Goal: Task Accomplishment & Management: Manage account settings

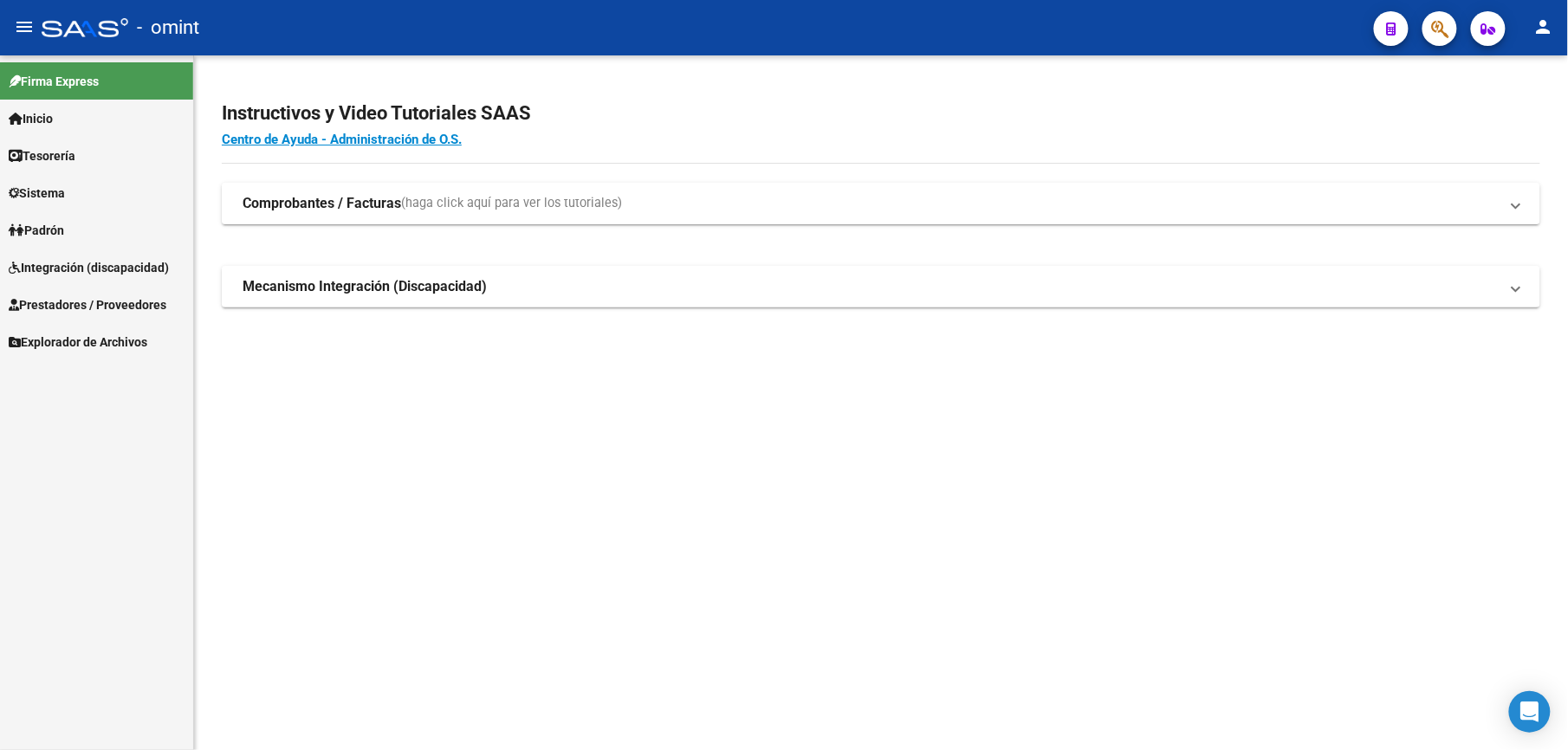
click at [83, 269] on span "Integración (discapacidad)" at bounding box center [88, 267] width 160 height 19
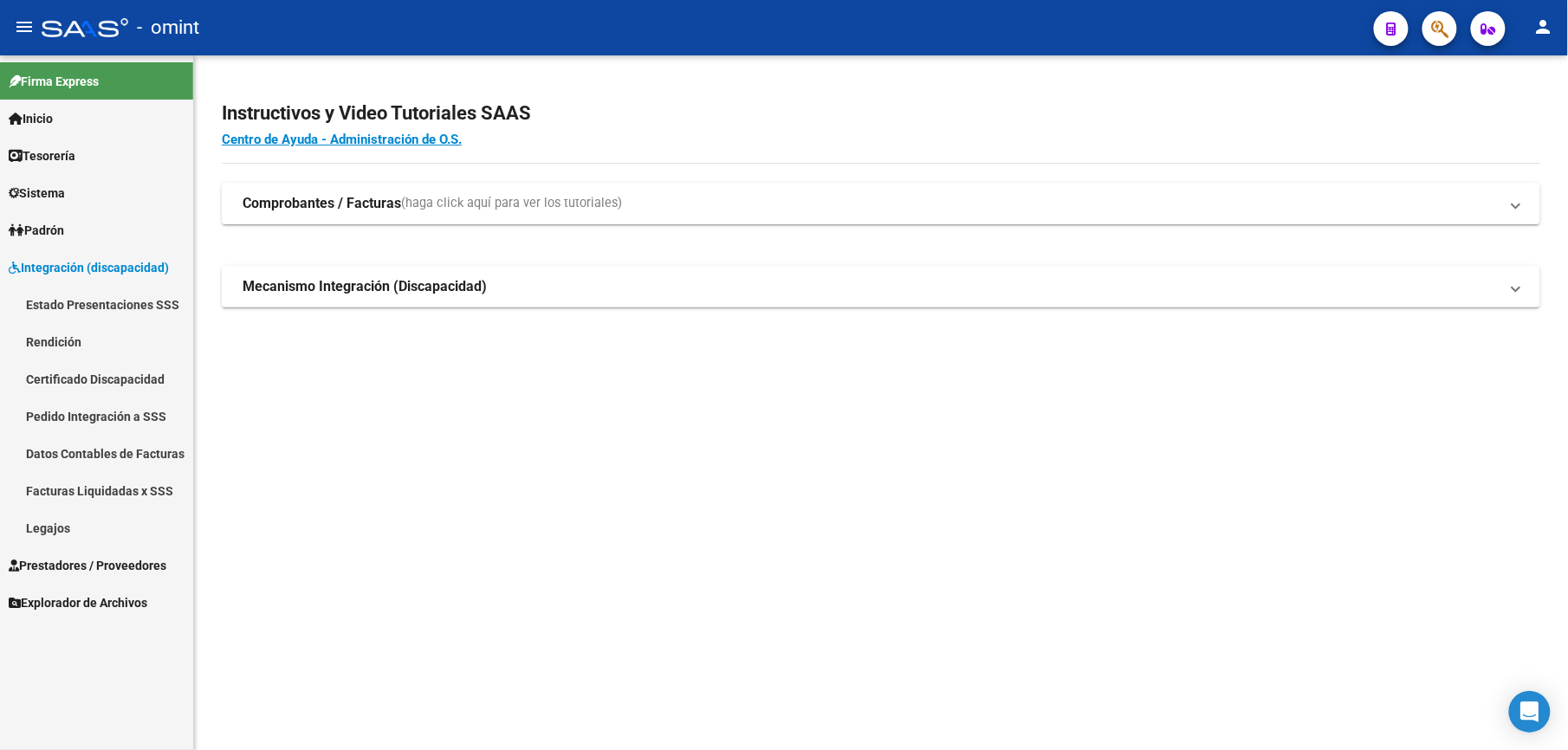
click at [45, 523] on link "Legajos" at bounding box center [96, 528] width 193 height 38
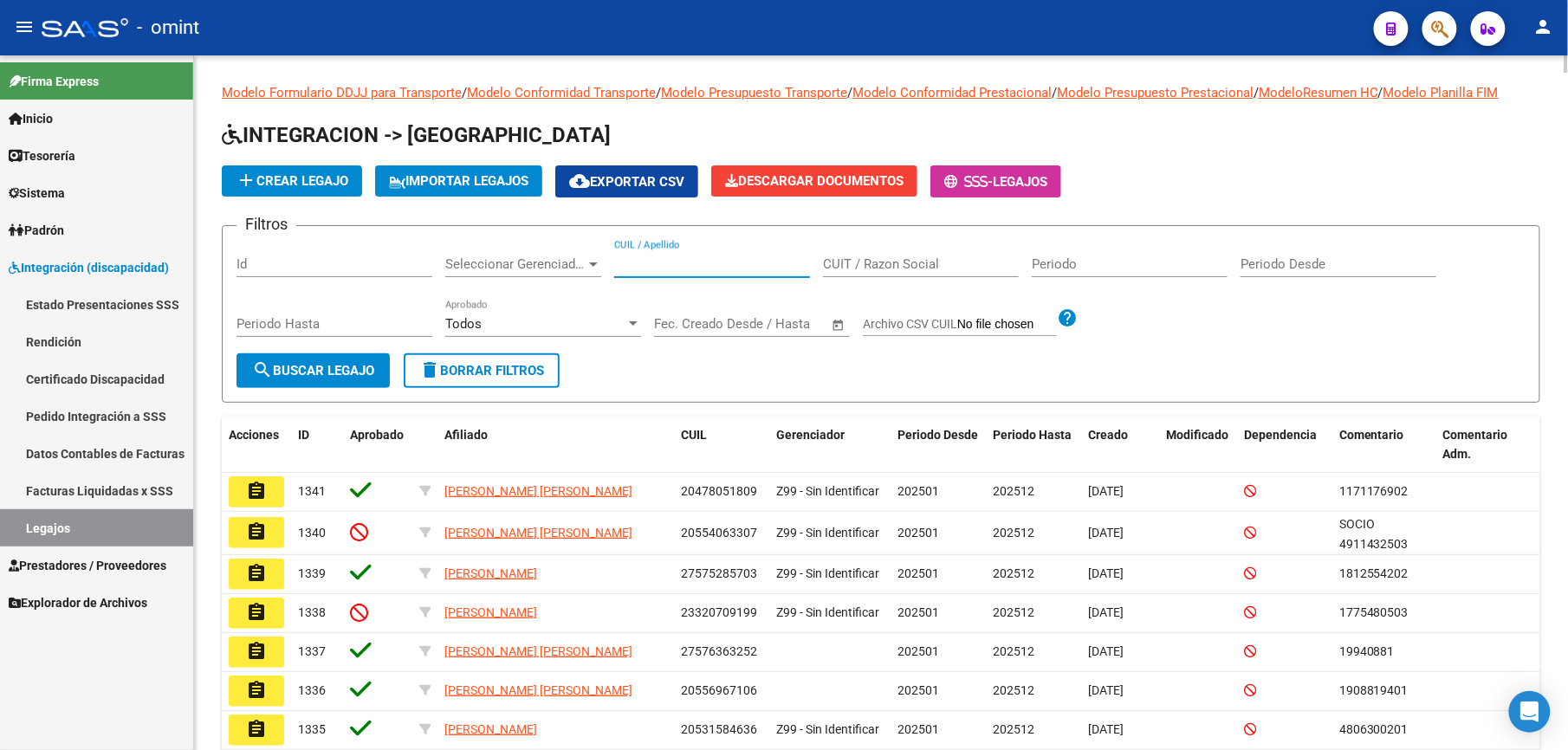
click at [687, 258] on input "CUIL / Apellido" at bounding box center [711, 263] width 196 height 15
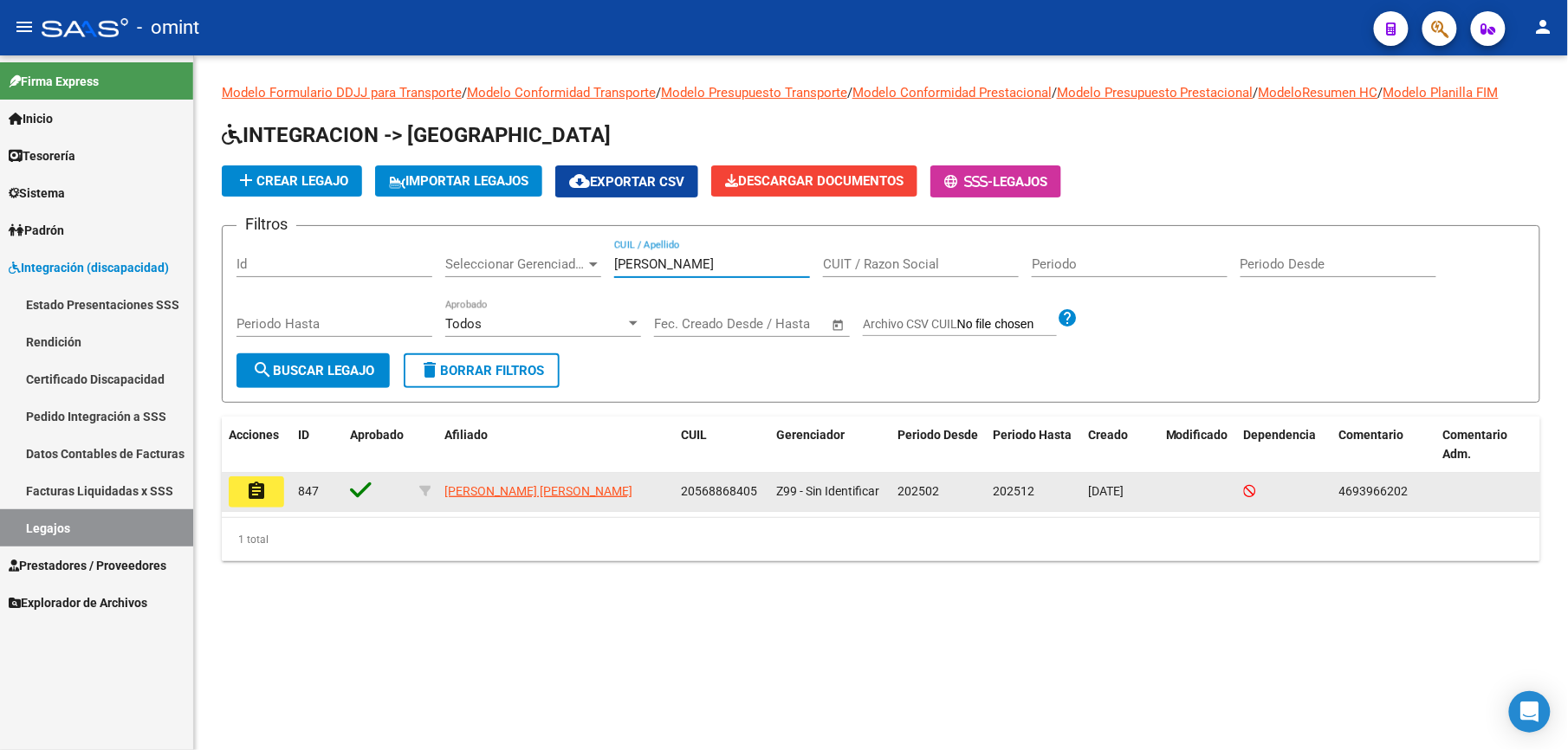
type input "[PERSON_NAME]"
click at [250, 494] on mat-icon "assignment" at bounding box center [256, 490] width 21 height 21
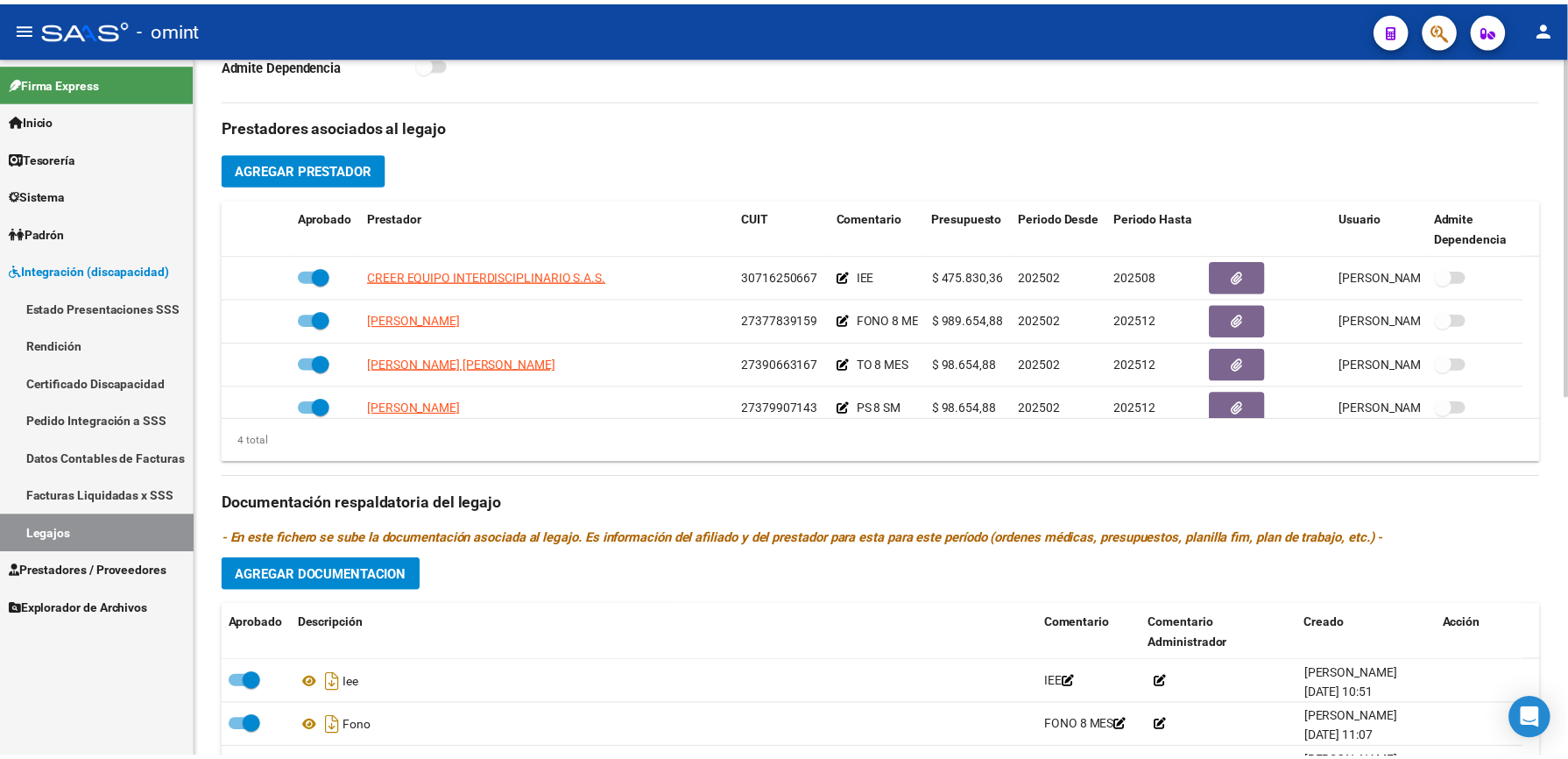
scroll to position [584, 0]
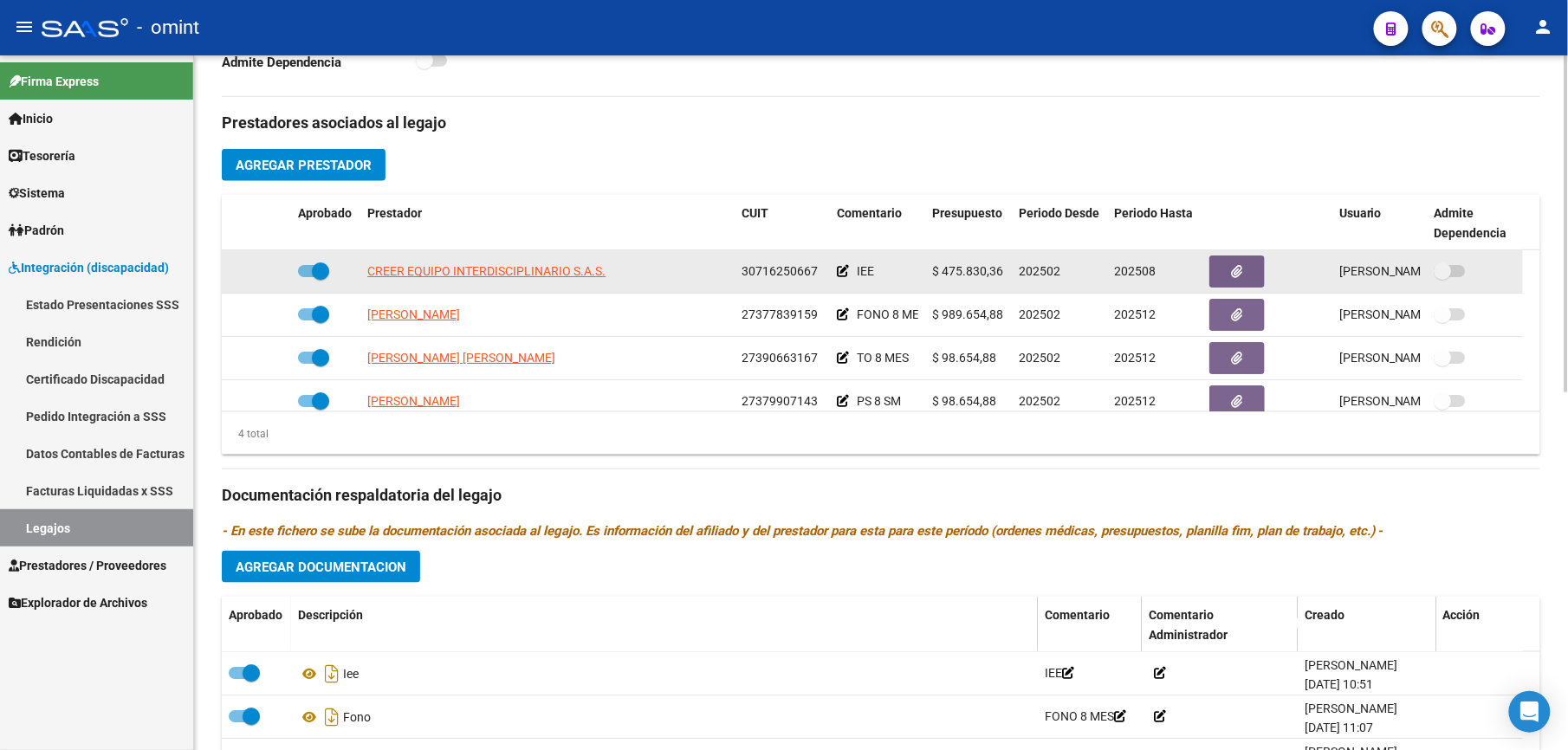
click at [308, 274] on span at bounding box center [314, 271] width 31 height 12
click at [306, 277] on input "checkbox" at bounding box center [306, 277] width 1 height 1
checkbox input "false"
click at [265, 271] on icon at bounding box center [266, 271] width 13 height 12
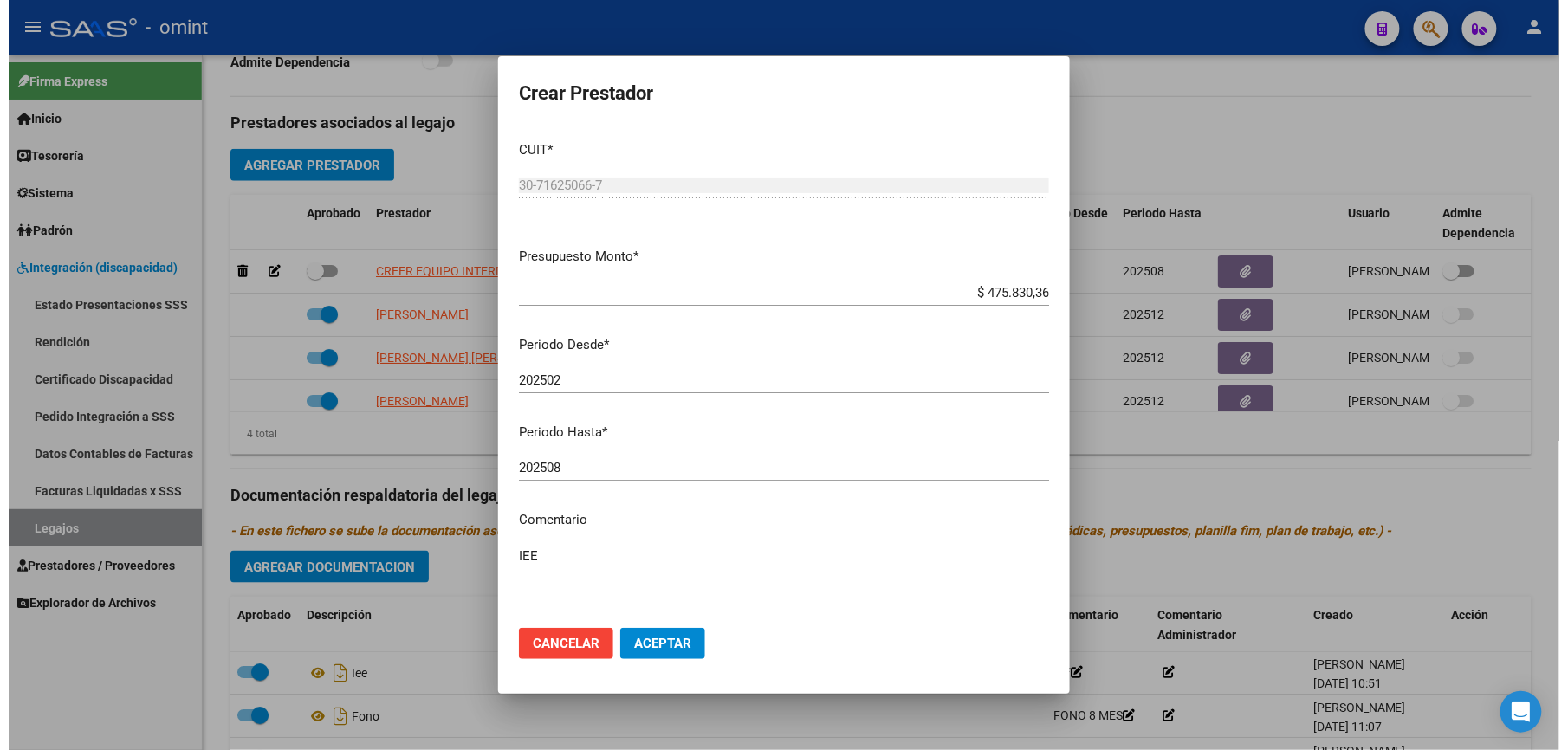
scroll to position [596, 0]
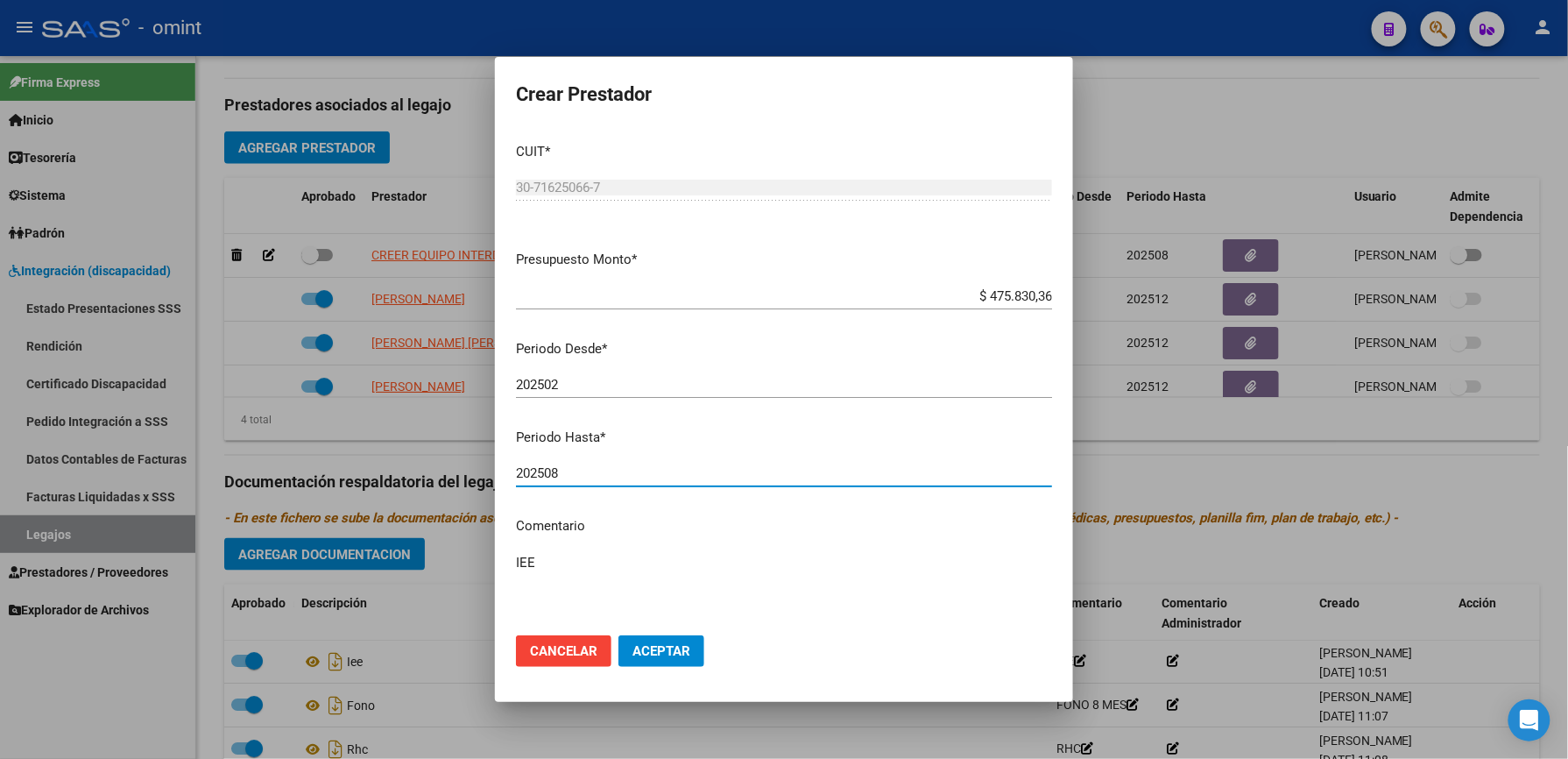
click at [655, 470] on input "202508" at bounding box center [784, 473] width 536 height 15
type input "202512"
drag, startPoint x: 674, startPoint y: 649, endPoint x: 401, endPoint y: 448, distance: 339.0
click at [673, 649] on span "Aceptar" at bounding box center [662, 651] width 58 height 15
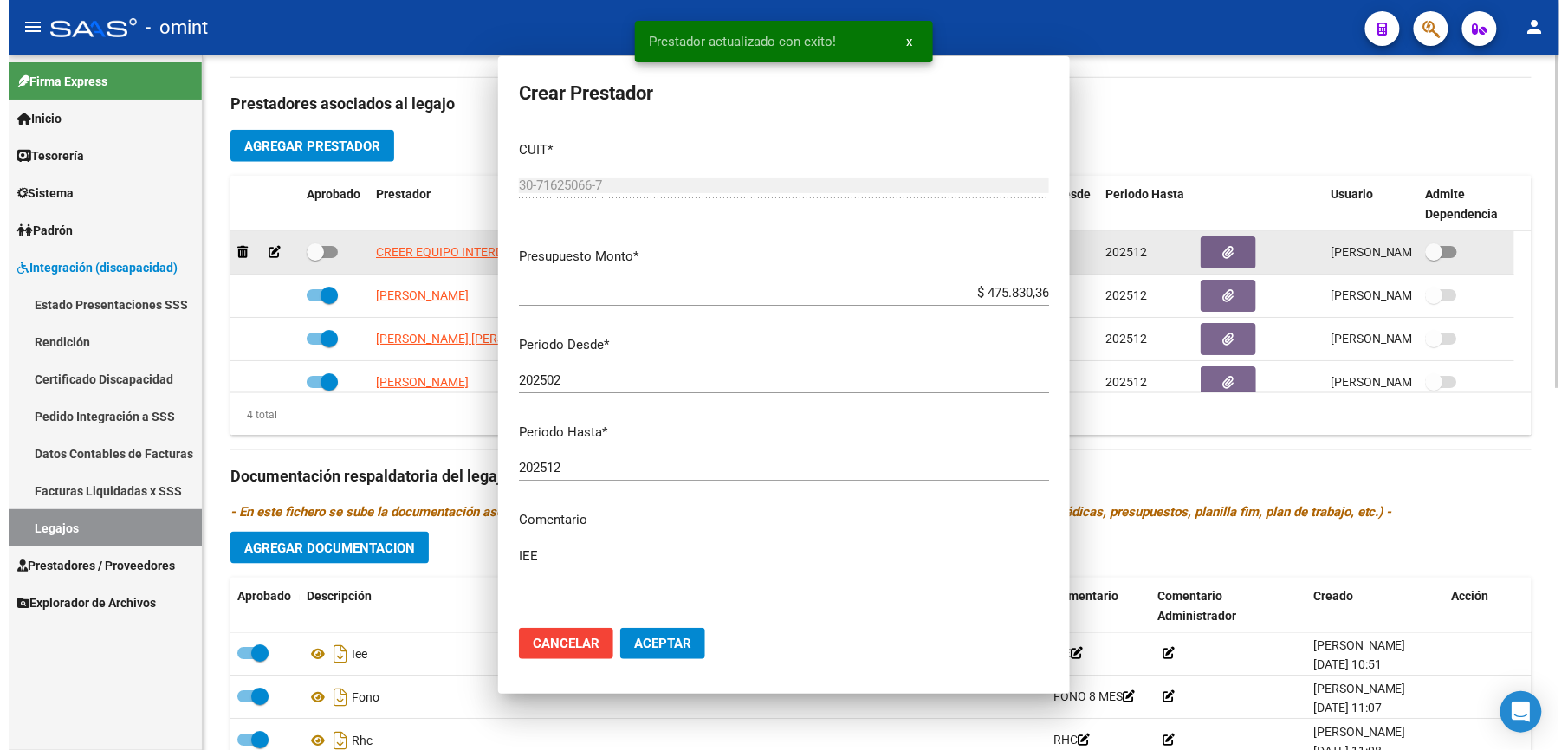
scroll to position [577, 0]
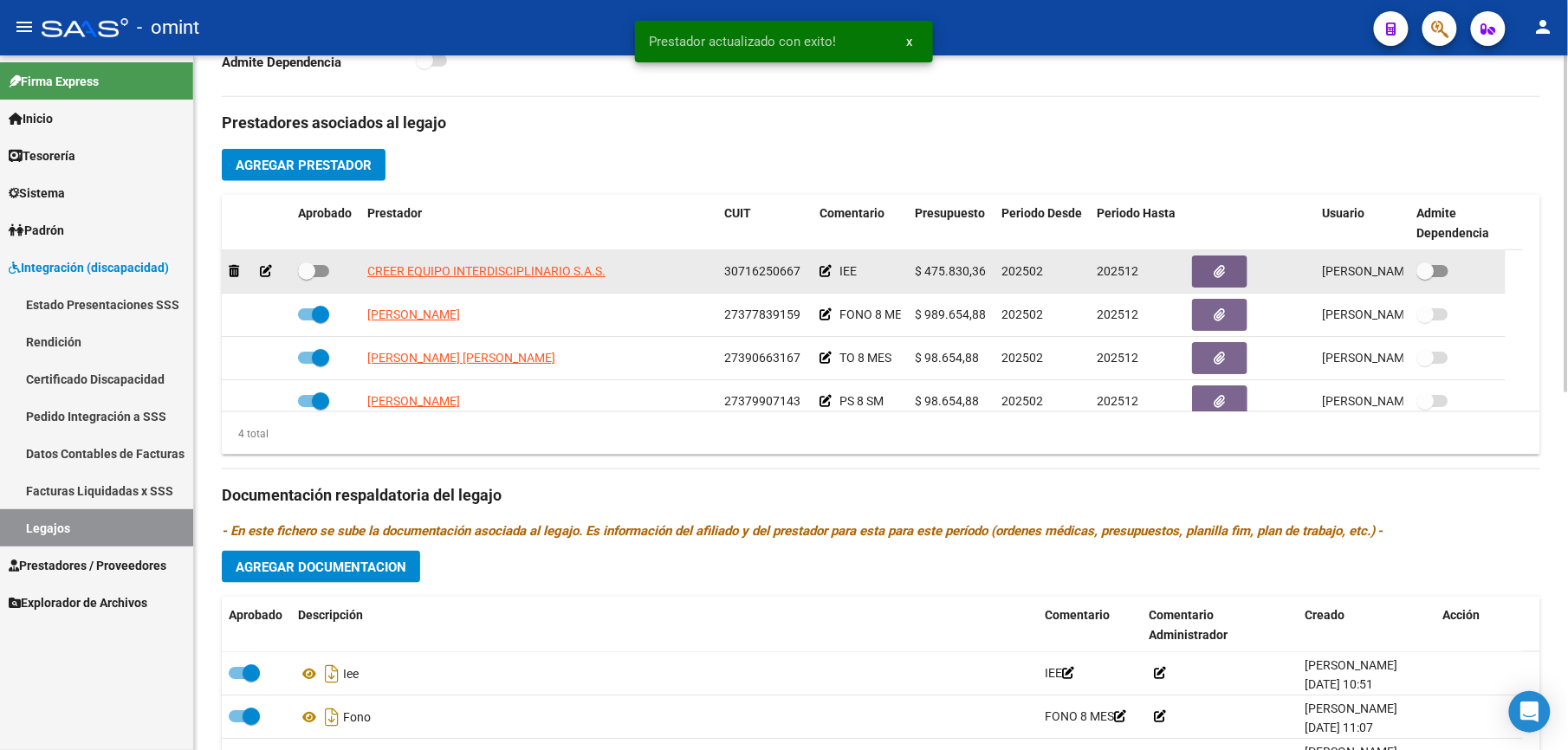
click at [326, 271] on span at bounding box center [314, 271] width 31 height 12
click at [306, 277] on input "checkbox" at bounding box center [306, 277] width 1 height 1
checkbox input "true"
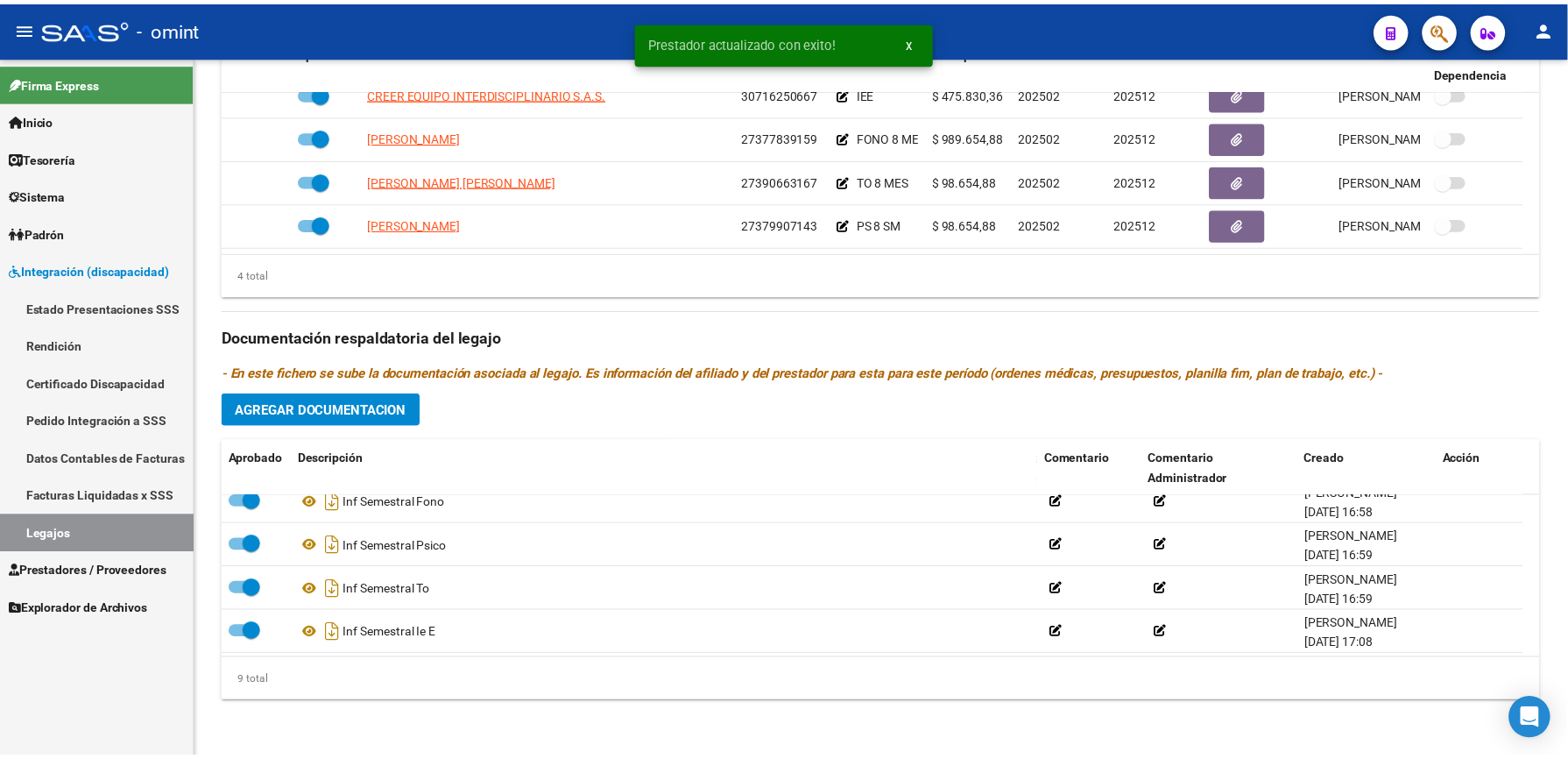
scroll to position [236, 0]
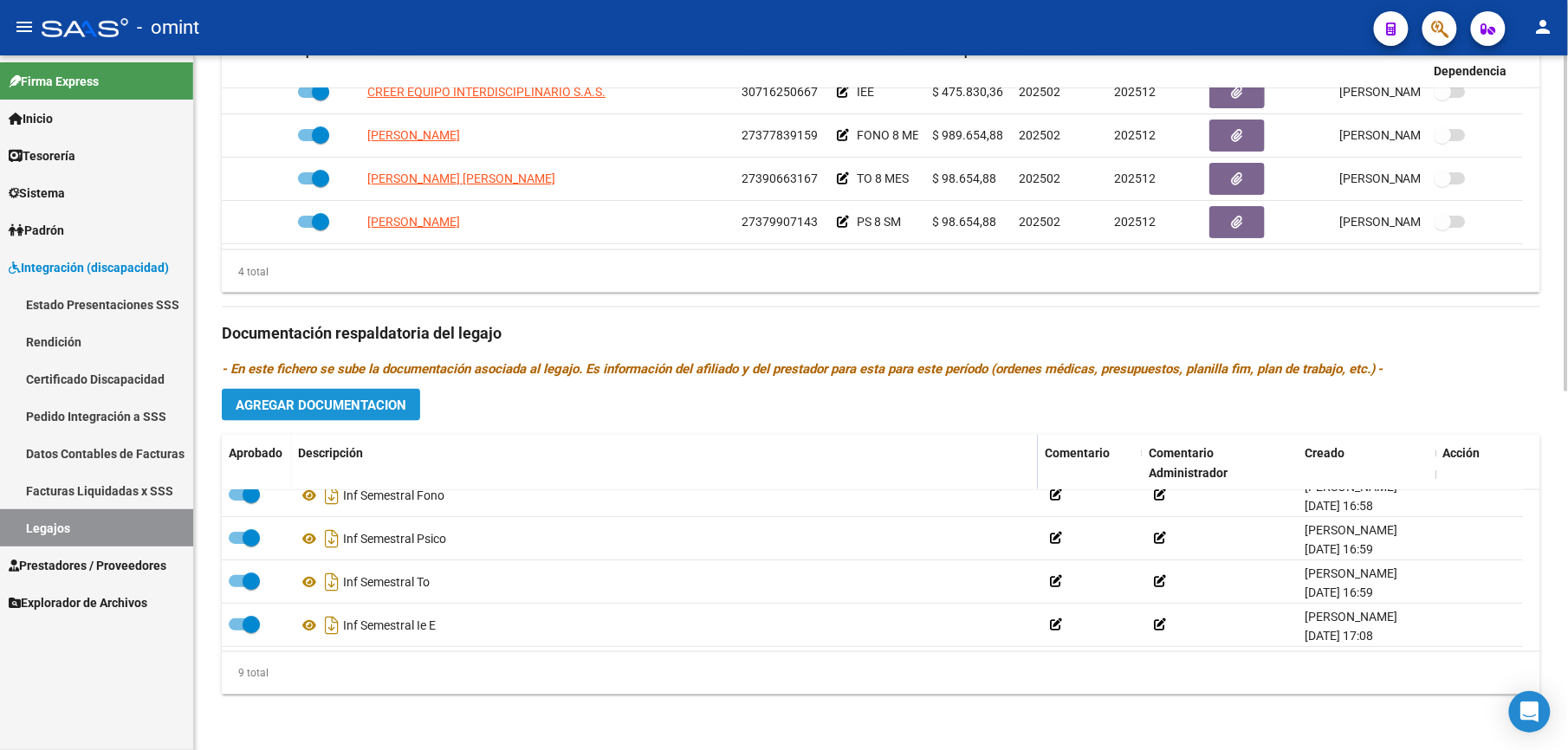
click at [393, 405] on span "Agregar Documentacion" at bounding box center [321, 404] width 171 height 15
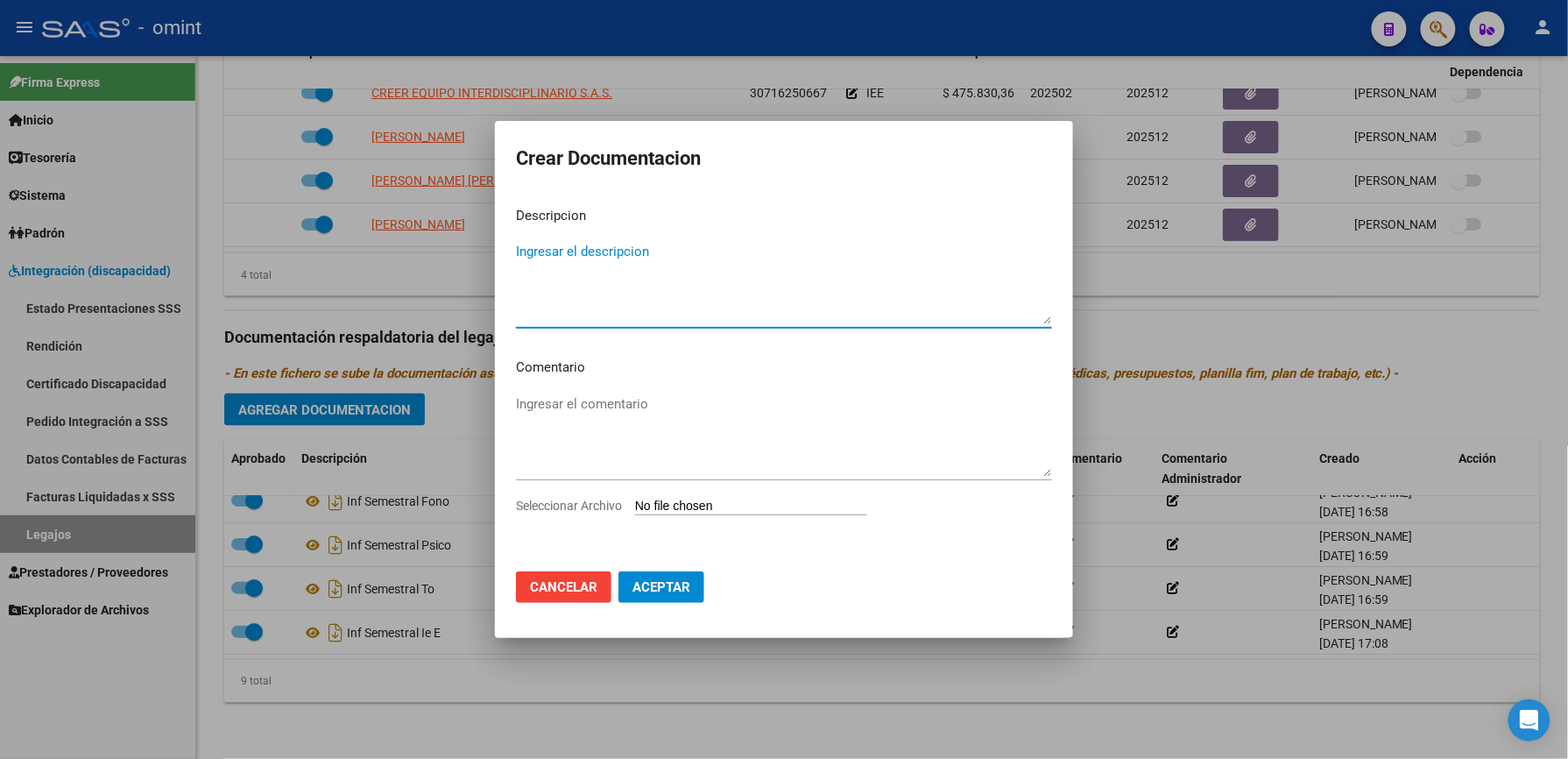
click at [620, 263] on textarea "Ingresar el descripcion" at bounding box center [784, 283] width 536 height 82
type textarea "CAR"
click at [573, 496] on mat-dialog-content "Descripcion CAR Ingresar el descripcion Comentario Ingresar el comentario Selec…" at bounding box center [784, 375] width 578 height 365
drag, startPoint x: 573, startPoint y: 496, endPoint x: 599, endPoint y: 510, distance: 29.5
click at [599, 510] on span "Seleccionar Archivo" at bounding box center [568, 506] width 106 height 14
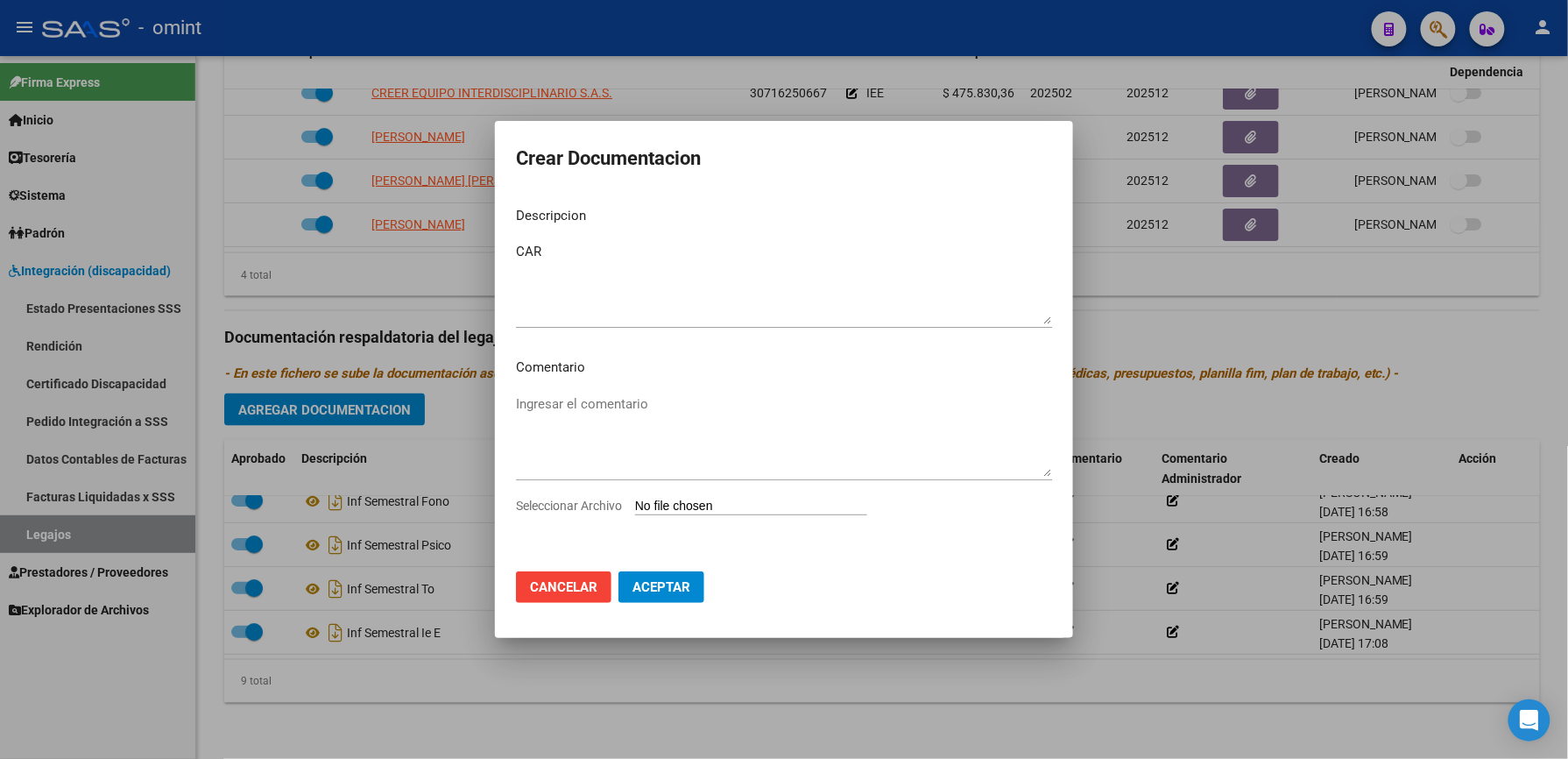
click at [635, 510] on input "Seleccionar Archivo" at bounding box center [751, 507] width 232 height 16
type input "C:\fakepath\4693966202_25090312390_const-alumn-reg.jpg"
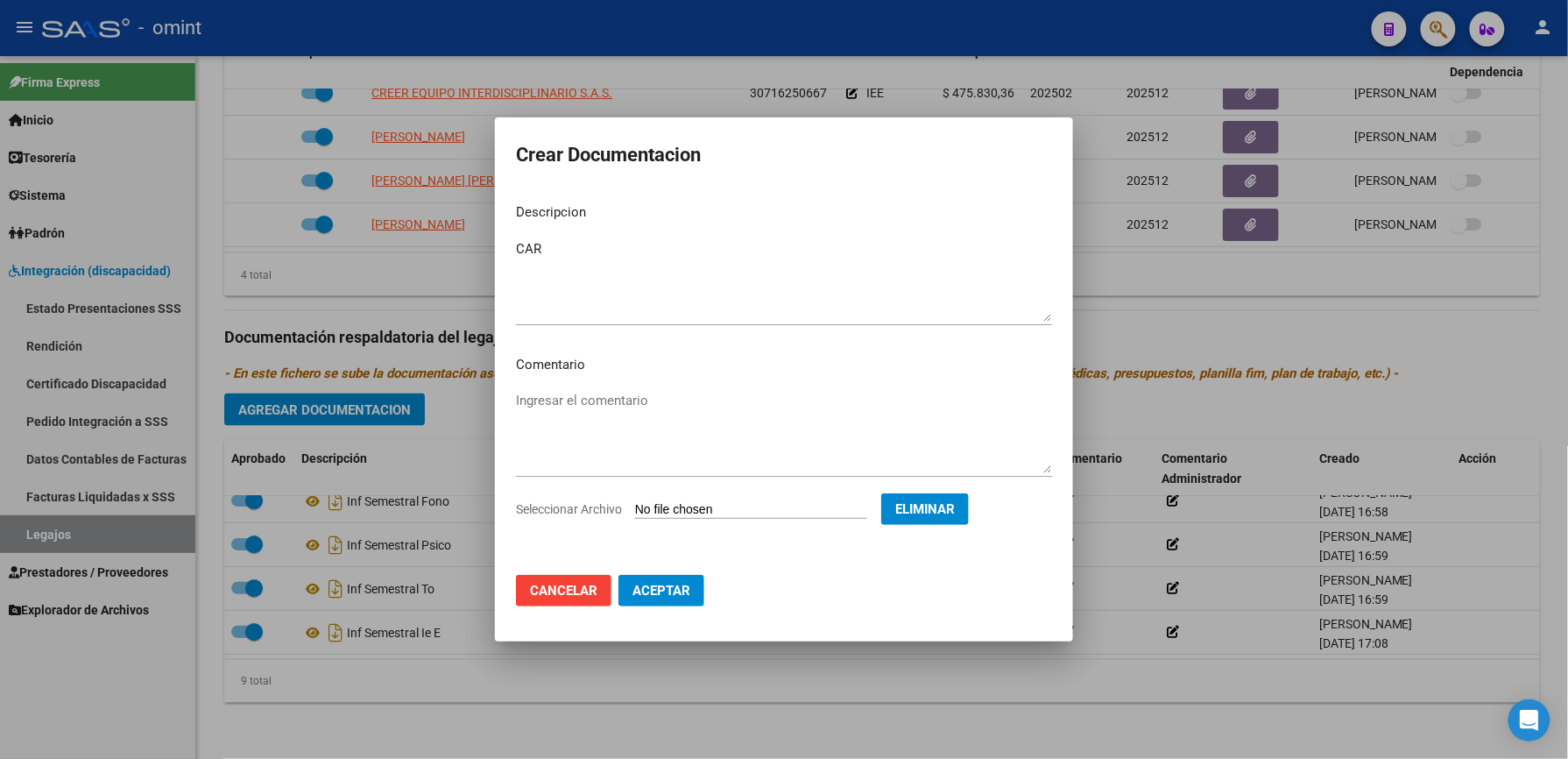
click at [673, 586] on span "Aceptar" at bounding box center [662, 590] width 58 height 15
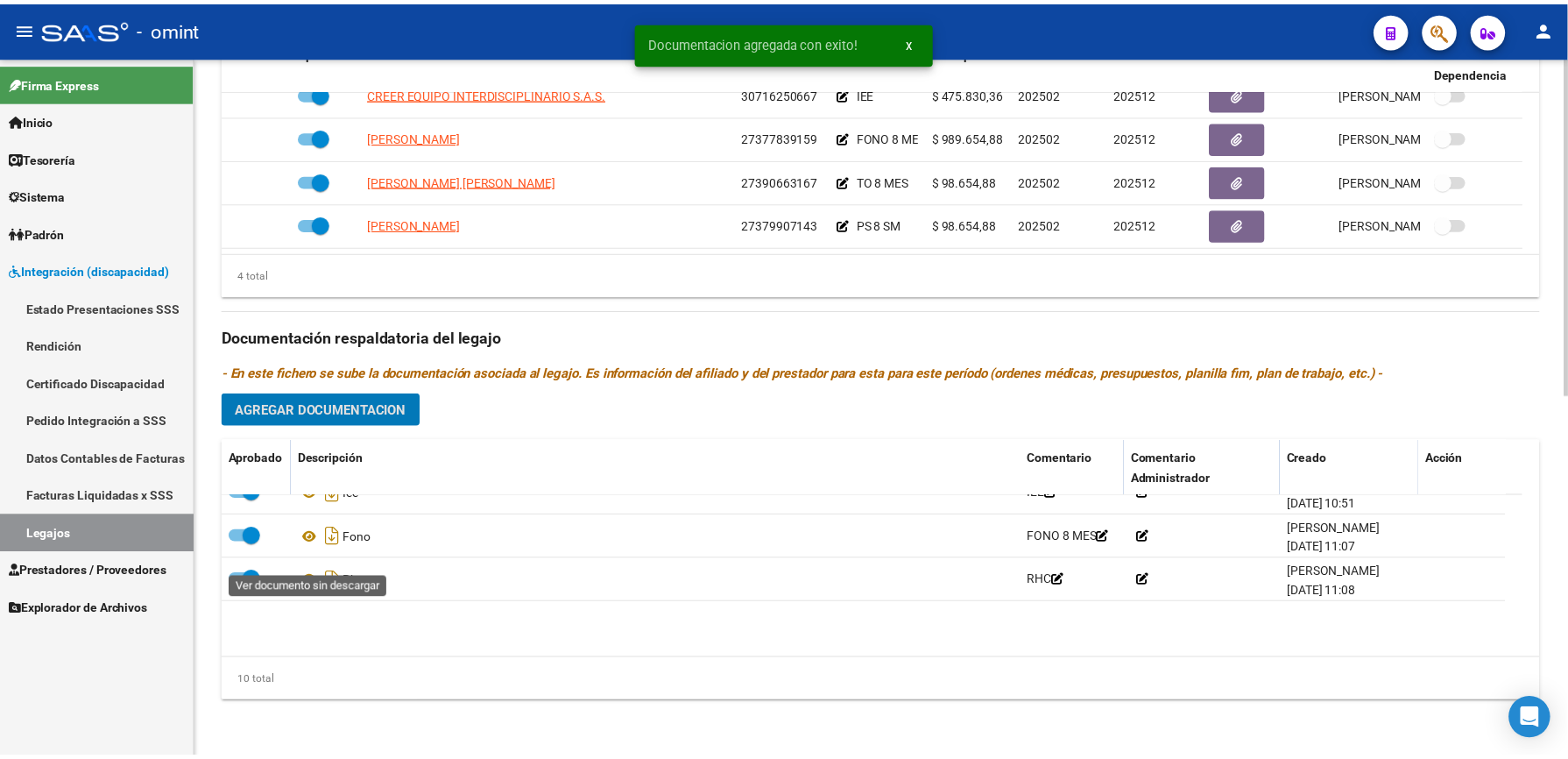
scroll to position [2, 0]
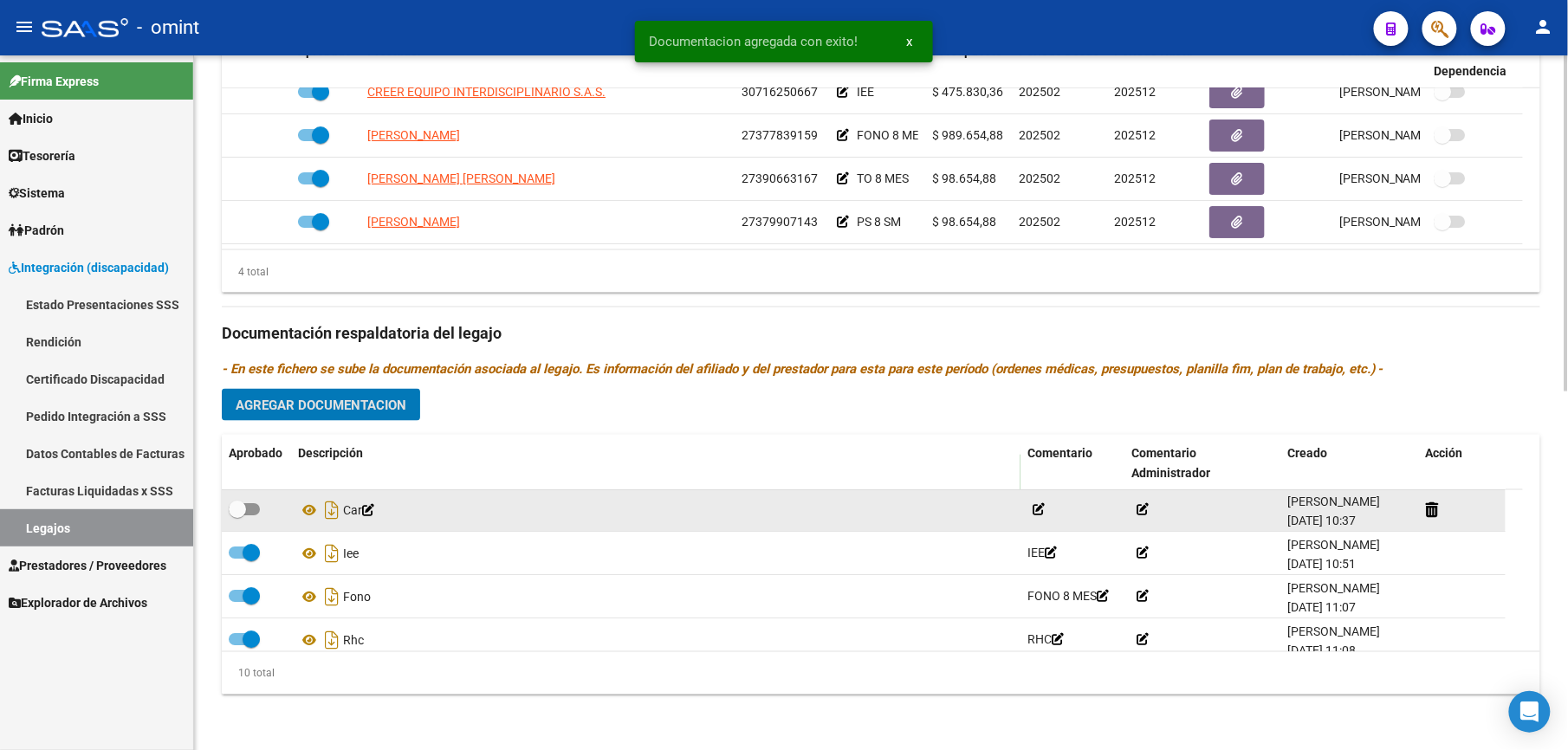
click at [250, 507] on span at bounding box center [244, 509] width 31 height 12
click at [238, 515] on input "checkbox" at bounding box center [237, 515] width 1 height 1
checkbox input "true"
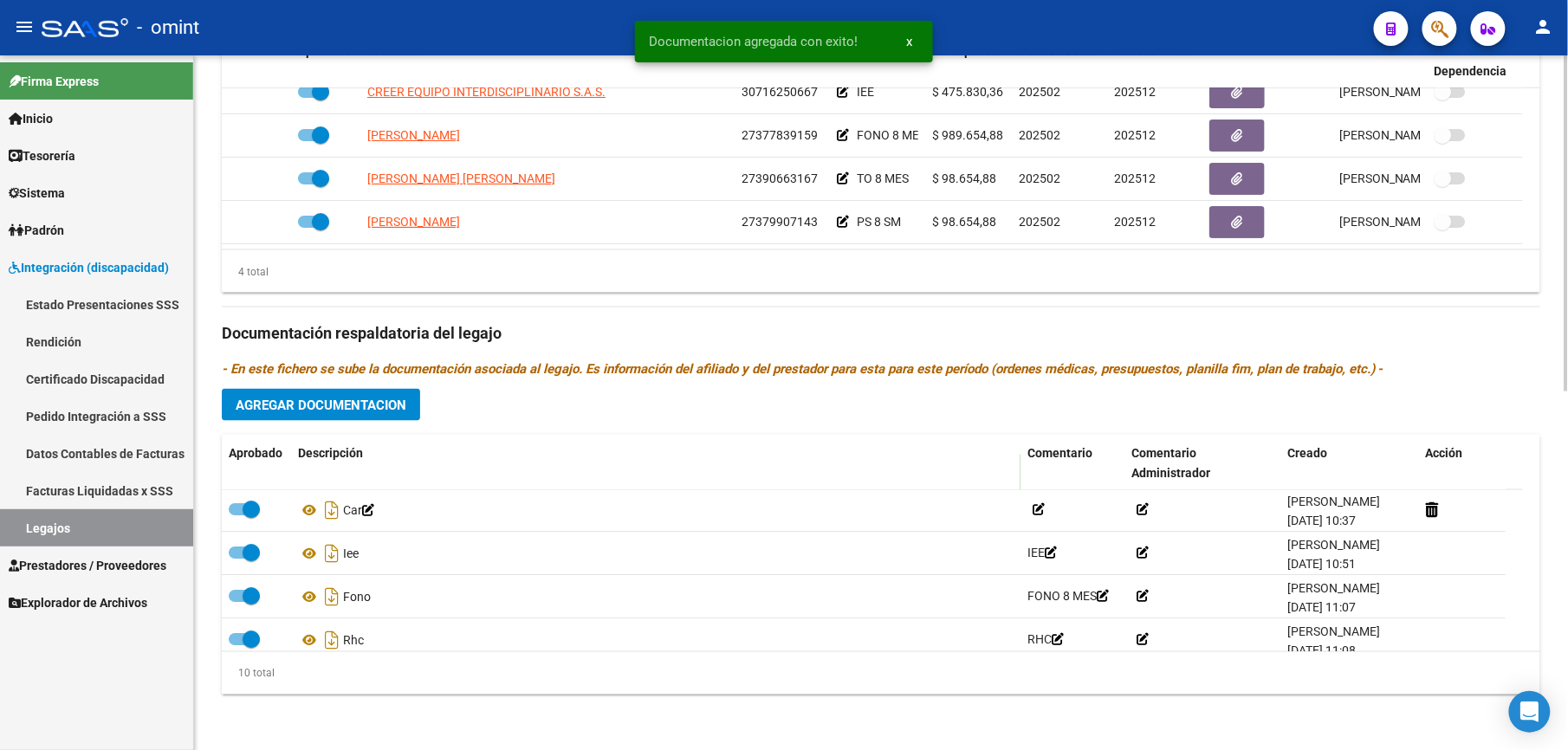
click at [337, 404] on span "Agregar Documentacion" at bounding box center [321, 404] width 171 height 15
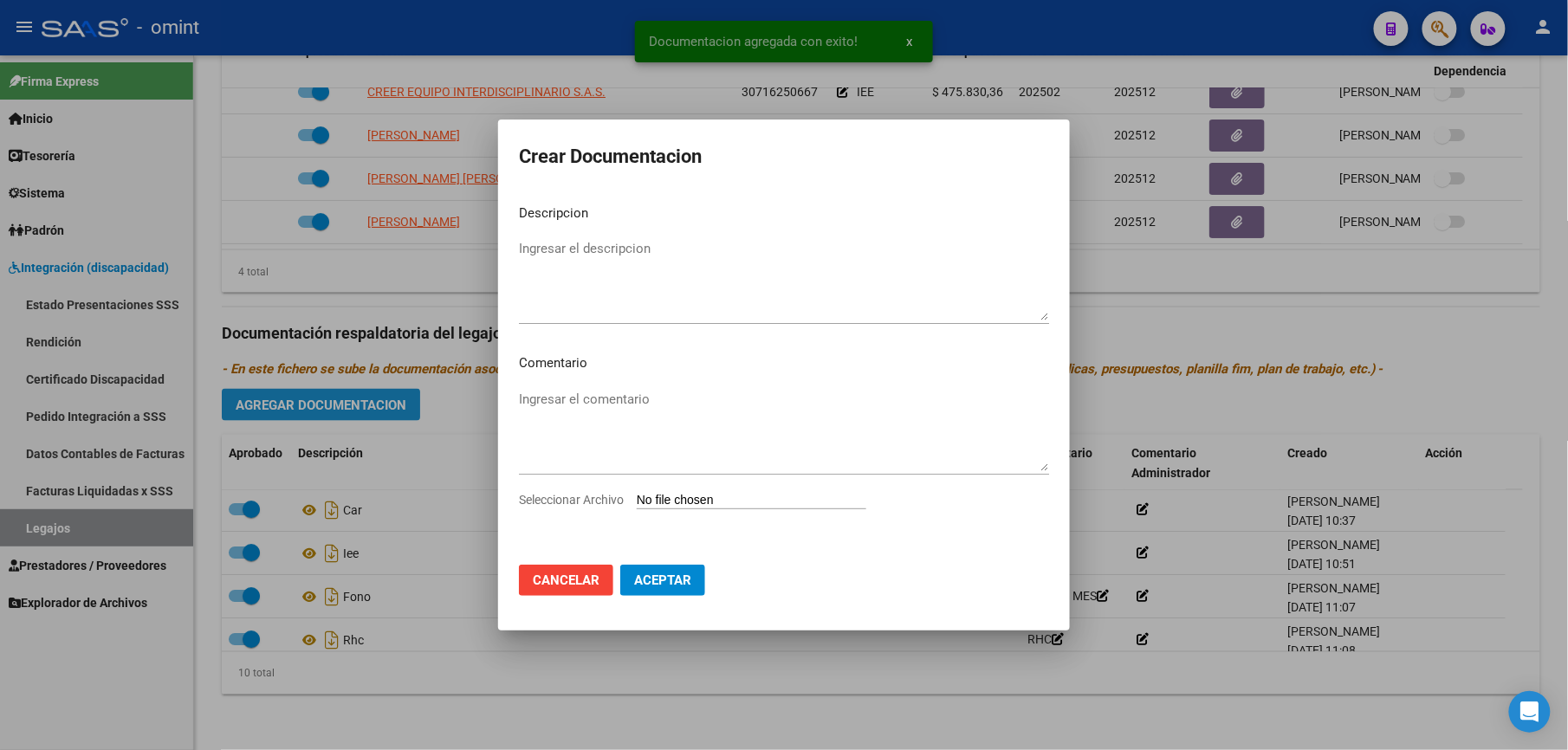
scroll to position [758, 0]
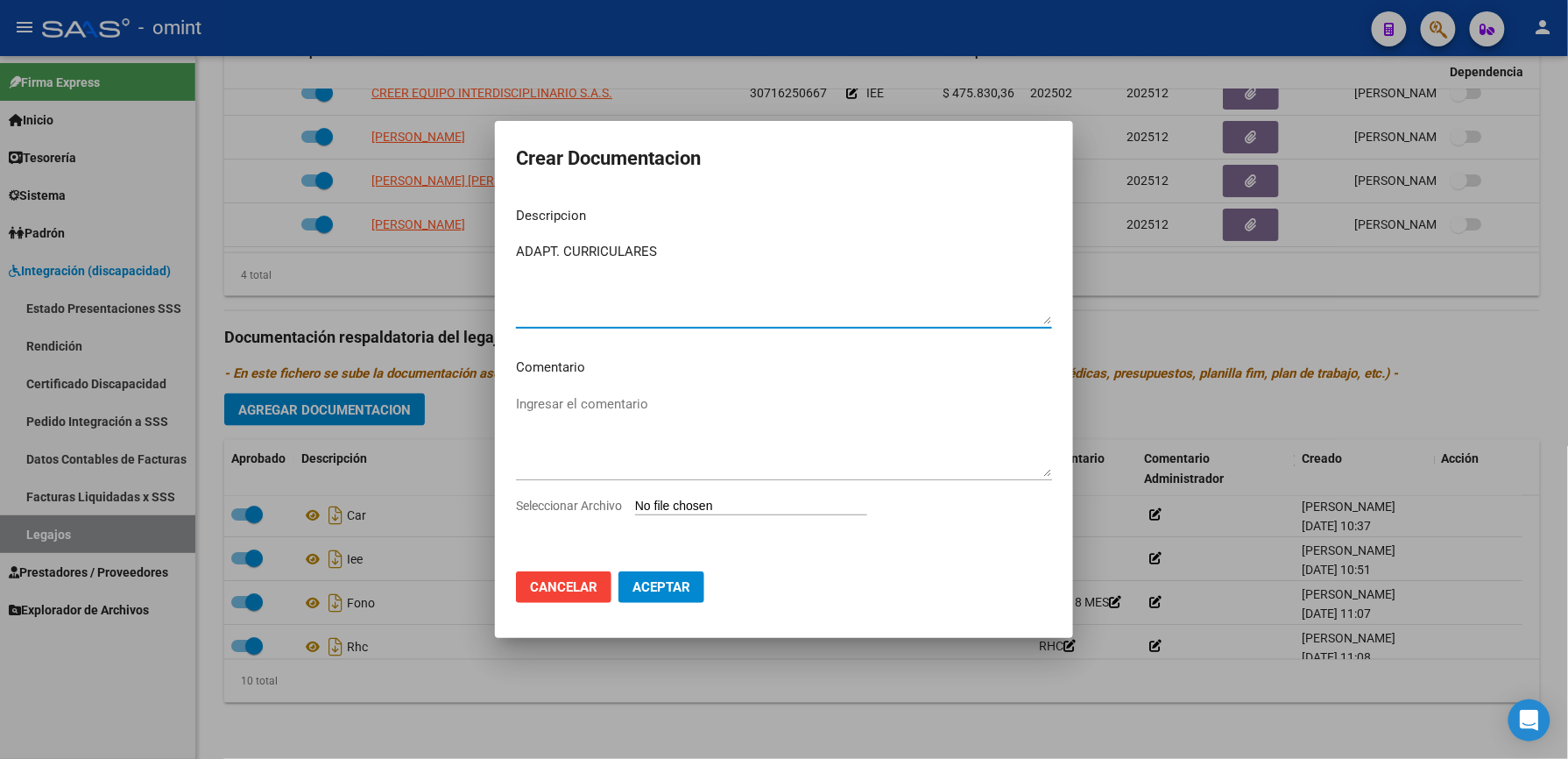
type textarea "ADAPT. CURRICULARES"
click at [599, 501] on span "Seleccionar Archivo" at bounding box center [568, 506] width 106 height 14
click at [635, 501] on input "Seleccionar Archivo" at bounding box center [751, 507] width 232 height 16
type input "C:\fakepath\4693966202_25090204560_adap-ppi.pdf"
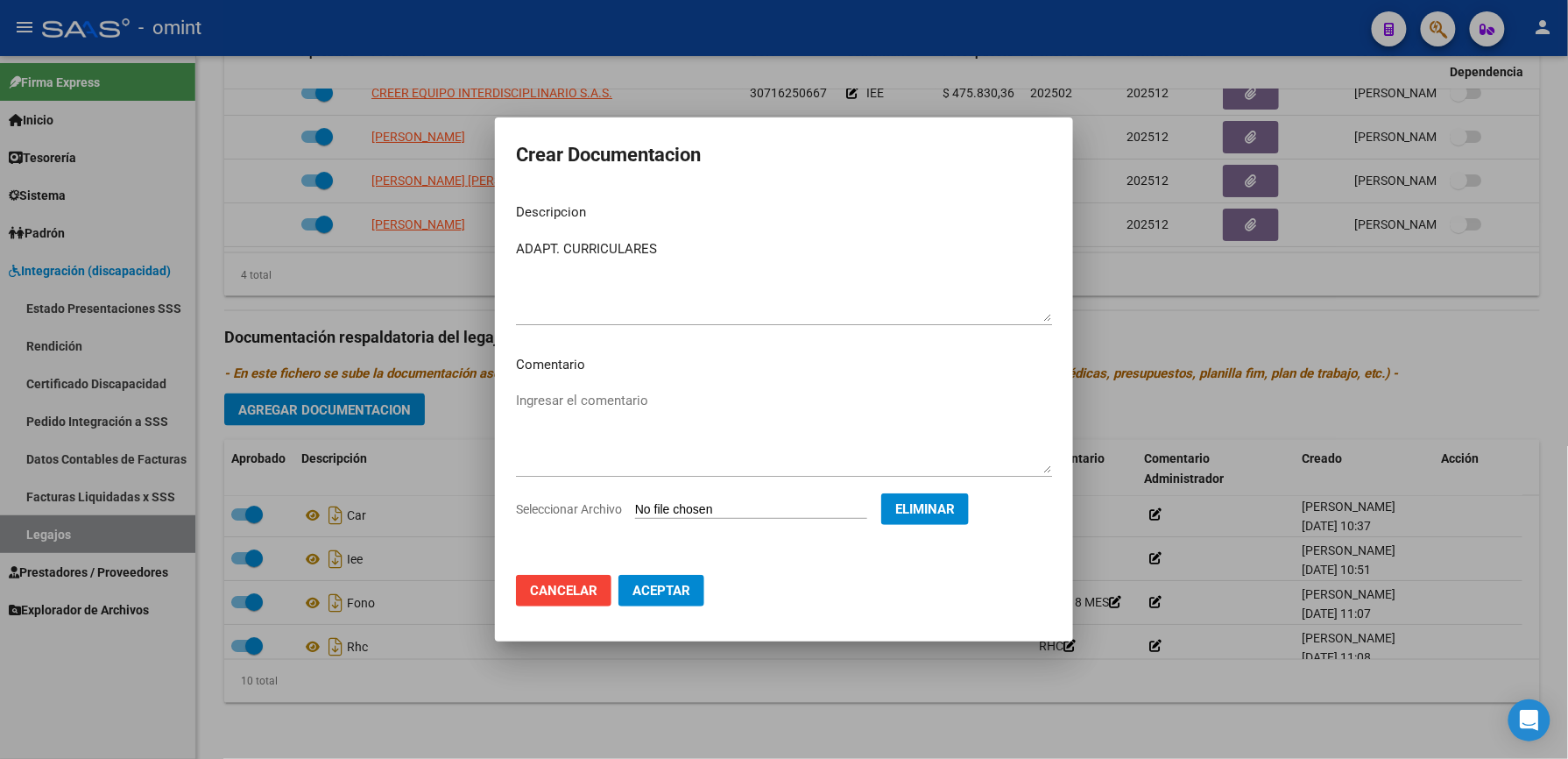
click at [663, 586] on span "Aceptar" at bounding box center [662, 590] width 58 height 15
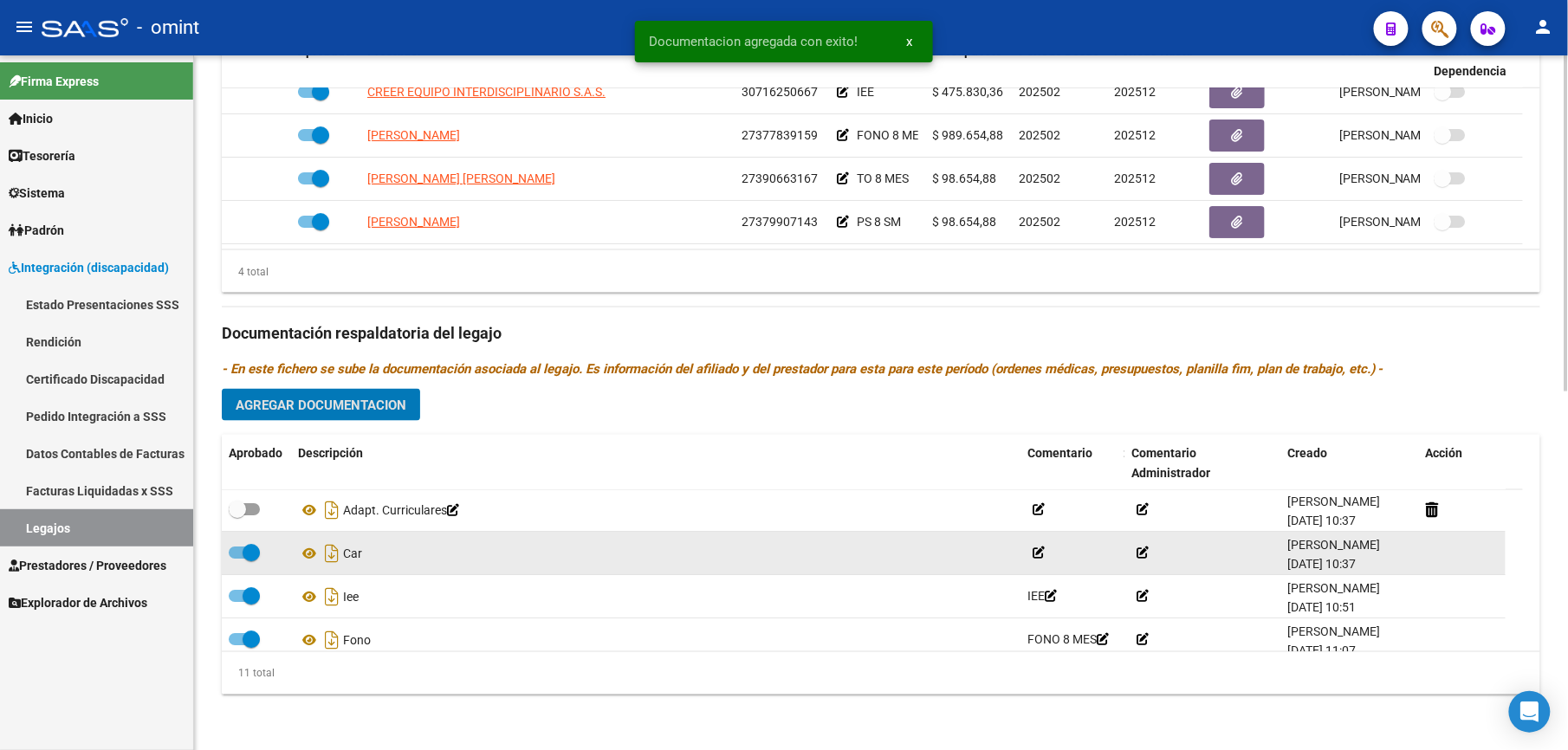
scroll to position [738, 0]
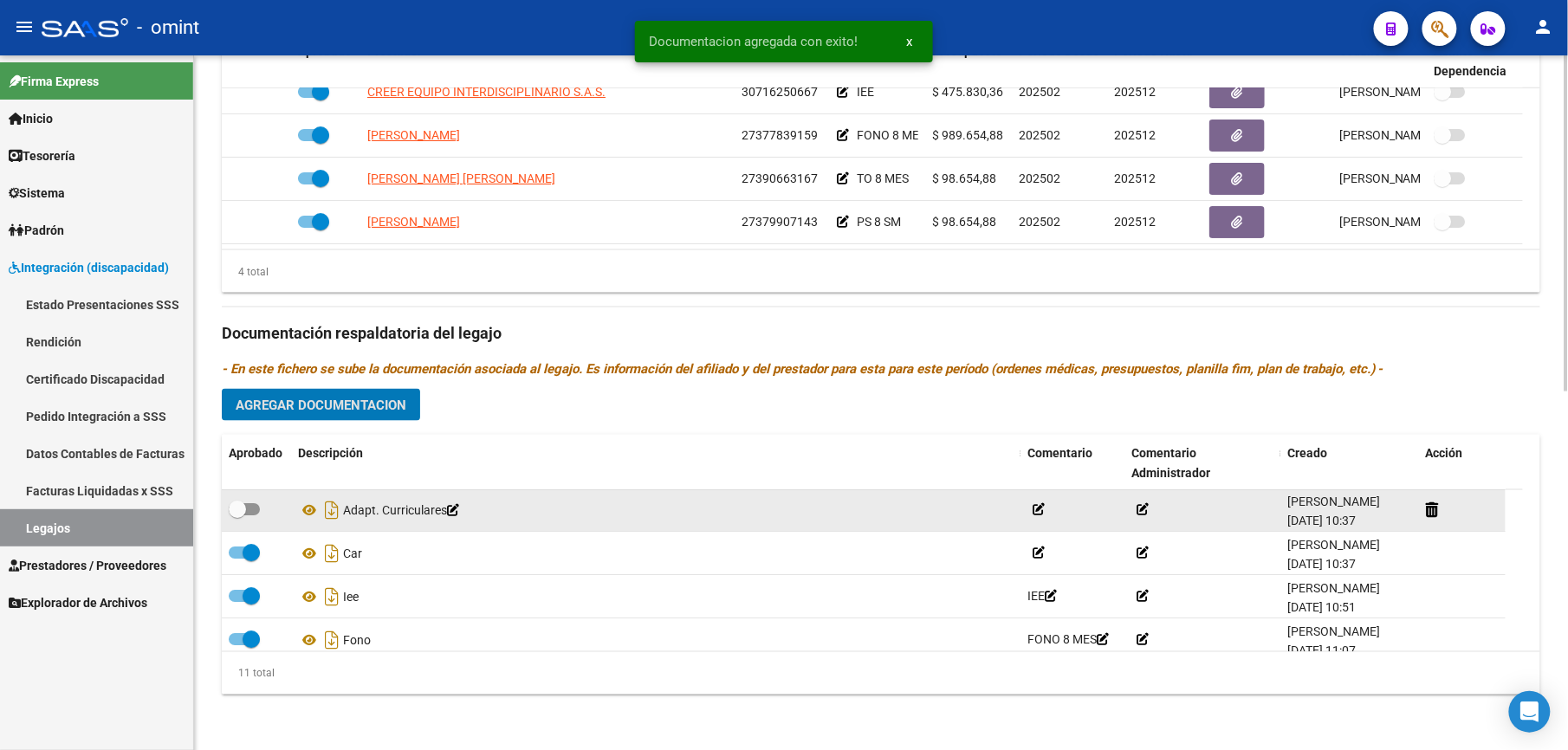
click at [256, 510] on span at bounding box center [244, 509] width 31 height 12
click at [238, 515] on input "checkbox" at bounding box center [237, 515] width 1 height 1
checkbox input "true"
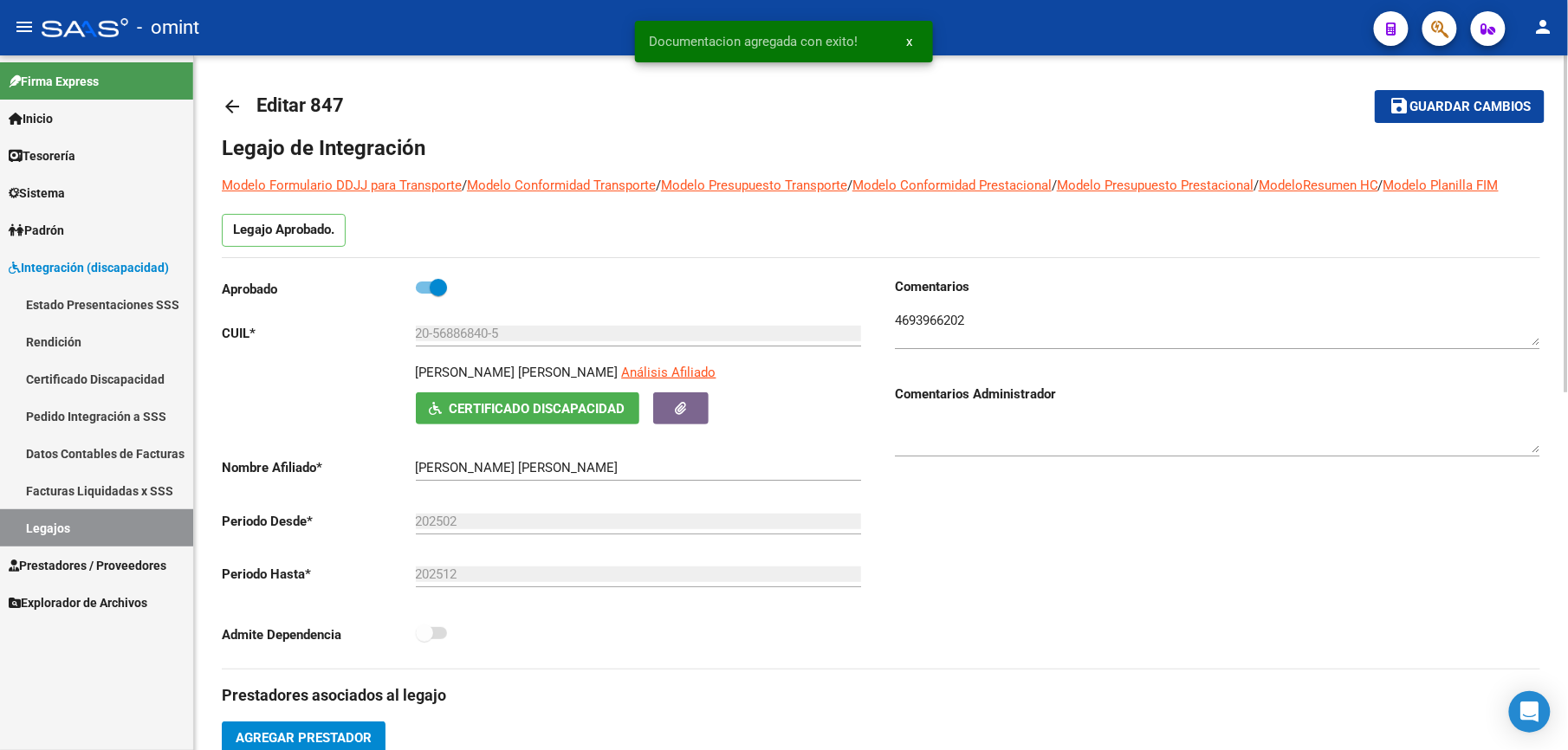
scroll to position [0, 0]
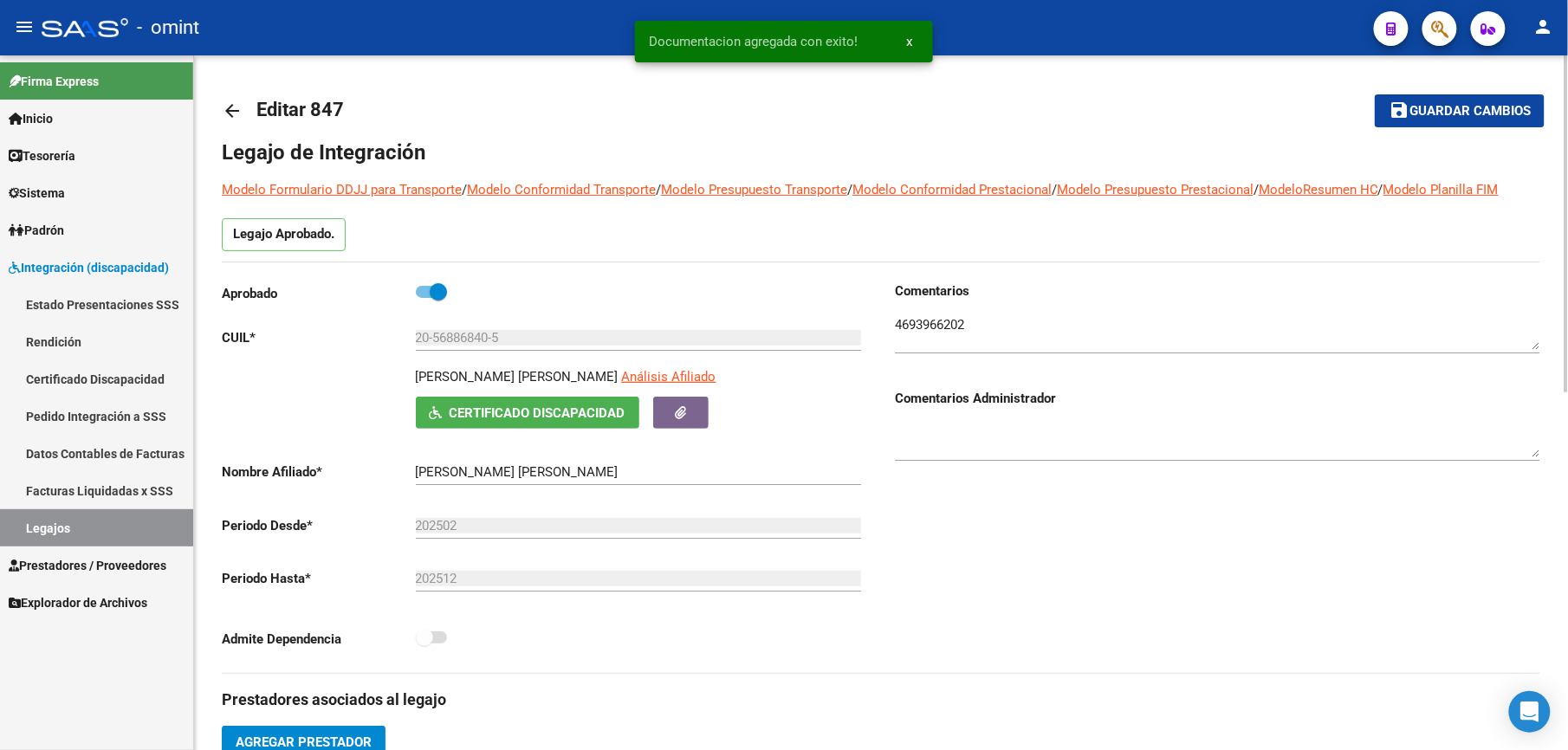
drag, startPoint x: 1500, startPoint y: 111, endPoint x: 1485, endPoint y: 109, distance: 15.1
click at [1500, 109] on span "Guardar cambios" at bounding box center [1470, 111] width 122 height 15
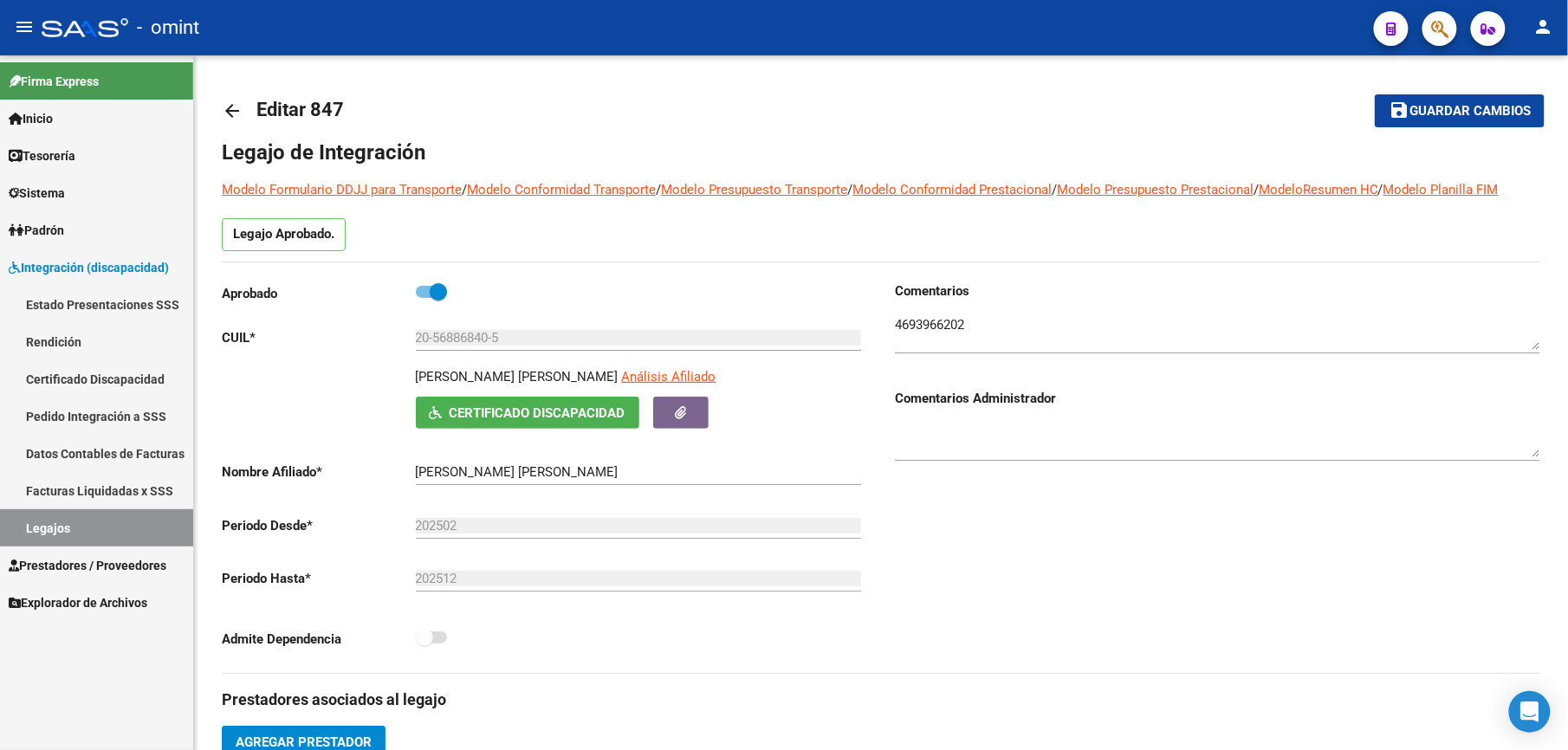
click at [118, 372] on link "Certificado Discapacidad" at bounding box center [96, 379] width 193 height 38
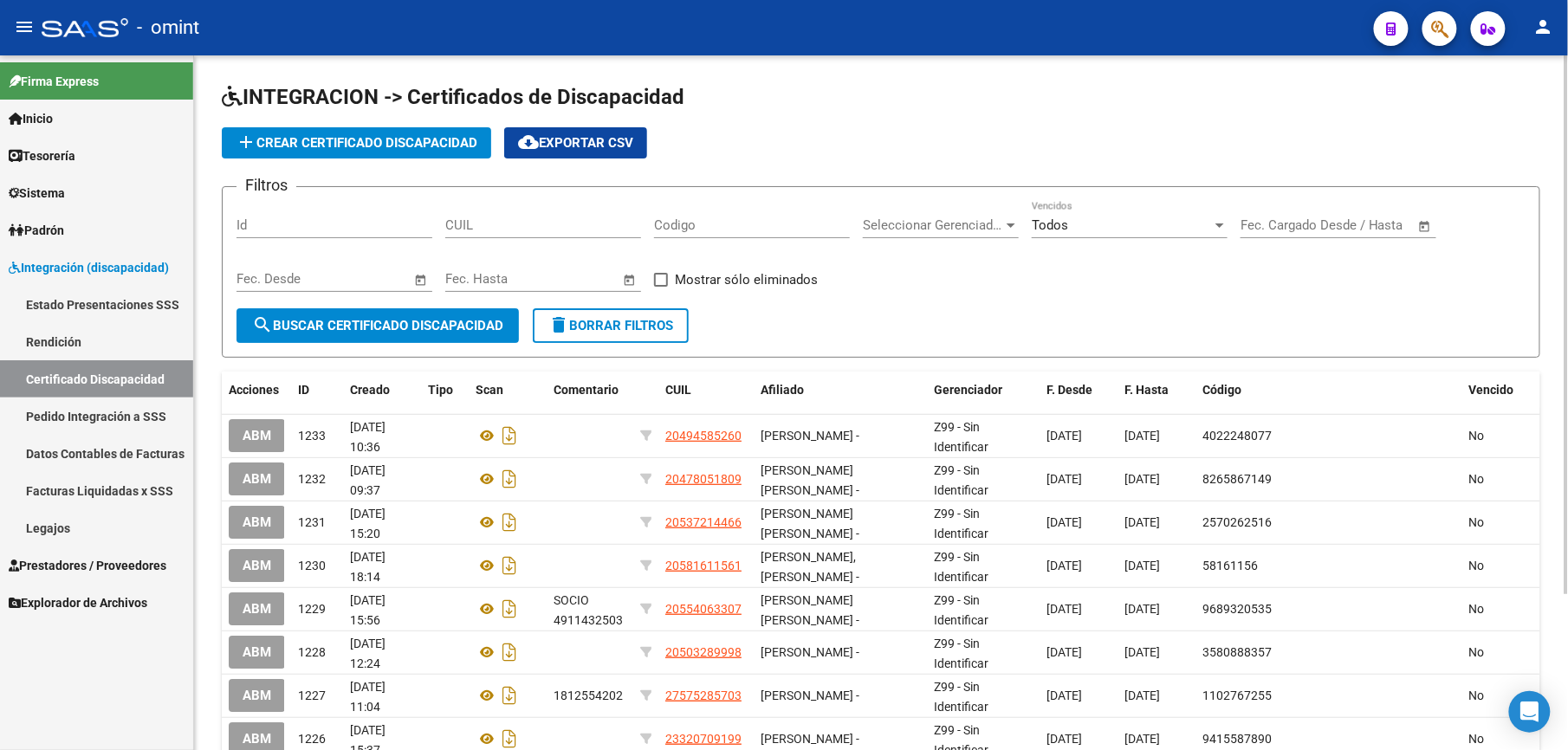
click at [348, 146] on span "add Crear Certificado Discapacidad" at bounding box center [356, 142] width 241 height 15
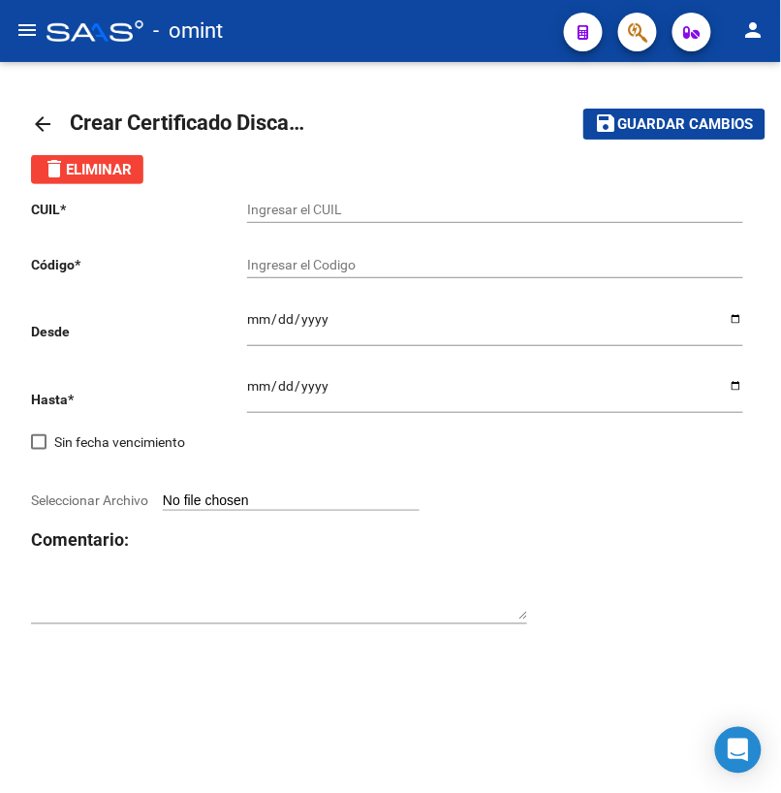
click at [318, 211] on input "Ingresar el CUIL" at bounding box center [495, 210] width 496 height 16
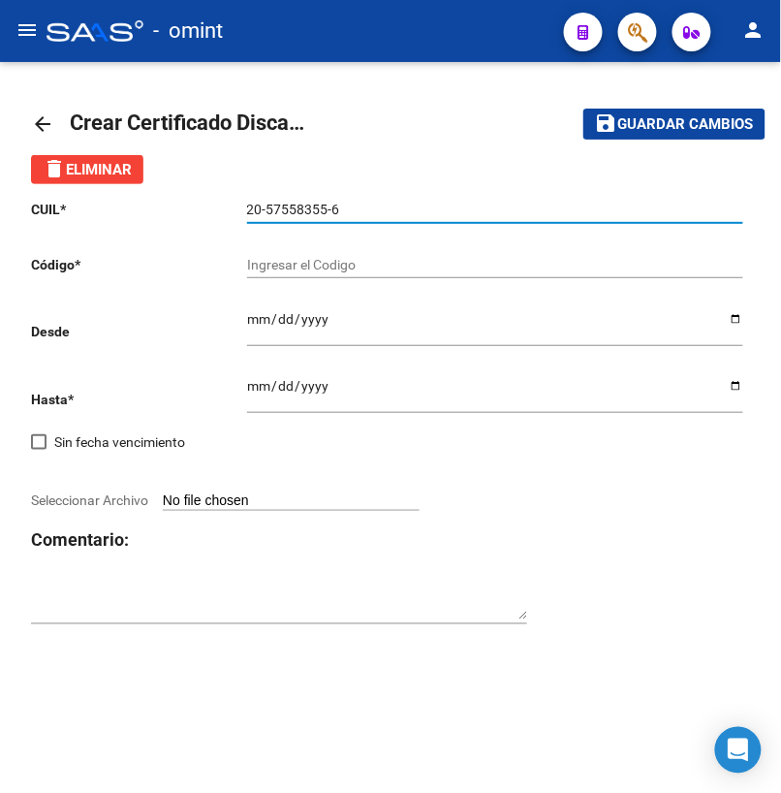
drag, startPoint x: 343, startPoint y: 210, endPoint x: 233, endPoint y: 206, distance: 110.6
click at [233, 206] on app-form-text-field "CUIL * 20-57558355-6 Ingresar el CUIL" at bounding box center [387, 210] width 713 height 16
type input "20-57558355-6"
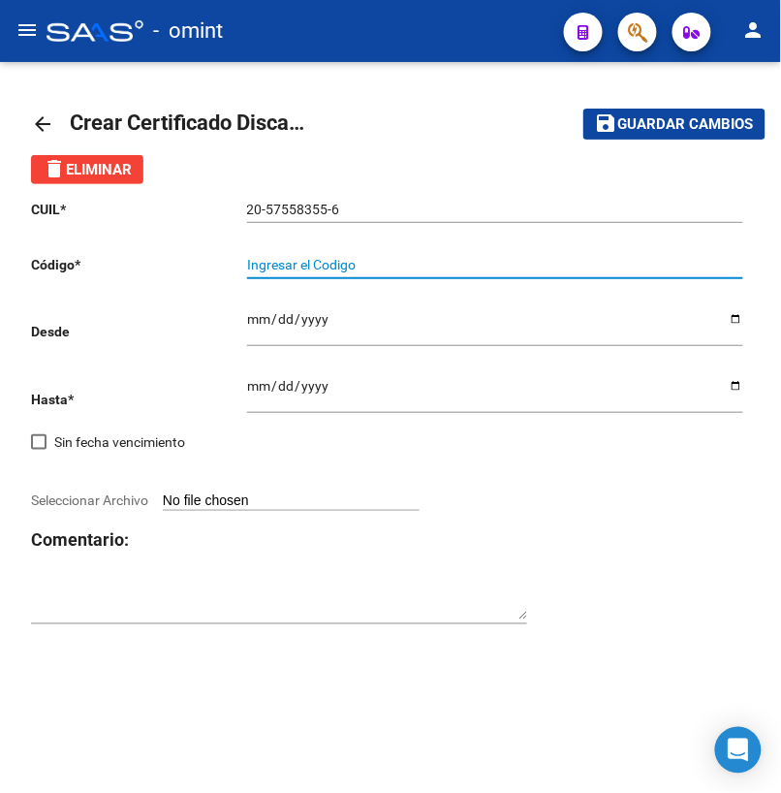
drag, startPoint x: 284, startPoint y: 269, endPoint x: 246, endPoint y: 299, distance: 48.3
click at [284, 269] on input "Ingresar el Codigo" at bounding box center [495, 265] width 496 height 16
click at [322, 265] on input "Ingresar el Codigo" at bounding box center [495, 265] width 496 height 16
type input "4318074810"
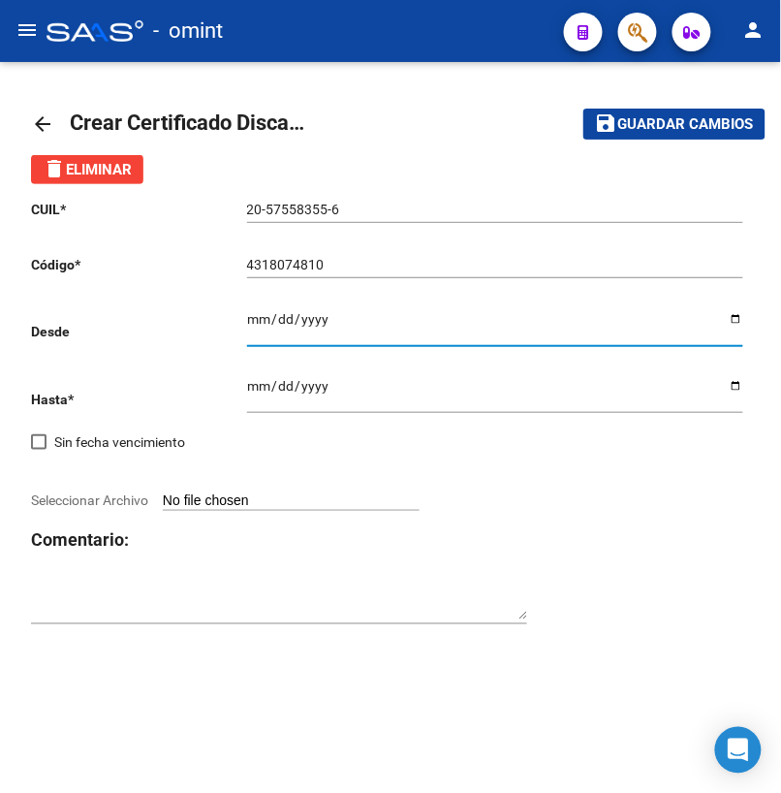
click at [256, 324] on input "Ingresar fec. Desde" at bounding box center [495, 325] width 496 height 29
type input "[DATE]"
click at [261, 381] on input "Ingresar fec. Hasta" at bounding box center [495, 392] width 496 height 29
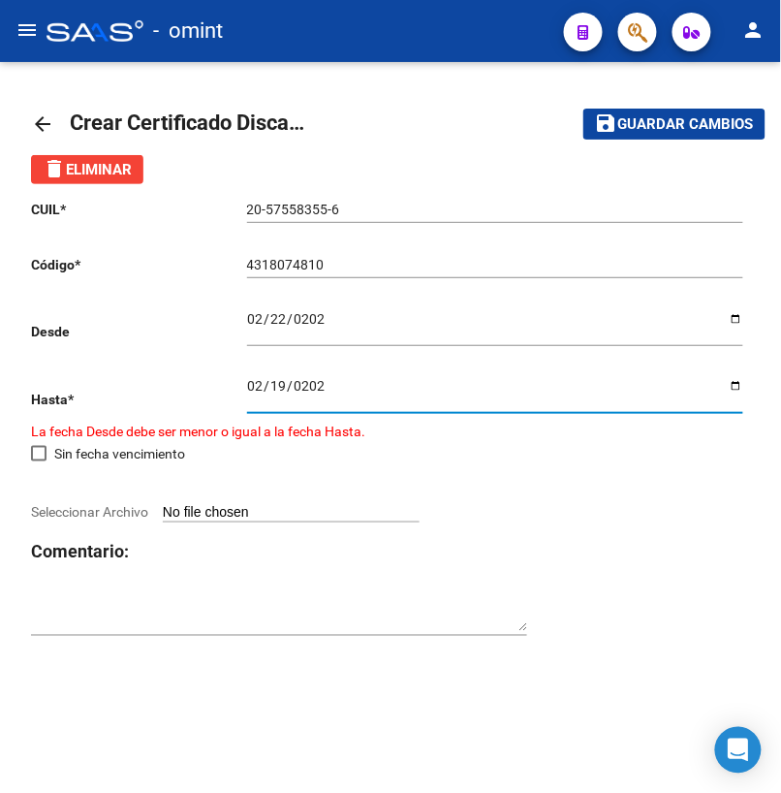
type input "[DATE]"
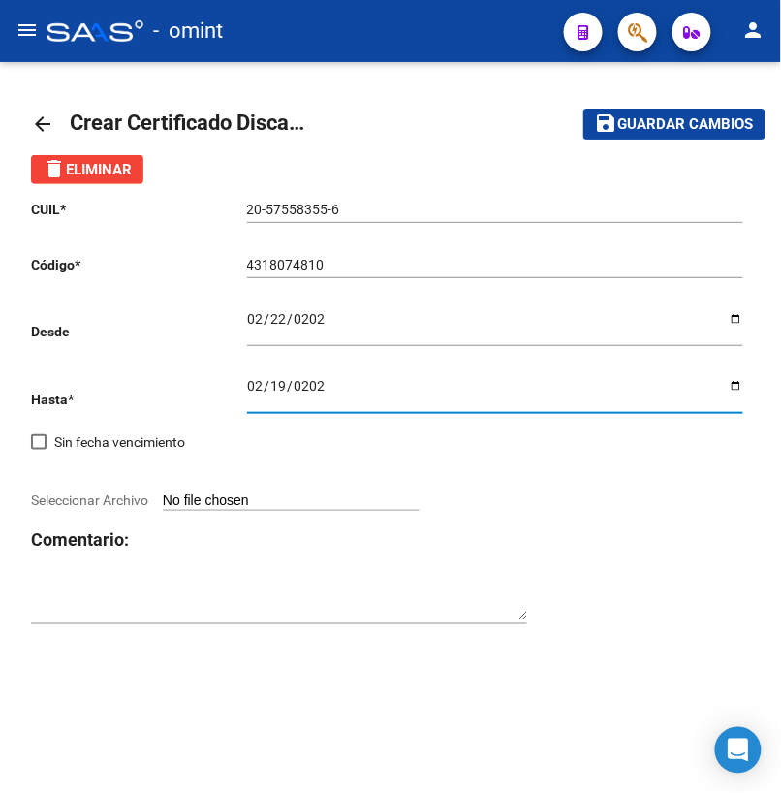
click at [209, 617] on textarea at bounding box center [279, 602] width 496 height 37
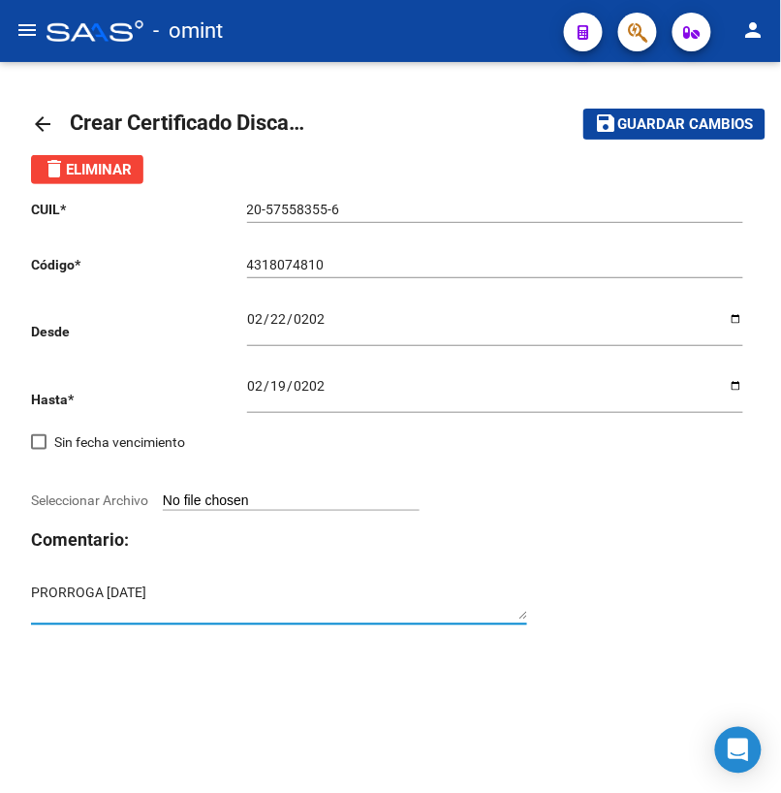
type textarea "PRORROGA [DATE]"
click at [97, 497] on span "Seleccionar Archivo" at bounding box center [89, 500] width 117 height 16
click at [163, 497] on input "Seleccionar Archivo" at bounding box center [291, 501] width 257 height 18
type input "C:\fakepath\CUD (25).pdf"
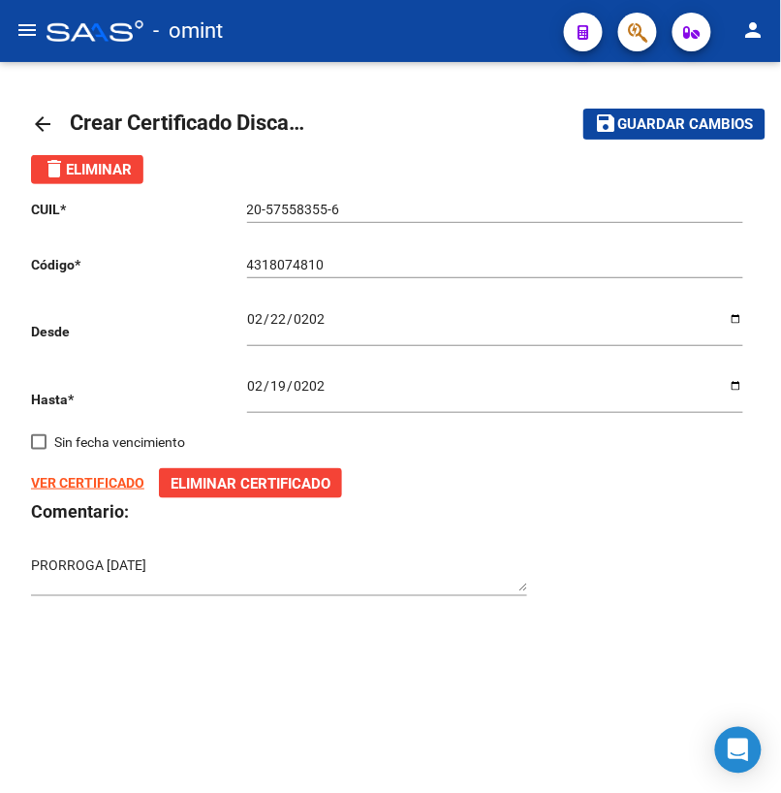
click at [644, 126] on span "Guardar cambios" at bounding box center [687, 124] width 136 height 17
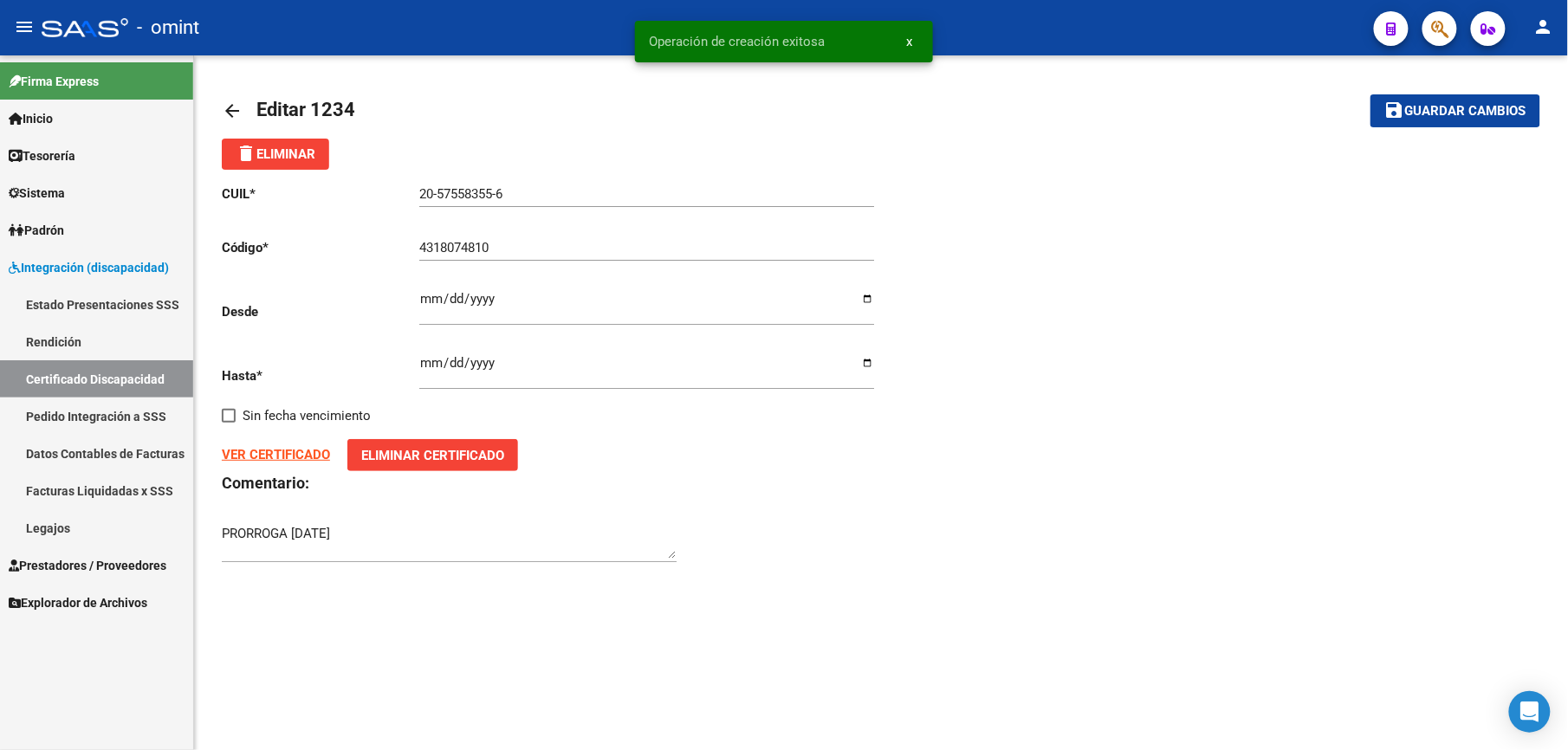
click at [46, 527] on link "Legajos" at bounding box center [96, 528] width 193 height 38
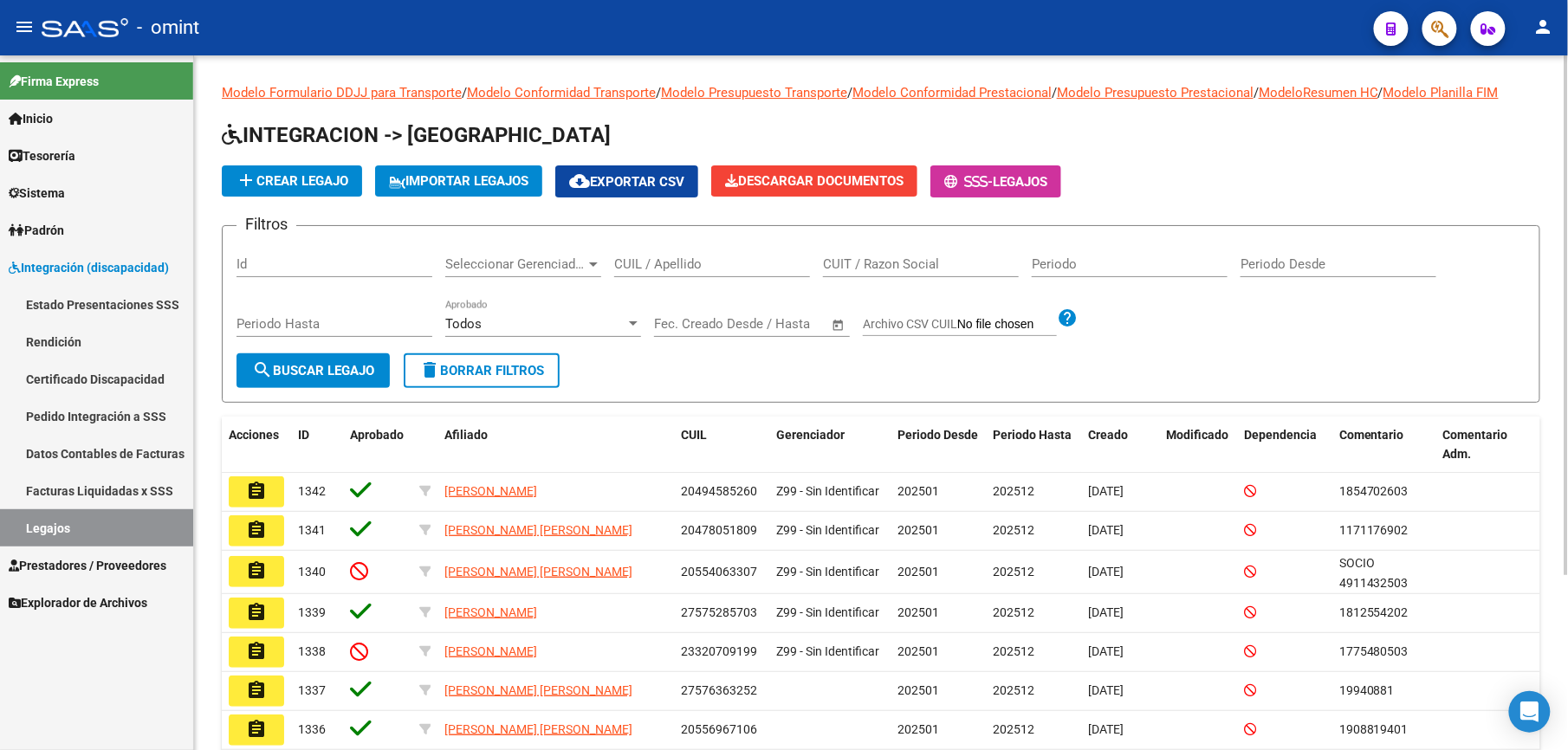
click at [321, 179] on span "add Crear Legajo" at bounding box center [292, 180] width 113 height 15
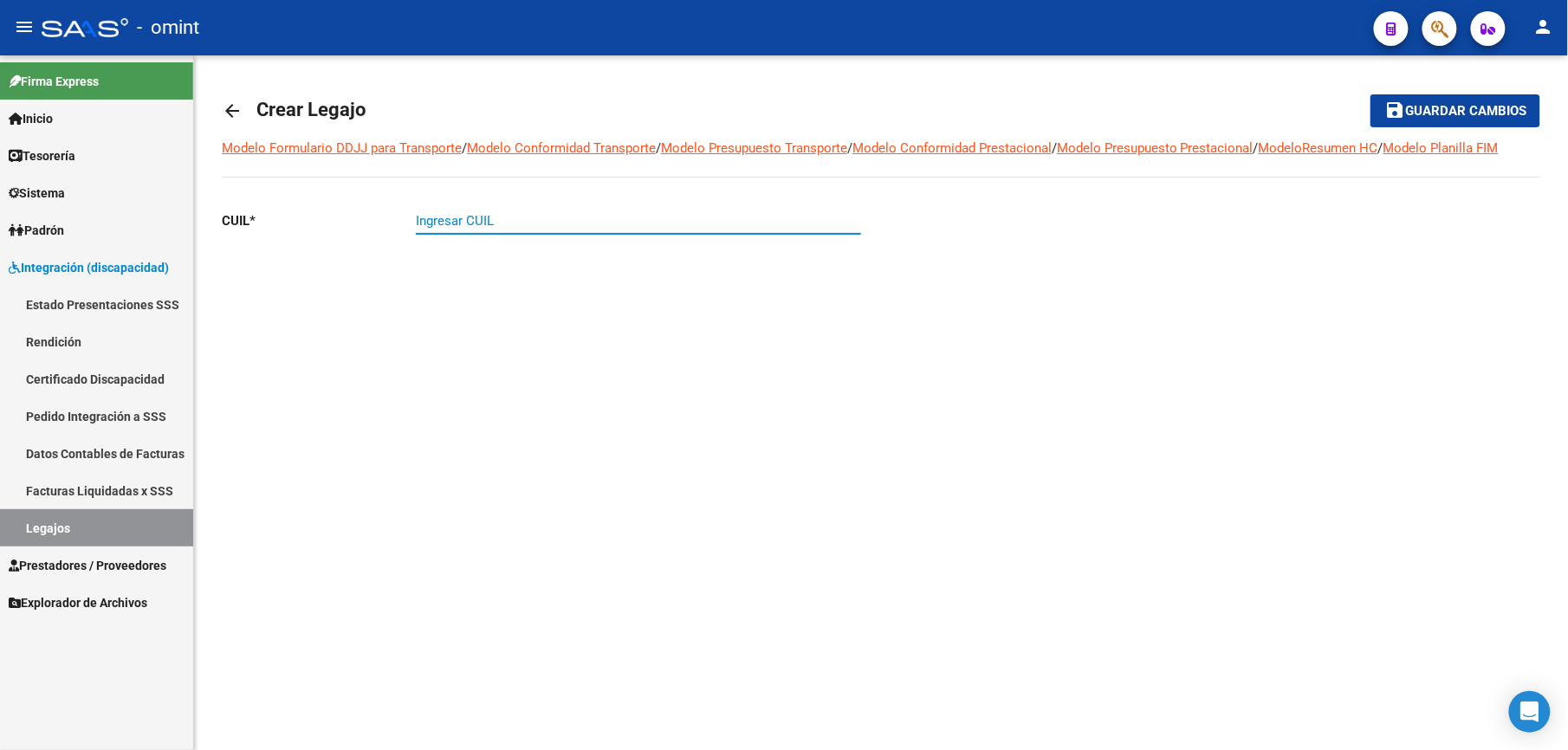
paste input "20-57558355-6"
type input "20-57558355-6"
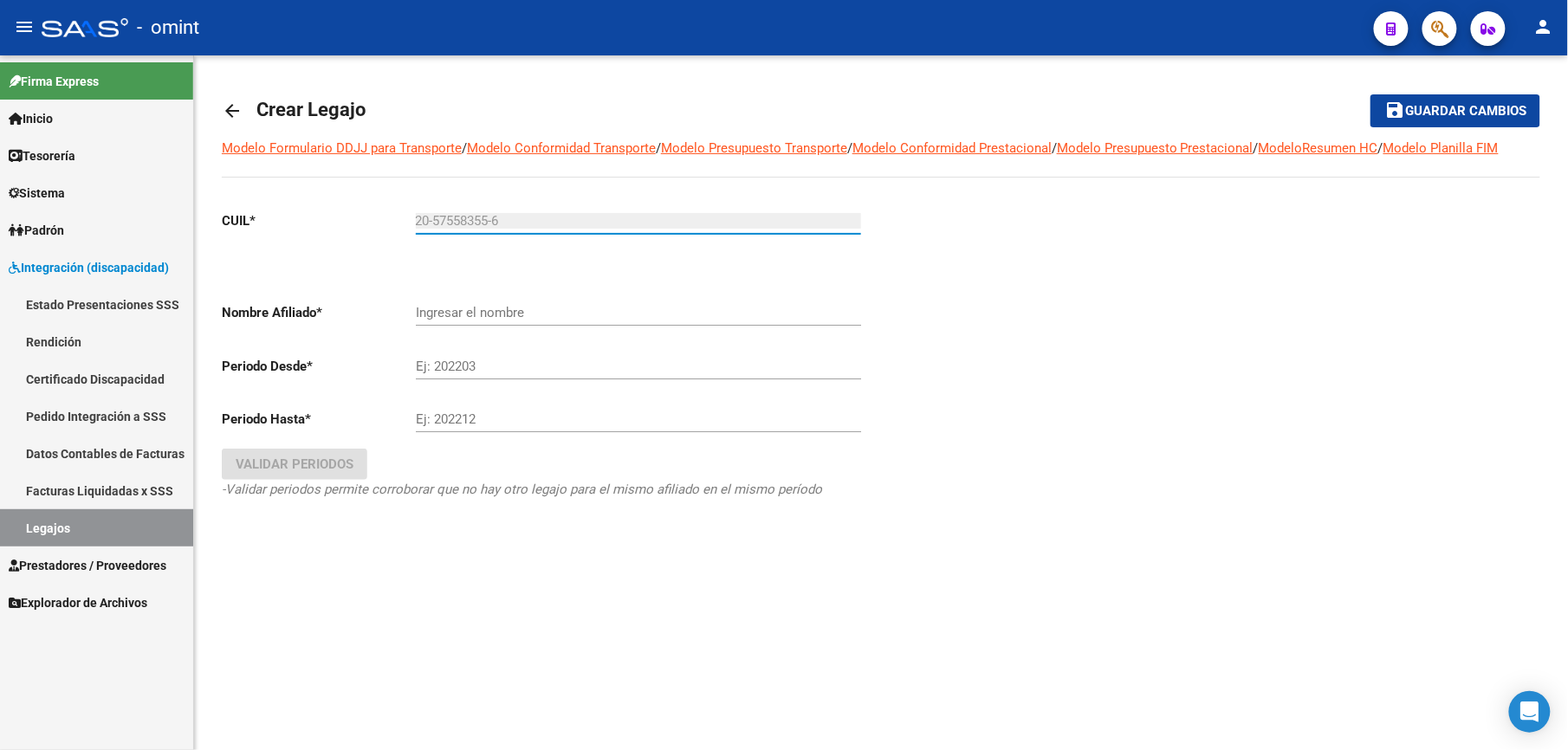
type input "[PERSON_NAME] [PERSON_NAME]"
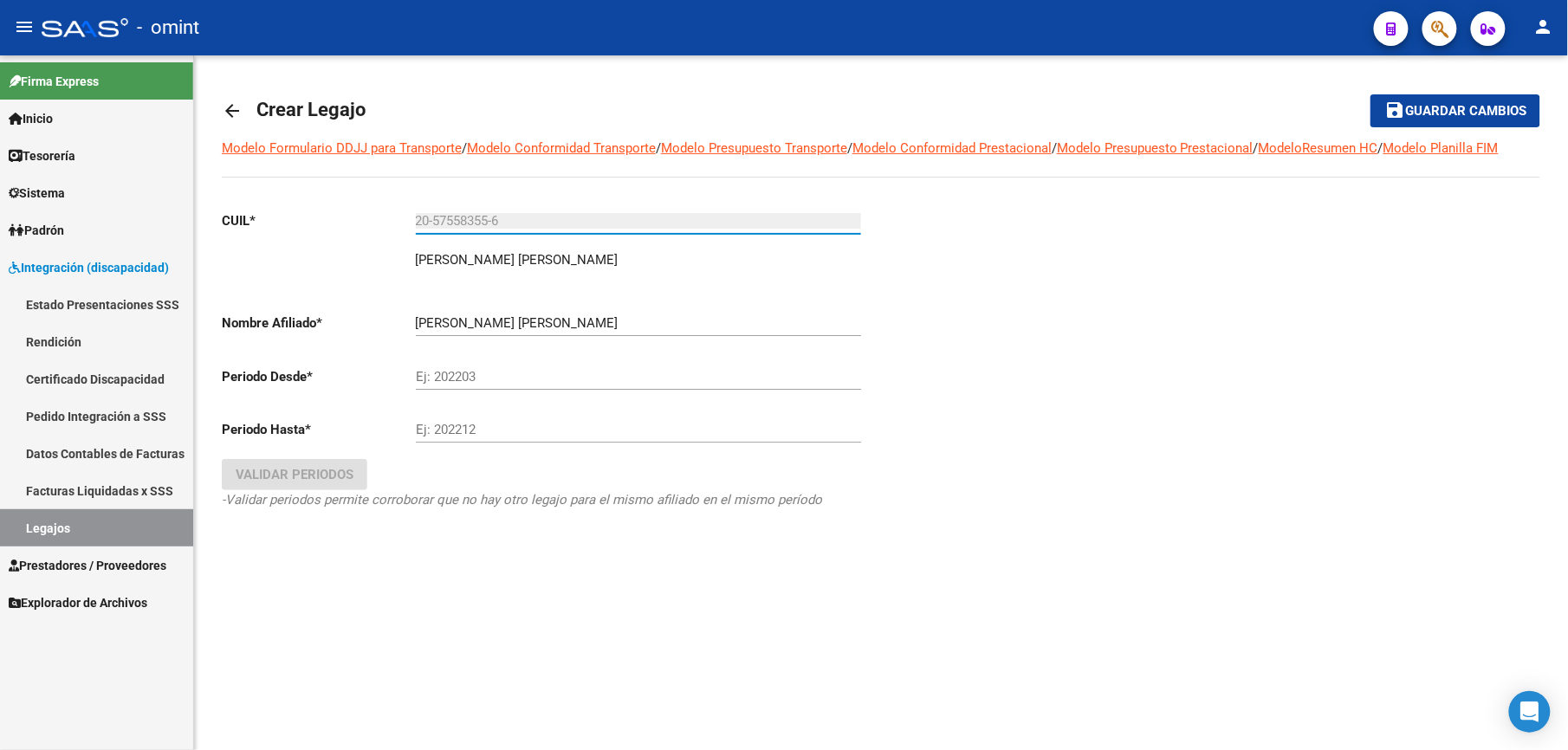
type input "20-57558355-6"
click at [1371, 95] on button "save Guardar cambios" at bounding box center [1455, 111] width 170 height 32
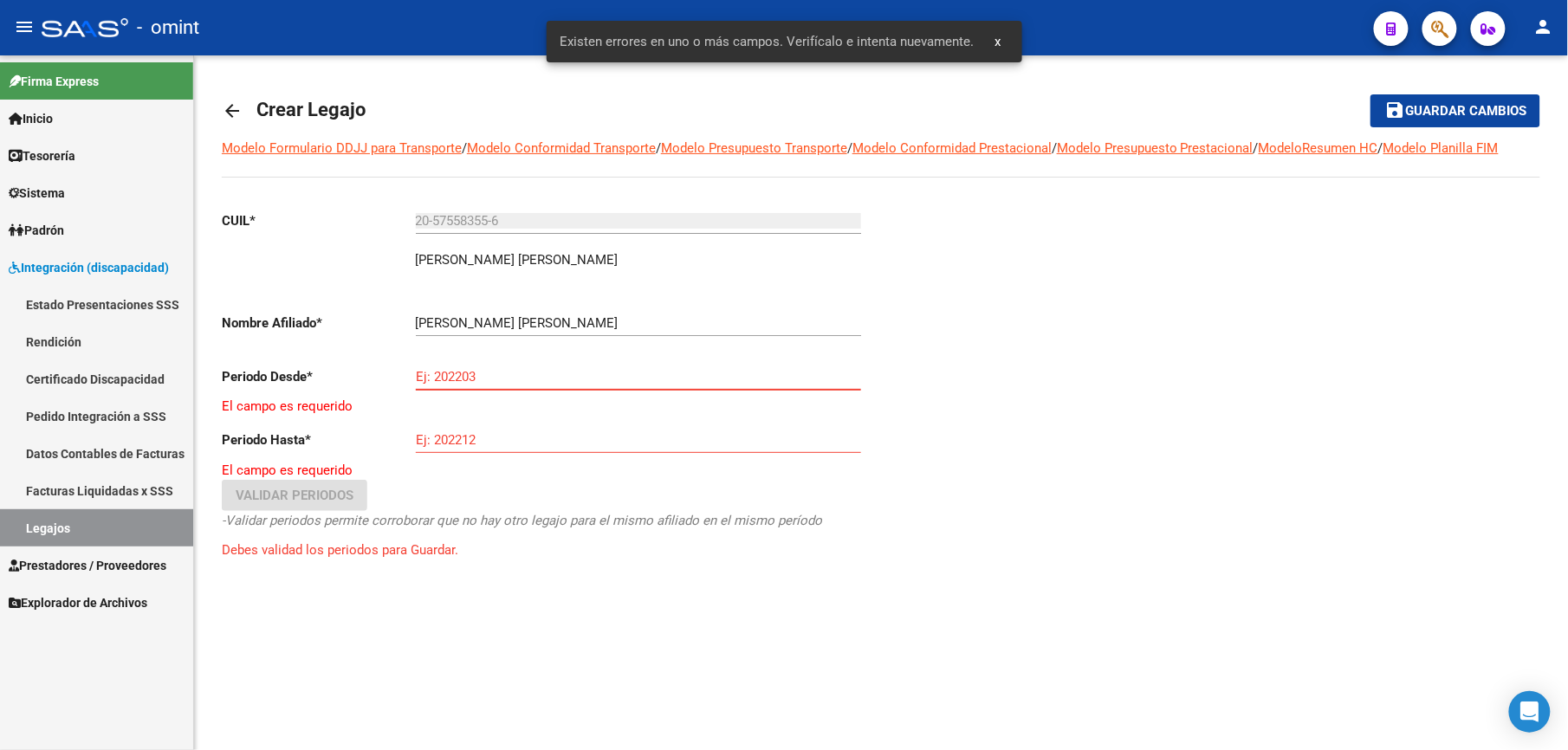
click at [583, 379] on input "Ej: 202203" at bounding box center [638, 376] width 445 height 15
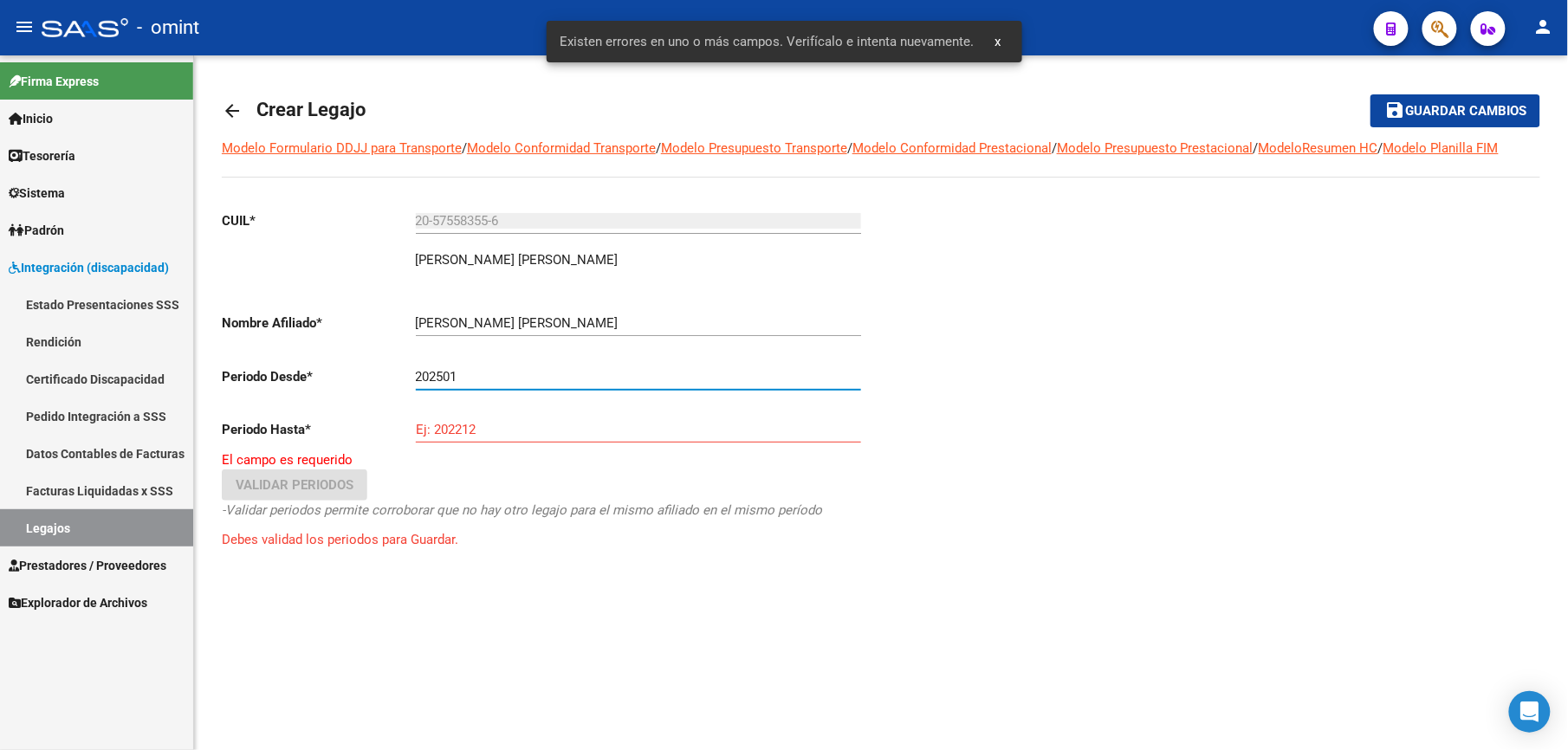
type input "202501"
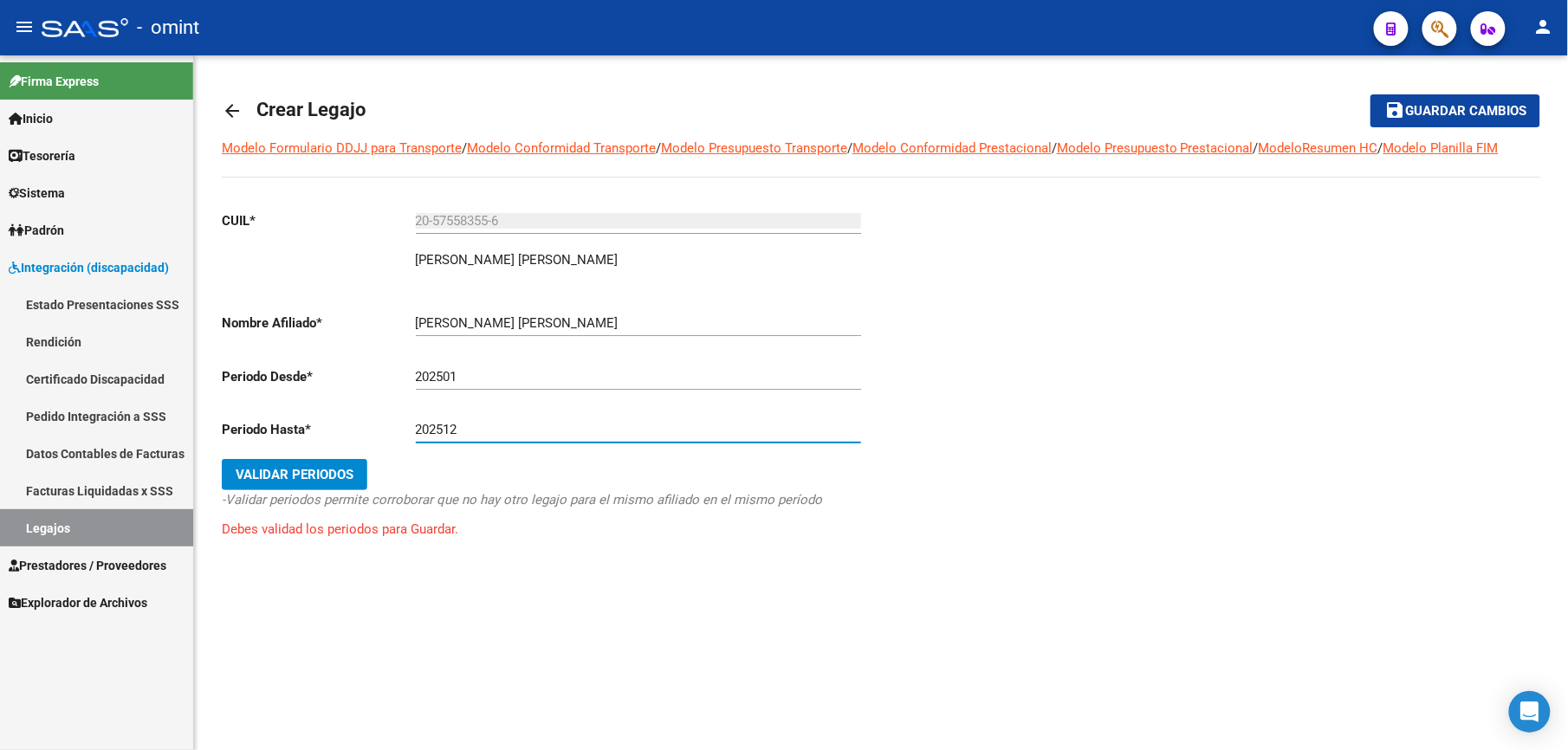
type input "202512"
click at [296, 482] on span "Validar Periodos" at bounding box center [295, 474] width 118 height 15
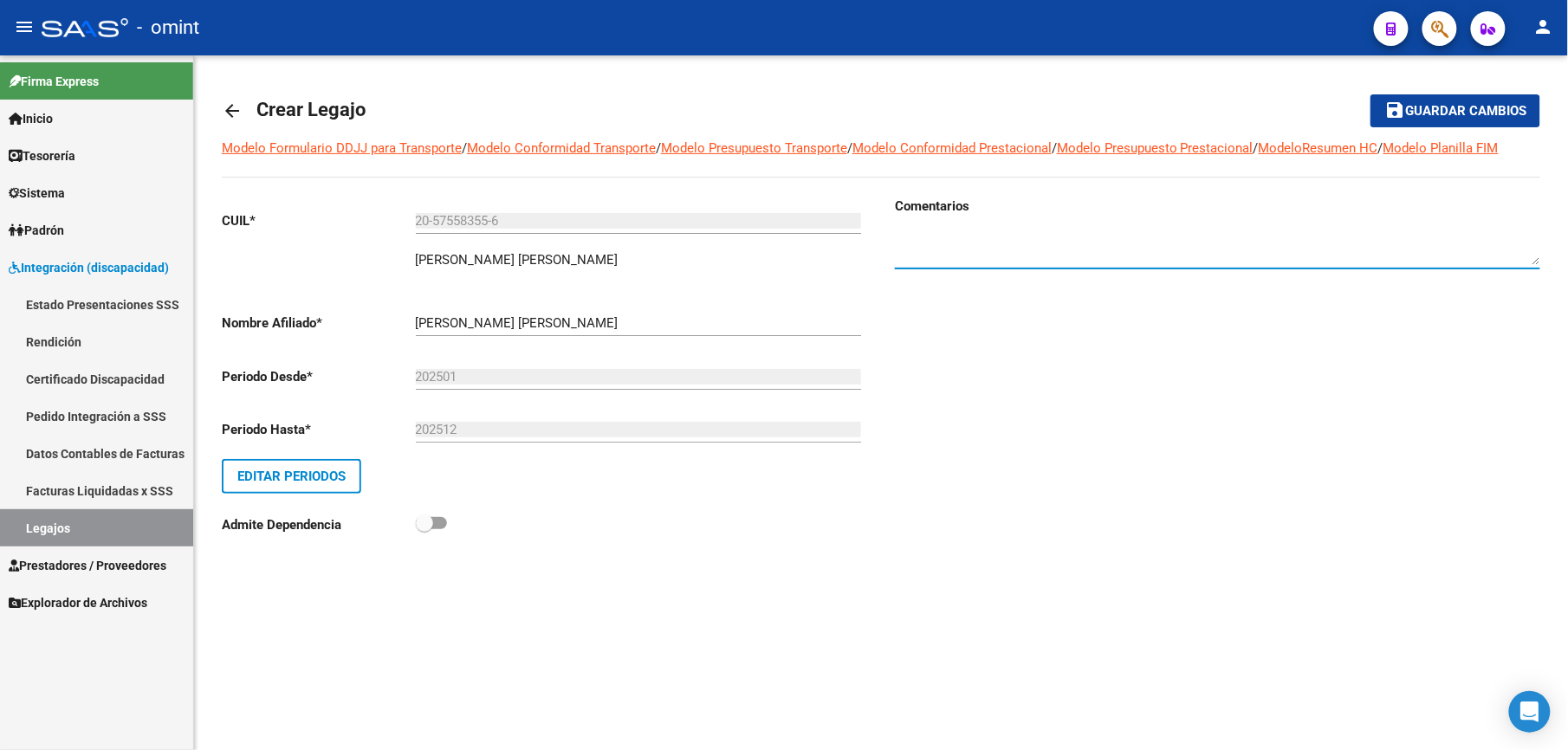
paste textarea "1941996902"
type textarea "1941996902"
click at [1430, 112] on span "Guardar cambios" at bounding box center [1465, 111] width 122 height 15
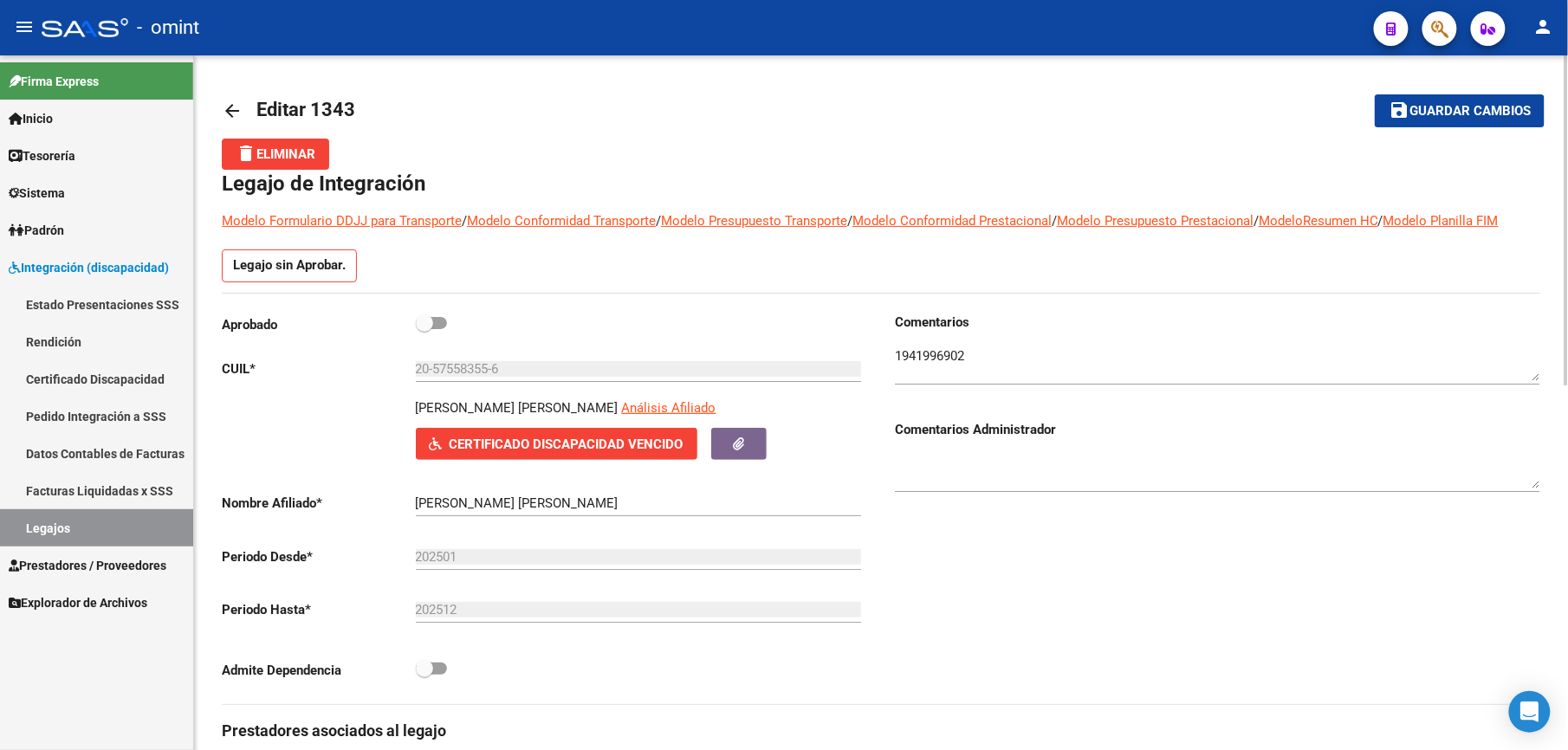
click at [1461, 101] on button "save Guardar cambios" at bounding box center [1460, 111] width 170 height 32
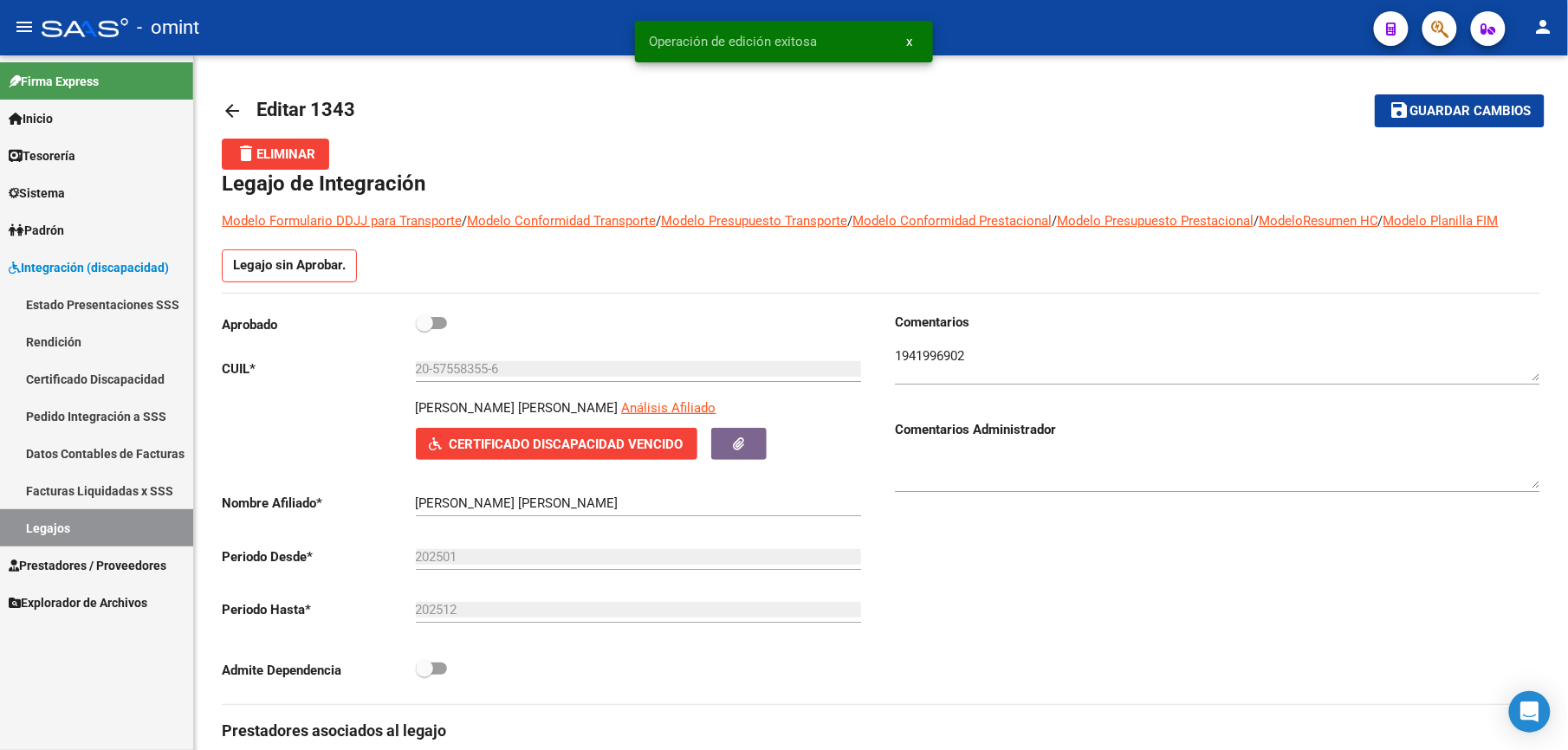
click at [64, 222] on span "Padrón" at bounding box center [37, 229] width 55 height 19
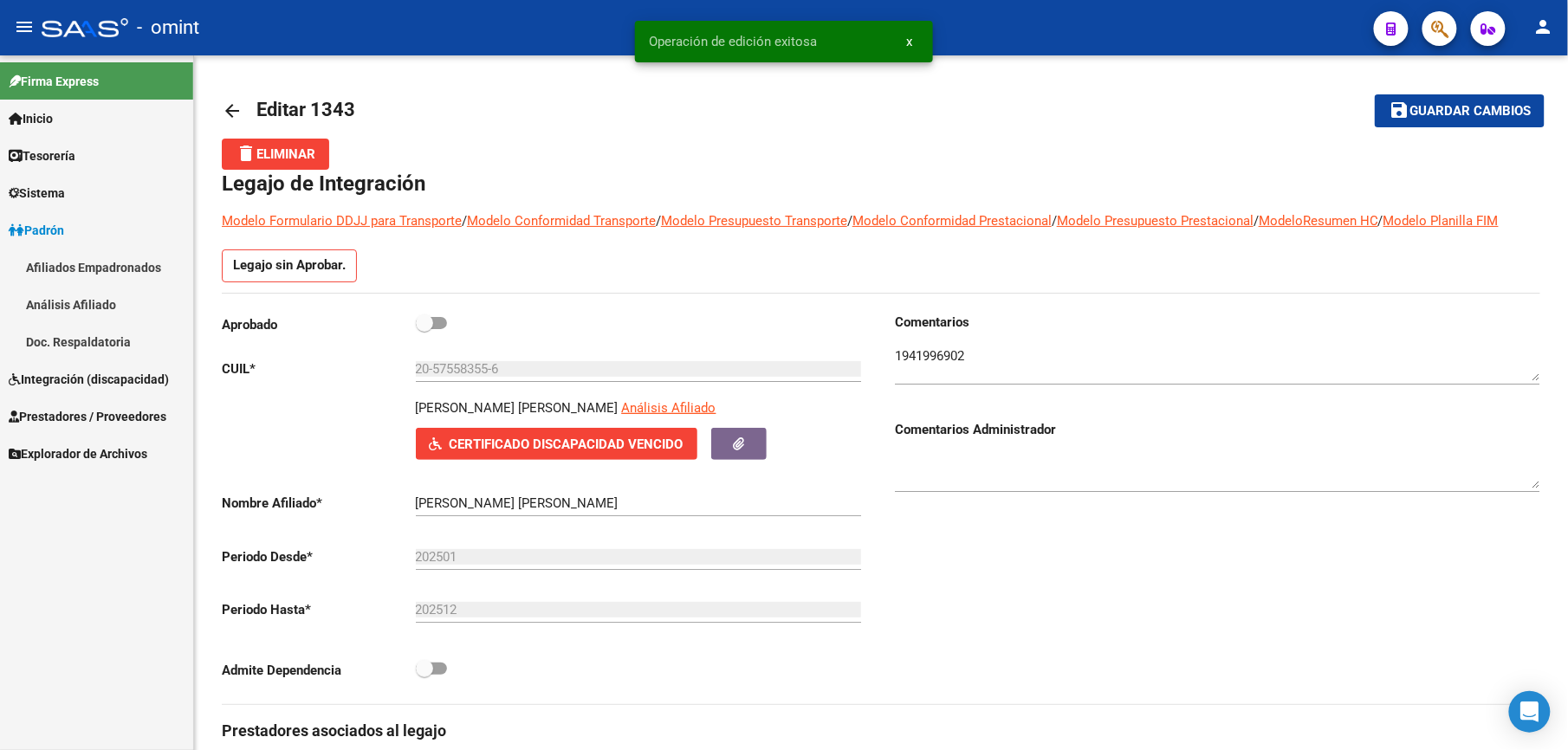
click at [78, 261] on link "Afiliados Empadronados" at bounding box center [96, 267] width 193 height 38
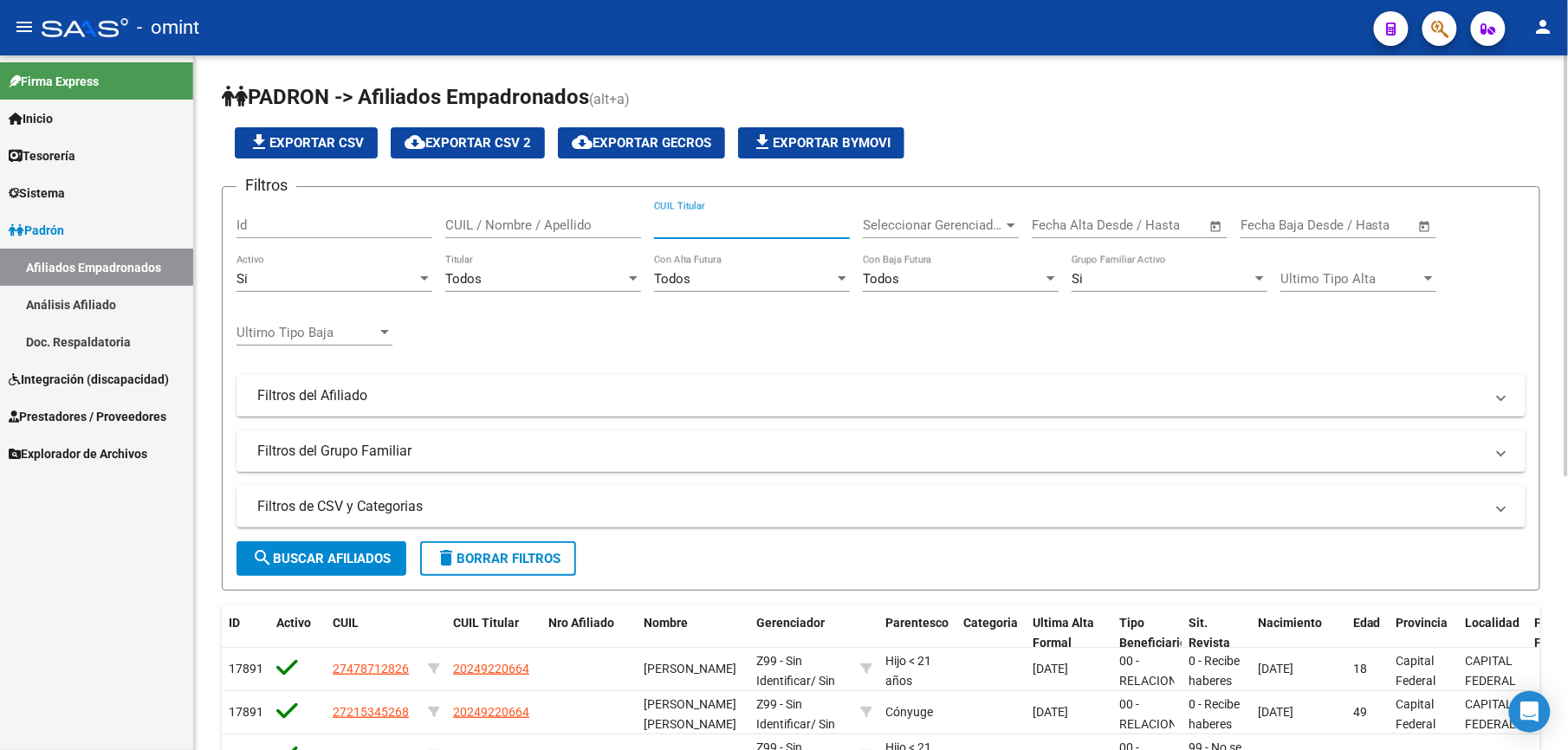
paste input "1941996902"
type input "1941996902"
drag, startPoint x: 736, startPoint y: 227, endPoint x: 574, endPoint y: 198, distance: 164.6
click at [574, 198] on form "Filtros Id CUIL / Nombre / Apellido 1941996902 CUIL Titular Seleccionar Gerenci…" at bounding box center [881, 388] width 1319 height 404
drag, startPoint x: 494, startPoint y: 209, endPoint x: 480, endPoint y: 227, distance: 22.8
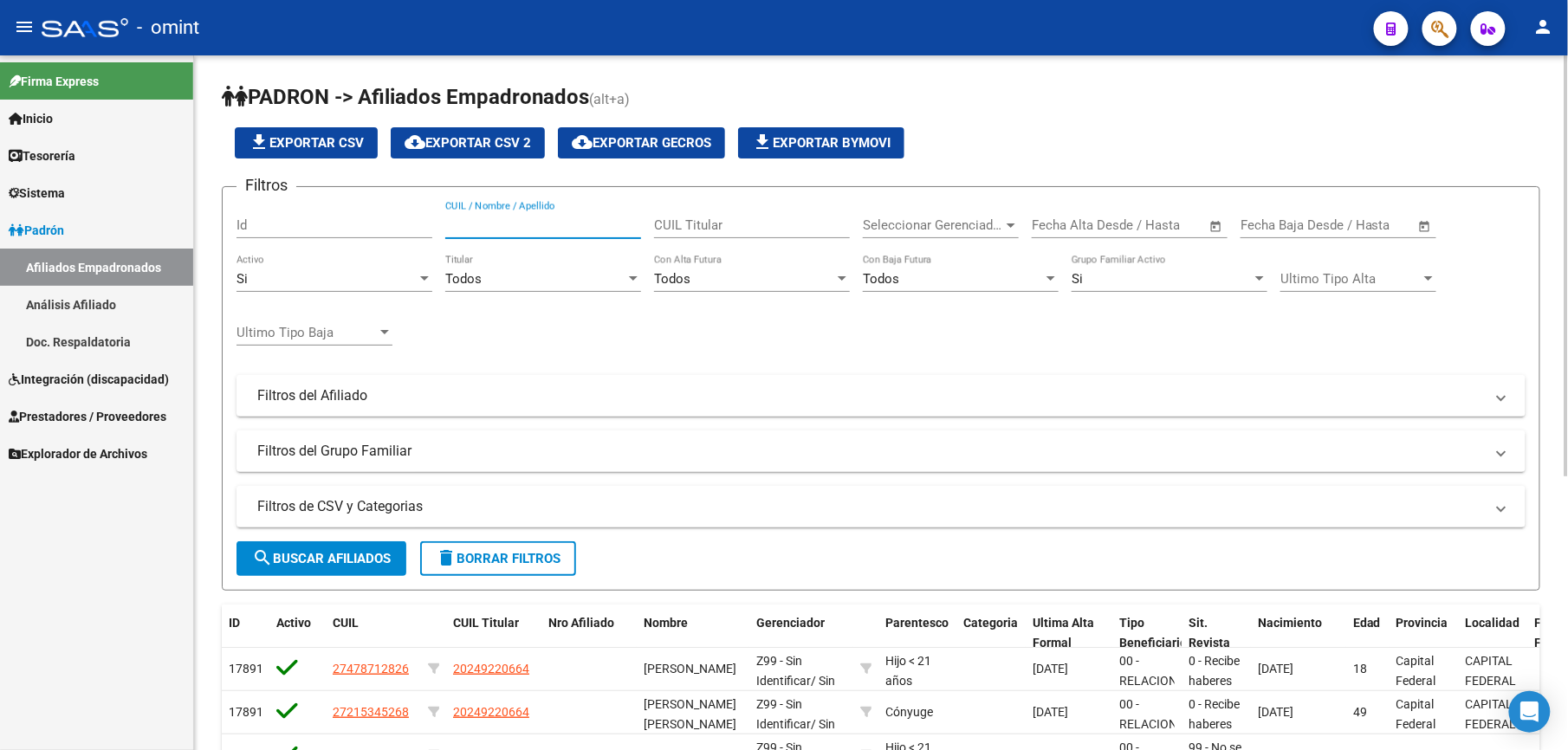
paste input "20575583556"
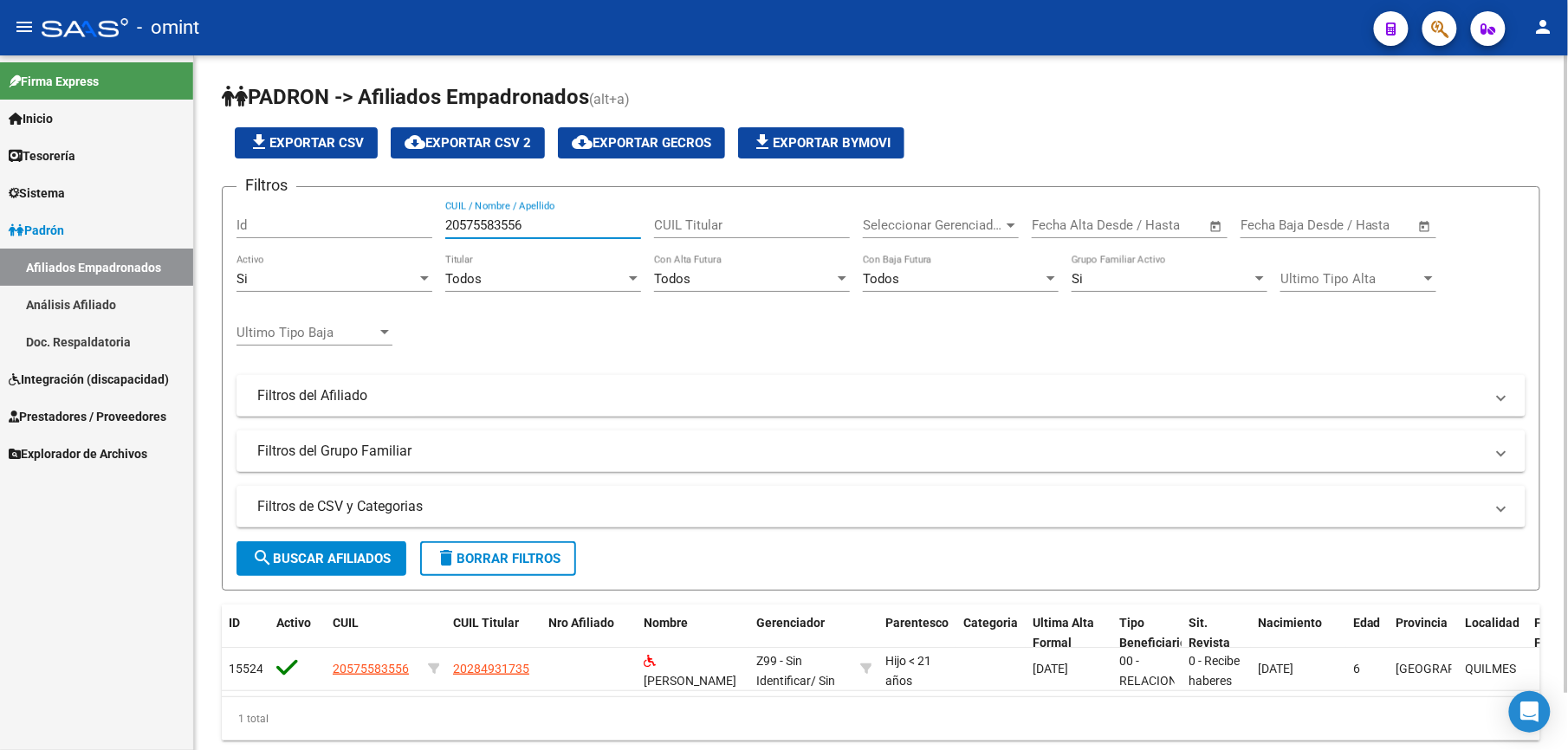
type input "20575583556"
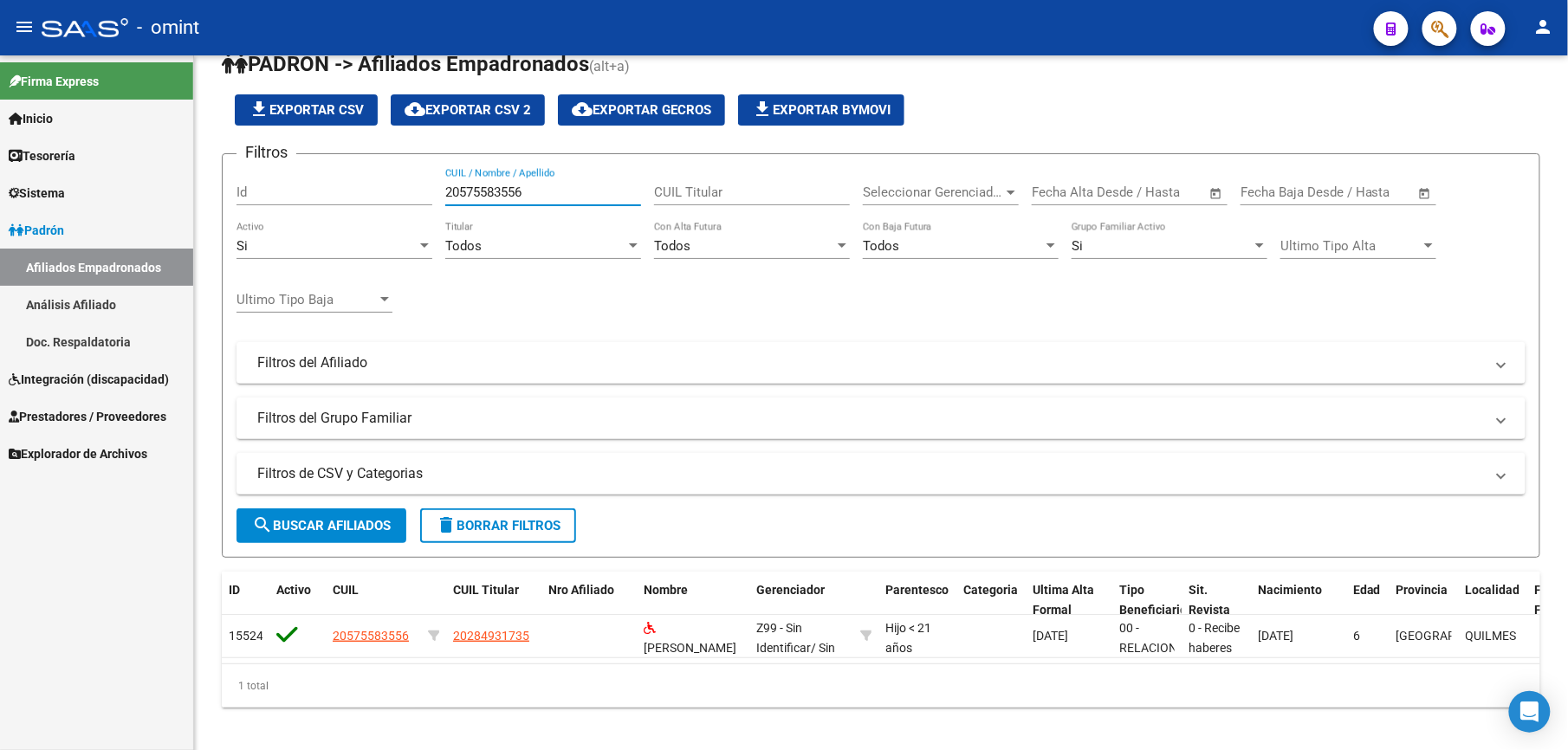
scroll to position [63, 0]
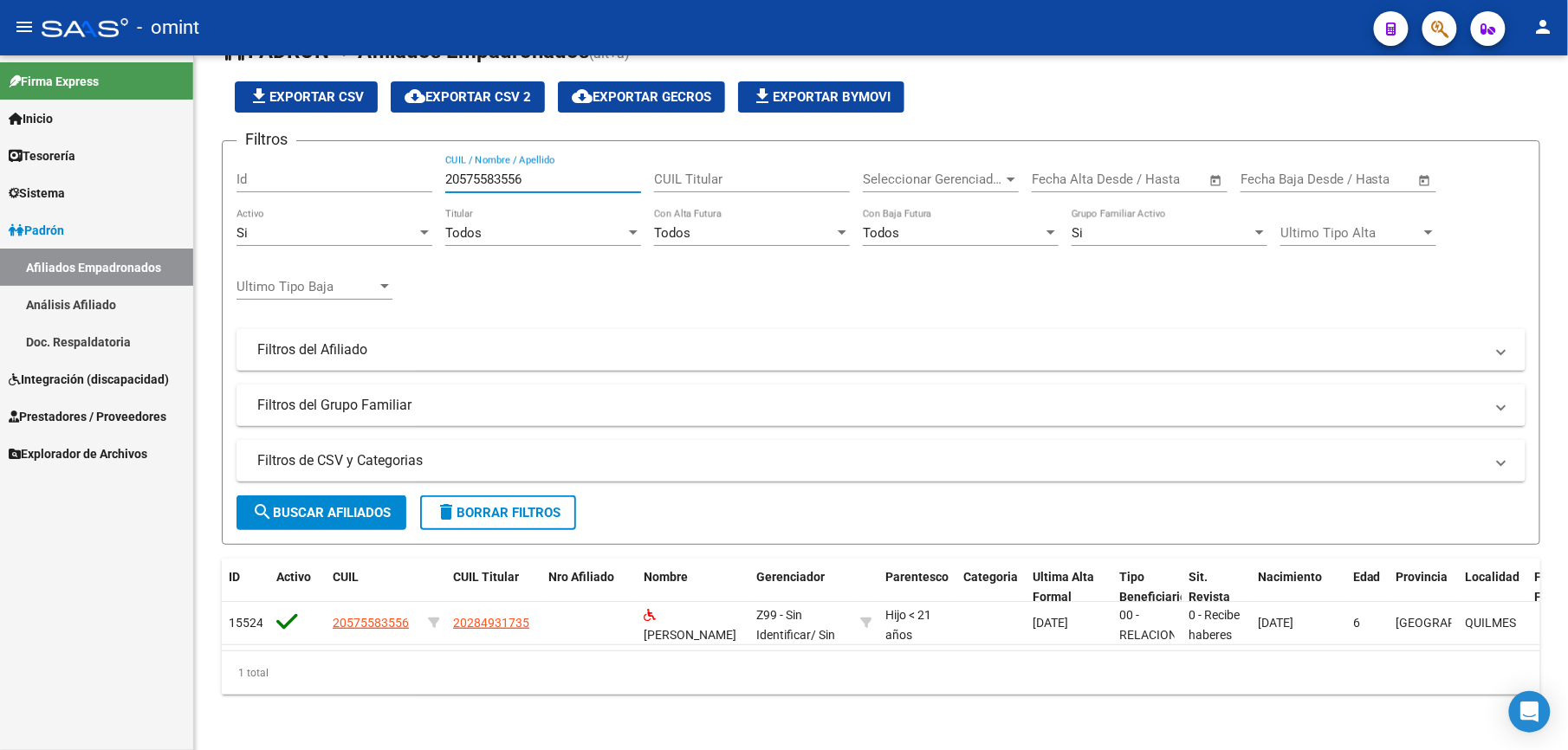
click at [88, 382] on span "Integración (discapacidad)" at bounding box center [88, 379] width 160 height 19
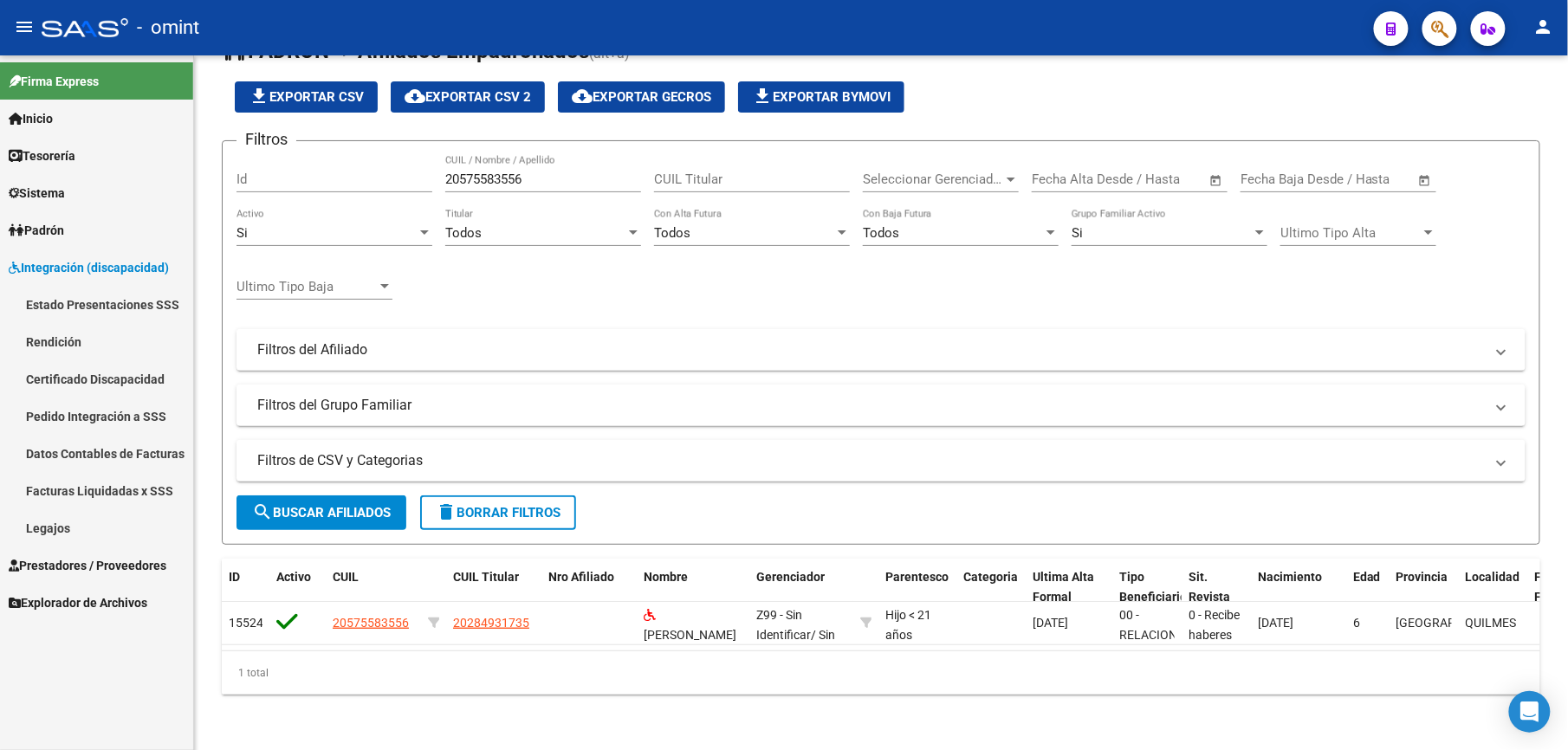
click at [46, 529] on link "Legajos" at bounding box center [96, 528] width 193 height 38
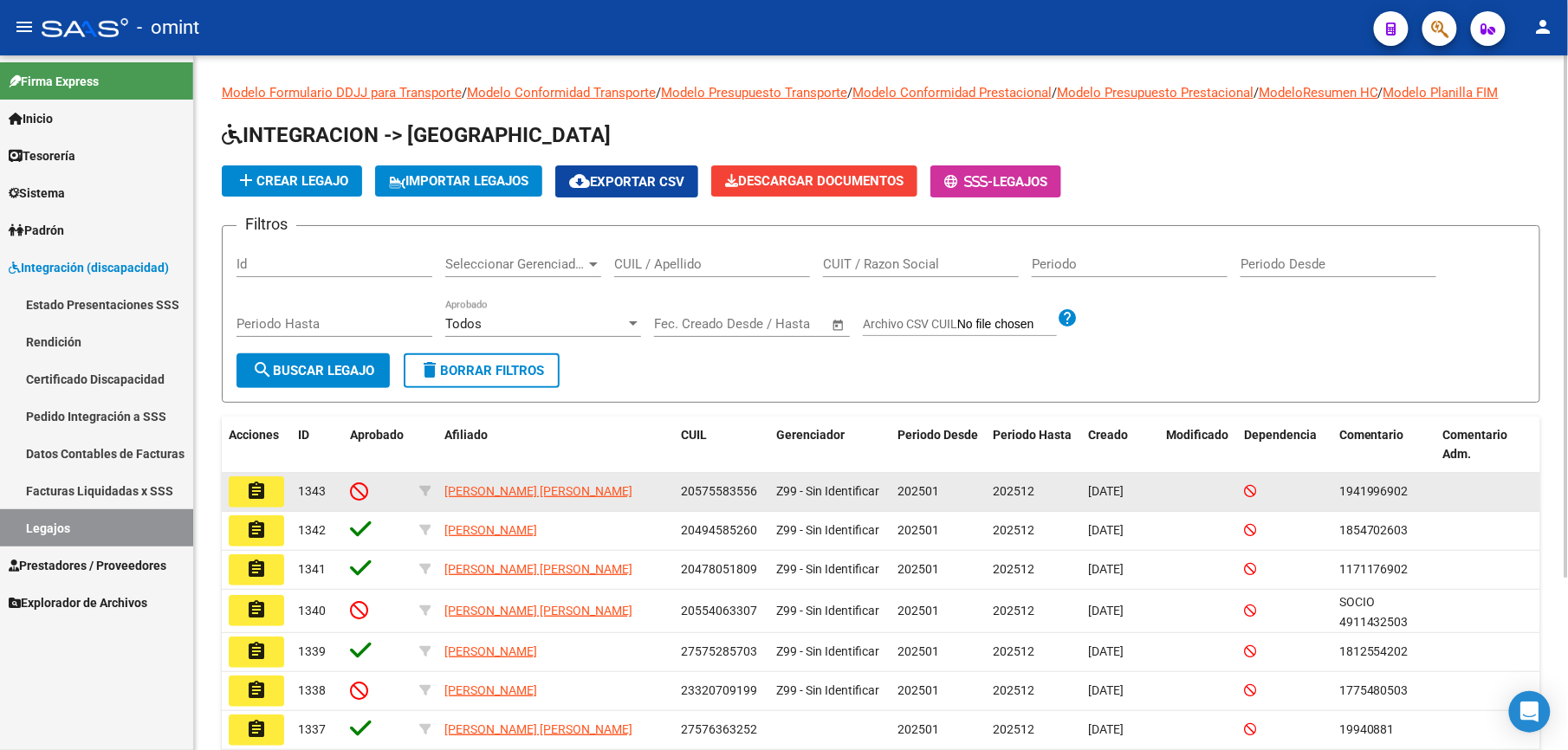
click at [271, 494] on button "assignment" at bounding box center [256, 491] width 55 height 31
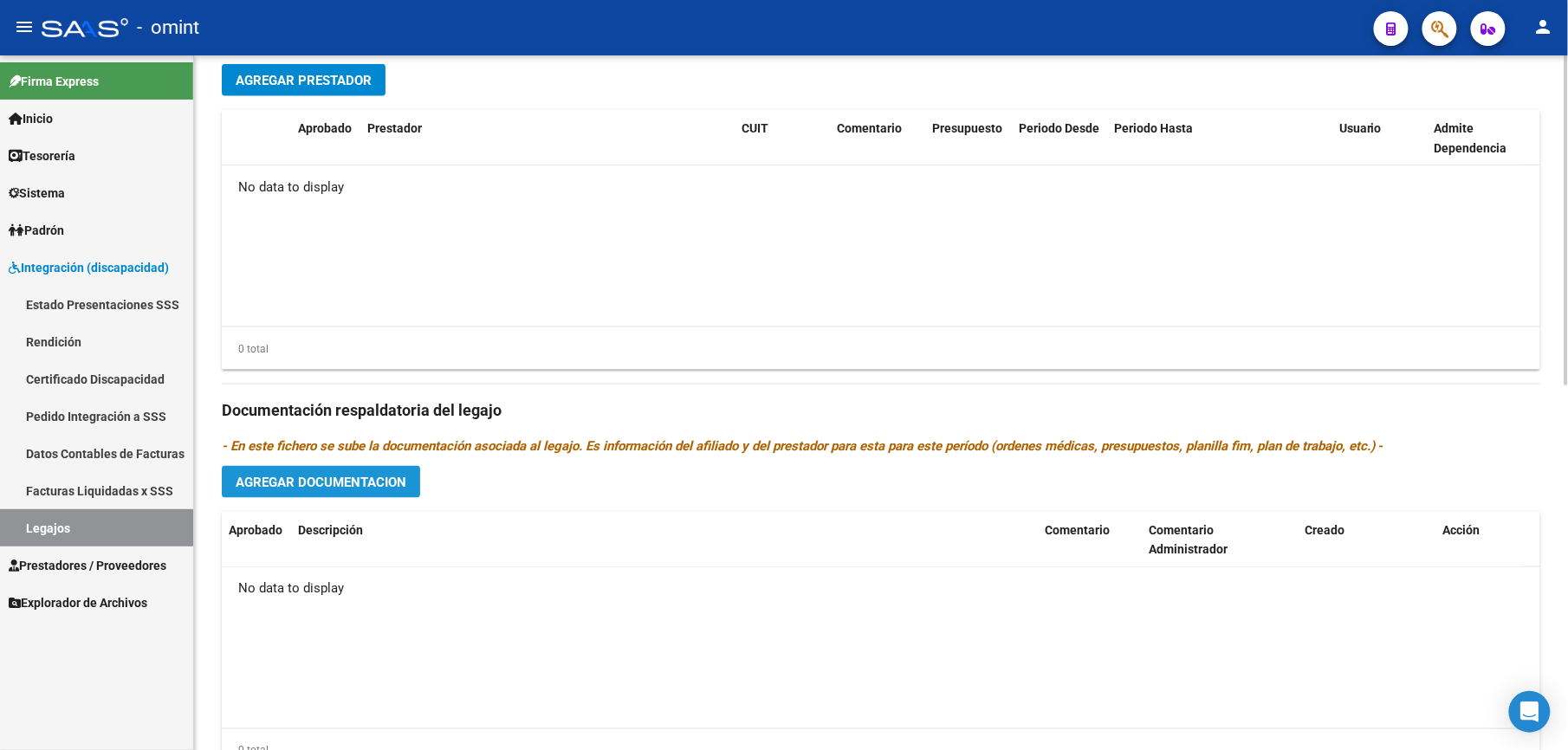
click at [404, 483] on span "Agregar Documentacion" at bounding box center [321, 481] width 171 height 15
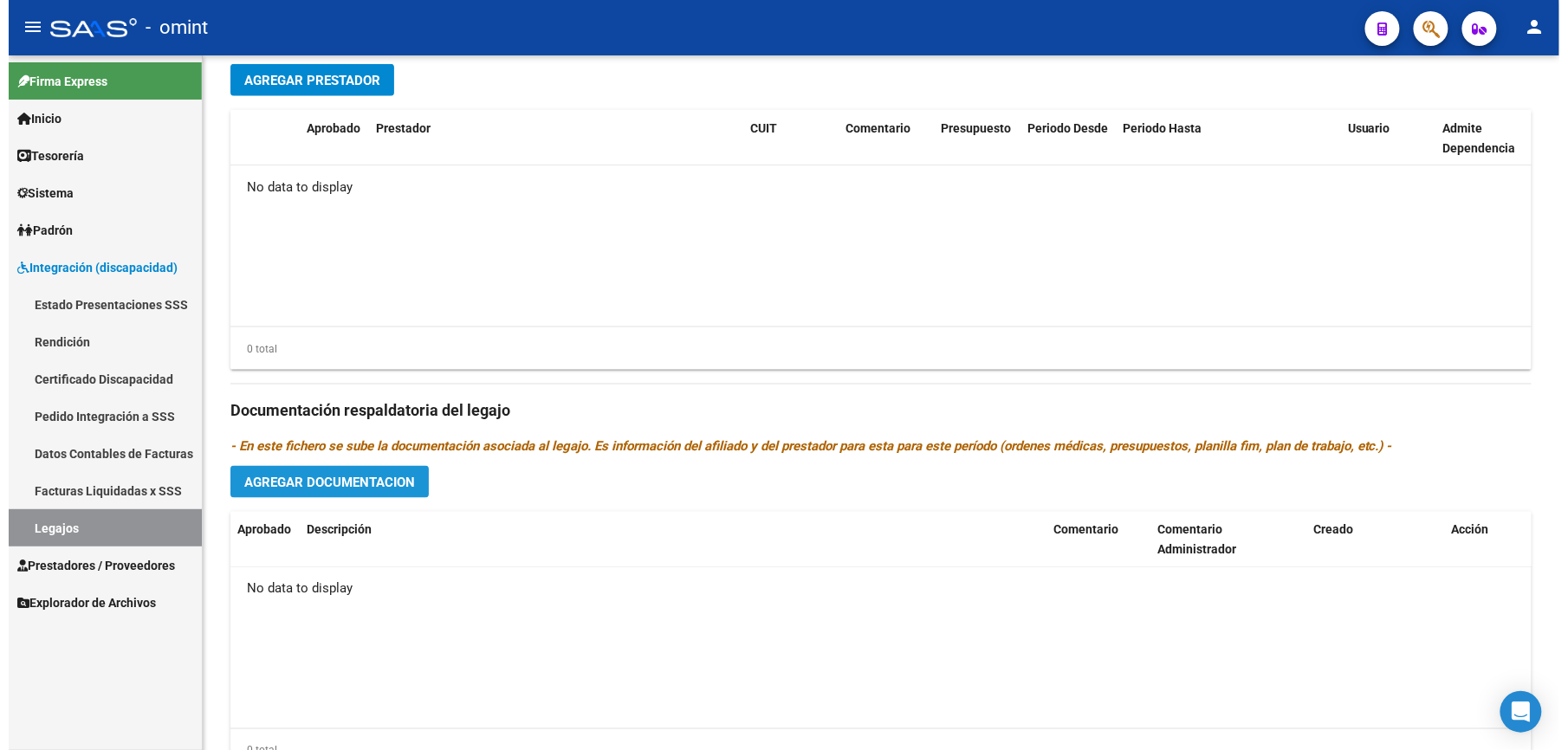
scroll to position [712, 0]
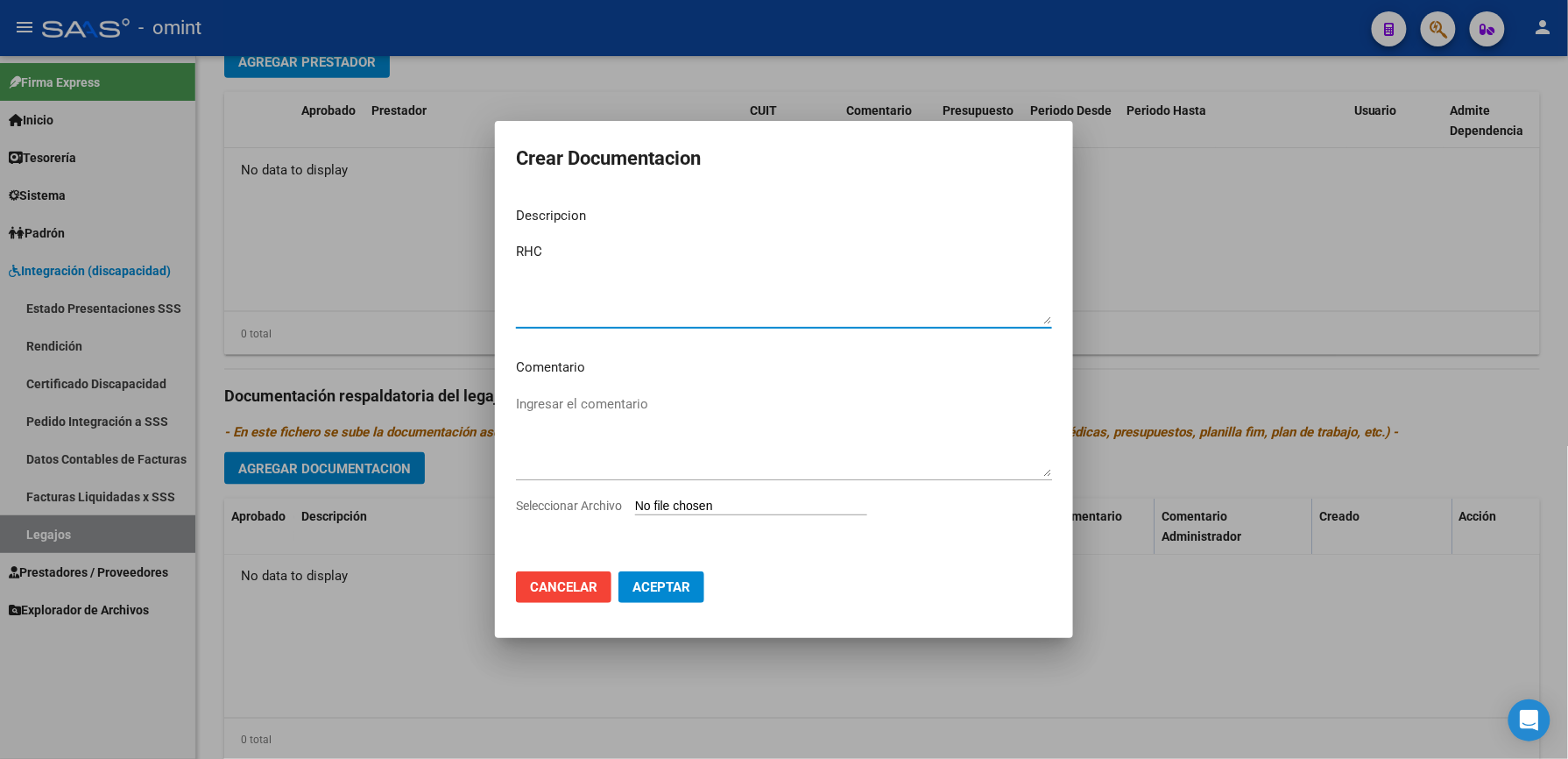
type textarea "RHC"
click at [558, 512] on span "Seleccionar Archivo" at bounding box center [568, 506] width 106 height 14
click at [635, 512] on input "Seleccionar Archivo" at bounding box center [751, 507] width 232 height 16
type input "C:\fakepath\RHC.pdf"
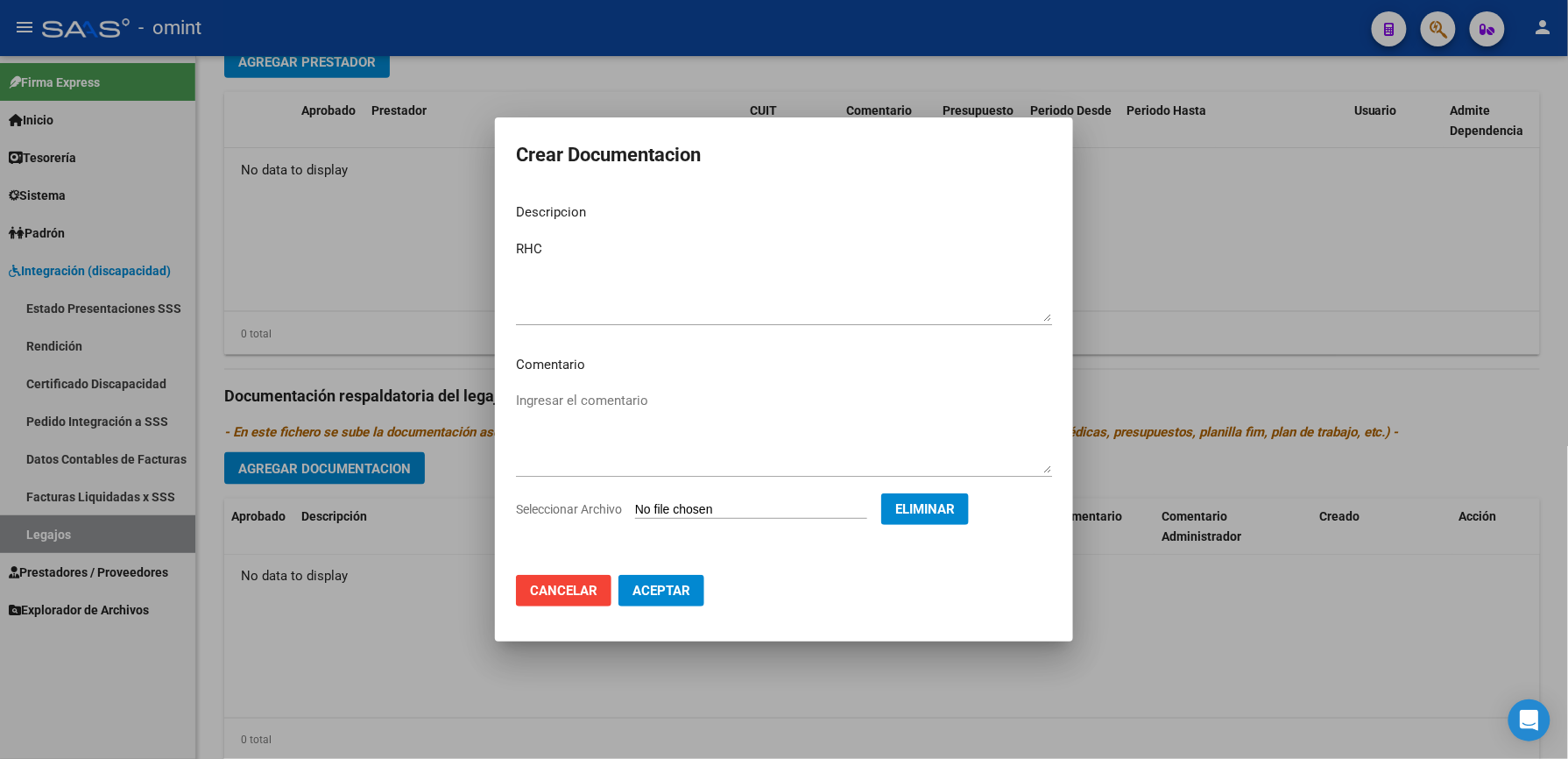
click at [671, 586] on span "Aceptar" at bounding box center [662, 590] width 58 height 15
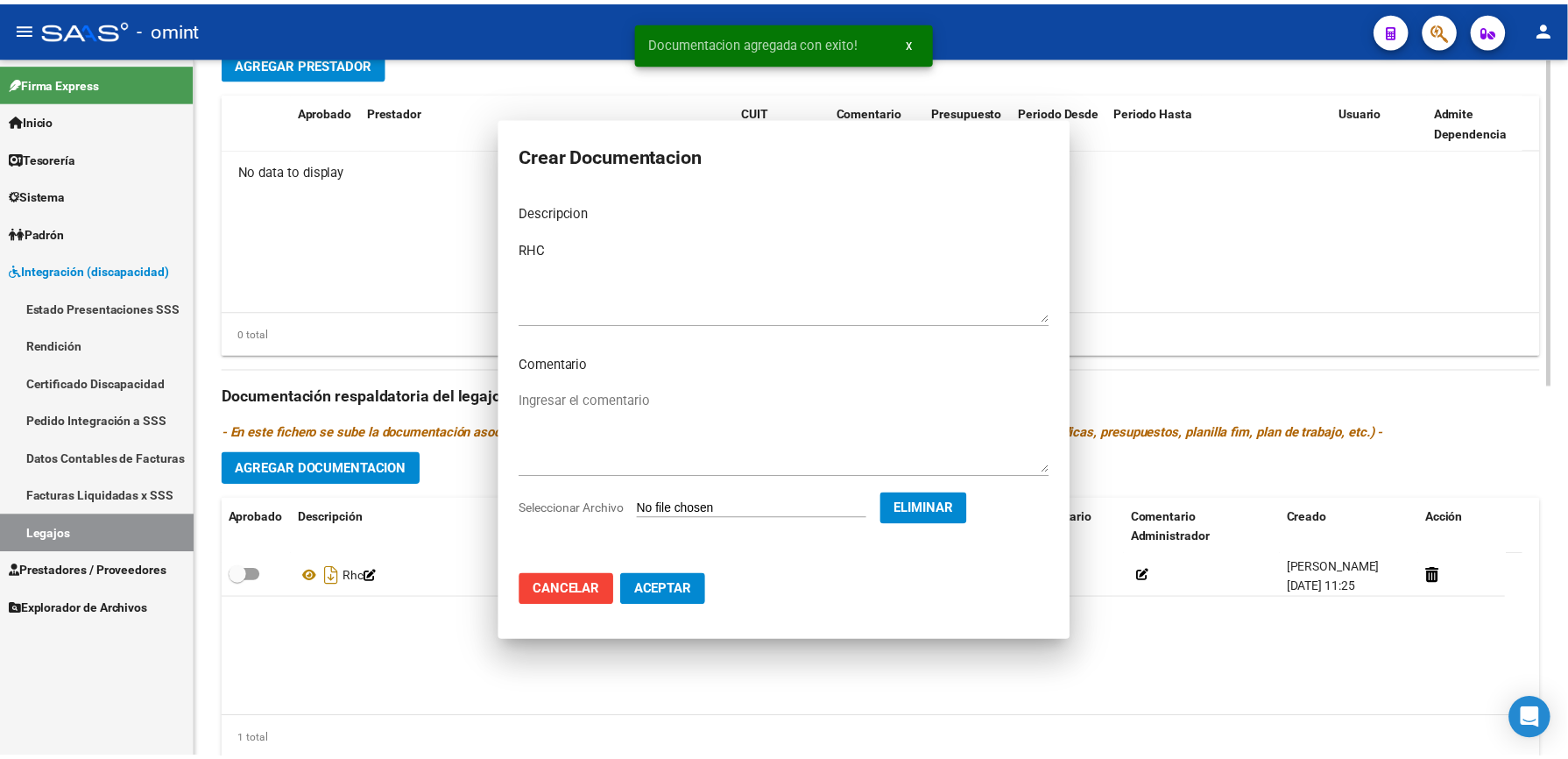
scroll to position [701, 0]
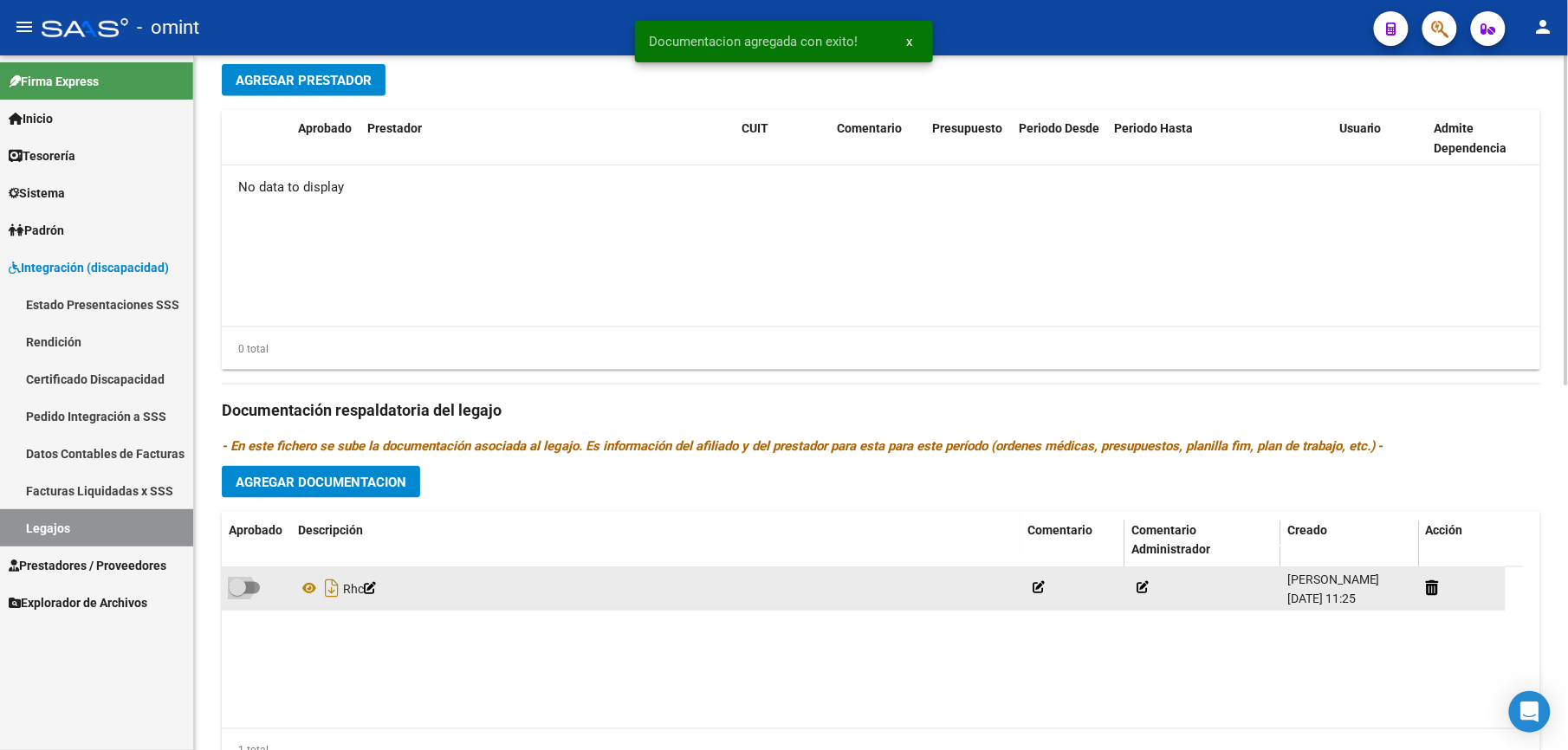
click at [251, 587] on span at bounding box center [244, 588] width 31 height 12
click at [238, 594] on input "checkbox" at bounding box center [237, 594] width 1 height 1
checkbox input "true"
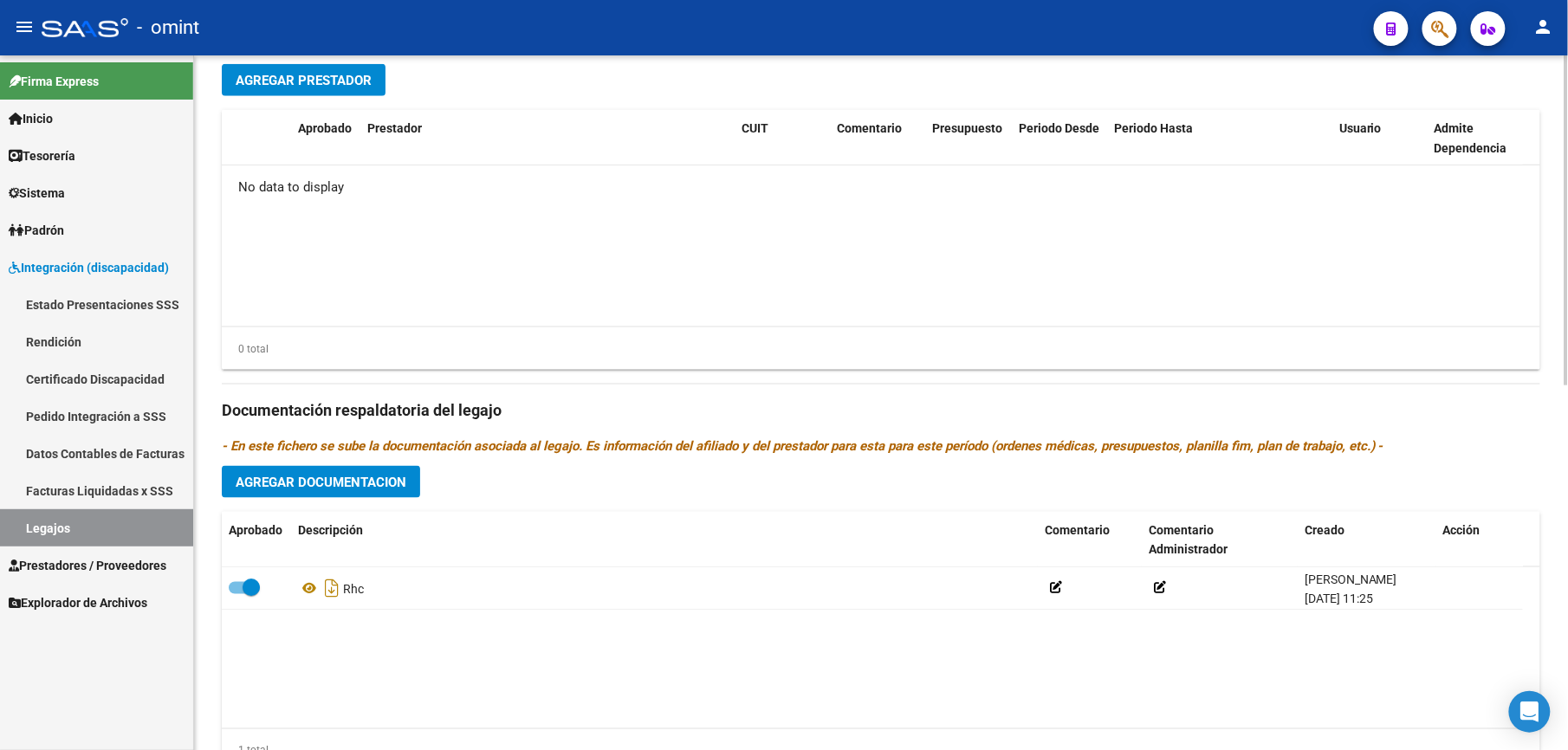
click at [319, 485] on span "Agregar Documentacion" at bounding box center [321, 481] width 171 height 15
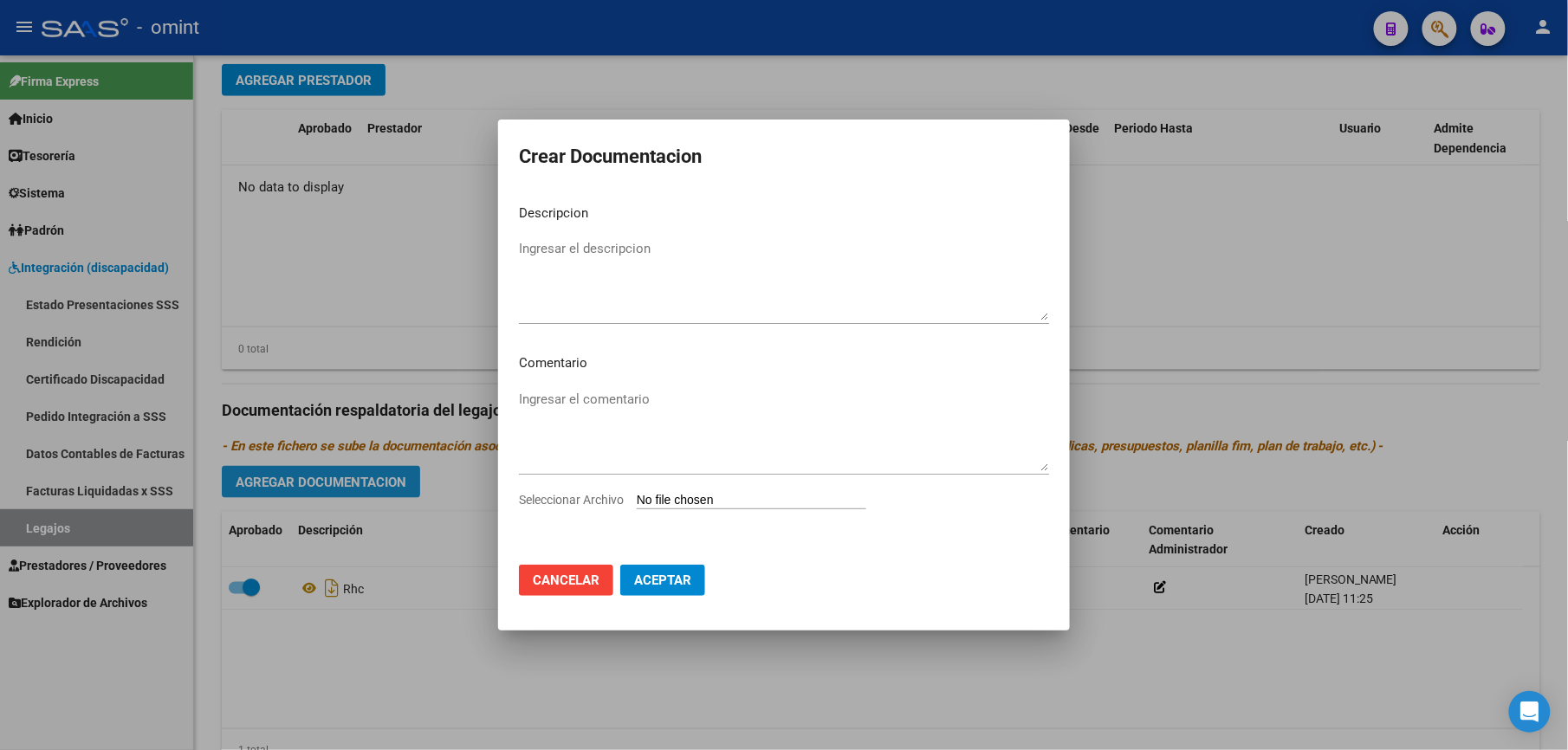
scroll to position [712, 0]
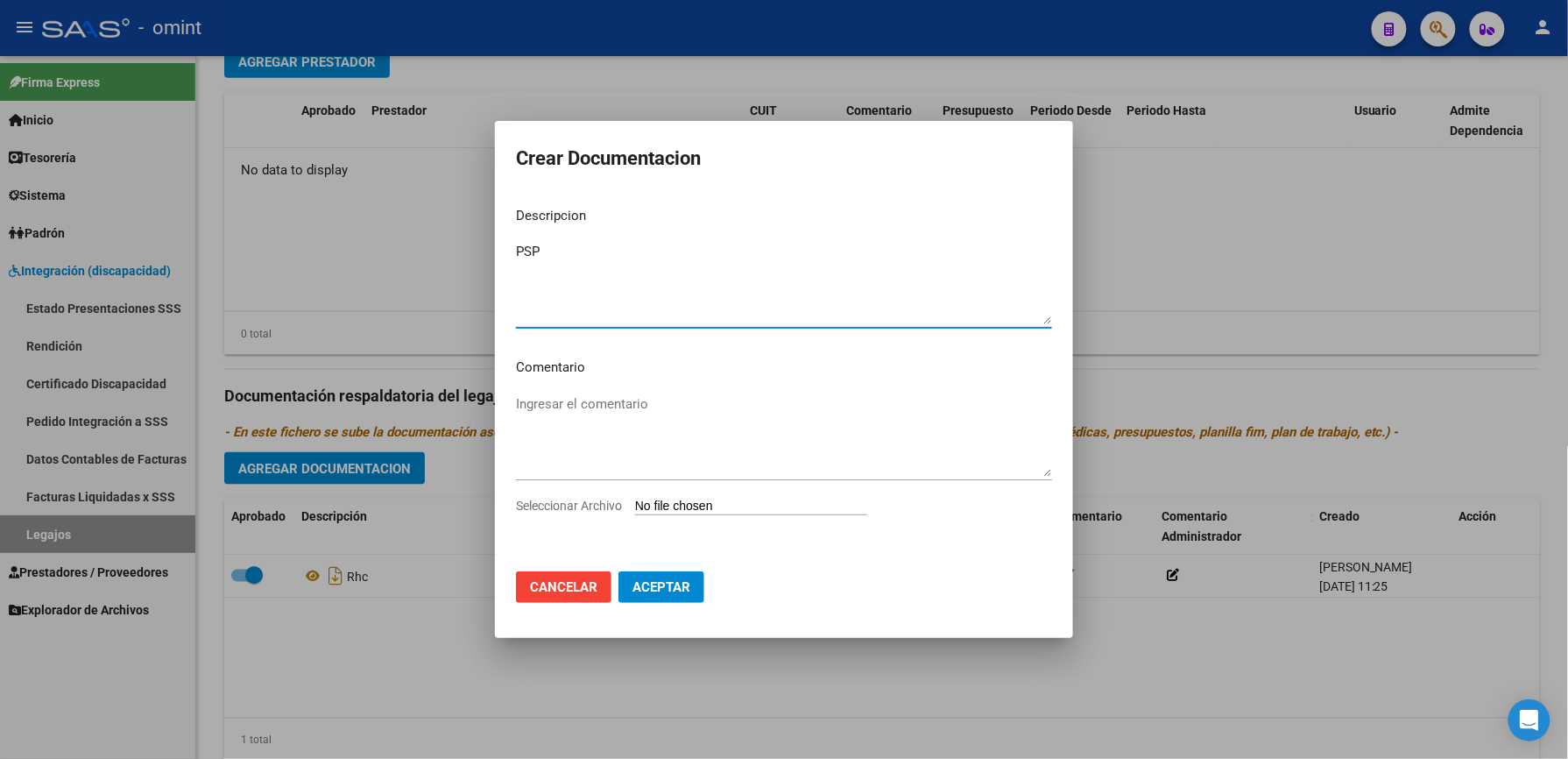
type textarea "PSP"
click at [586, 510] on span "Seleccionar Archivo" at bounding box center [568, 506] width 106 height 14
click at [635, 510] on input "Seleccionar Archivo" at bounding box center [751, 507] width 232 height 16
type input "C:\fakepath\PSP.pdf"
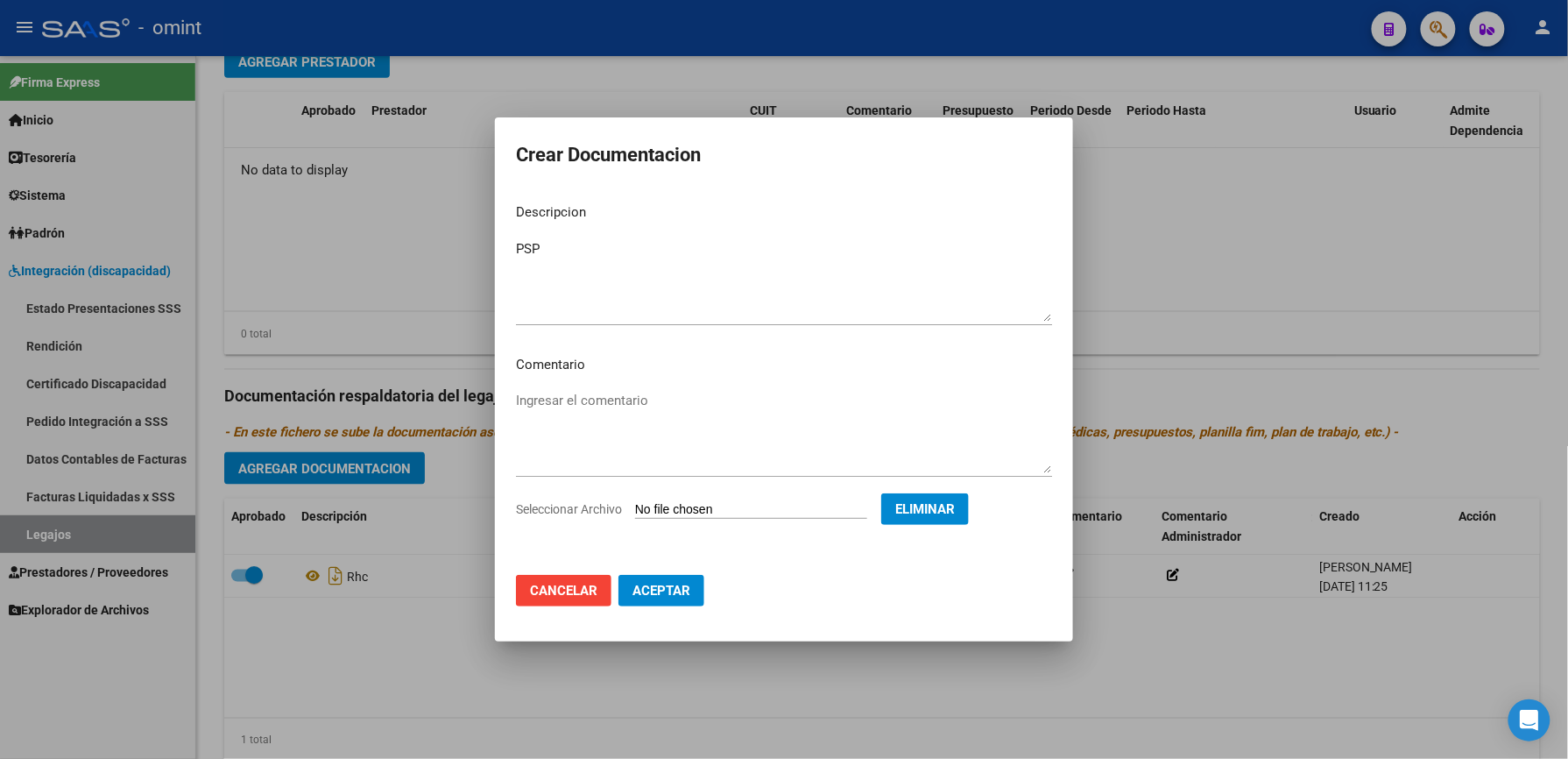
click at [666, 587] on span "Aceptar" at bounding box center [662, 590] width 58 height 15
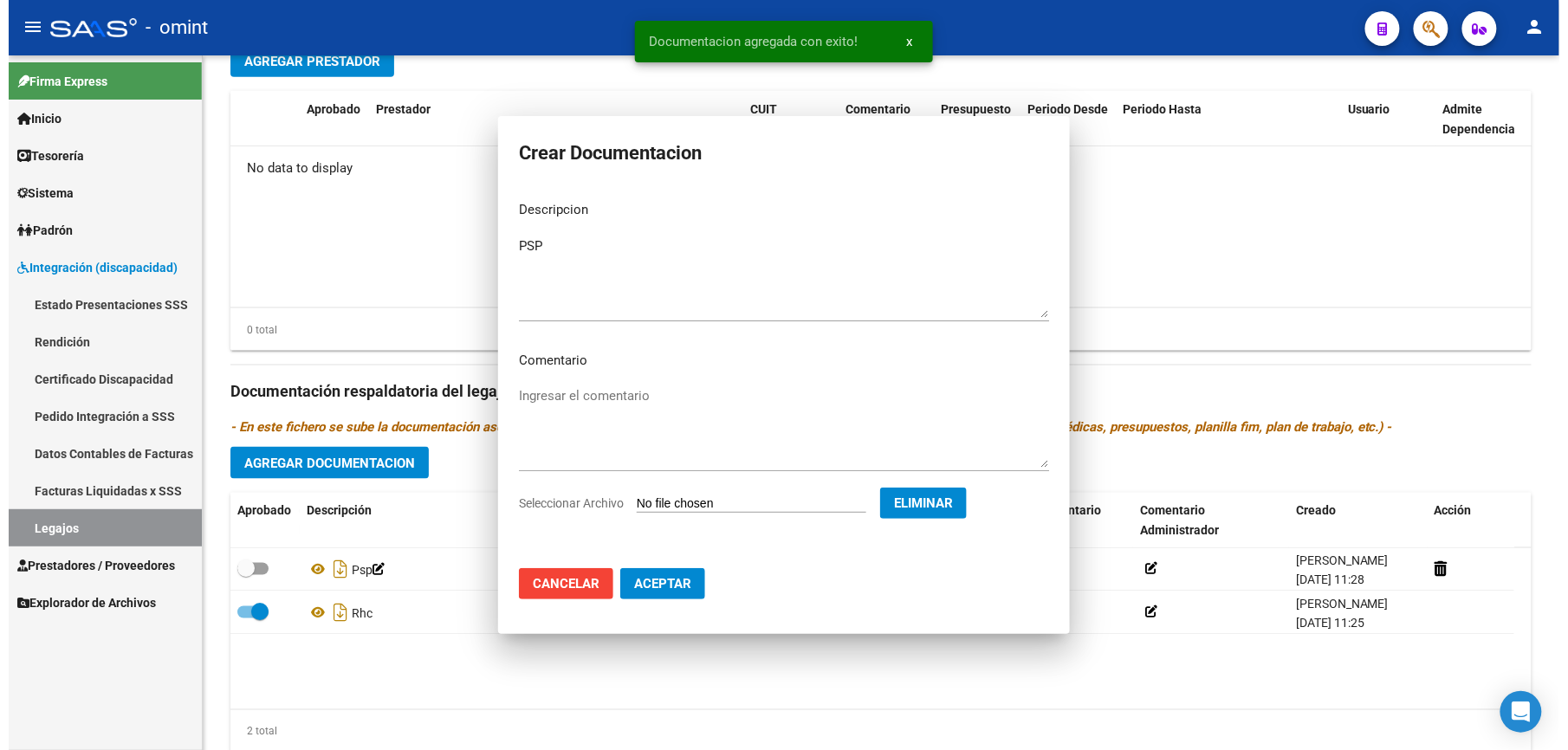
scroll to position [693, 0]
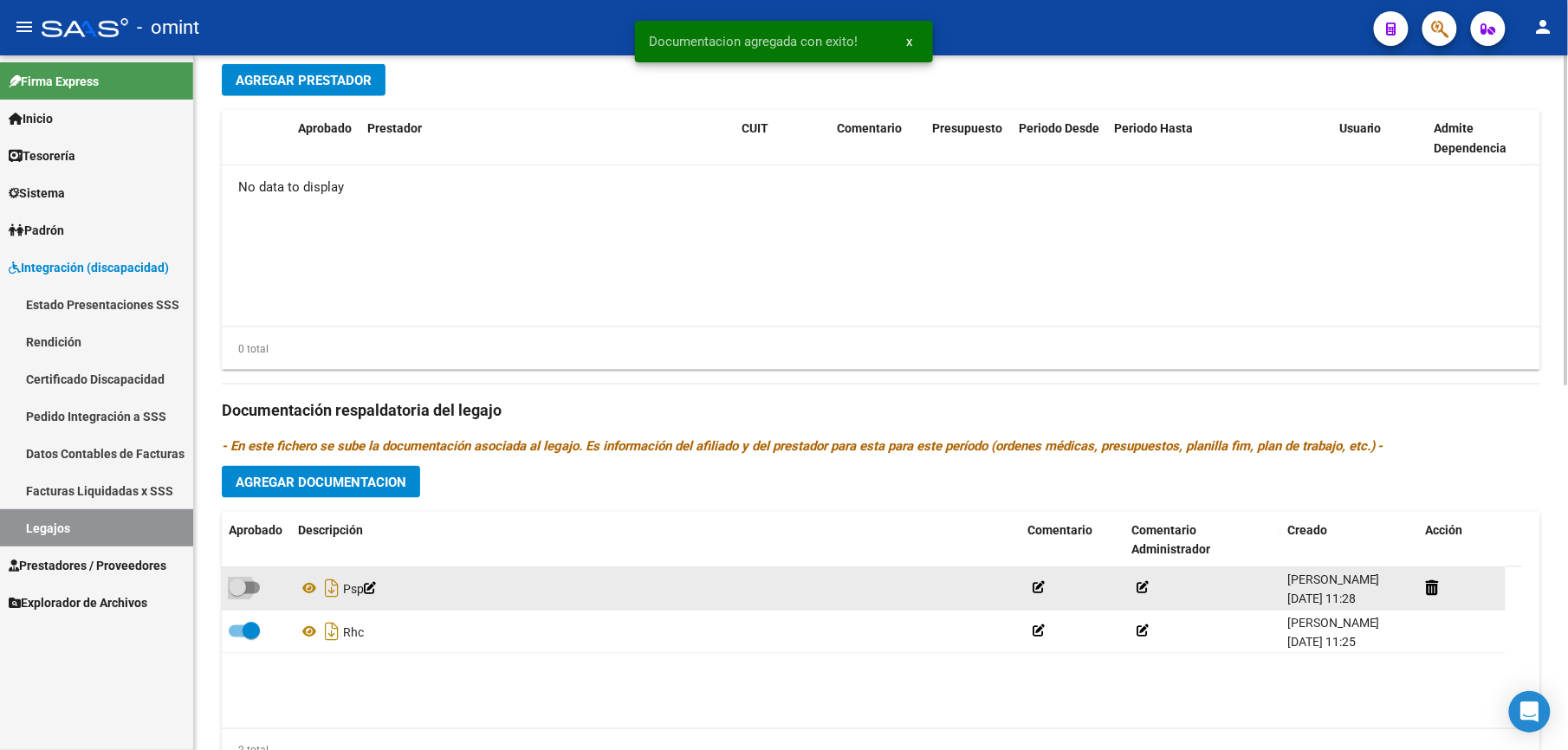
click at [251, 590] on span at bounding box center [244, 588] width 31 height 12
click at [238, 594] on input "checkbox" at bounding box center [237, 594] width 1 height 1
checkbox input "true"
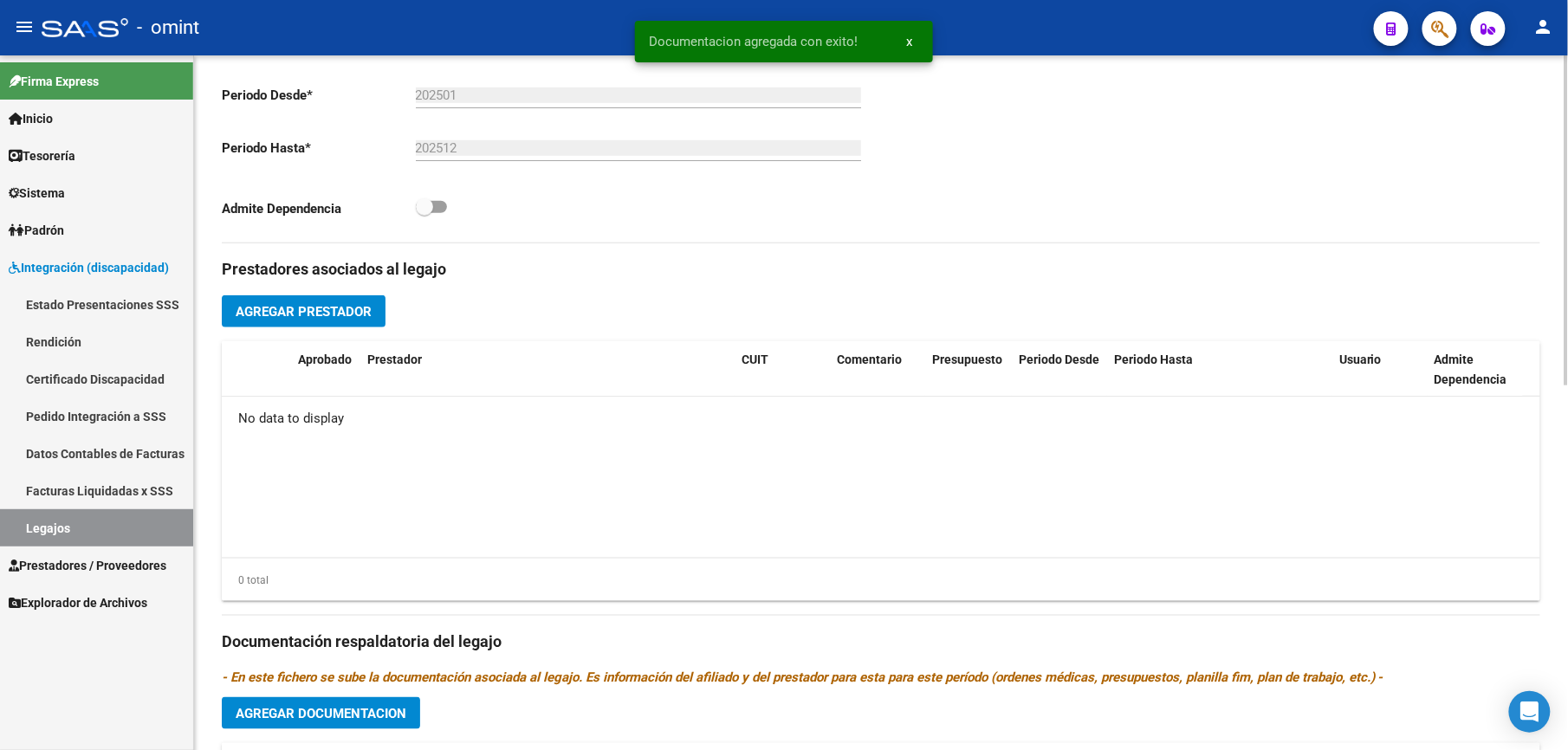
click at [324, 319] on span "Agregar Prestador" at bounding box center [304, 311] width 136 height 15
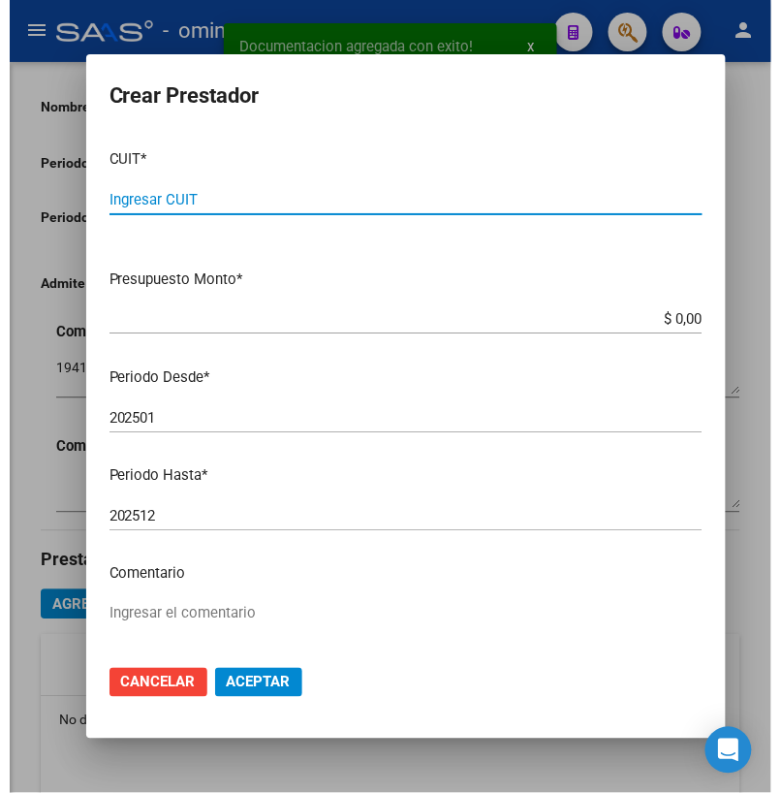
scroll to position [439, 0]
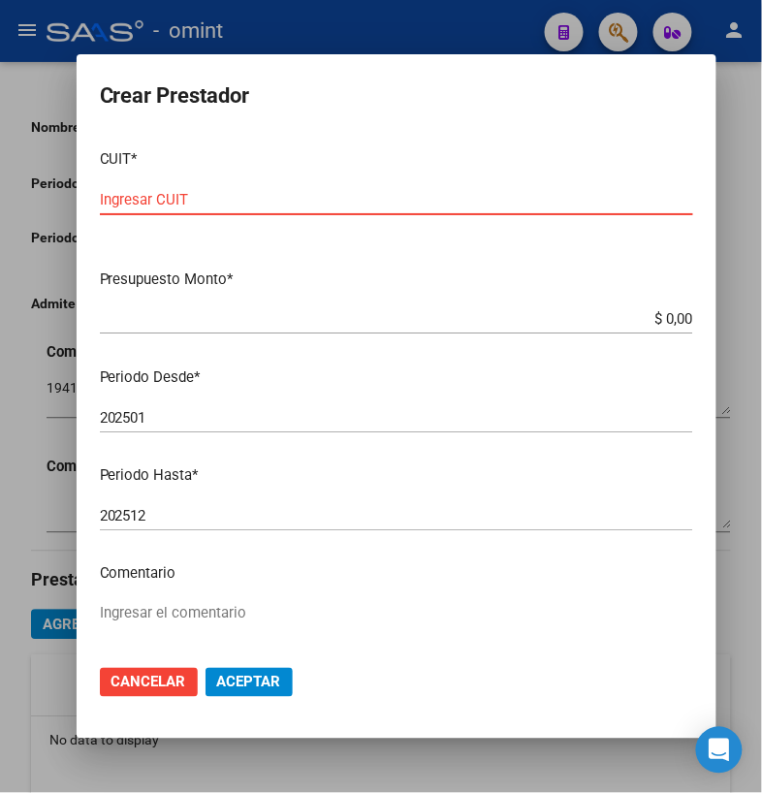
click at [128, 192] on input "Ingresar CUIT" at bounding box center [396, 199] width 593 height 17
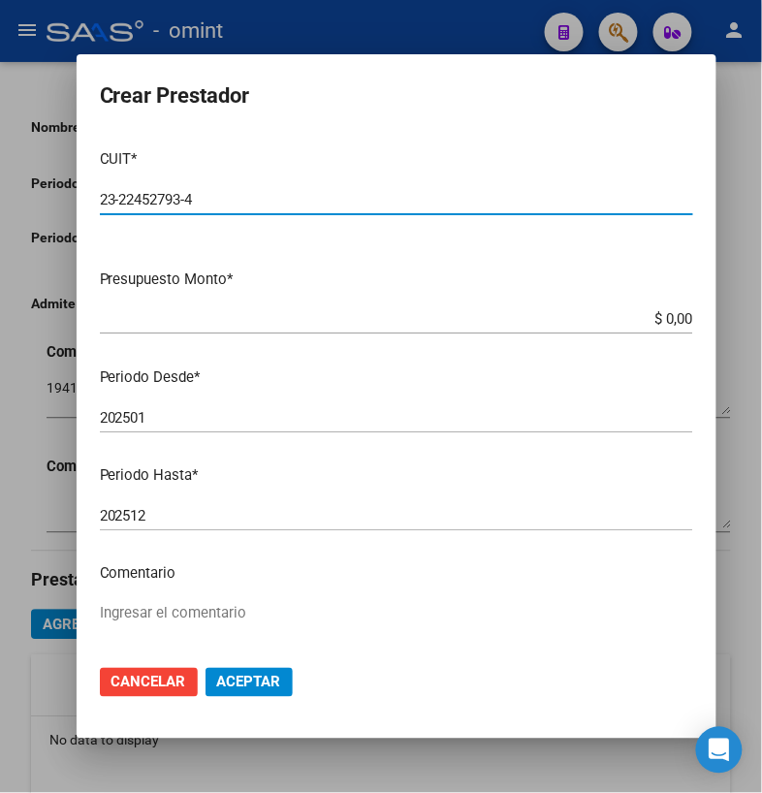
type input "23-22452793-4"
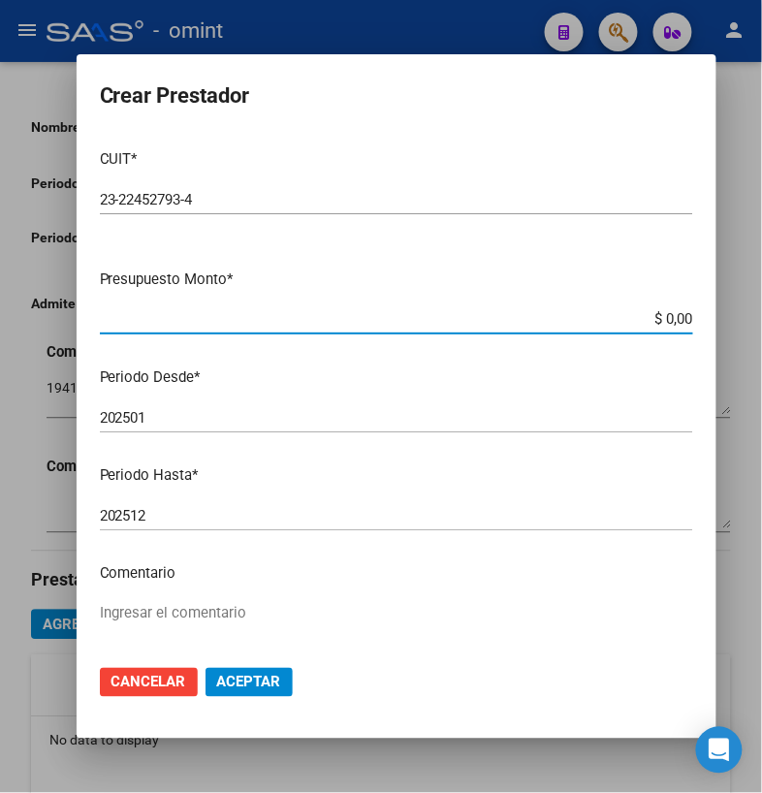
click at [655, 311] on input "$ 0,00" at bounding box center [396, 318] width 593 height 17
type input "$ 108.814,23"
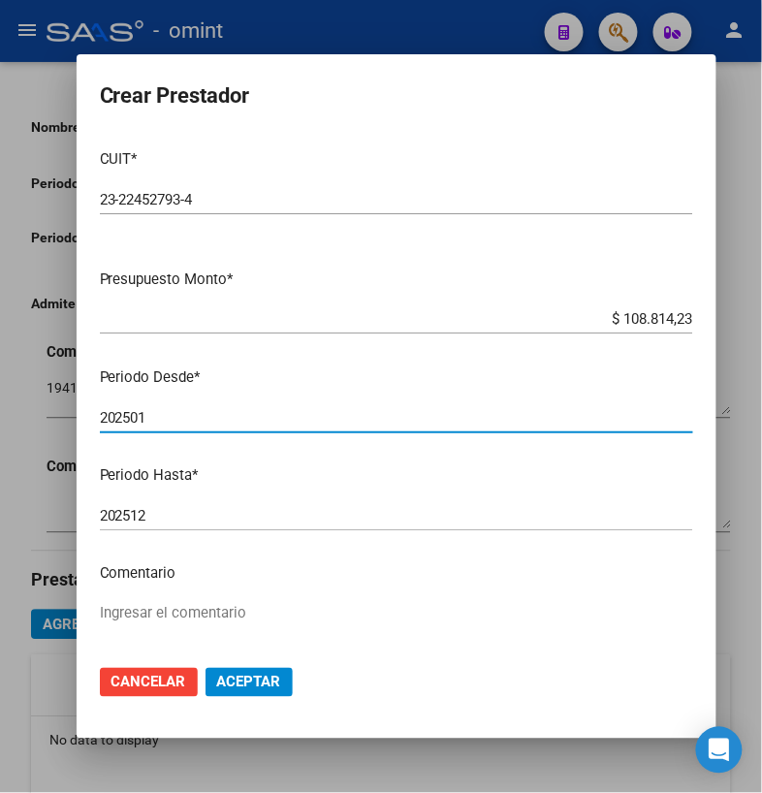
click at [218, 421] on input "202501" at bounding box center [396, 417] width 593 height 17
type input "202507"
click at [206, 606] on textarea "Ingresar el comentario" at bounding box center [396, 648] width 593 height 91
type textarea "PSP 8 SS M"
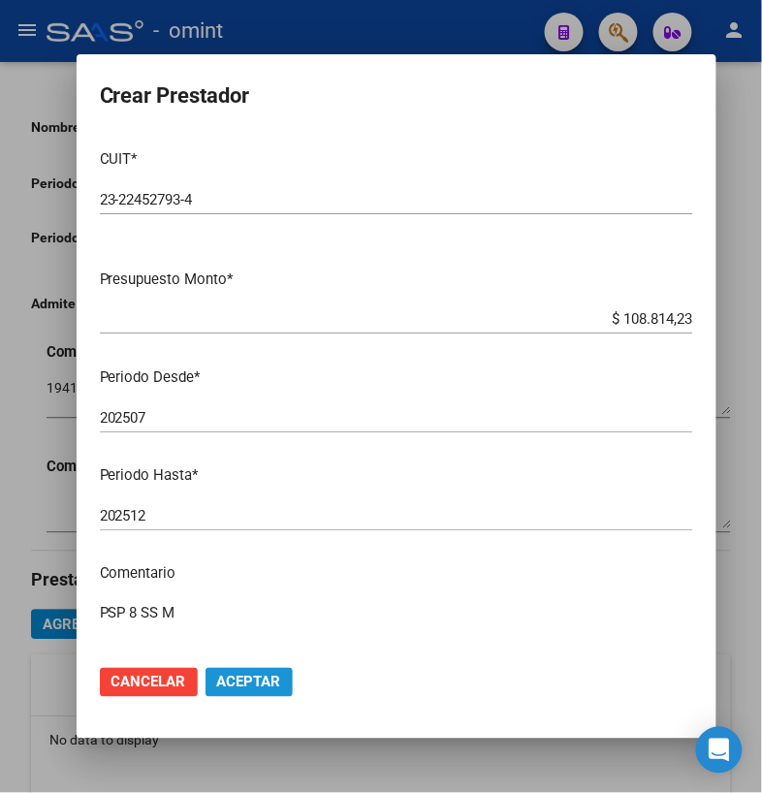
click at [257, 687] on span "Aceptar" at bounding box center [249, 682] width 64 height 17
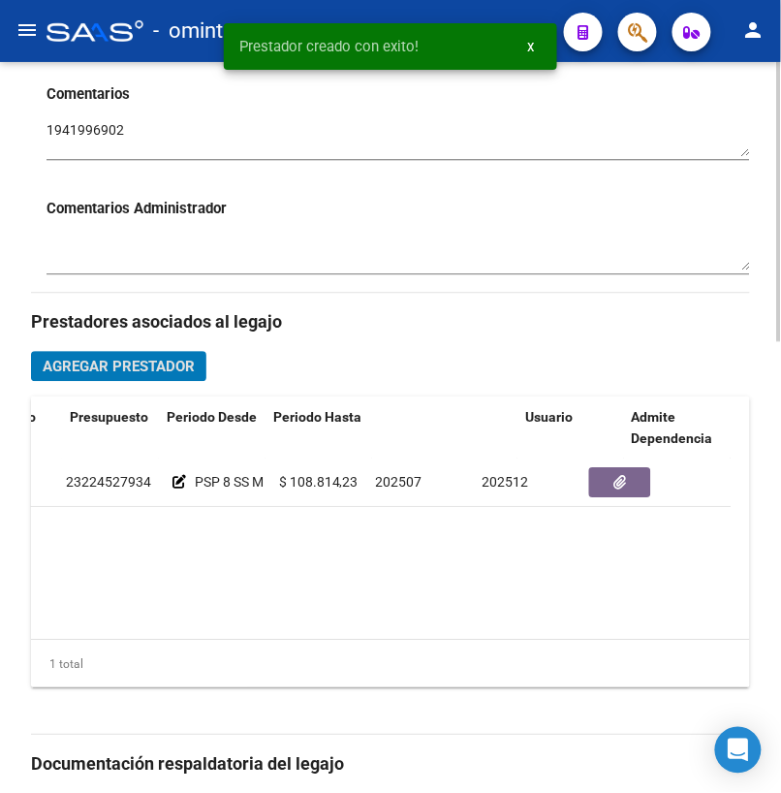
scroll to position [0, 492]
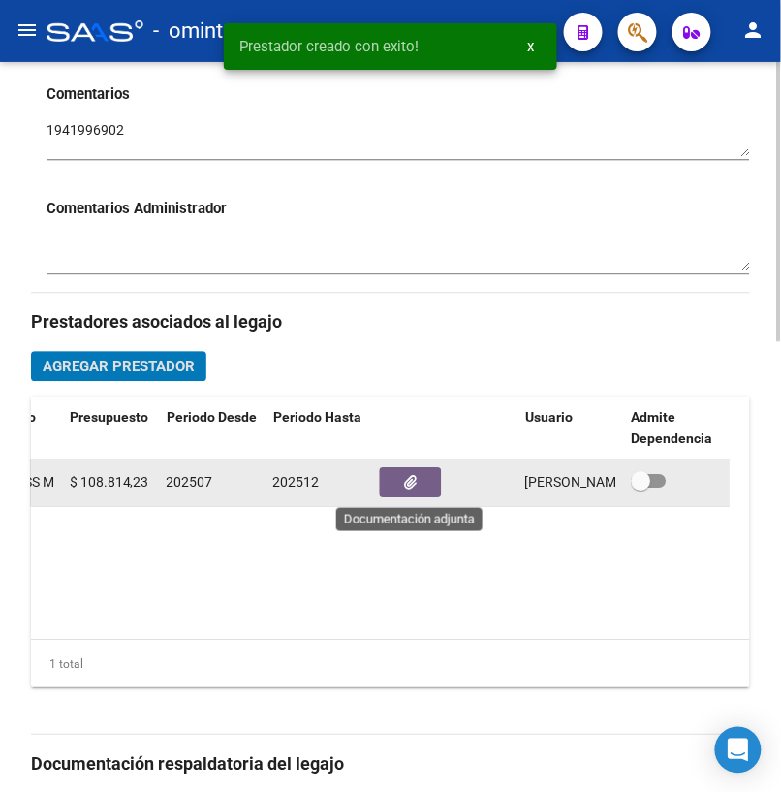
click at [428, 490] on button "button" at bounding box center [411, 482] width 62 height 30
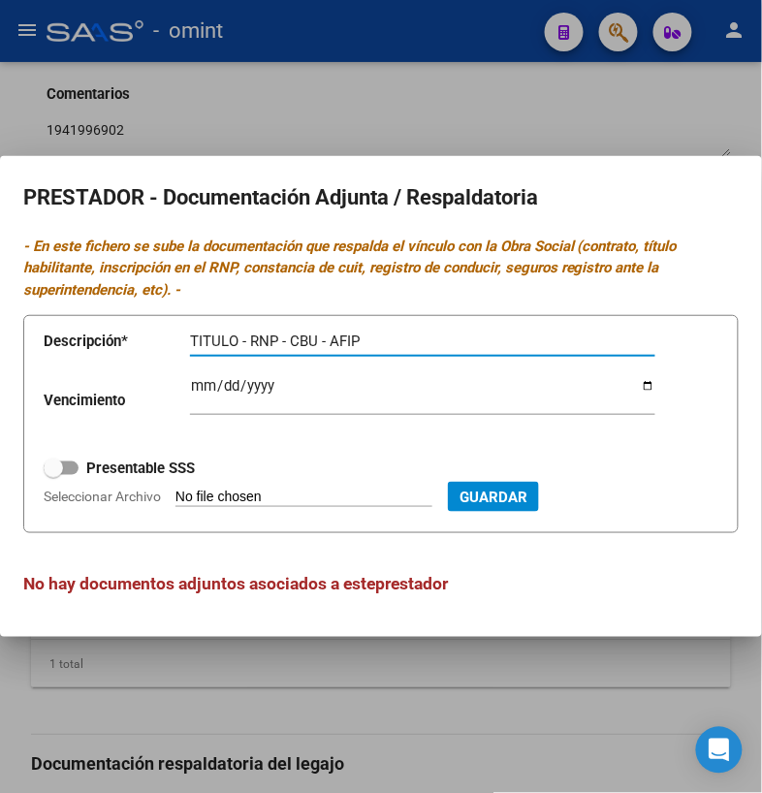
type input "TITULO - RNP - CBU - AFIP"
click at [199, 388] on input "Ingresar vencimiento" at bounding box center [422, 393] width 465 height 31
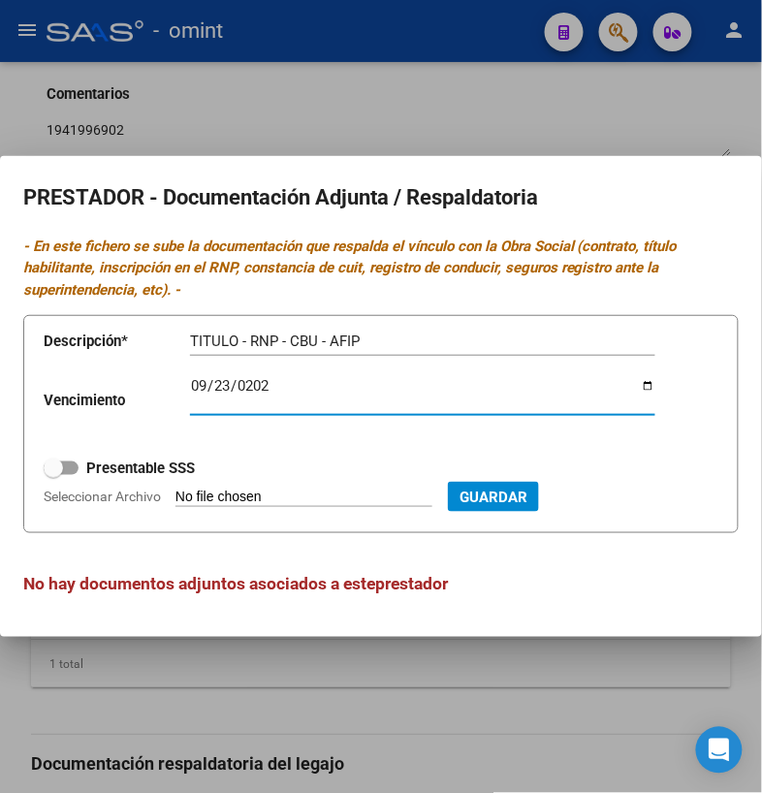
type input "[DATE]"
click at [68, 473] on span at bounding box center [61, 468] width 35 height 14
click at [53, 475] on input "Presentable SSS" at bounding box center [52, 475] width 1 height 1
checkbox input "true"
click at [101, 490] on span "Seleccionar Archivo" at bounding box center [102, 497] width 117 height 16
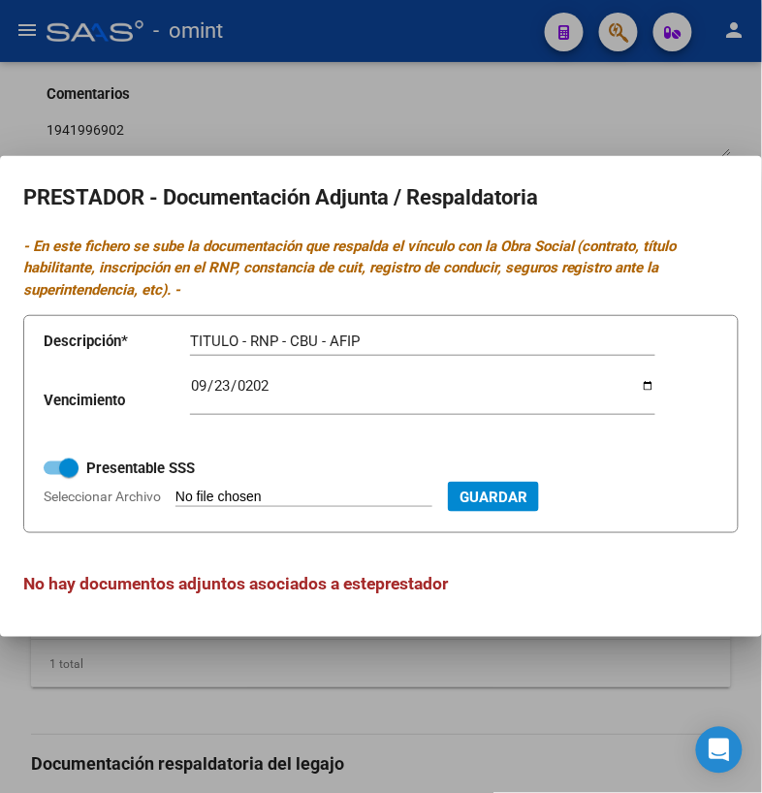
click at [175, 490] on input "Seleccionar Archivo" at bounding box center [303, 498] width 257 height 18
type input "C:\fakepath\PSP.pdf"
click at [632, 494] on span "Guardar" at bounding box center [598, 497] width 68 height 17
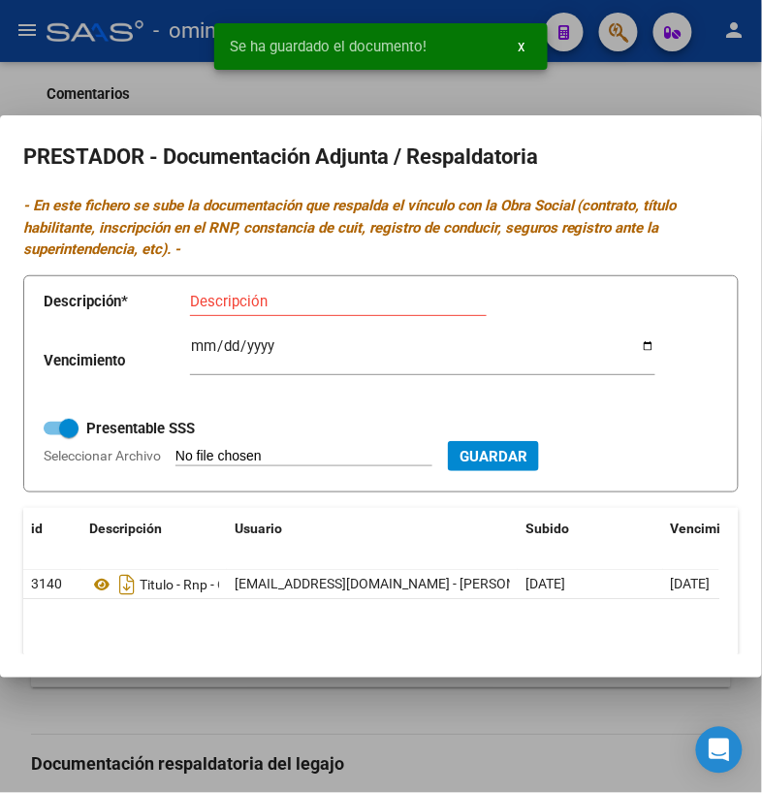
click at [651, 98] on div at bounding box center [381, 396] width 762 height 793
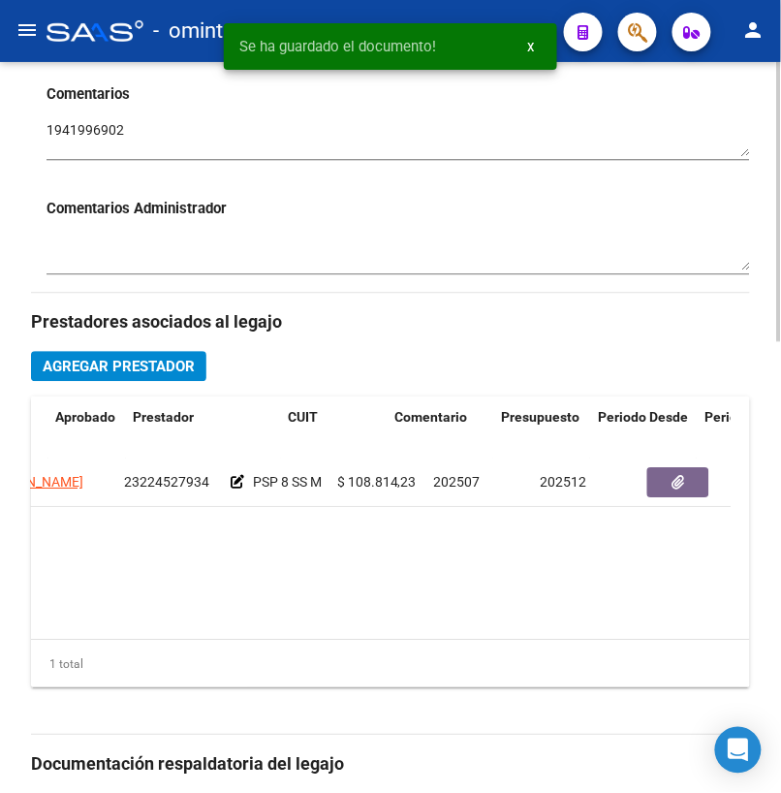
scroll to position [0, 0]
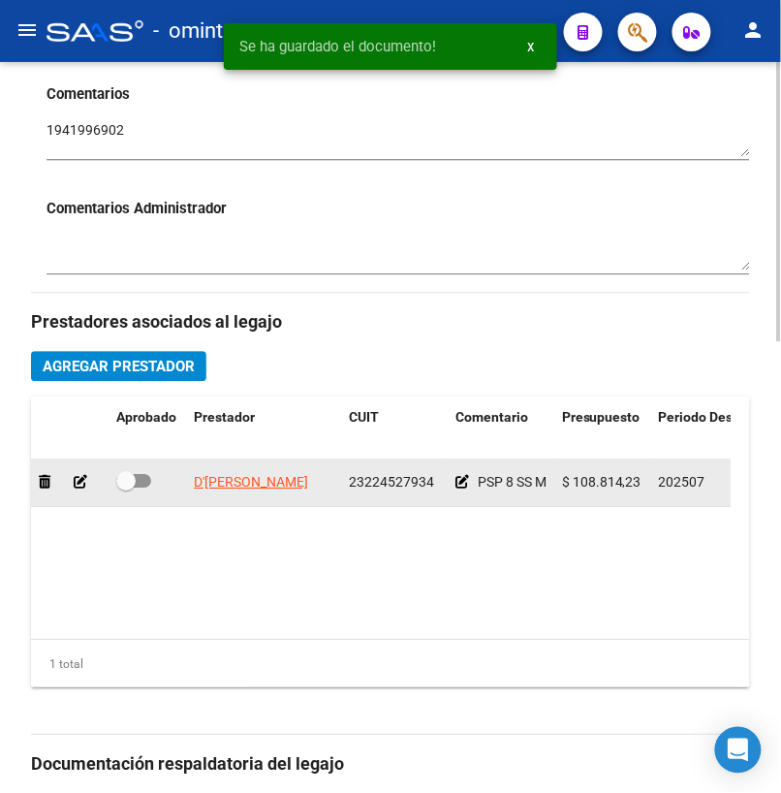
click at [145, 479] on span at bounding box center [133, 481] width 35 height 14
click at [126, 488] on input "checkbox" at bounding box center [125, 488] width 1 height 1
checkbox input "true"
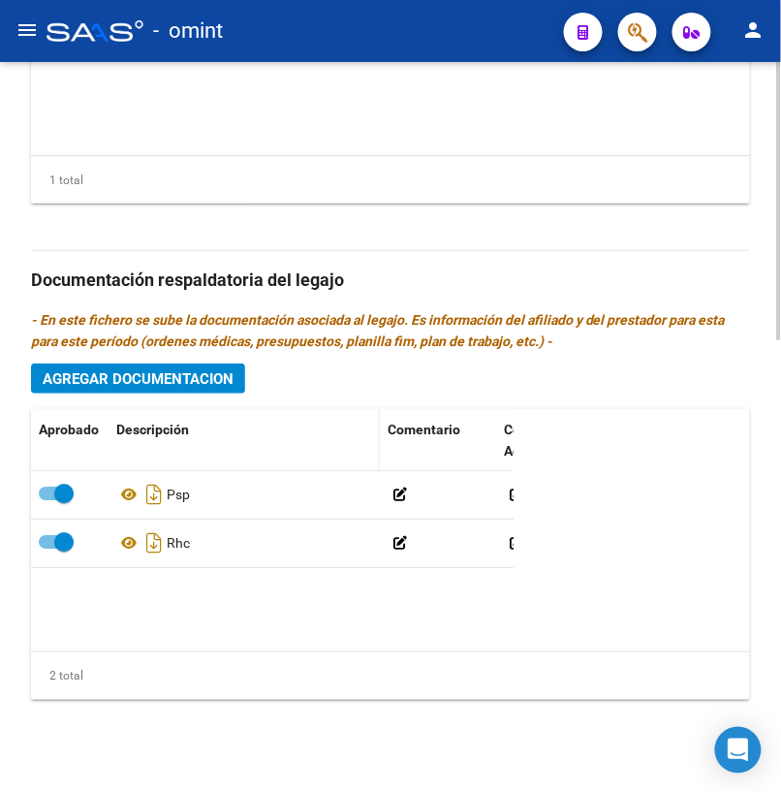
scroll to position [1185, 0]
click at [171, 378] on span "Agregar Documentacion" at bounding box center [138, 378] width 191 height 17
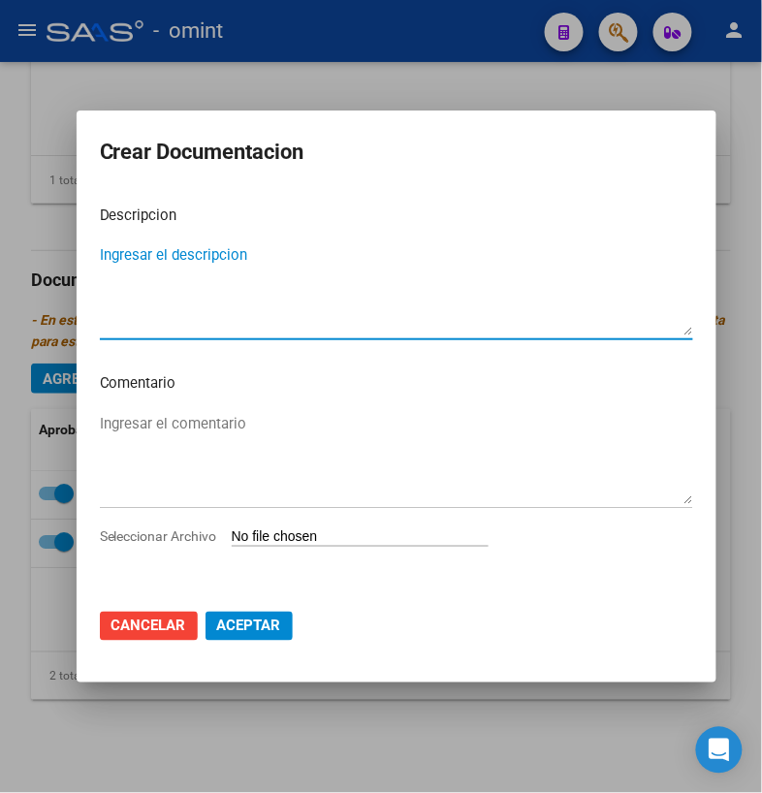
click at [194, 260] on textarea "Ingresar el descripcion" at bounding box center [396, 289] width 593 height 91
type textarea "TO"
click at [190, 544] on span "Seleccionar Archivo" at bounding box center [158, 536] width 117 height 16
click at [232, 544] on input "Seleccionar Archivo" at bounding box center [360, 537] width 257 height 18
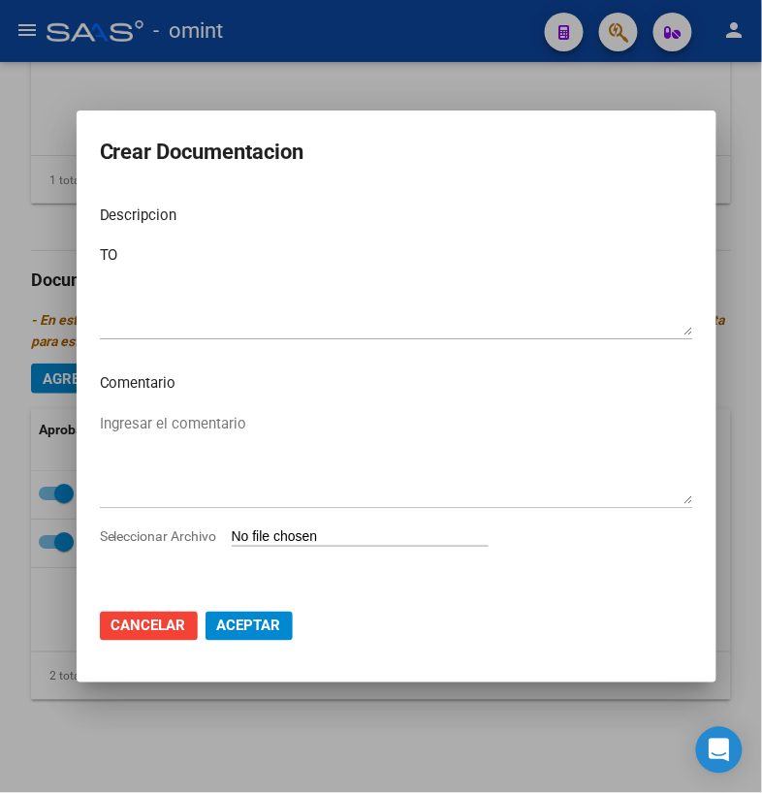
click at [155, 536] on span "Seleccionar Archivo" at bounding box center [158, 536] width 117 height 16
click at [232, 536] on input "Seleccionar Archivo" at bounding box center [360, 537] width 257 height 18
type input "C:\fakepath\TO.pdf"
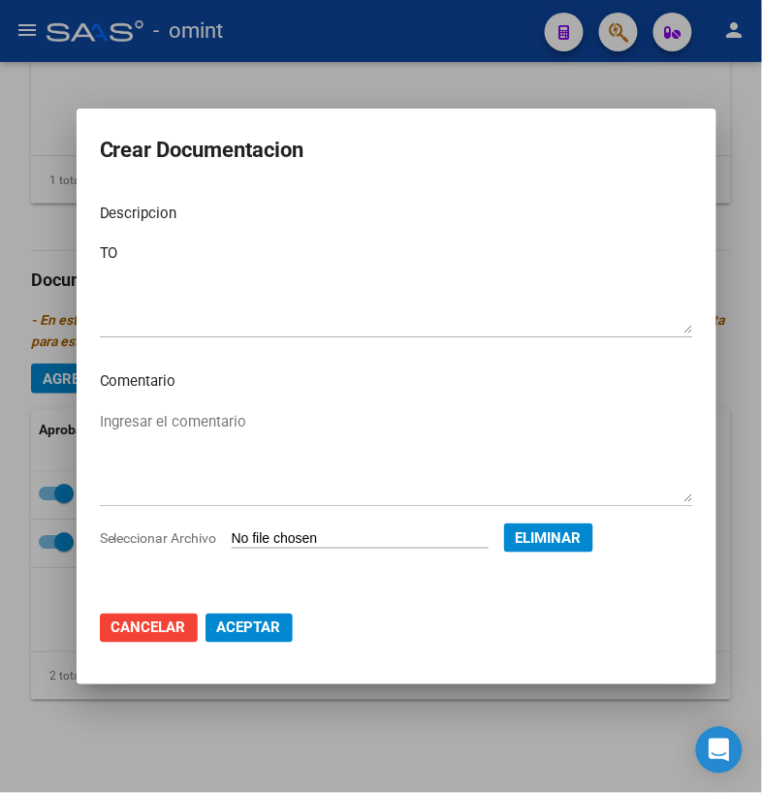
click at [268, 628] on span "Aceptar" at bounding box center [249, 627] width 64 height 17
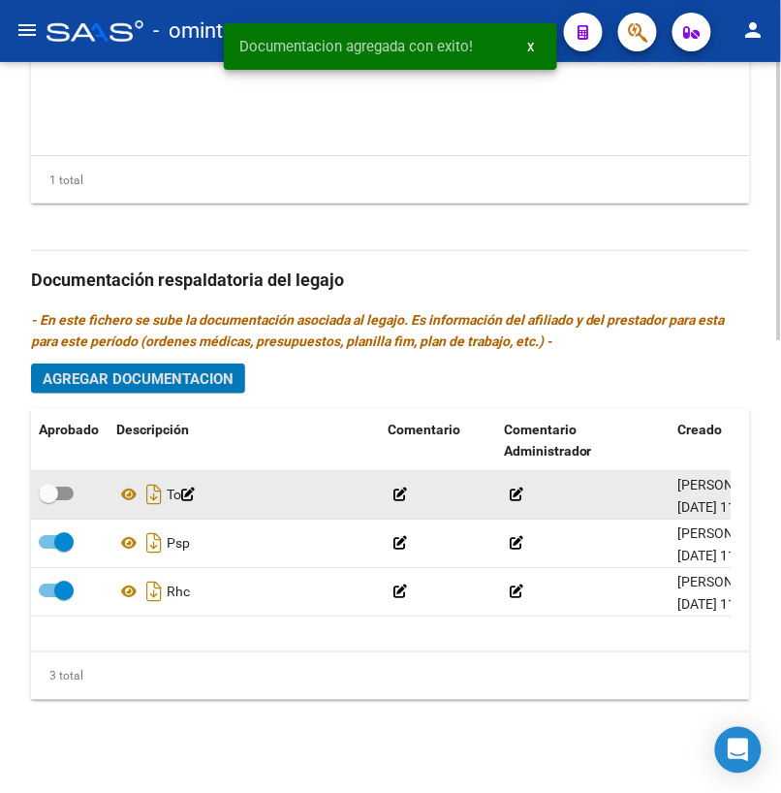
click at [68, 498] on span at bounding box center [56, 494] width 35 height 14
click at [48, 500] on input "checkbox" at bounding box center [48, 500] width 1 height 1
checkbox input "true"
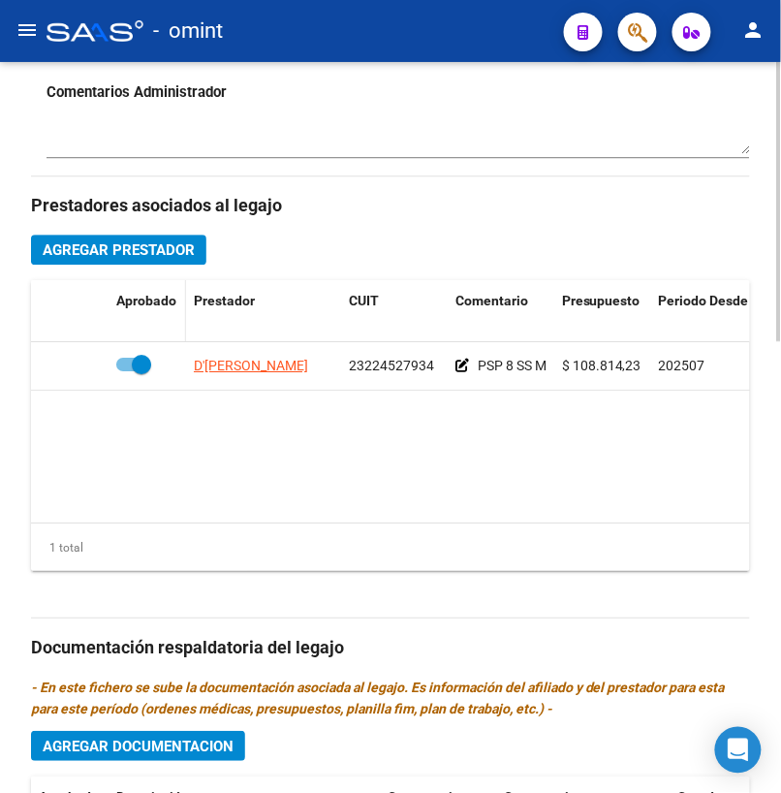
scroll to position [797, 0]
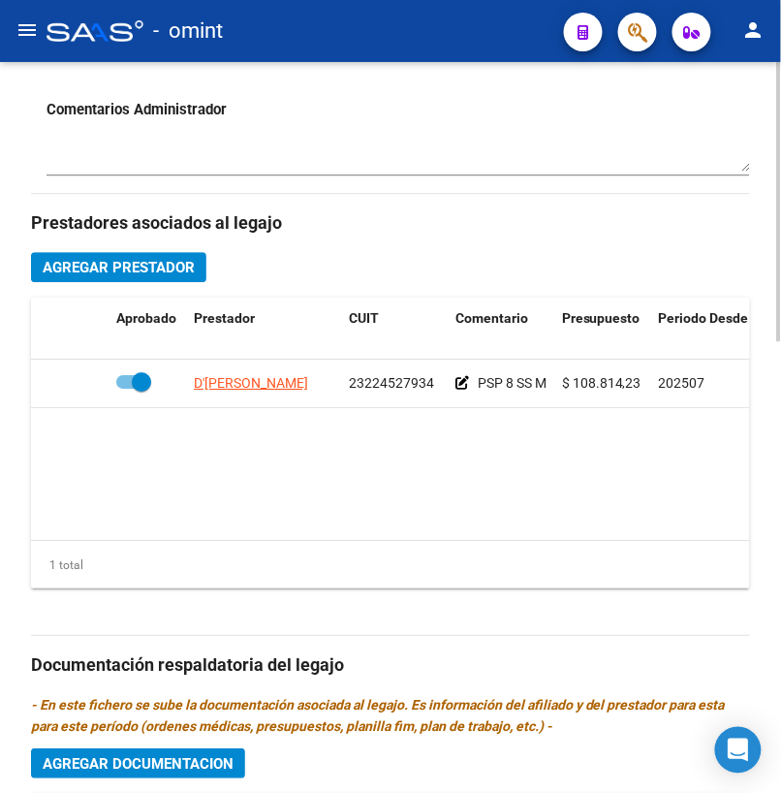
click at [132, 272] on span "Agregar Prestador" at bounding box center [119, 267] width 152 height 17
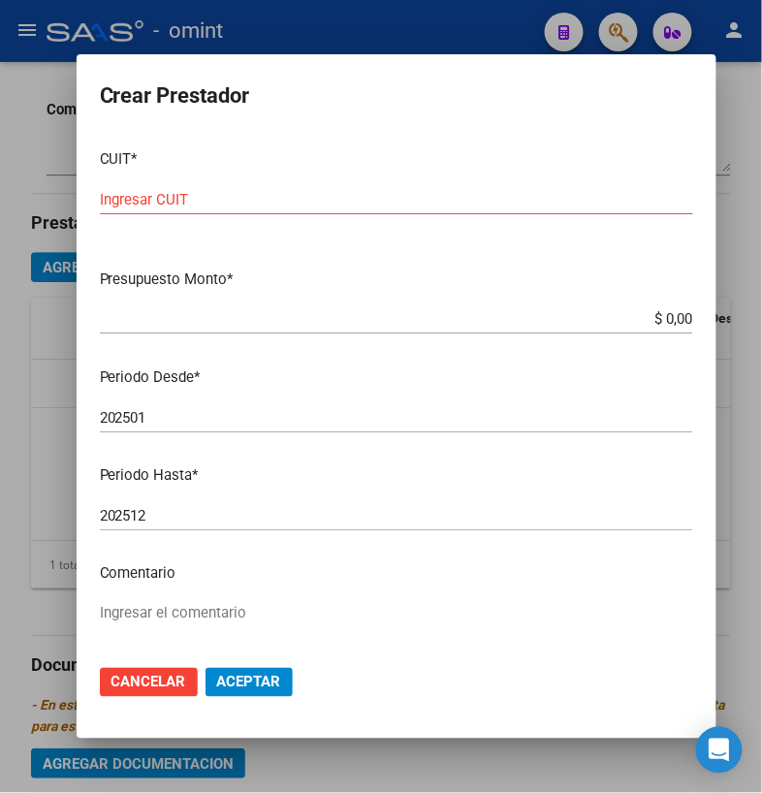
click at [194, 195] on input "Ingresar CUIT" at bounding box center [396, 199] width 593 height 17
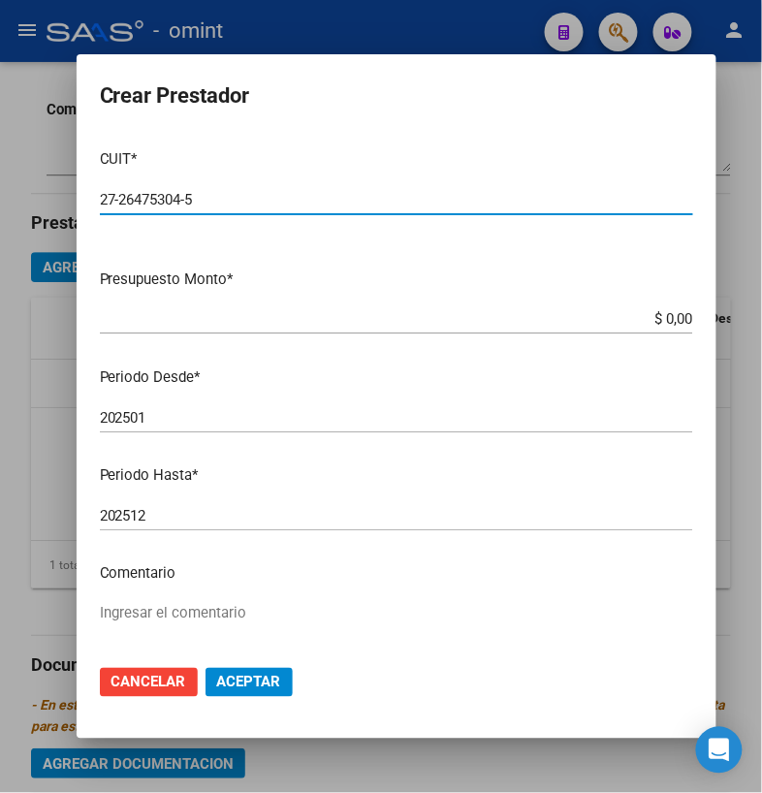
type input "27-26475304-5"
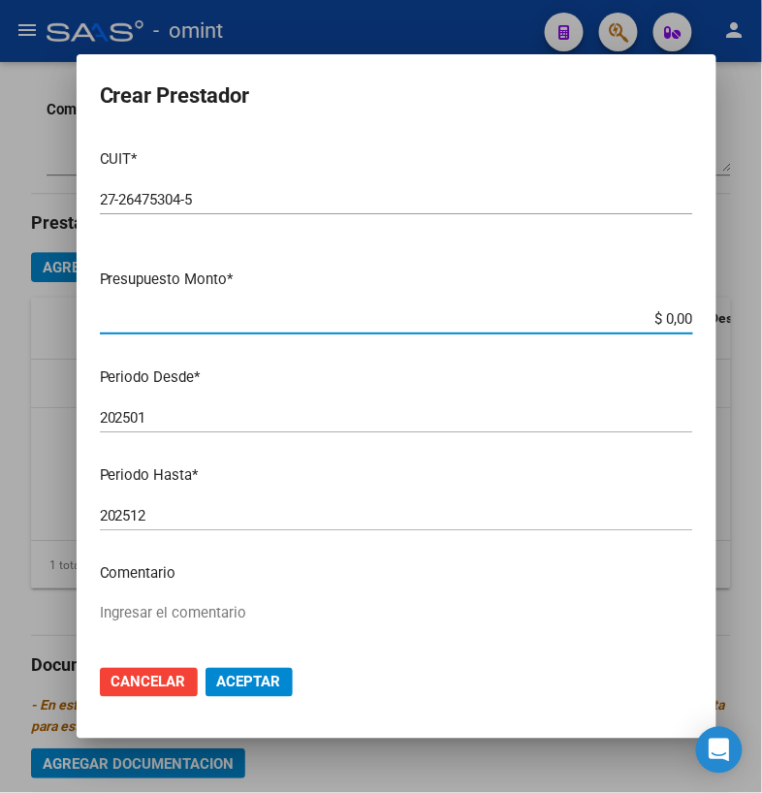
click at [361, 314] on input "$ 0,00" at bounding box center [396, 318] width 593 height 17
click at [649, 319] on input "$ 0,00" at bounding box center [396, 318] width 593 height 17
type input "$ 96.723,76"
click at [222, 415] on input "202501" at bounding box center [396, 417] width 593 height 17
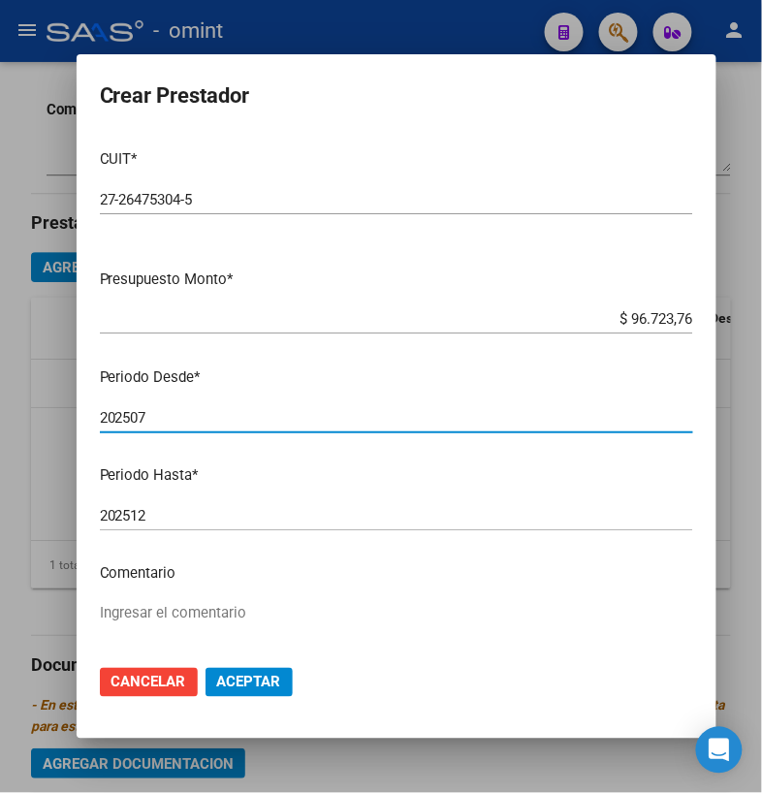
type input "202507"
click at [147, 607] on textarea "Ingresar el comentario" at bounding box center [396, 648] width 593 height 91
type textarea "TO 8 SS M"
click at [237, 688] on span "Aceptar" at bounding box center [249, 682] width 64 height 17
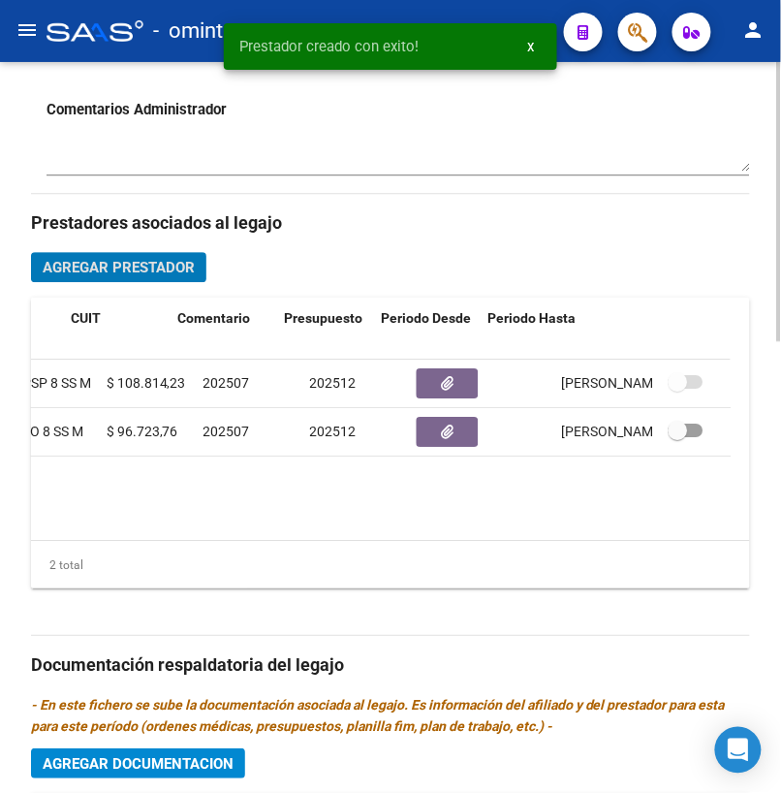
scroll to position [0, 492]
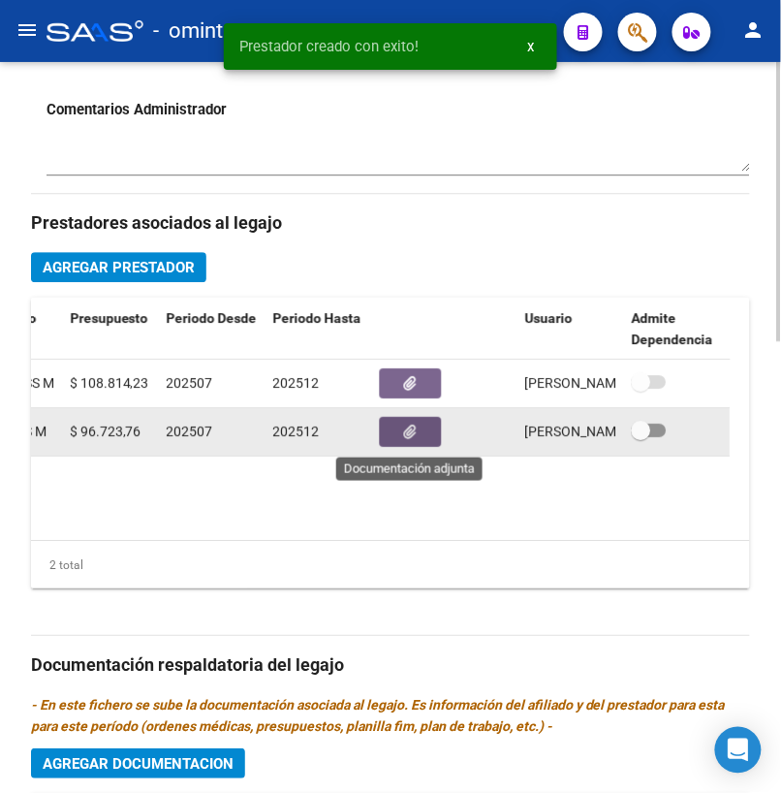
click at [417, 432] on button "button" at bounding box center [411, 432] width 62 height 30
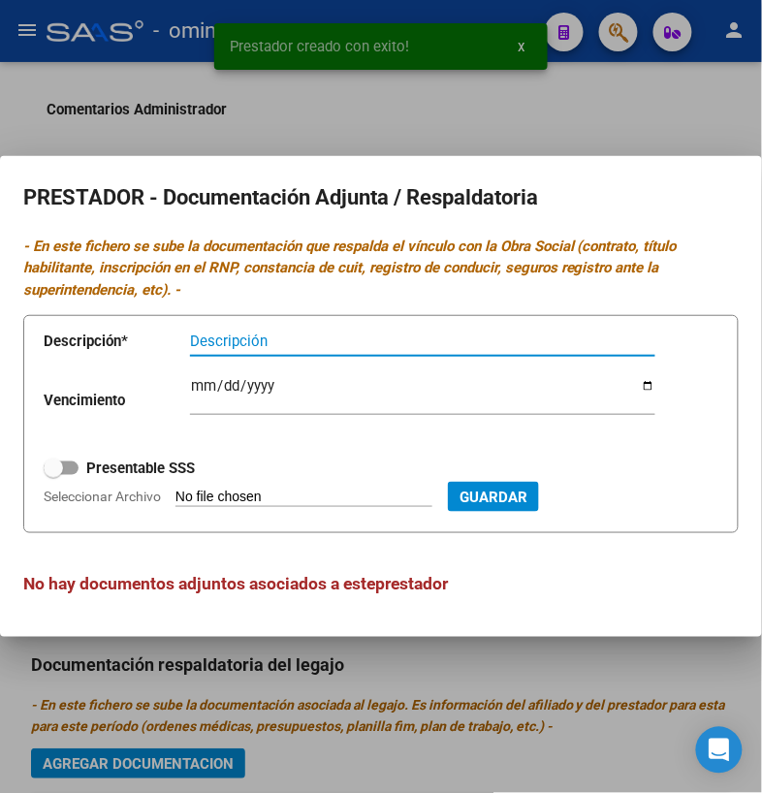
click at [300, 346] on input "Descripción" at bounding box center [422, 341] width 465 height 17
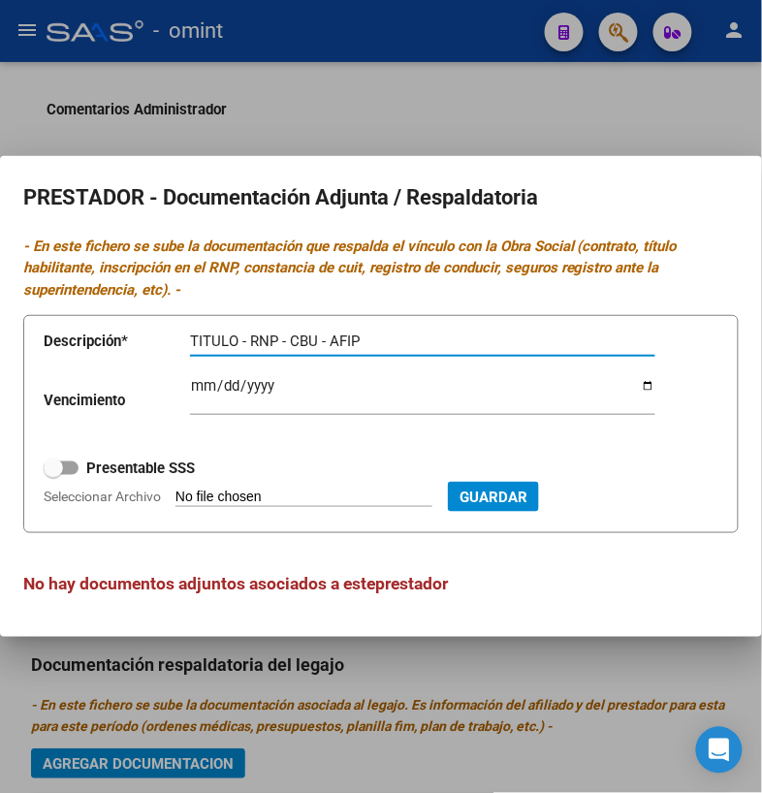
type input "TITULO - RNP - CBU - AFIP"
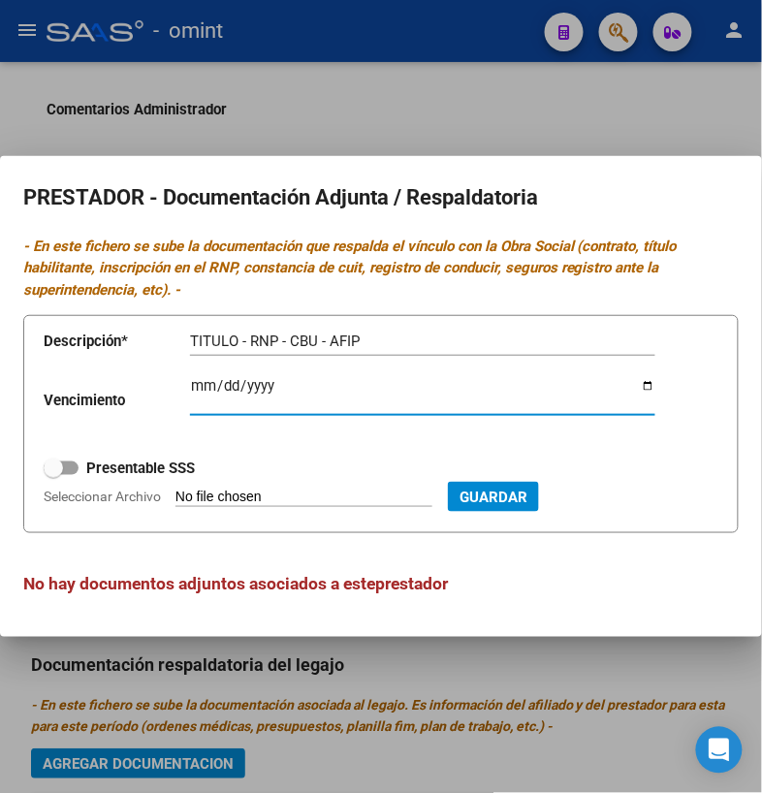
click at [195, 390] on input "Ingresar vencimiento" at bounding box center [422, 393] width 465 height 31
type input "[DATE]"
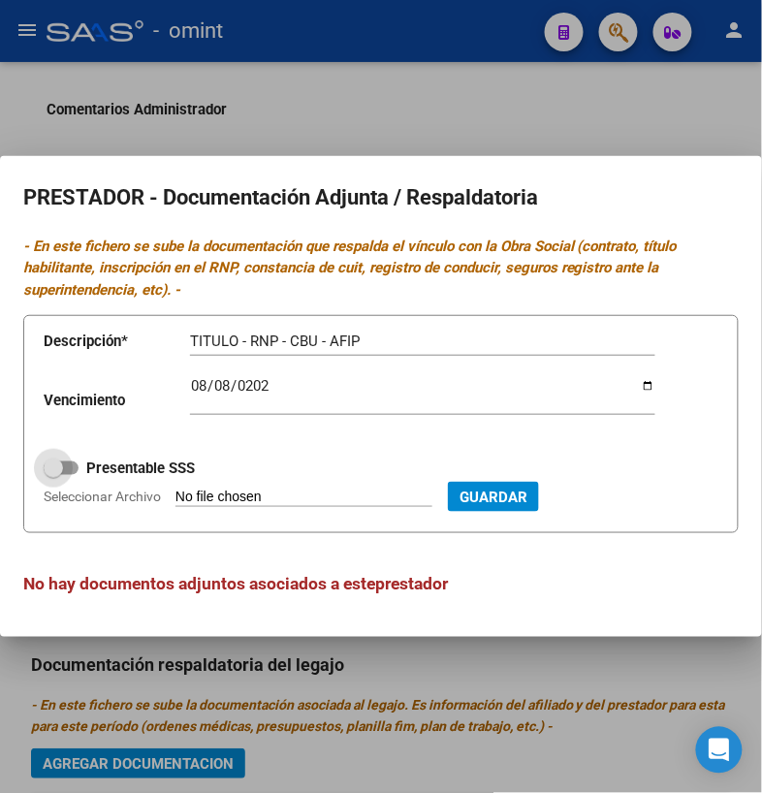
click at [72, 474] on span at bounding box center [61, 468] width 35 height 14
click at [53, 475] on input "Presentable SSS" at bounding box center [52, 475] width 1 height 1
checkbox input "true"
click at [83, 492] on span "Seleccionar Archivo" at bounding box center [102, 497] width 117 height 16
click at [175, 492] on input "Seleccionar Archivo" at bounding box center [303, 498] width 257 height 18
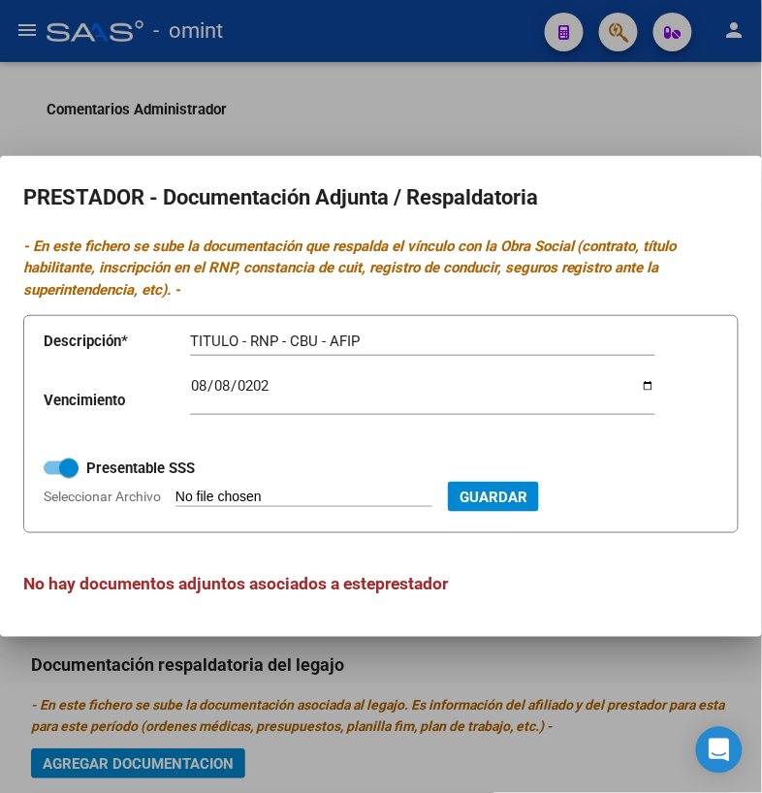
type input "C:\fakepath\TO.pdf"
click at [632, 497] on span "Guardar" at bounding box center [598, 497] width 68 height 17
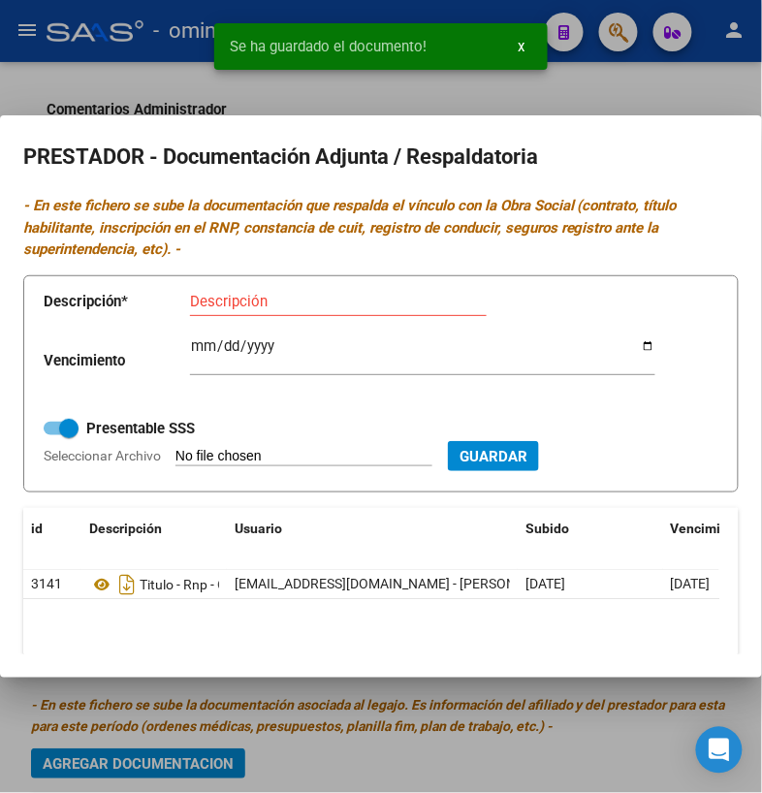
click at [686, 91] on div at bounding box center [381, 396] width 762 height 793
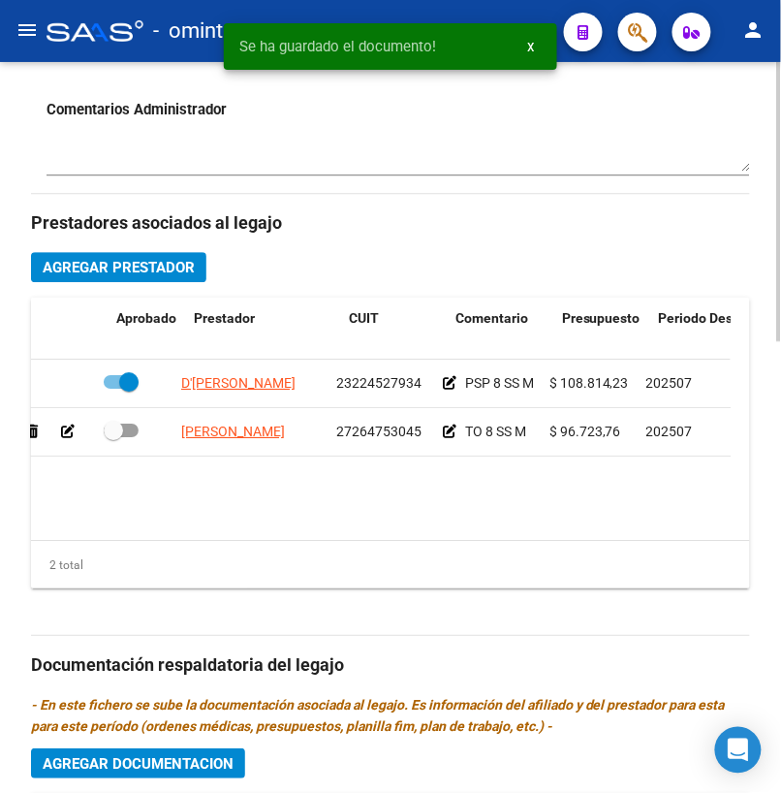
scroll to position [0, 0]
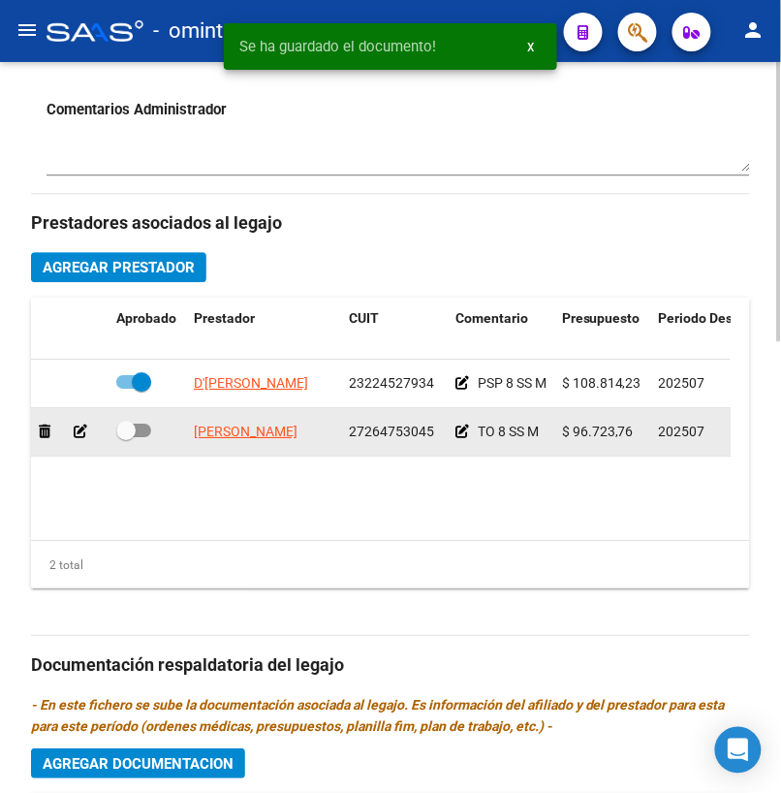
click at [148, 431] on span at bounding box center [133, 431] width 35 height 14
click at [126, 437] on input "checkbox" at bounding box center [125, 437] width 1 height 1
checkbox input "true"
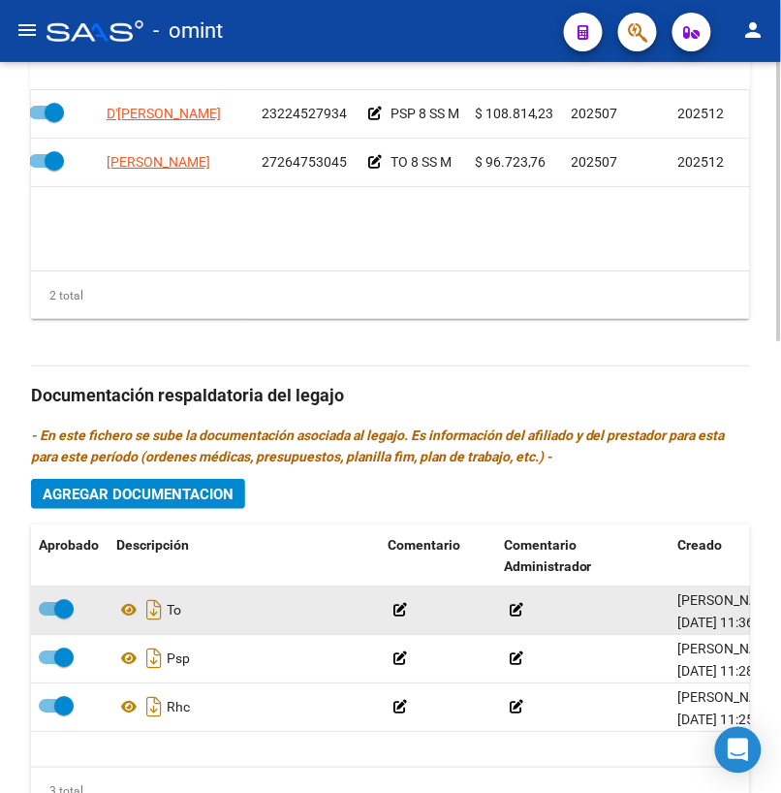
scroll to position [1185, 0]
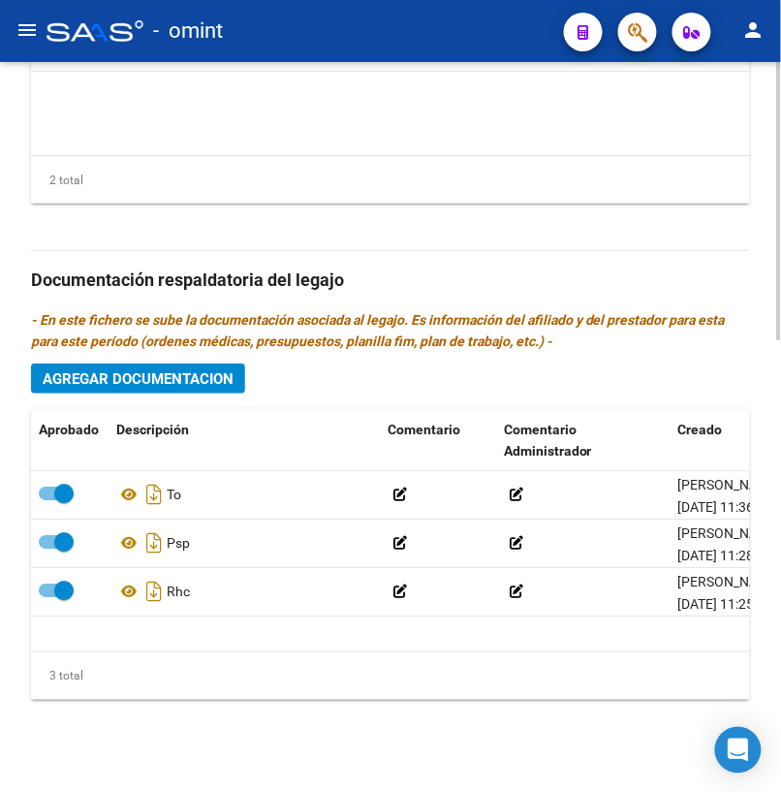
click at [176, 370] on span "Agregar Documentacion" at bounding box center [138, 378] width 191 height 17
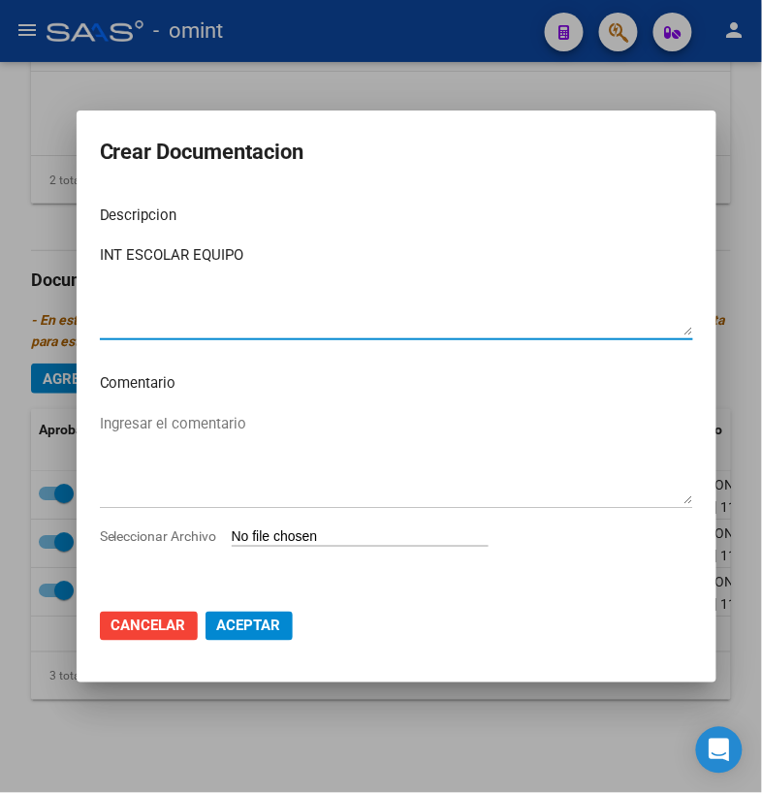
type textarea "INT ESCOLAR EQUIPO"
click at [187, 533] on span "Seleccionar Archivo" at bounding box center [158, 536] width 117 height 16
click at [232, 533] on input "Seleccionar Archivo" at bounding box center [360, 537] width 257 height 18
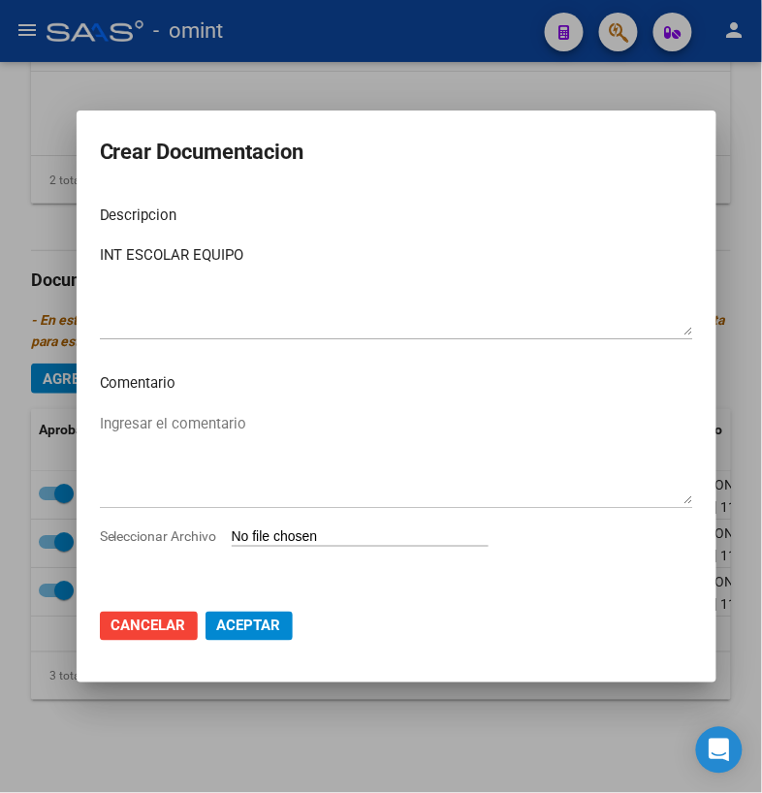
type input "C:\fakepath\INT ESC EQUIPO.pdf"
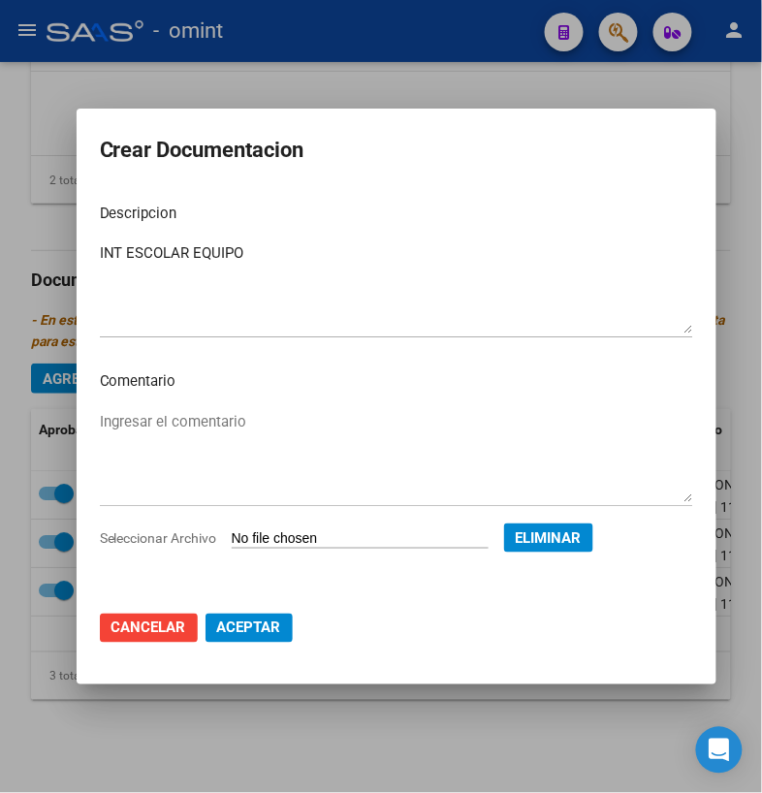
click at [258, 626] on span "Aceptar" at bounding box center [249, 627] width 64 height 17
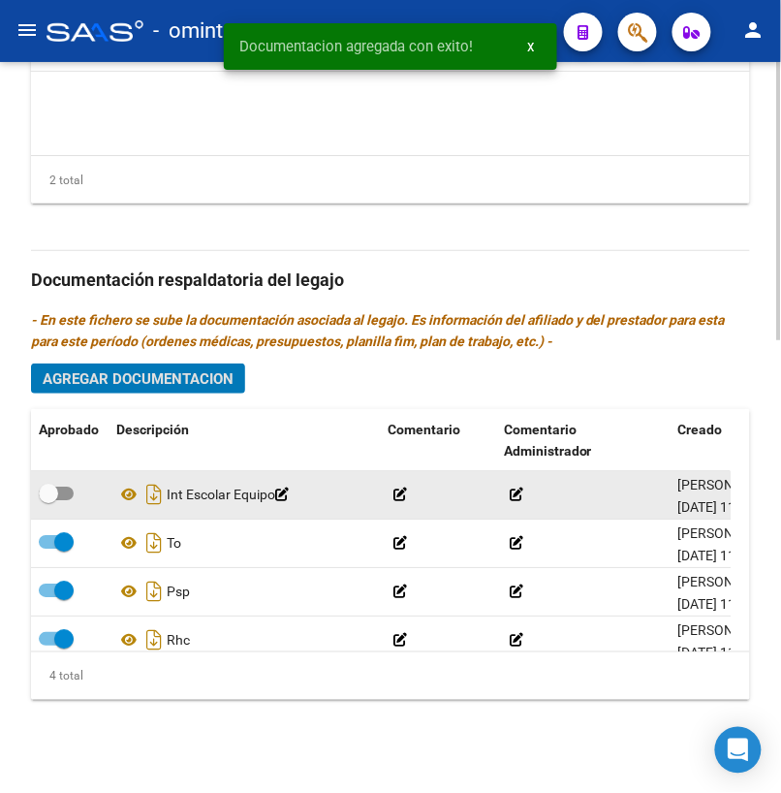
click at [67, 492] on span at bounding box center [56, 494] width 35 height 14
click at [48, 500] on input "checkbox" at bounding box center [48, 500] width 1 height 1
checkbox input "true"
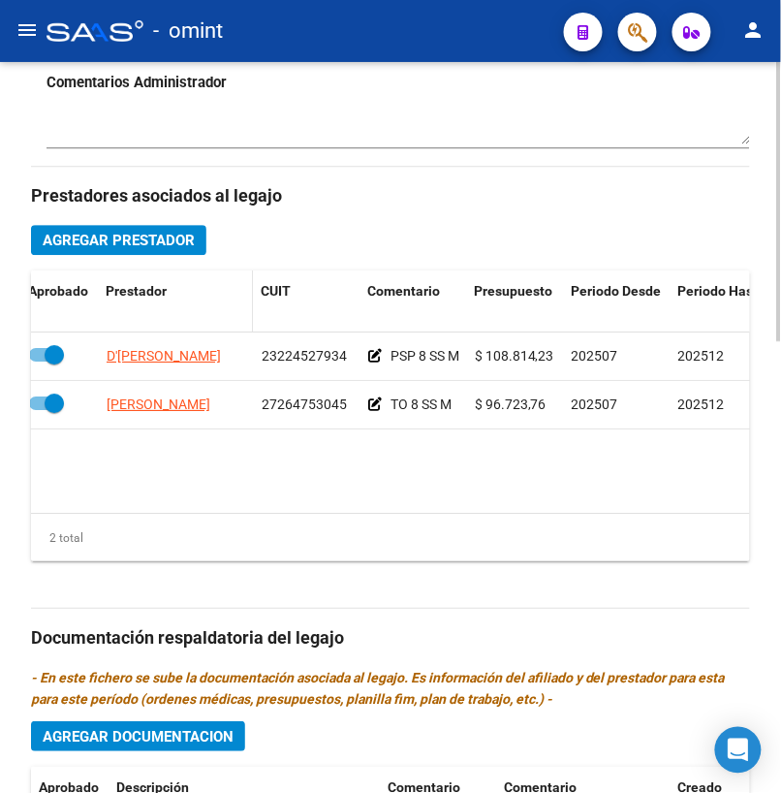
scroll to position [797, 0]
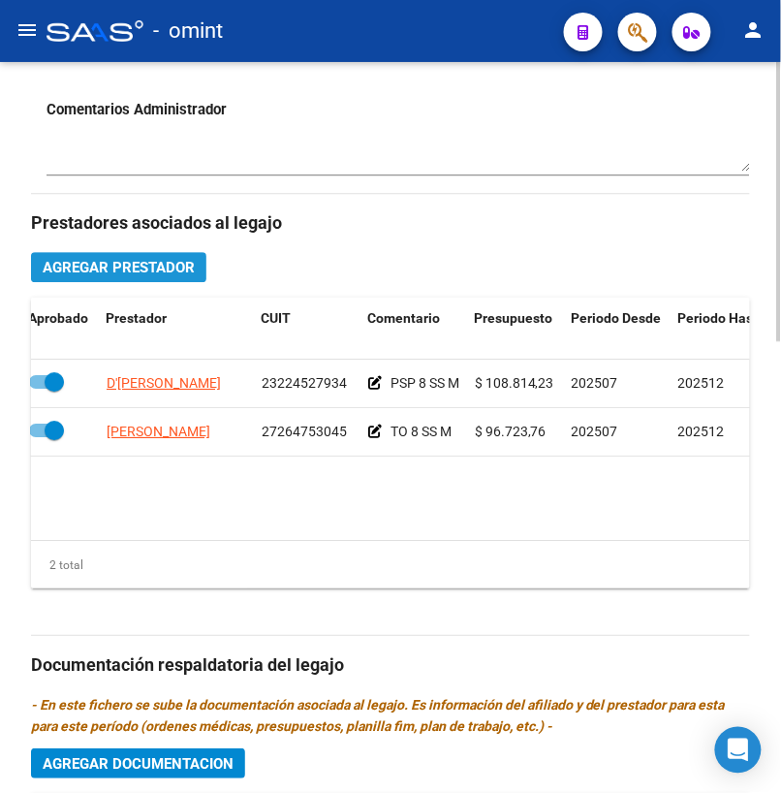
click at [148, 272] on span "Agregar Prestador" at bounding box center [119, 267] width 152 height 17
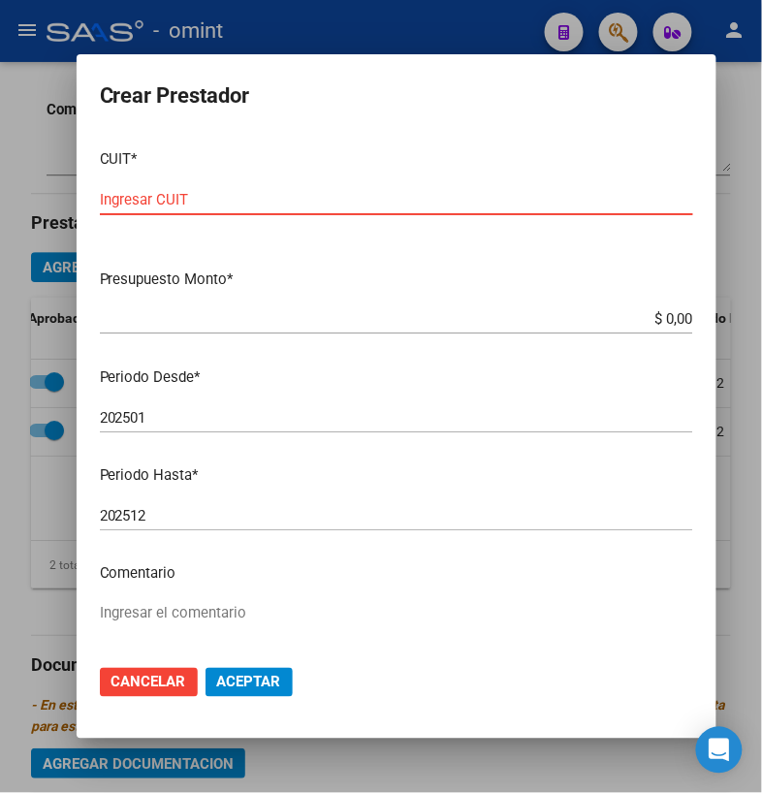
click at [184, 206] on input "Ingresar CUIT" at bounding box center [396, 199] width 593 height 17
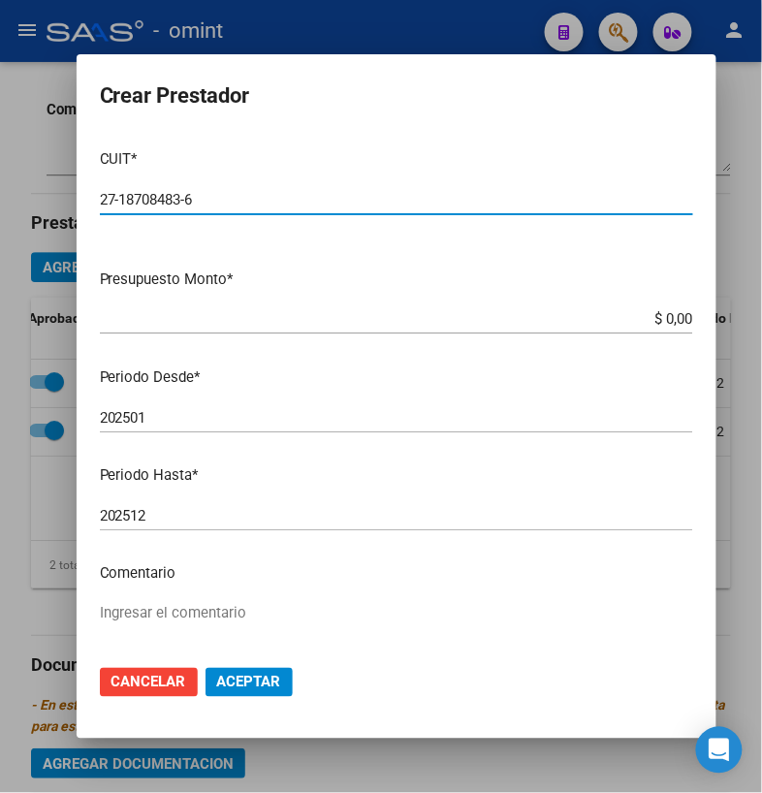
type input "27-18708483-6"
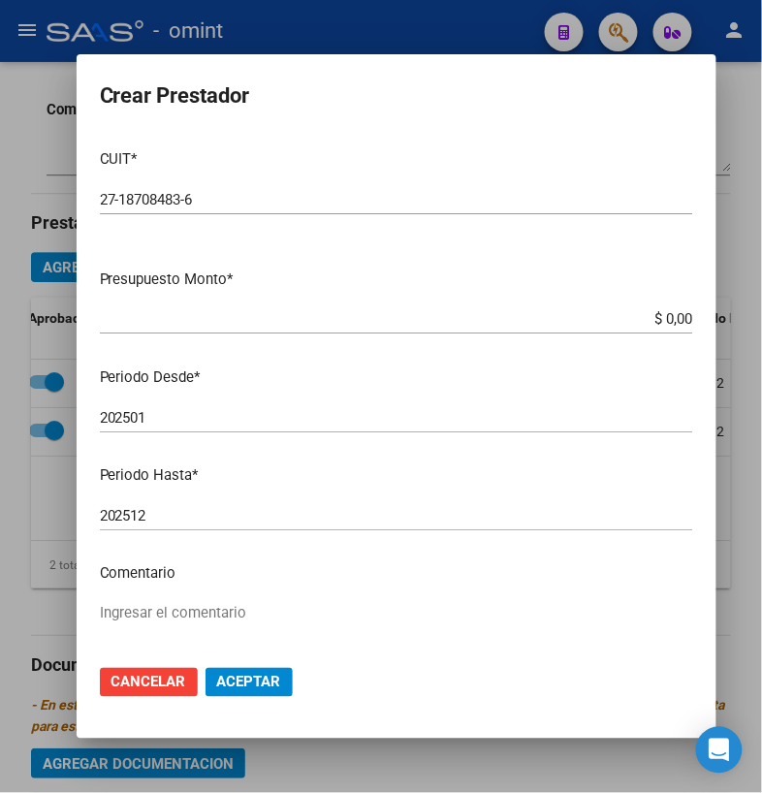
click at [668, 311] on app-form-text-field "Presupuesto Monto * $ 0,00 Ingresar el monto" at bounding box center [404, 299] width 609 height 60
click at [660, 314] on input "$ 0,00" at bounding box center [396, 318] width 593 height 17
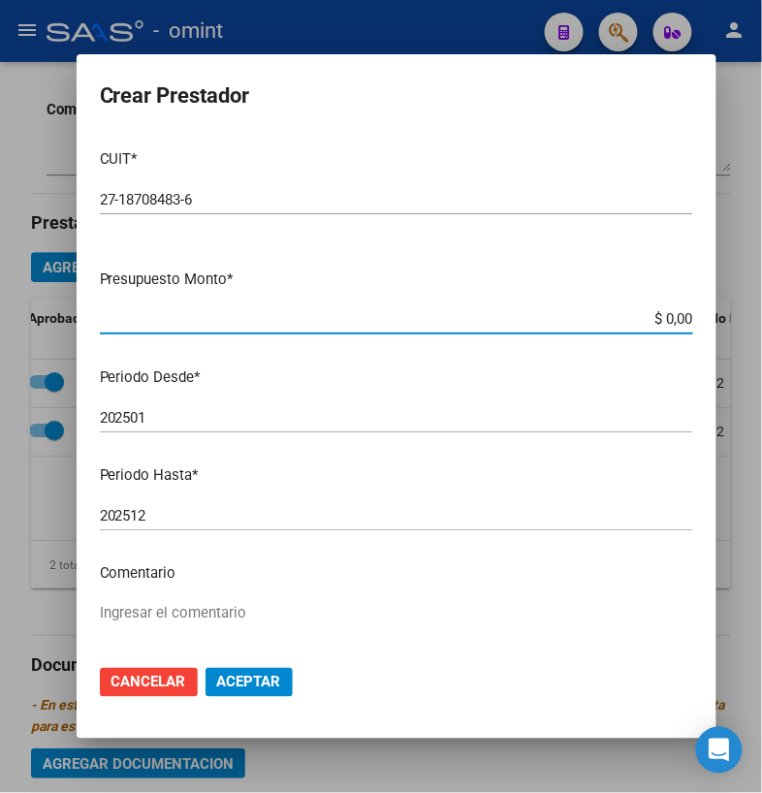
click at [660, 314] on input "$ 0,00" at bounding box center [396, 318] width 593 height 17
type input "$ 475.830,36"
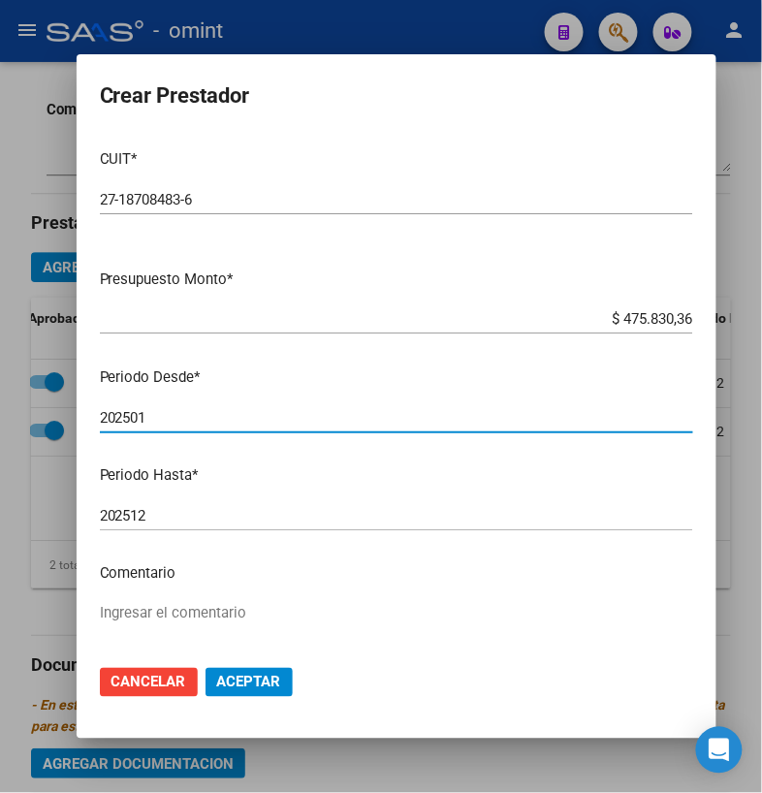
click at [213, 420] on input "202501" at bounding box center [396, 417] width 593 height 17
type input "202507"
click at [207, 517] on input "202512" at bounding box center [396, 515] width 593 height 17
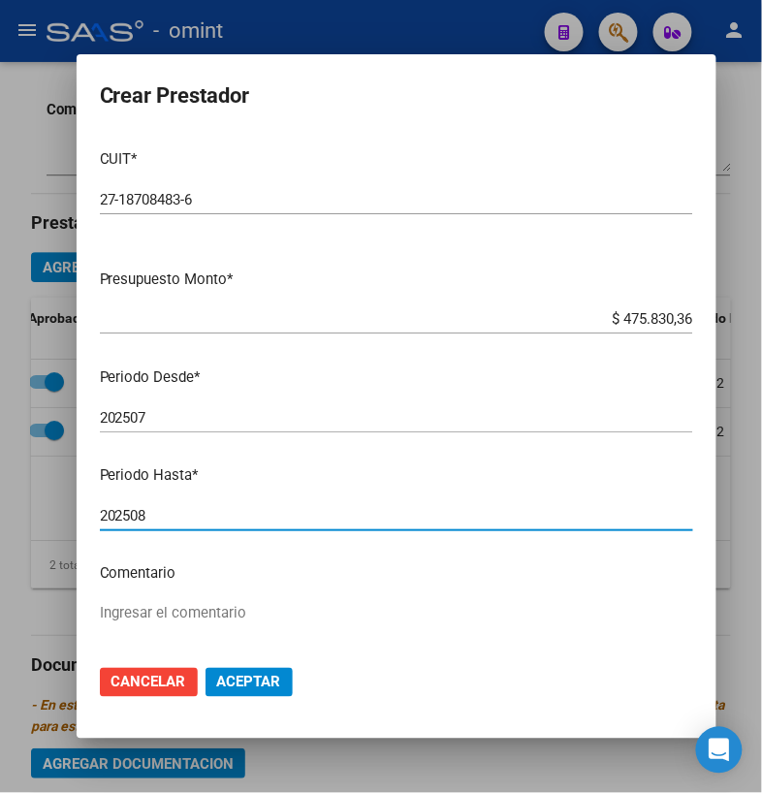
type input "202508"
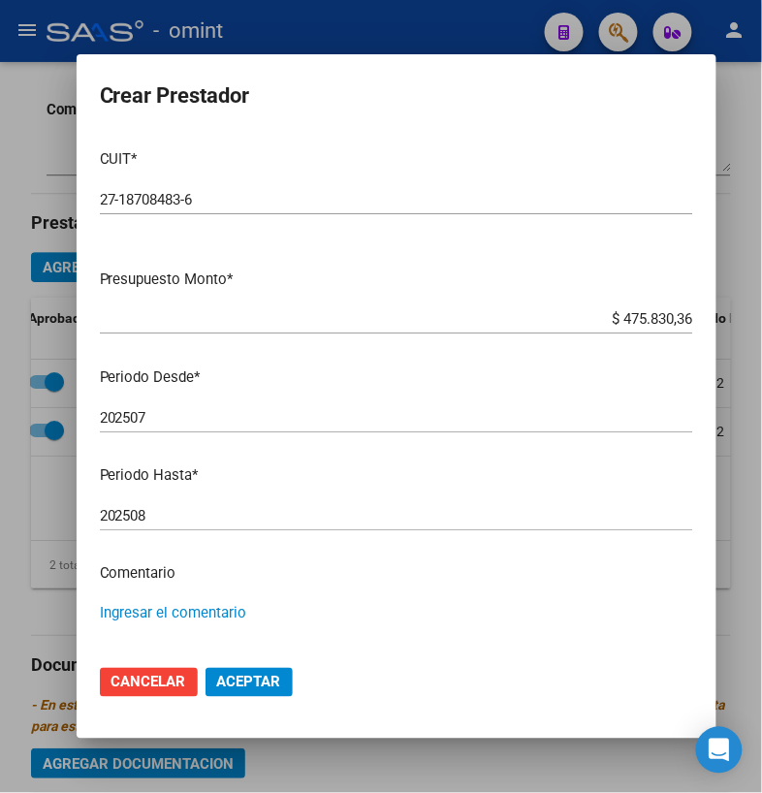
click at [188, 610] on textarea "Ingresar el comentario" at bounding box center [396, 648] width 593 height 91
type textarea "INT ESC EQUIPO"
click at [235, 683] on span "Aceptar" at bounding box center [249, 682] width 64 height 17
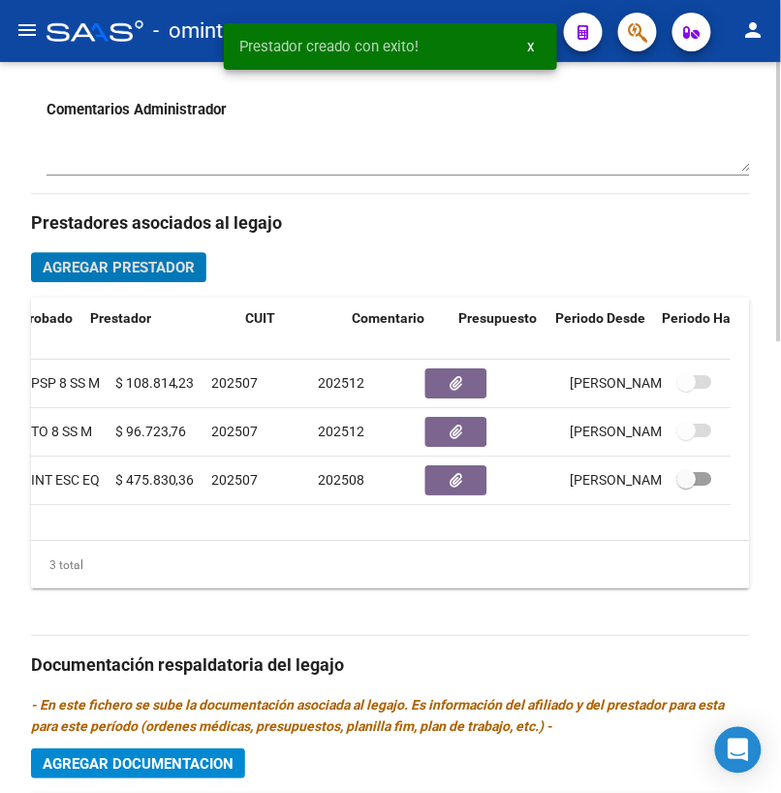
scroll to position [0, 492]
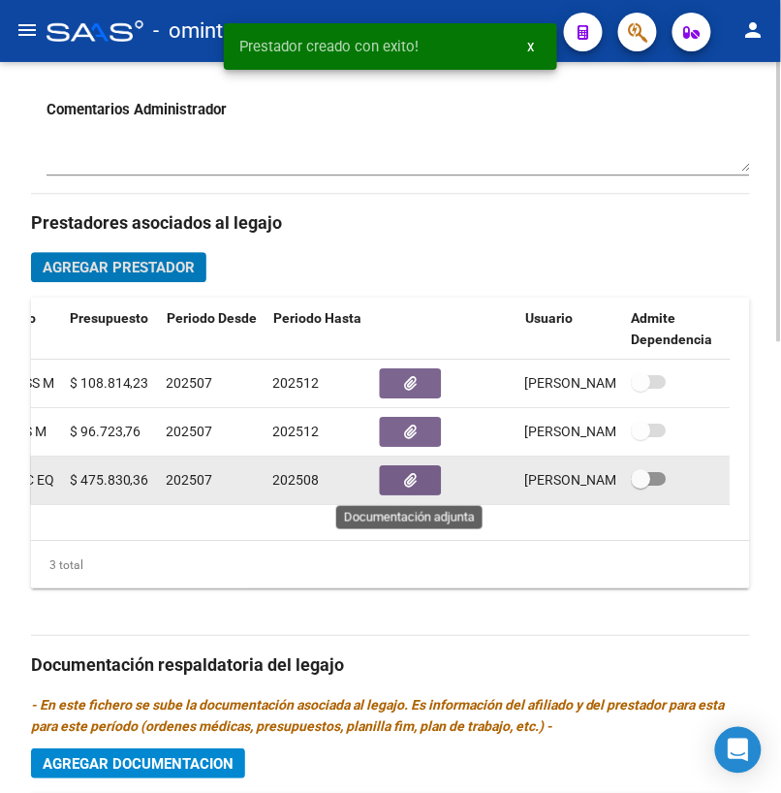
click at [421, 483] on button "button" at bounding box center [411, 480] width 62 height 30
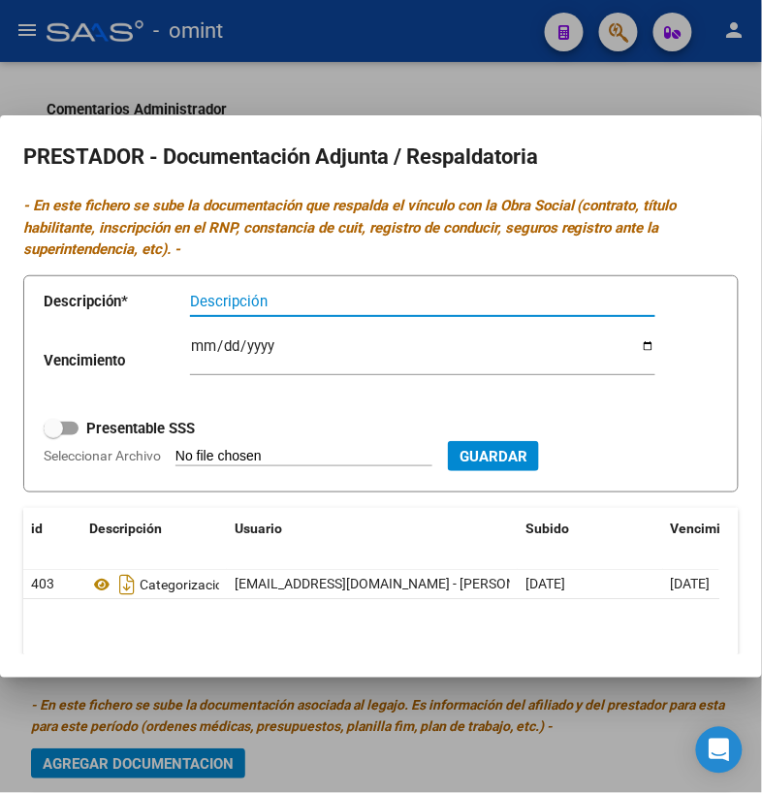
click at [79, 429] on label "Presentable SSS" at bounding box center [119, 428] width 151 height 23
click at [53, 435] on input "Presentable SSS" at bounding box center [52, 435] width 1 height 1
checkbox input "true"
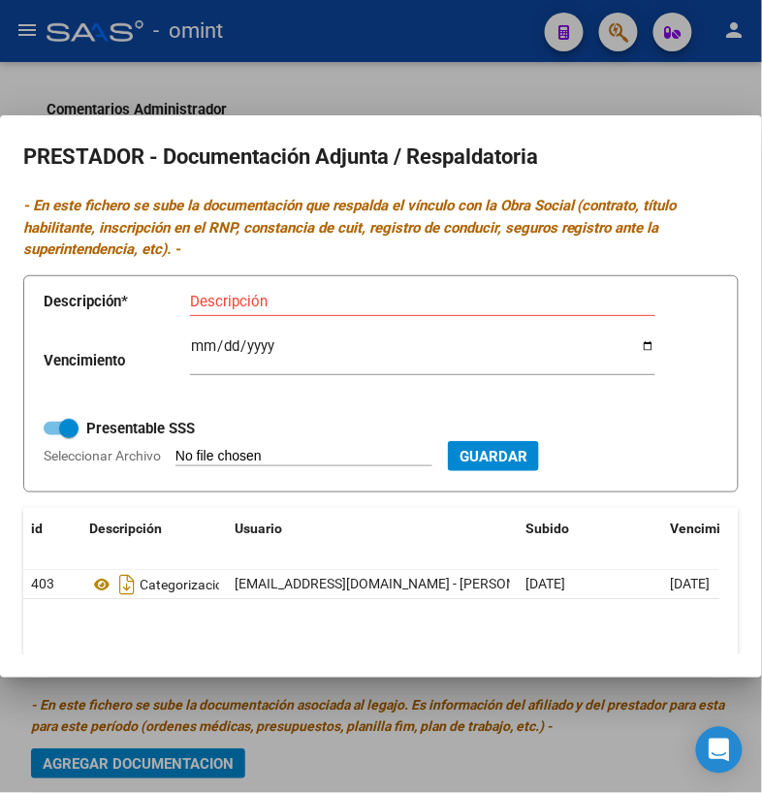
click at [644, 93] on div at bounding box center [381, 396] width 762 height 793
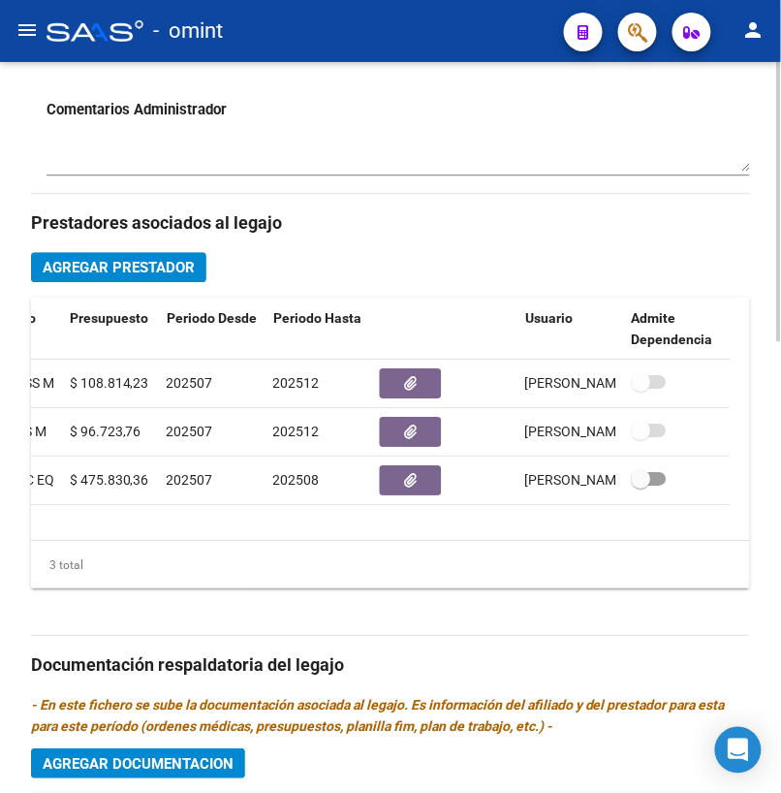
scroll to position [0, 0]
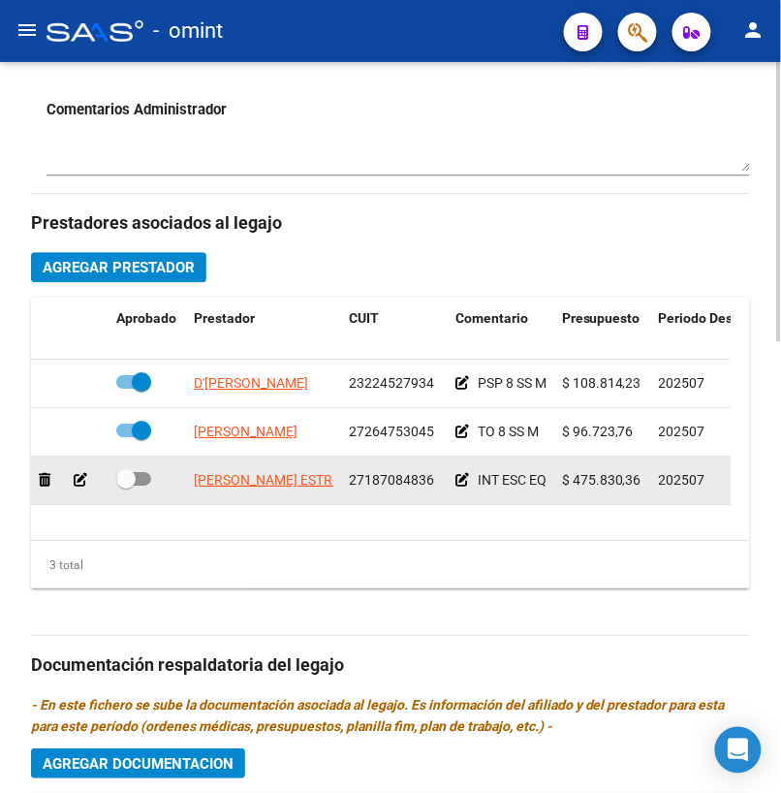
click at [147, 479] on span at bounding box center [133, 479] width 35 height 14
click at [126, 486] on input "checkbox" at bounding box center [125, 486] width 1 height 1
checkbox input "true"
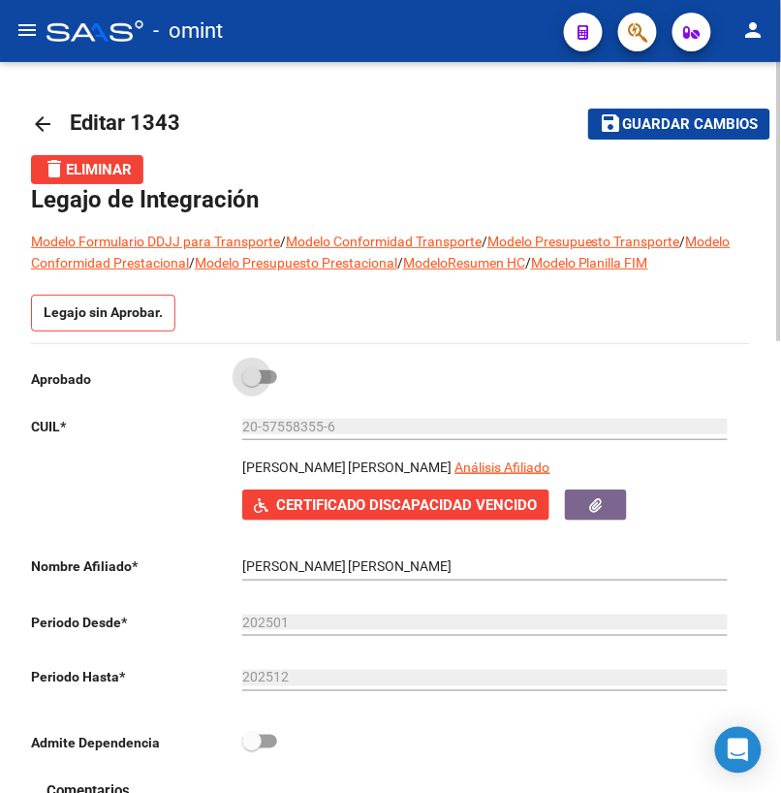
click at [271, 381] on span at bounding box center [259, 377] width 35 height 14
click at [252, 384] on input "checkbox" at bounding box center [251, 384] width 1 height 1
checkbox input "true"
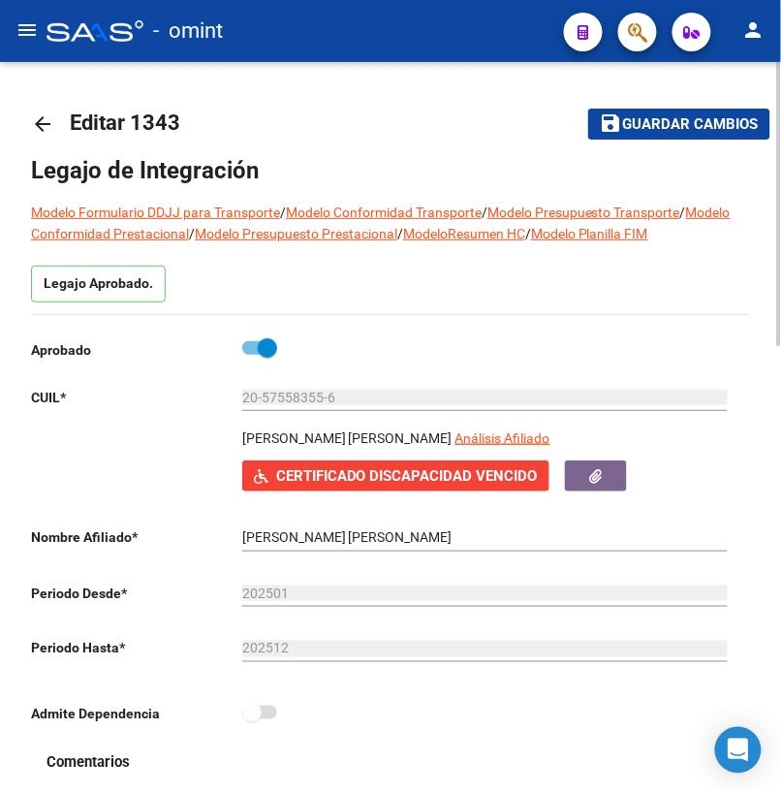
click at [715, 117] on span "Guardar cambios" at bounding box center [691, 124] width 136 height 17
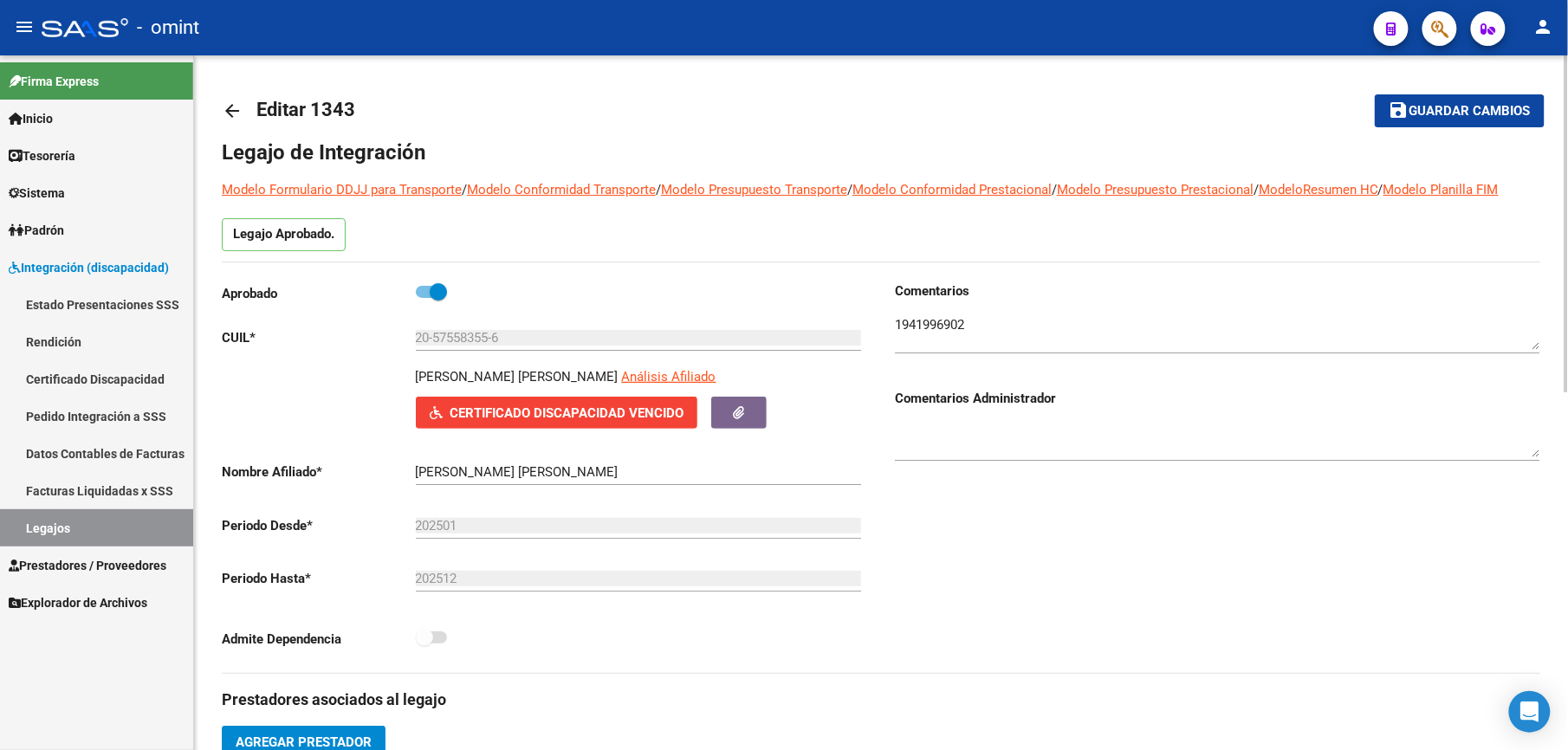
drag, startPoint x: 1448, startPoint y: 102, endPoint x: 1377, endPoint y: 132, distance: 77.1
click at [1446, 105] on span "Guardar cambios" at bounding box center [1470, 111] width 122 height 15
drag, startPoint x: 1430, startPoint y: 102, endPoint x: 1398, endPoint y: 104, distance: 32.1
click at [1429, 104] on span "Guardar cambios" at bounding box center [1470, 111] width 122 height 15
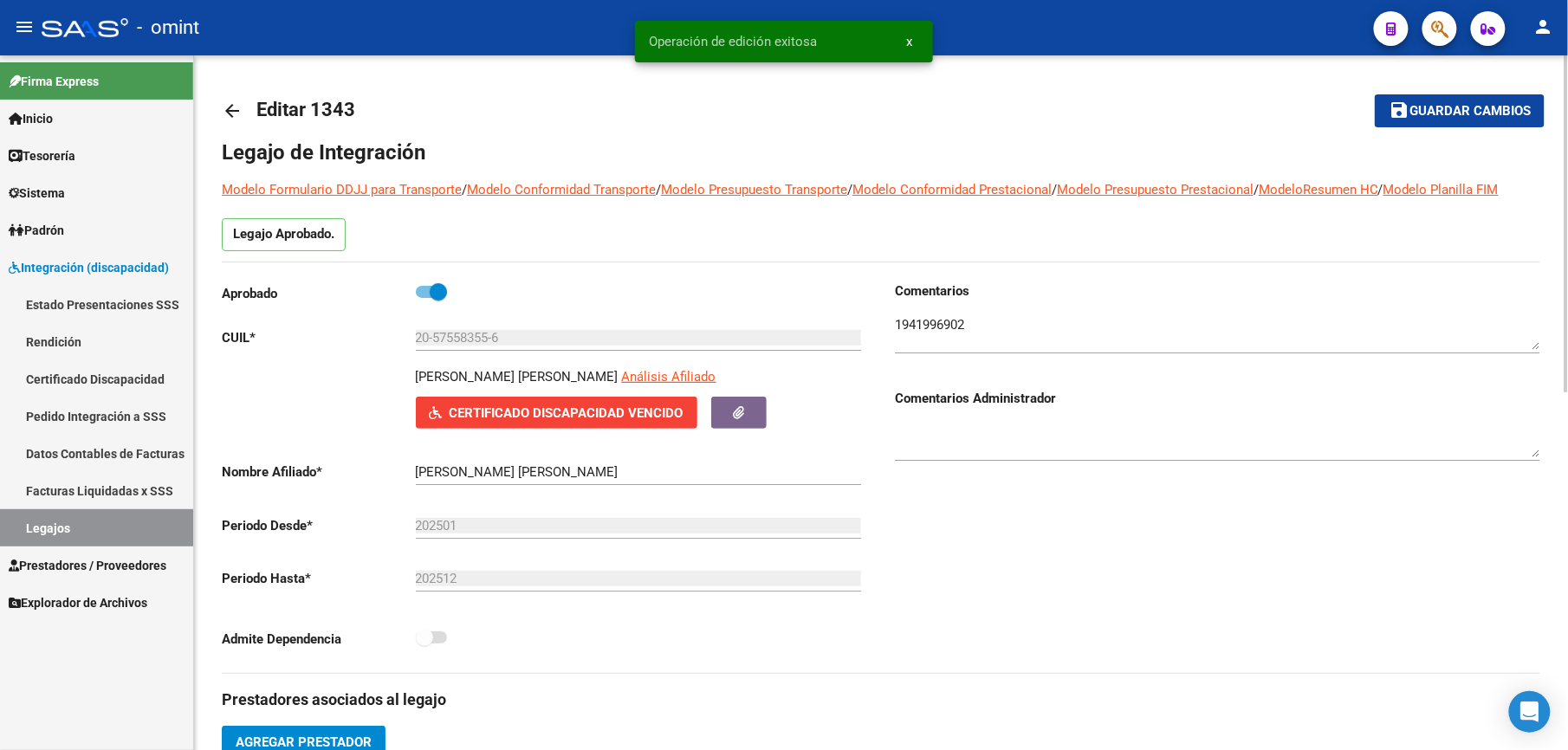
click at [231, 104] on mat-icon "arrow_back" at bounding box center [231, 110] width 21 height 21
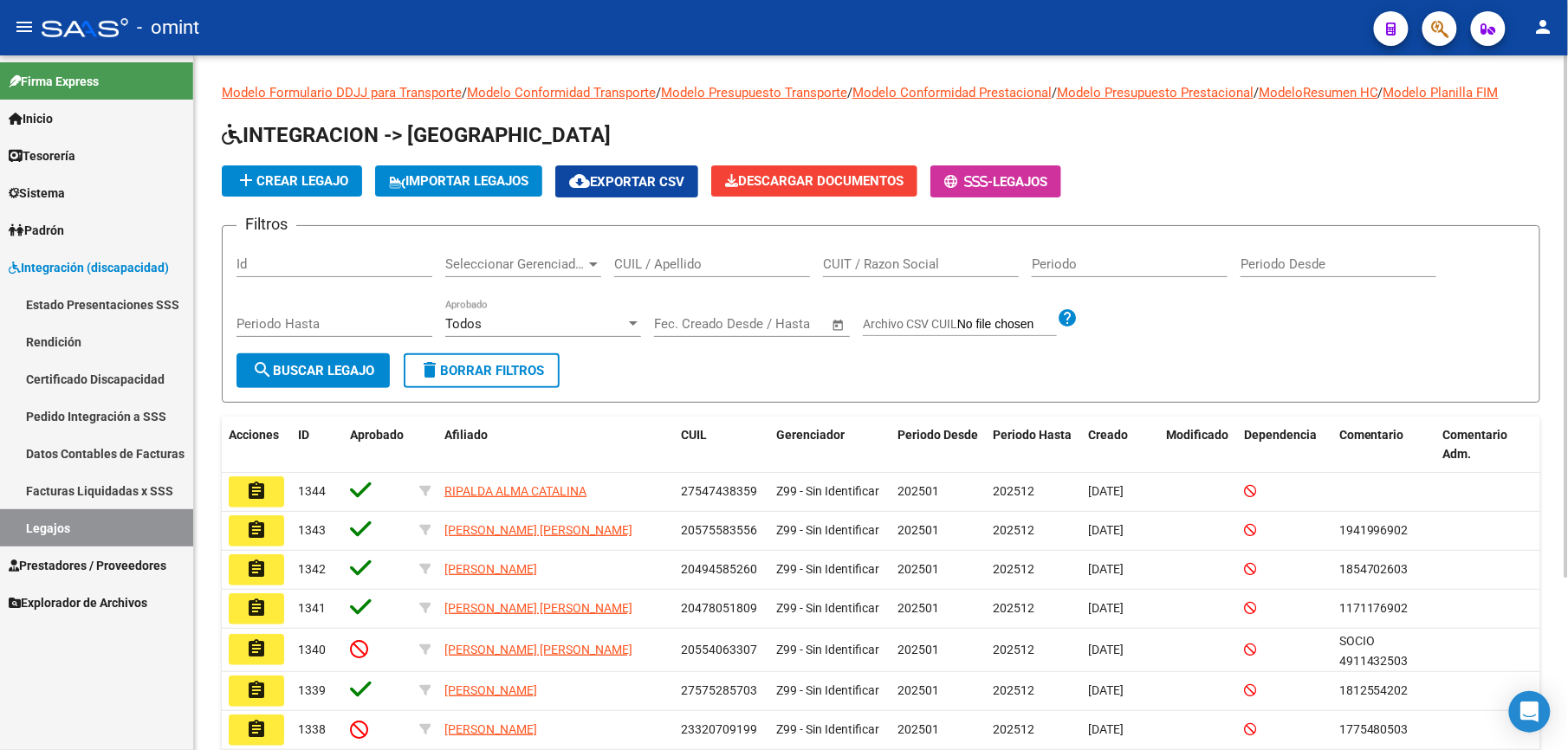
click at [693, 261] on input "CUIL / Apellido" at bounding box center [711, 263] width 196 height 15
type input "g"
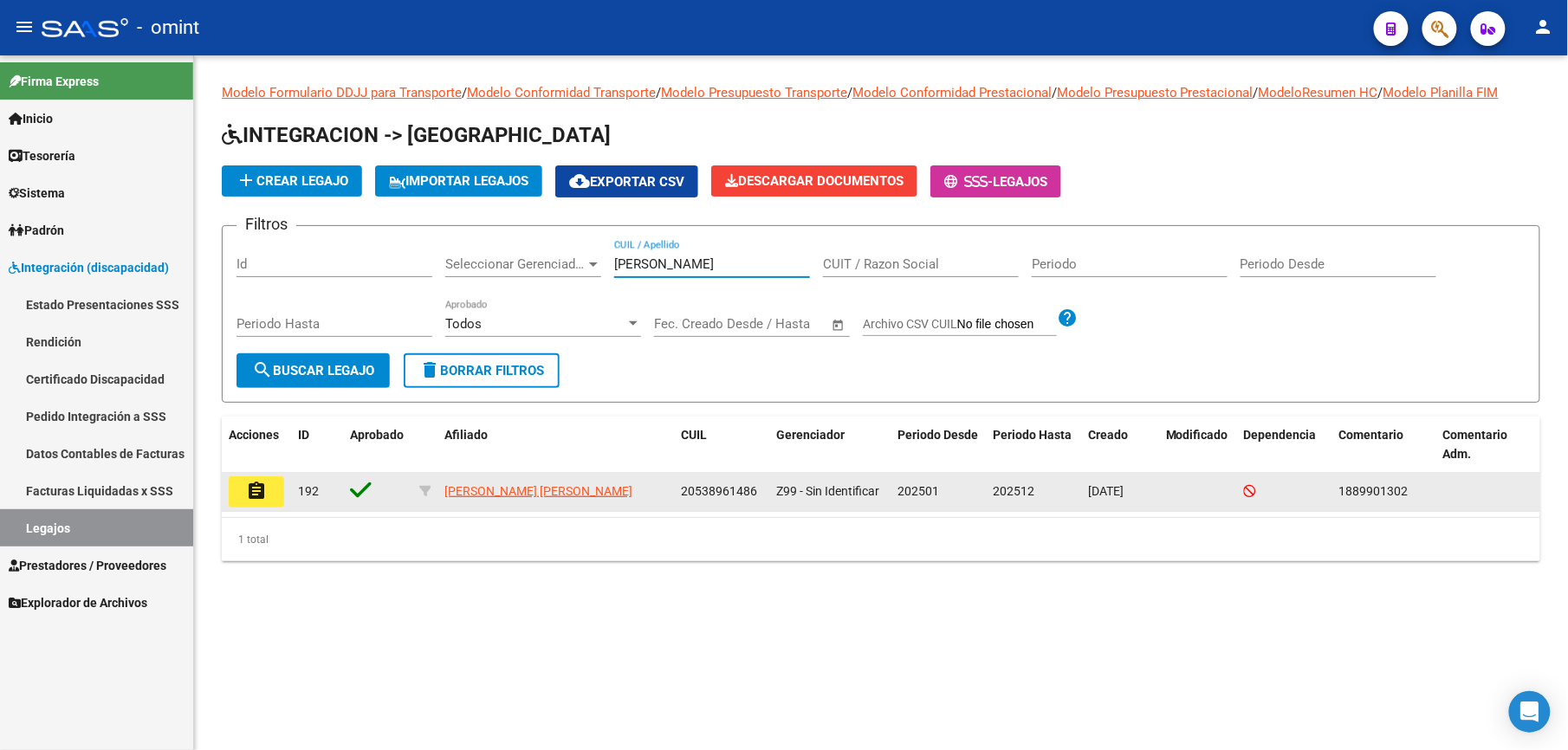
type input "[PERSON_NAME]"
click at [261, 493] on mat-icon "assignment" at bounding box center [256, 490] width 21 height 21
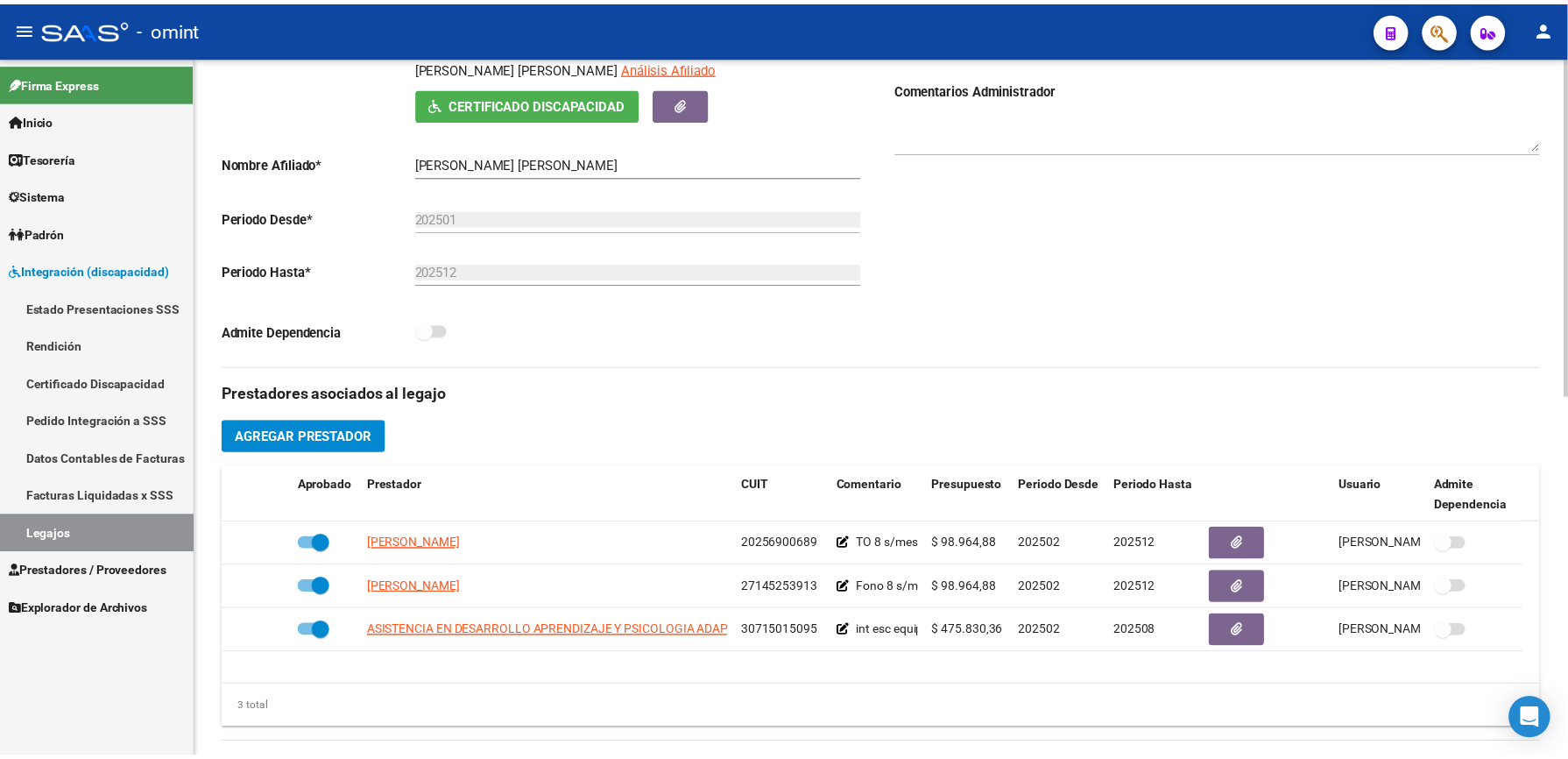
scroll to position [351, 0]
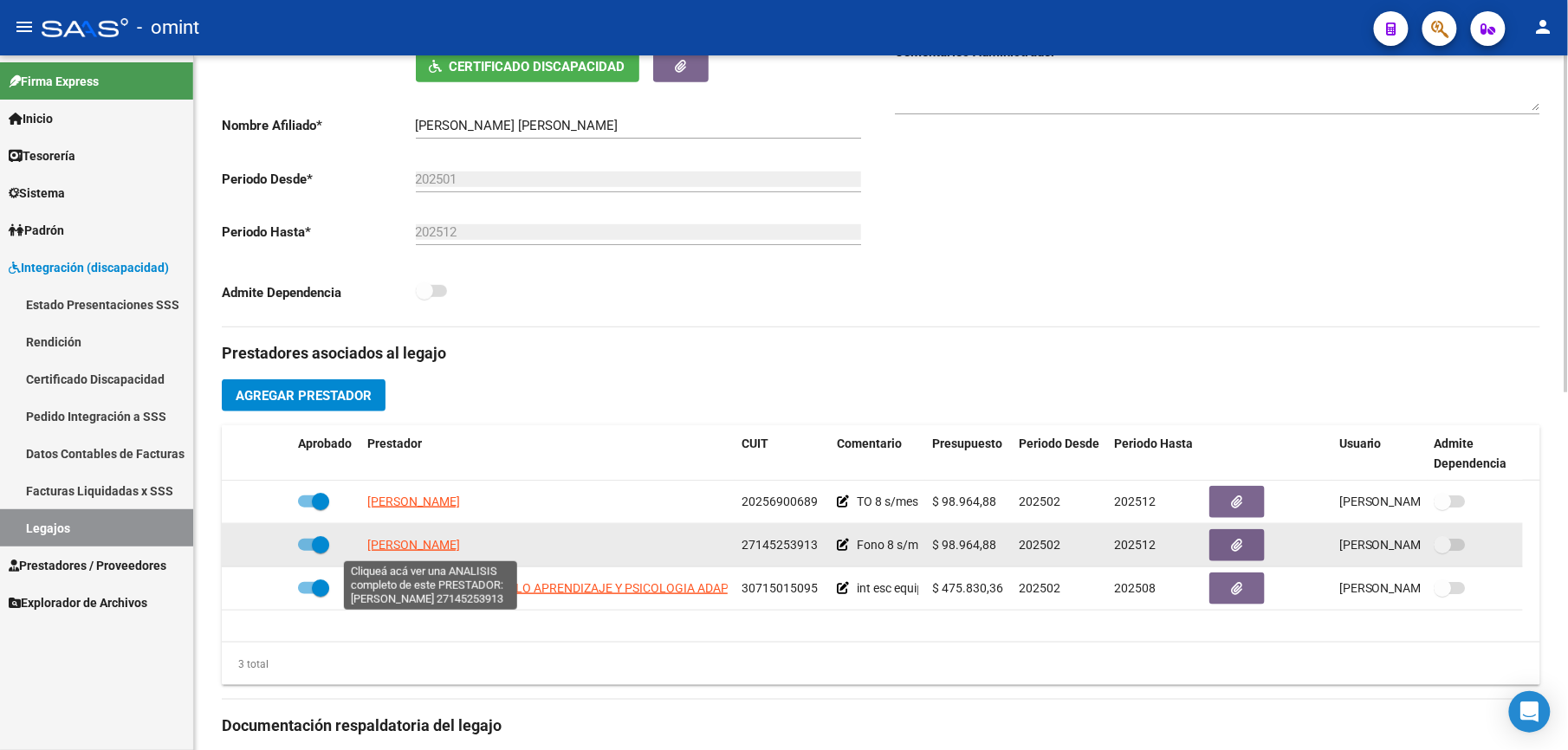
click at [421, 549] on span "[PERSON_NAME]" at bounding box center [414, 545] width 93 height 14
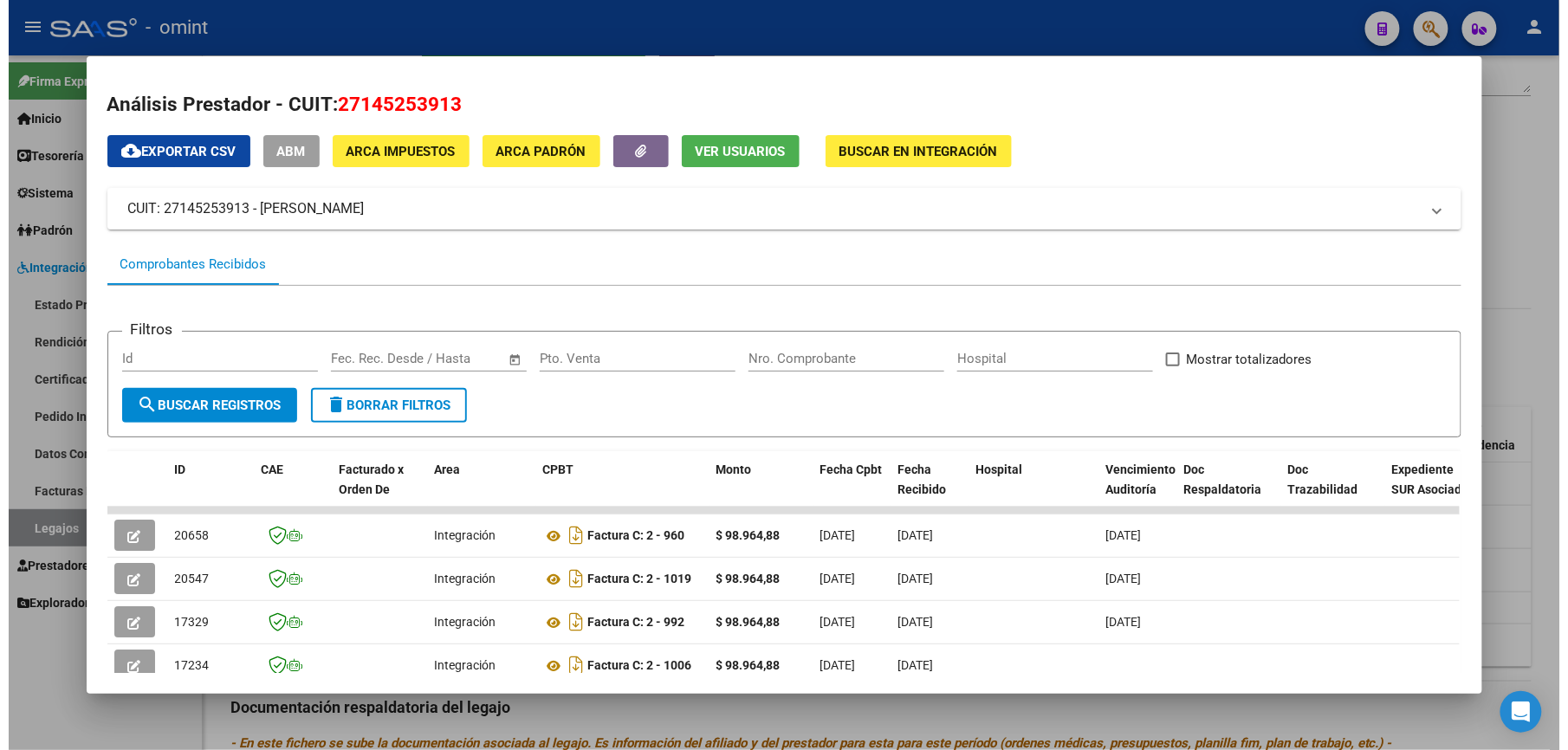
scroll to position [0, 0]
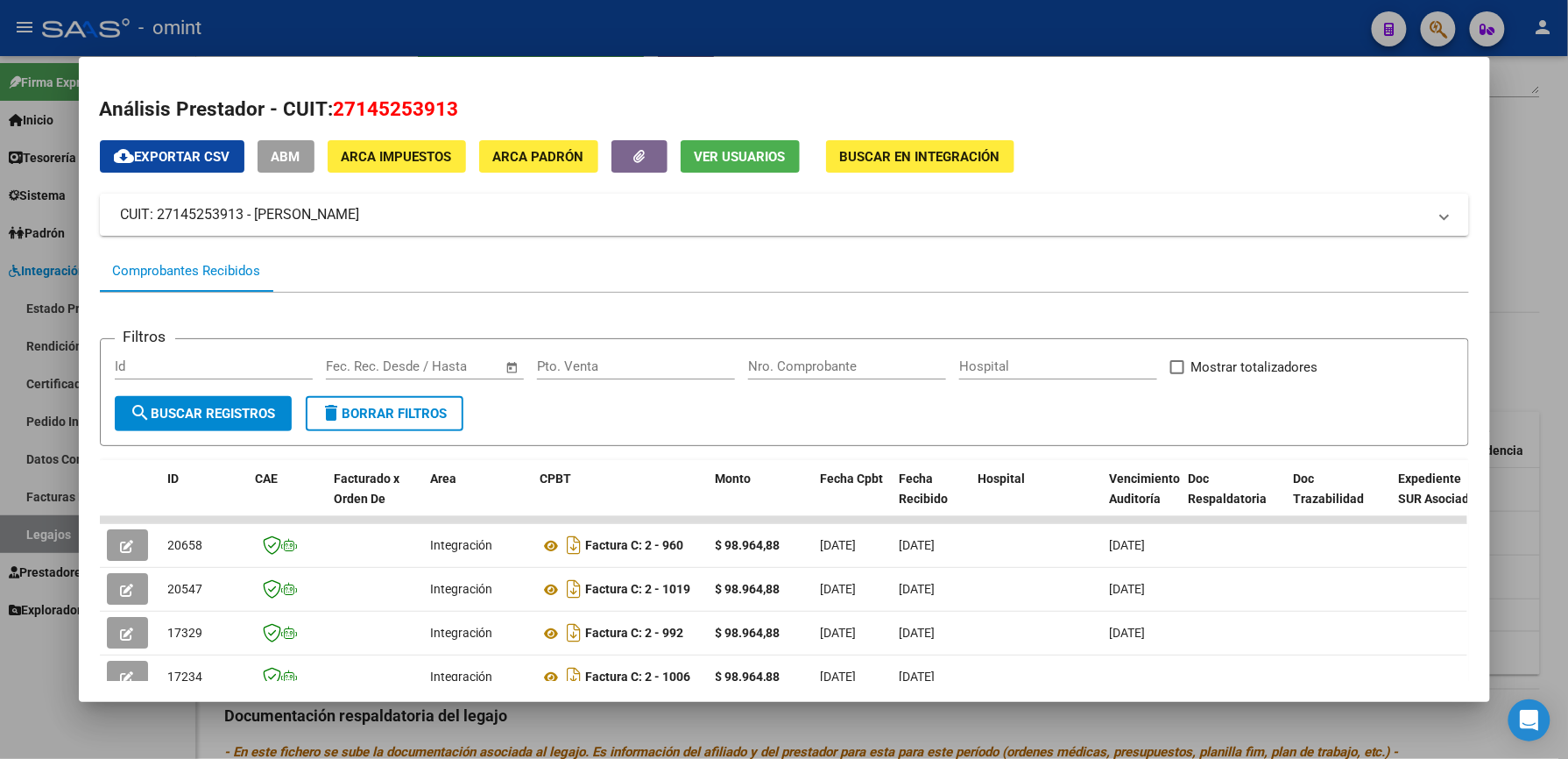
click at [762, 33] on div at bounding box center [784, 380] width 1568 height 759
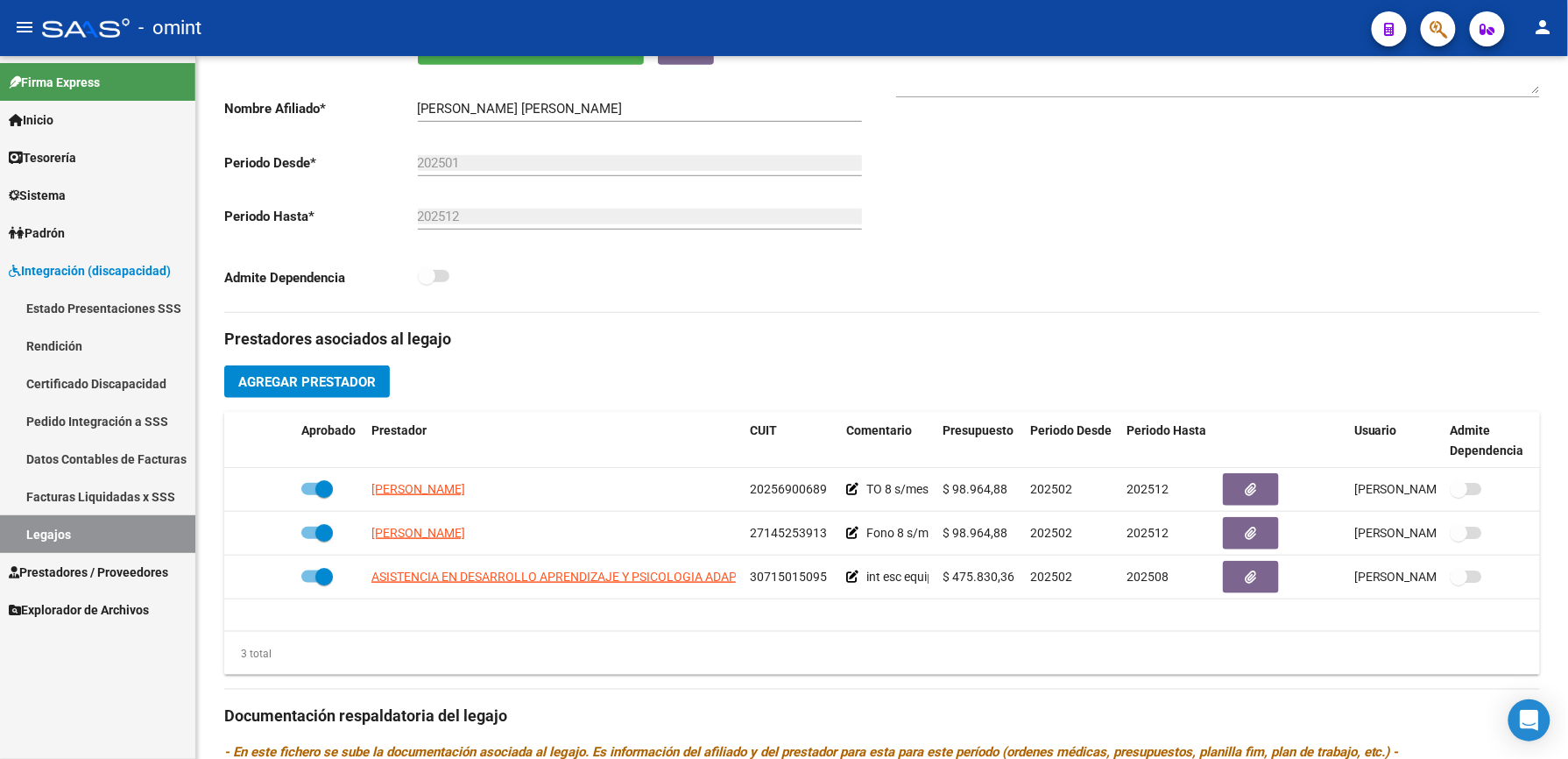
scroll to position [351, 0]
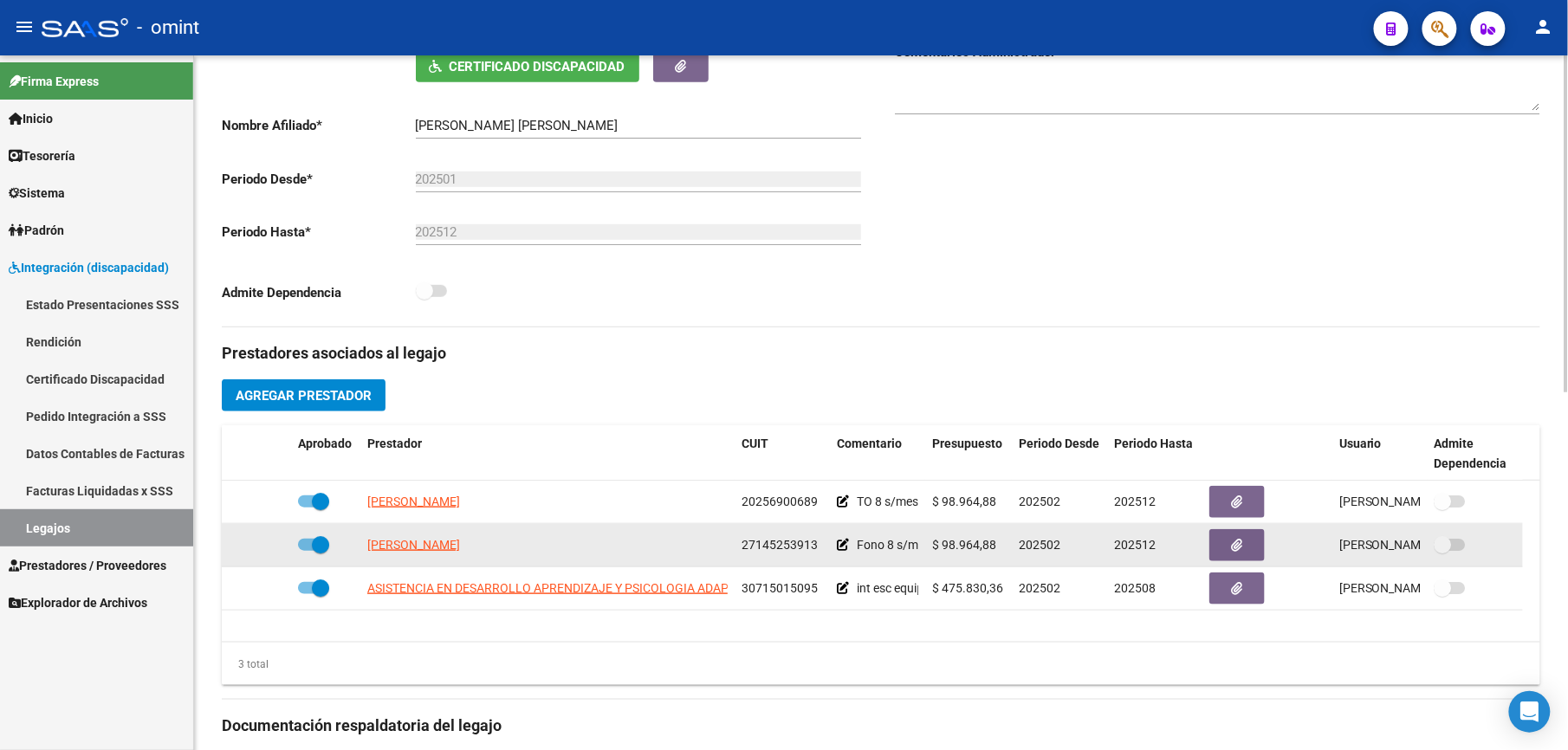
drag, startPoint x: 742, startPoint y: 545, endPoint x: 823, endPoint y: 549, distance: 81.1
click at [823, 549] on datatable-body-cell "27145253913" at bounding box center [782, 546] width 96 height 43
drag, startPoint x: 823, startPoint y: 549, endPoint x: 802, endPoint y: 548, distance: 21.0
copy span "27145253913"
click at [419, 546] on span "[PERSON_NAME]" at bounding box center [414, 545] width 93 height 14
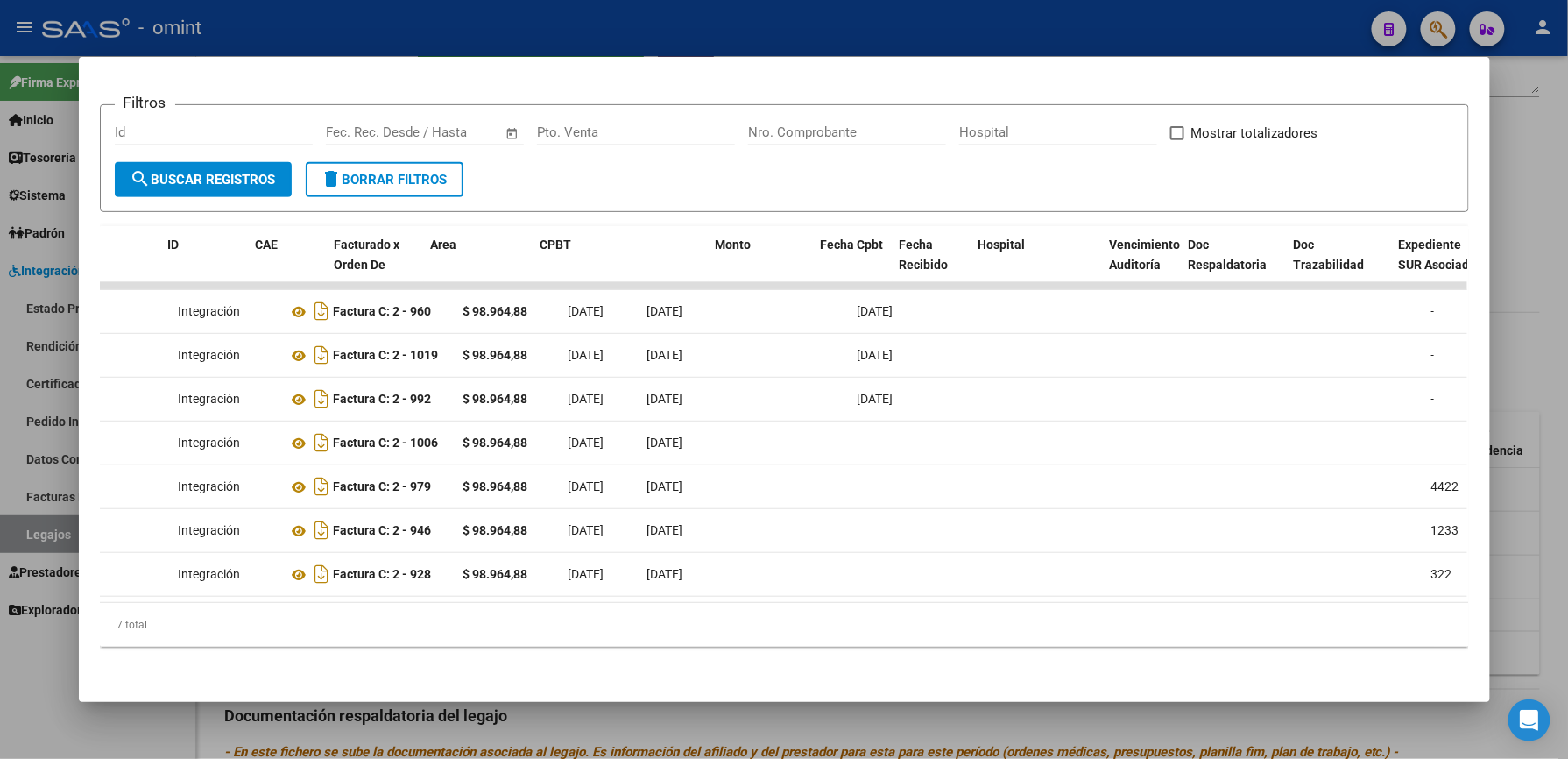
scroll to position [0, 0]
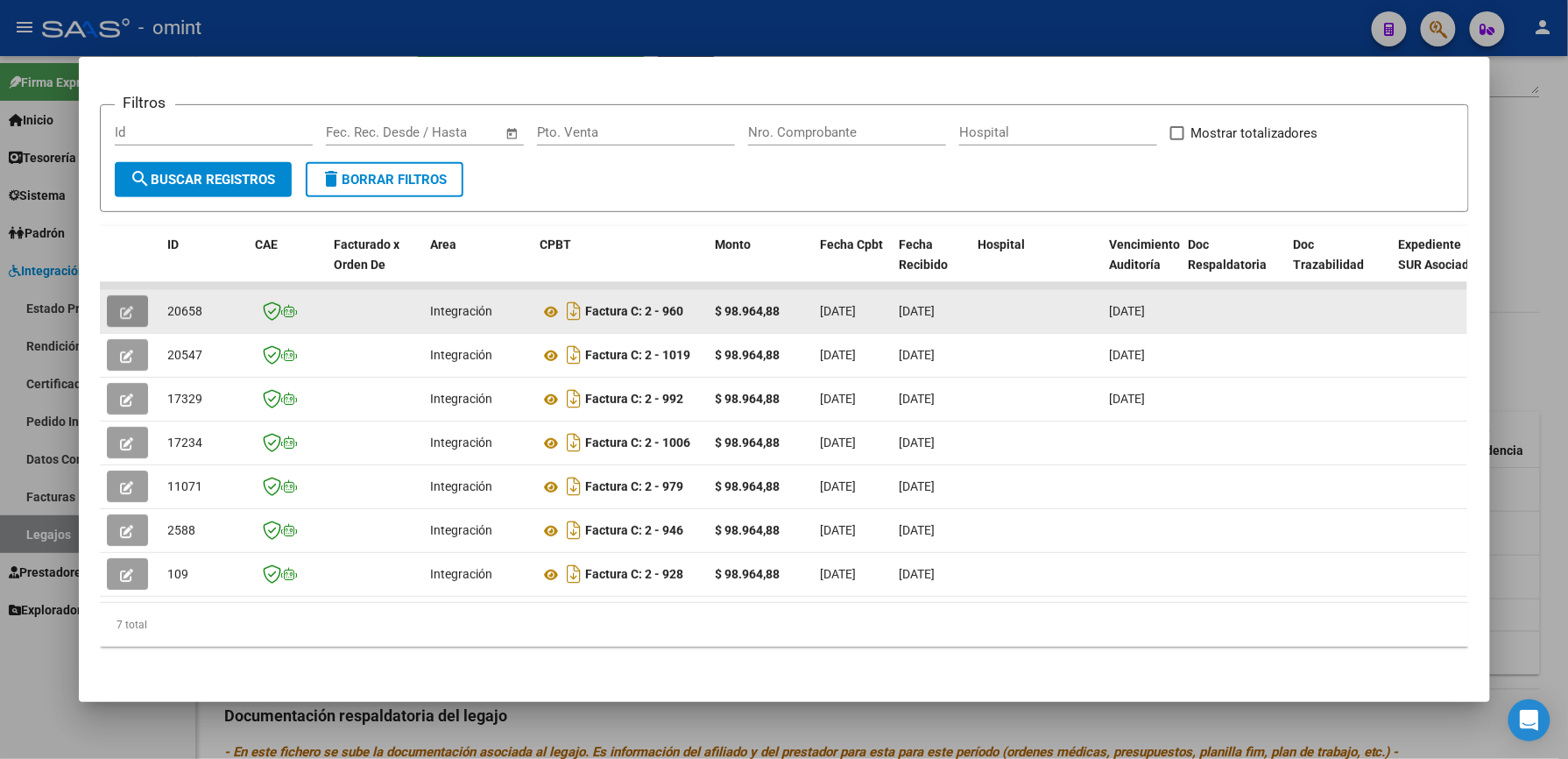
click at [123, 305] on icon "button" at bounding box center [127, 312] width 14 height 14
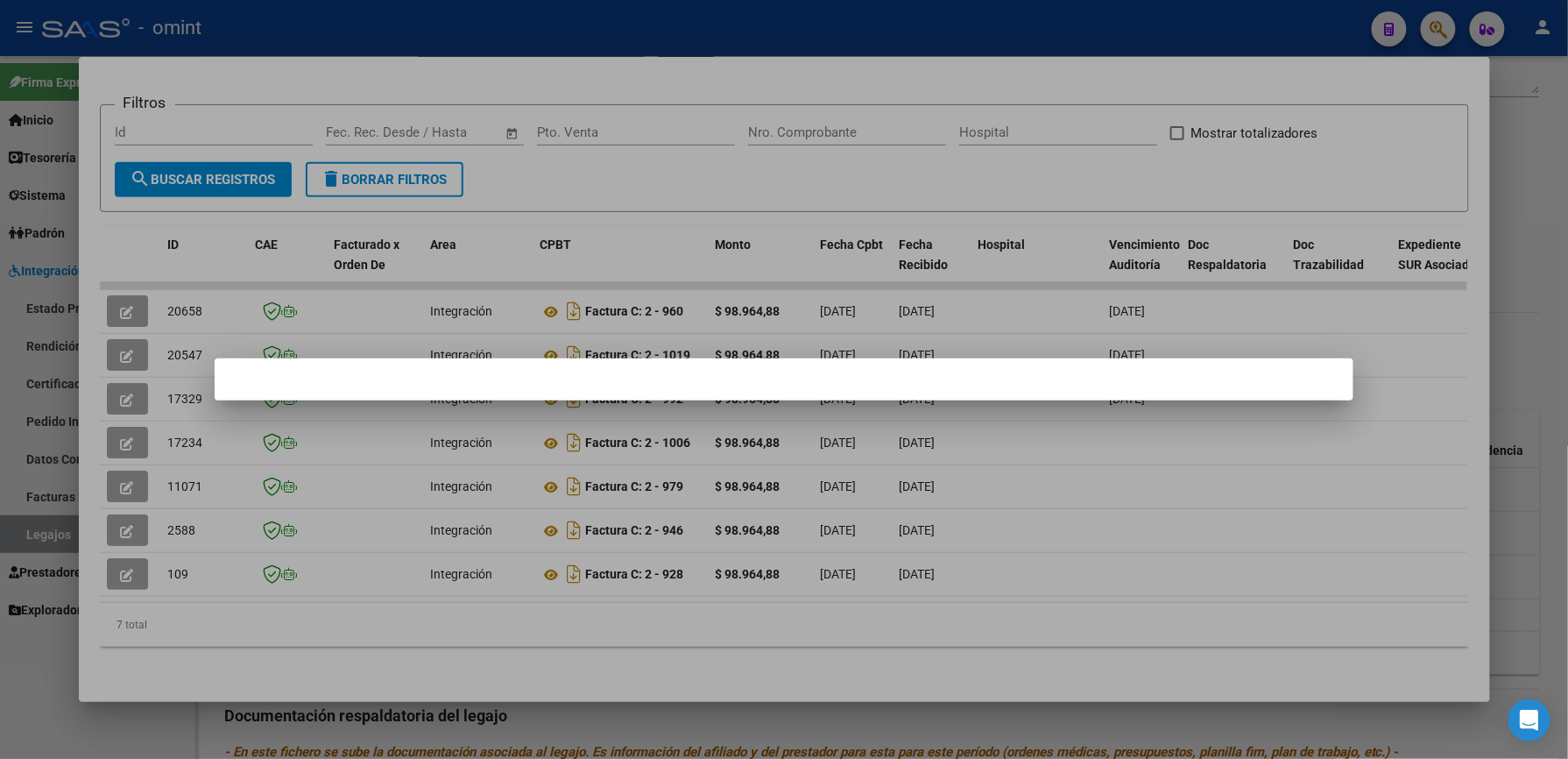
click at [709, 35] on div at bounding box center [784, 380] width 1568 height 759
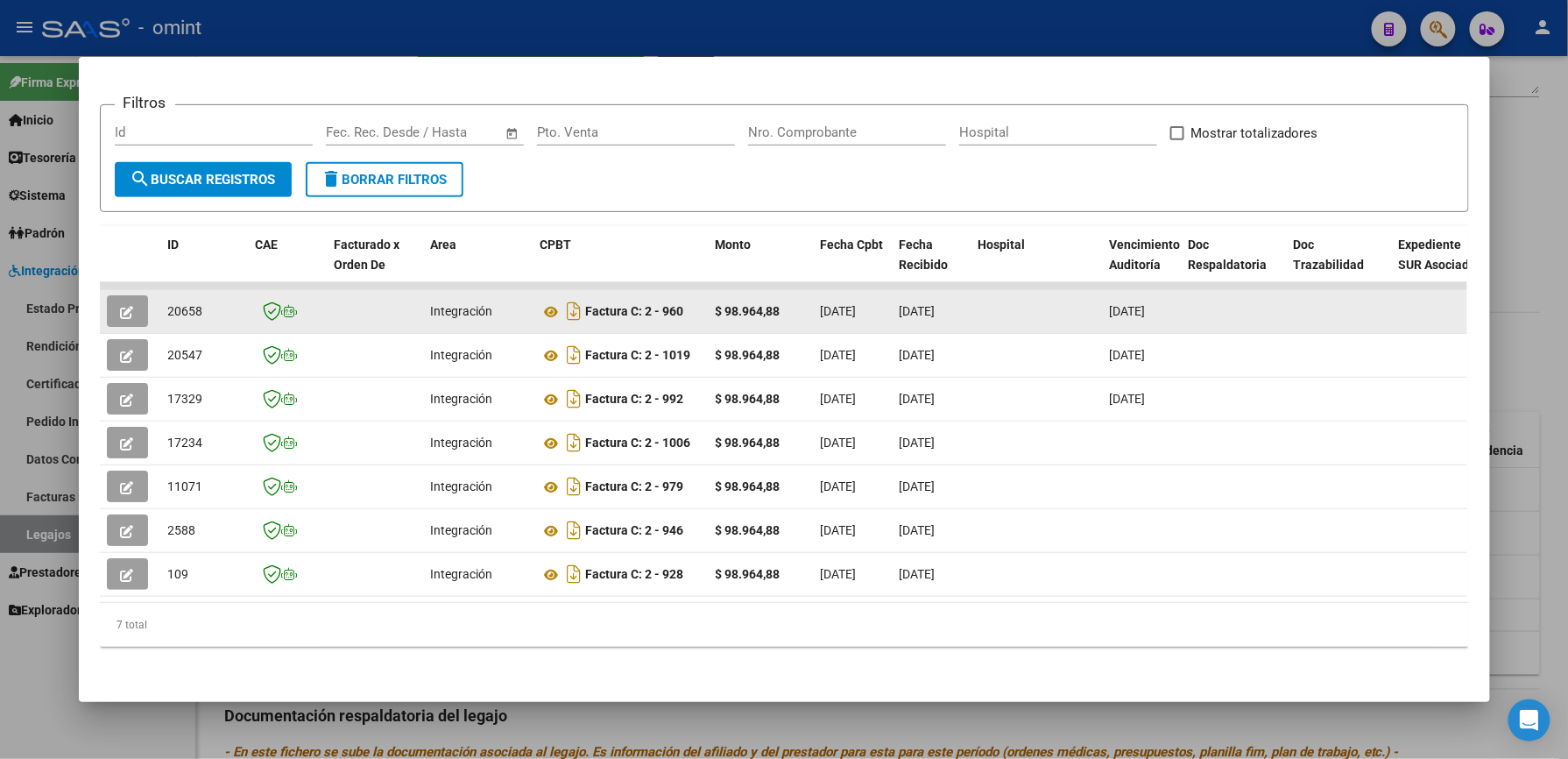
click at [121, 305] on icon "button" at bounding box center [127, 312] width 14 height 14
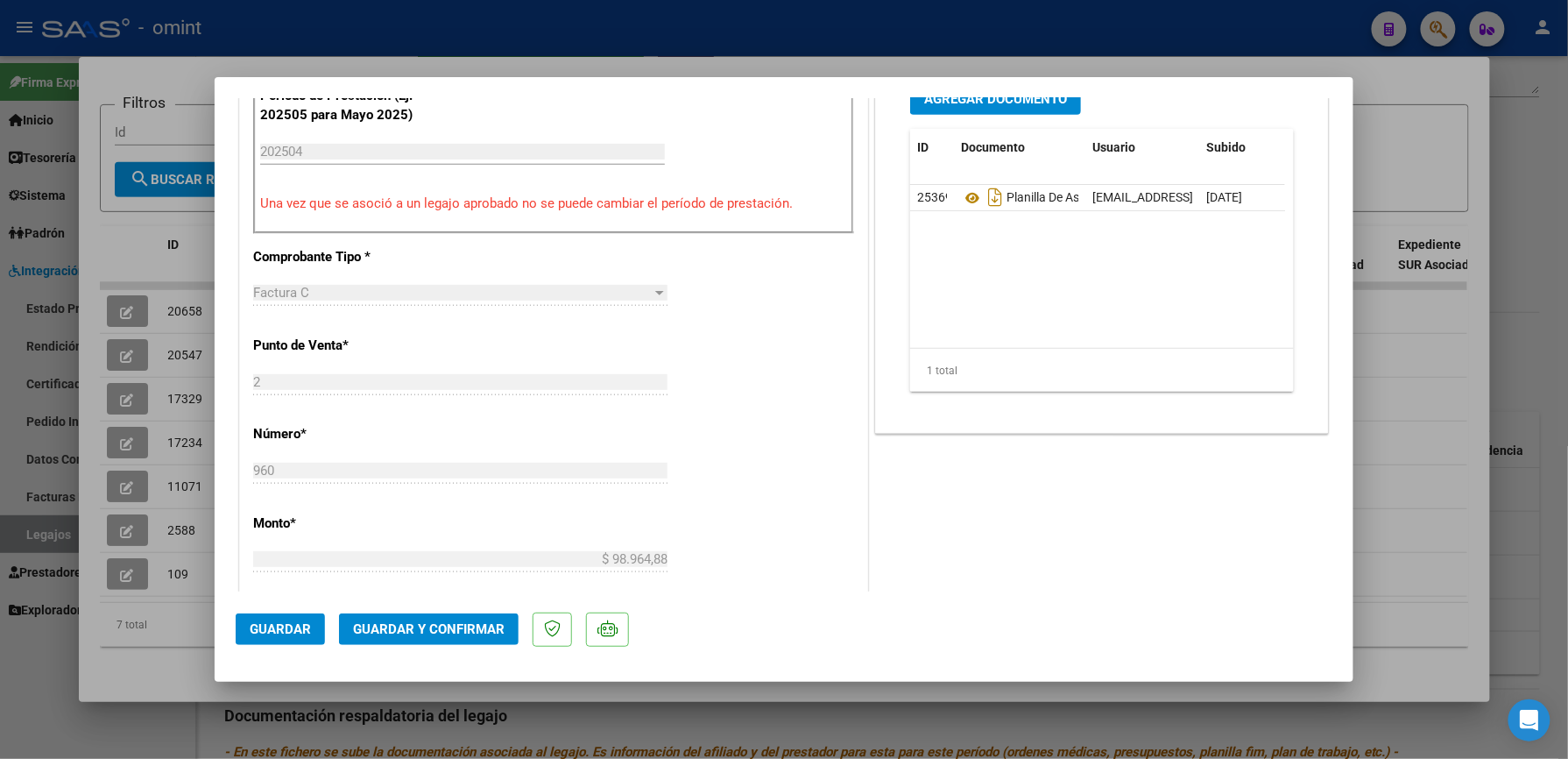
scroll to position [117, 0]
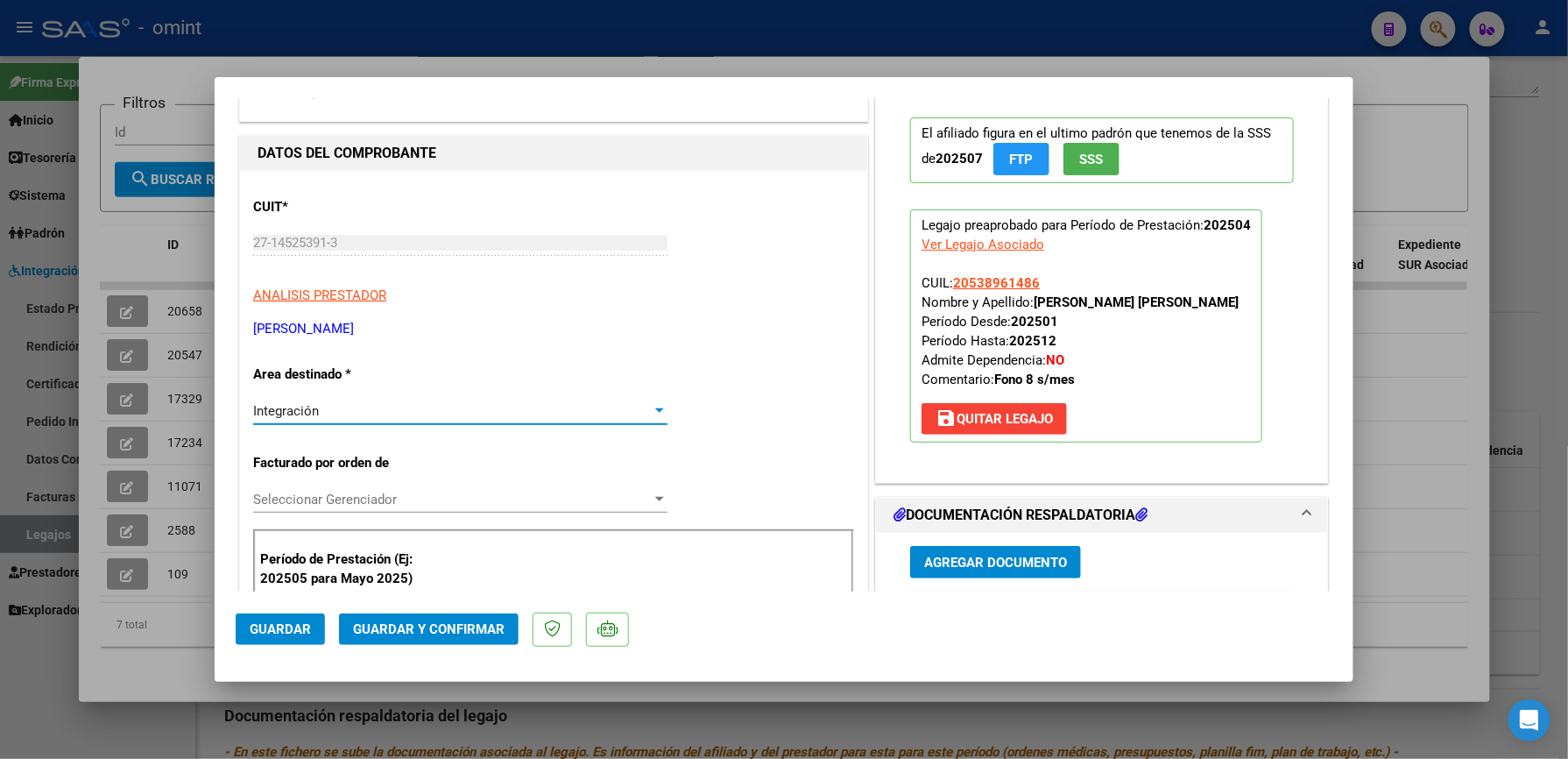
click at [652, 407] on div at bounding box center [659, 411] width 15 height 14
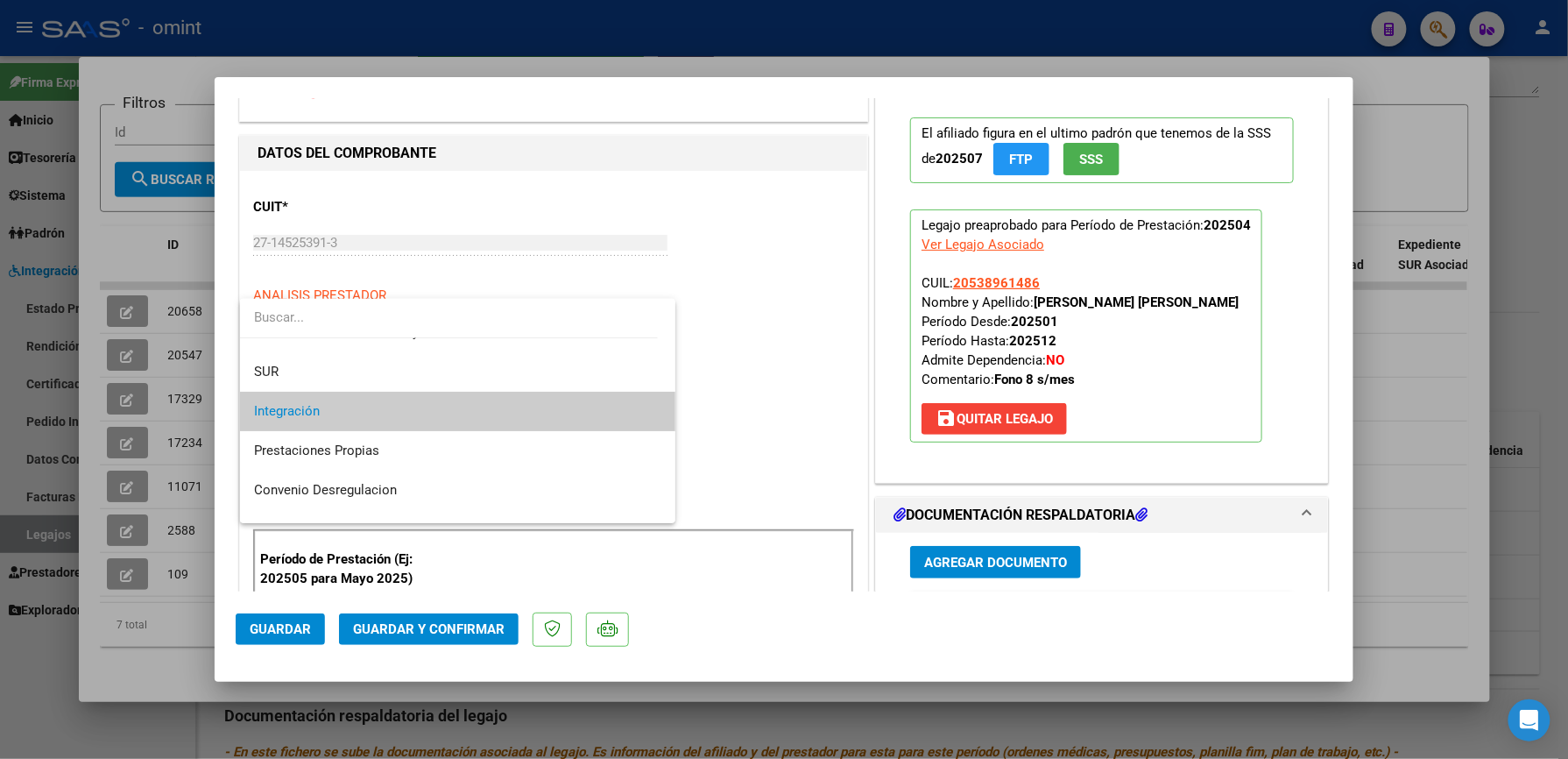
scroll to position [170, 0]
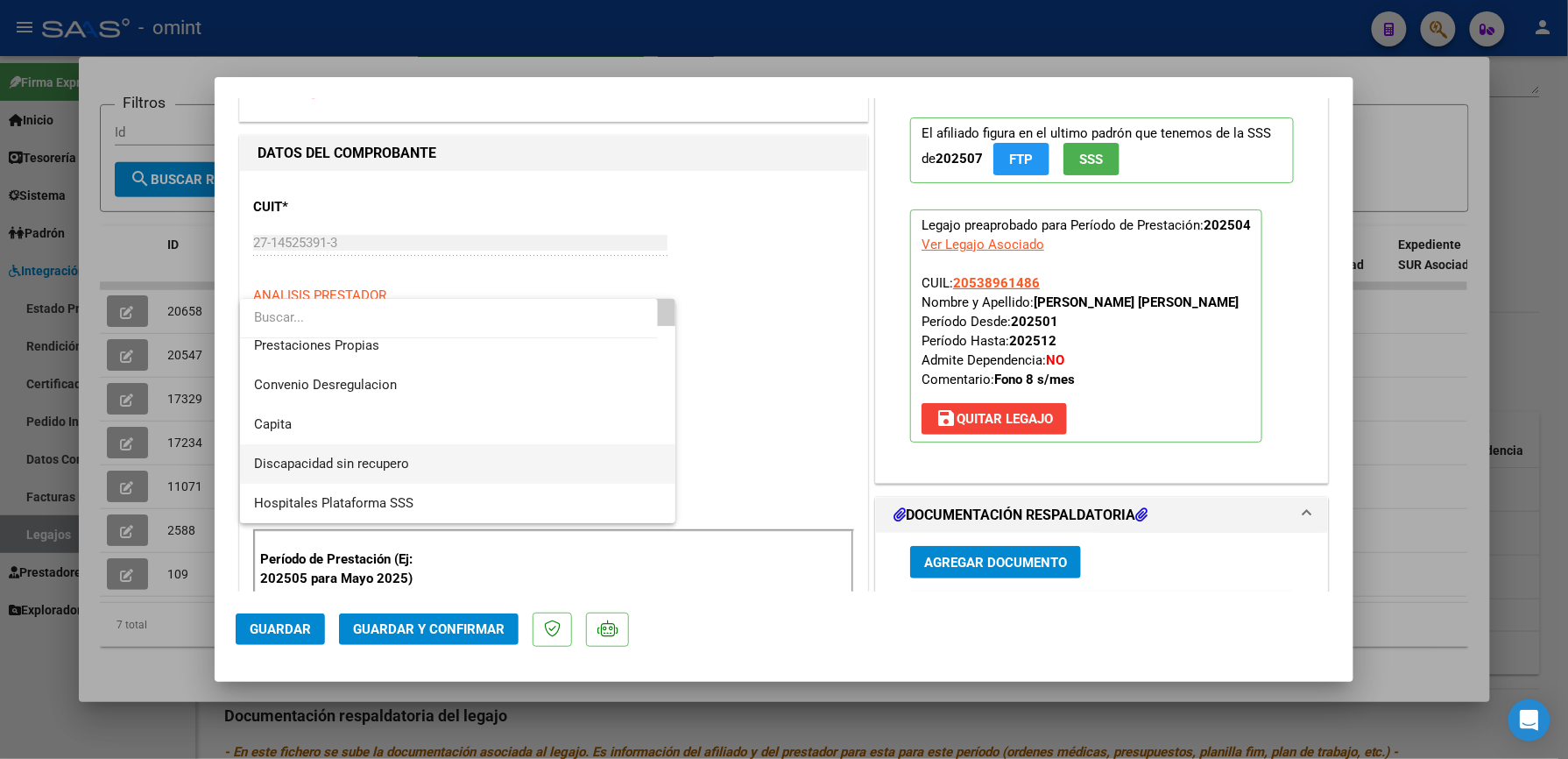
click at [547, 460] on span "Discapacidad sin recupero" at bounding box center [457, 464] width 408 height 40
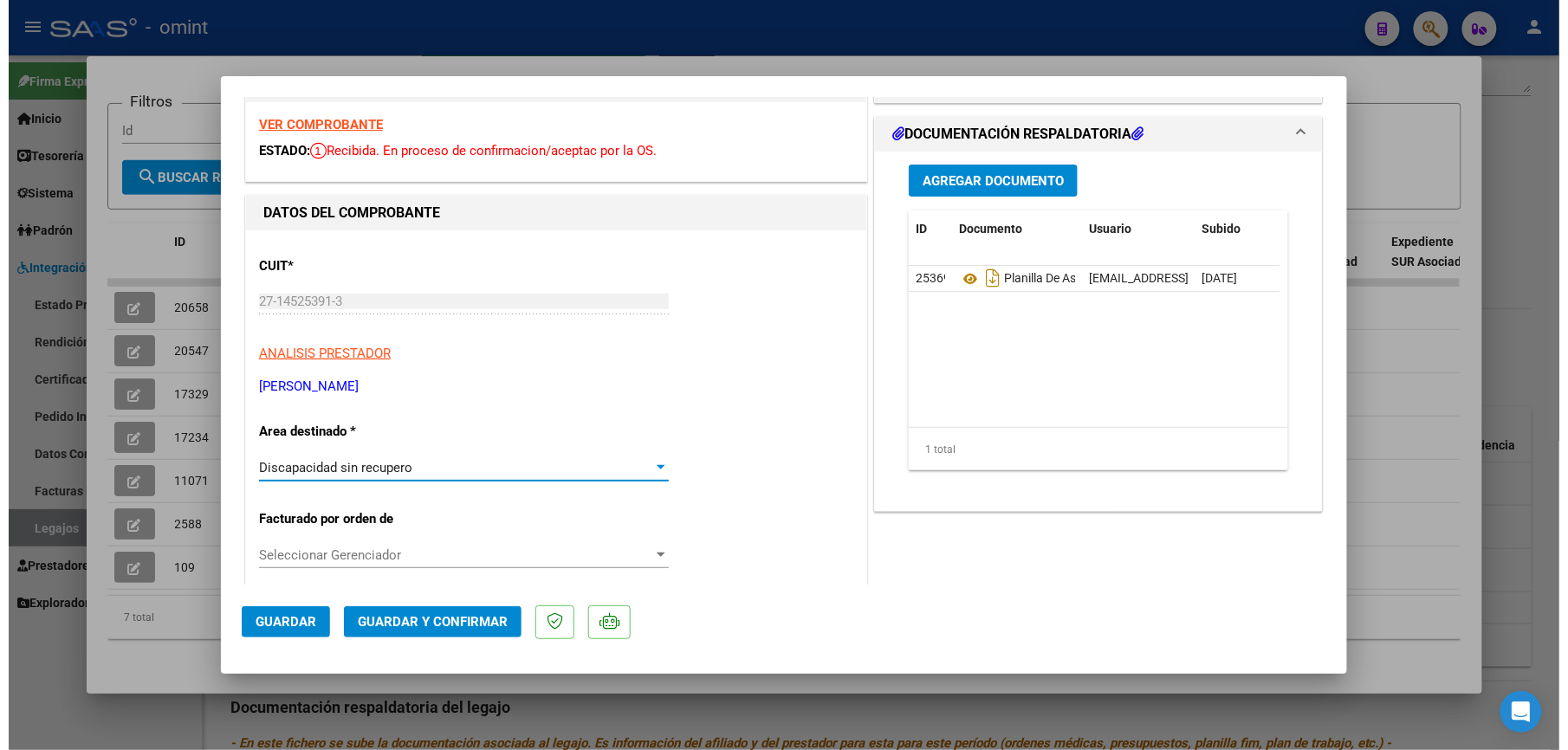
scroll to position [0, 0]
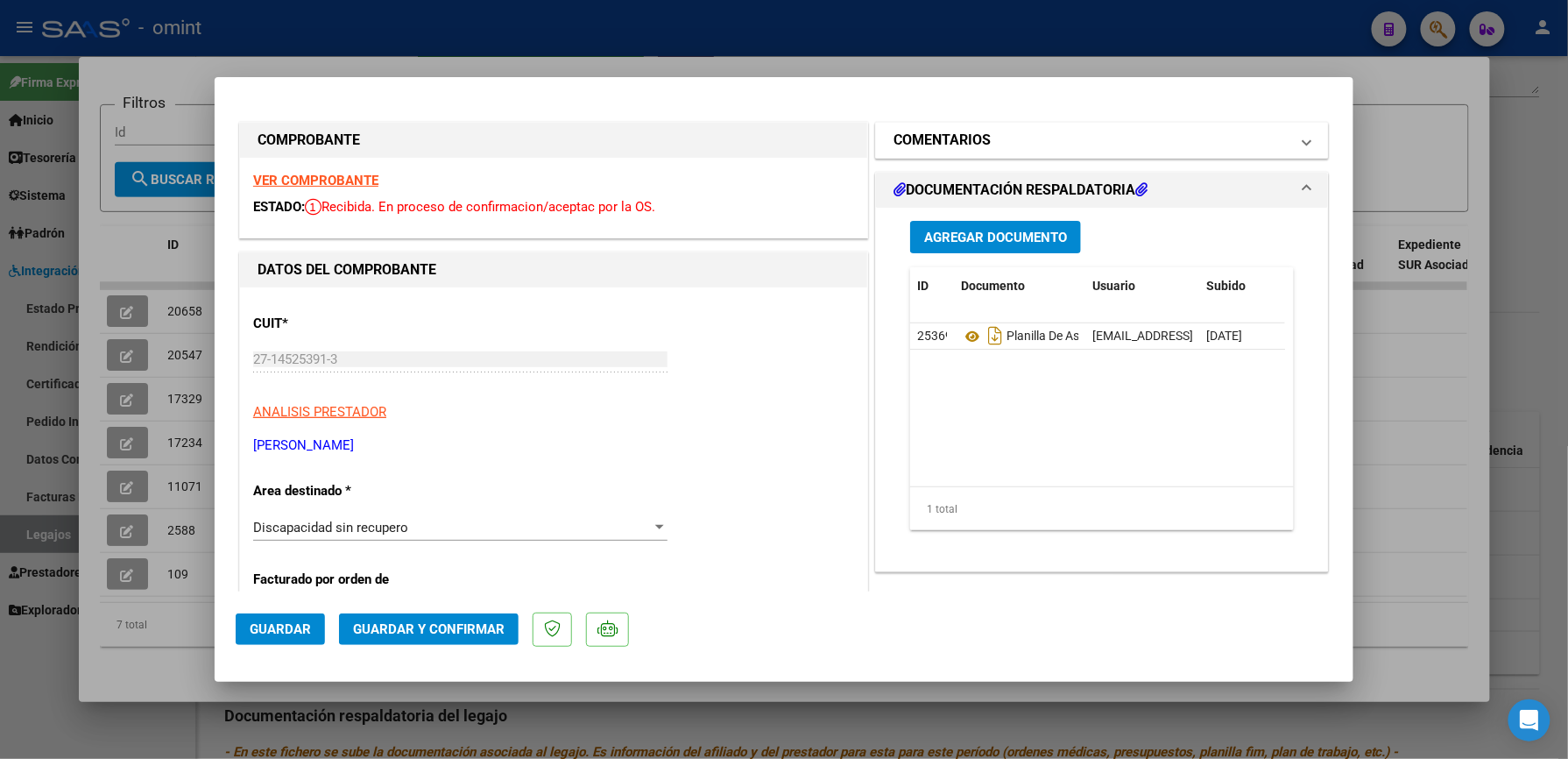
click at [1067, 142] on mat-panel-title "COMENTARIOS" at bounding box center [1092, 139] width 396 height 21
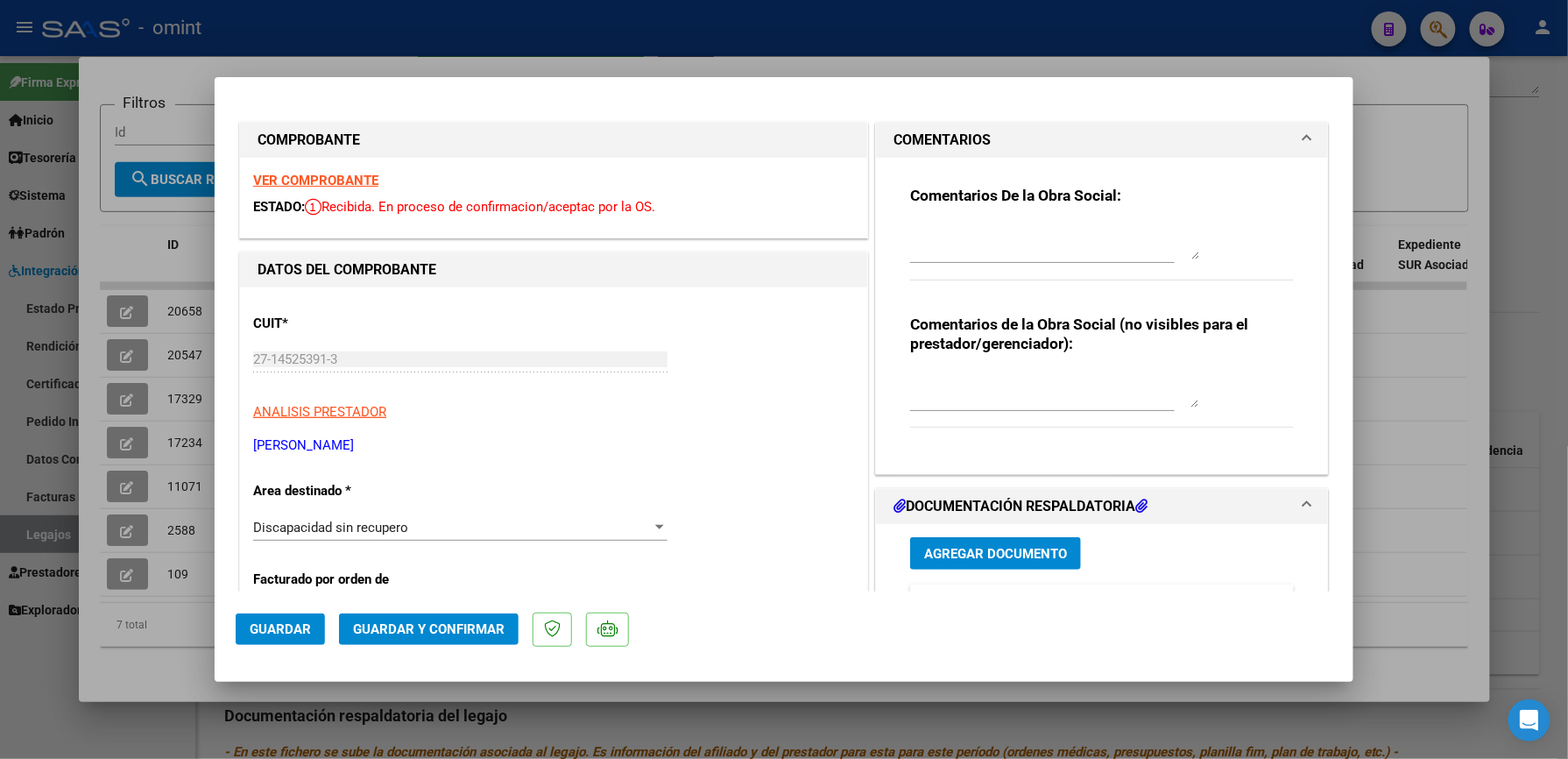
click at [1002, 246] on textarea at bounding box center [1055, 241] width 289 height 35
type textarea "PERIODO VENCIDO"
click at [453, 628] on span "Guardar y Confirmar" at bounding box center [429, 628] width 152 height 15
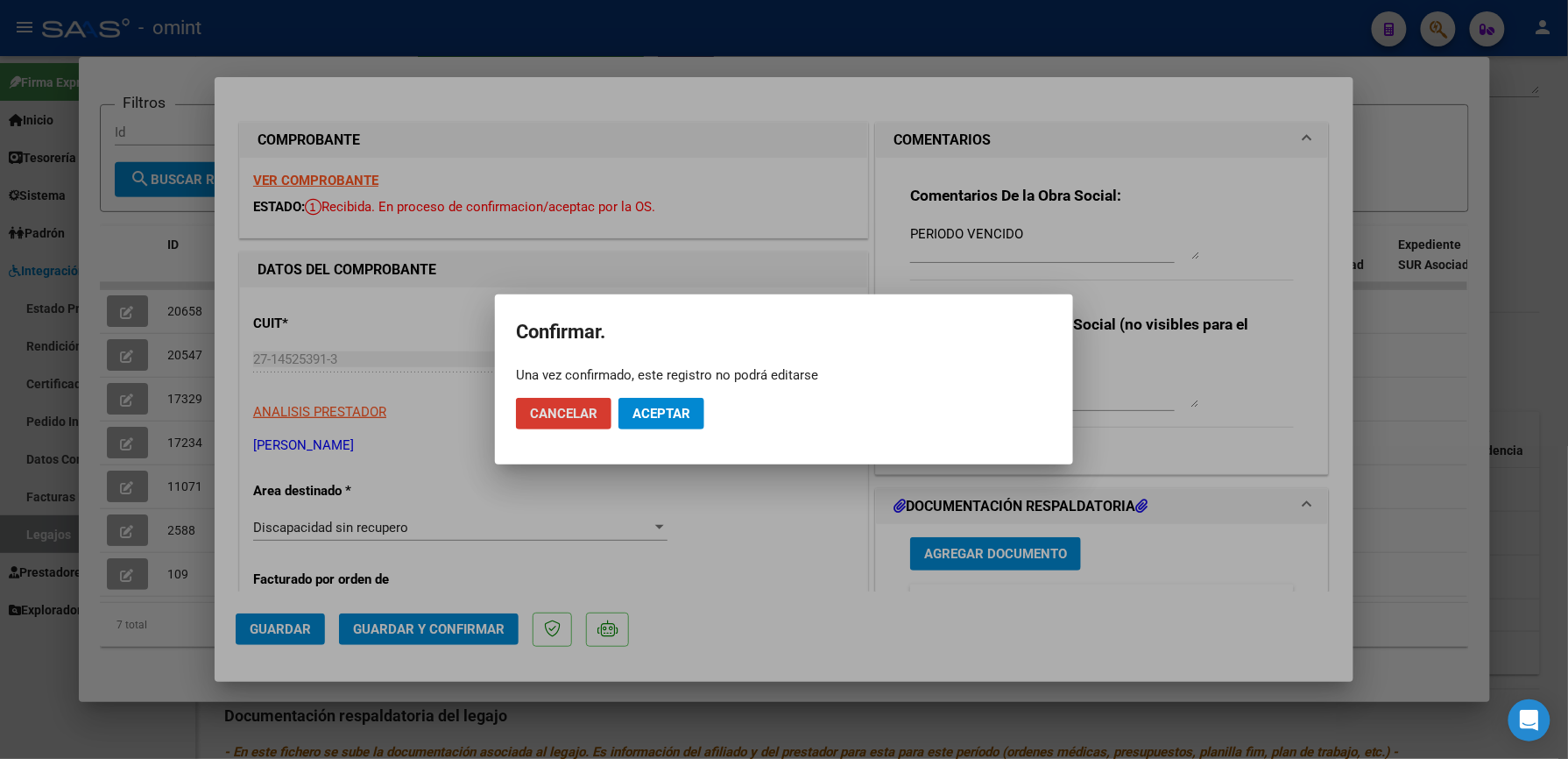
click at [650, 411] on span "Aceptar" at bounding box center [662, 413] width 58 height 15
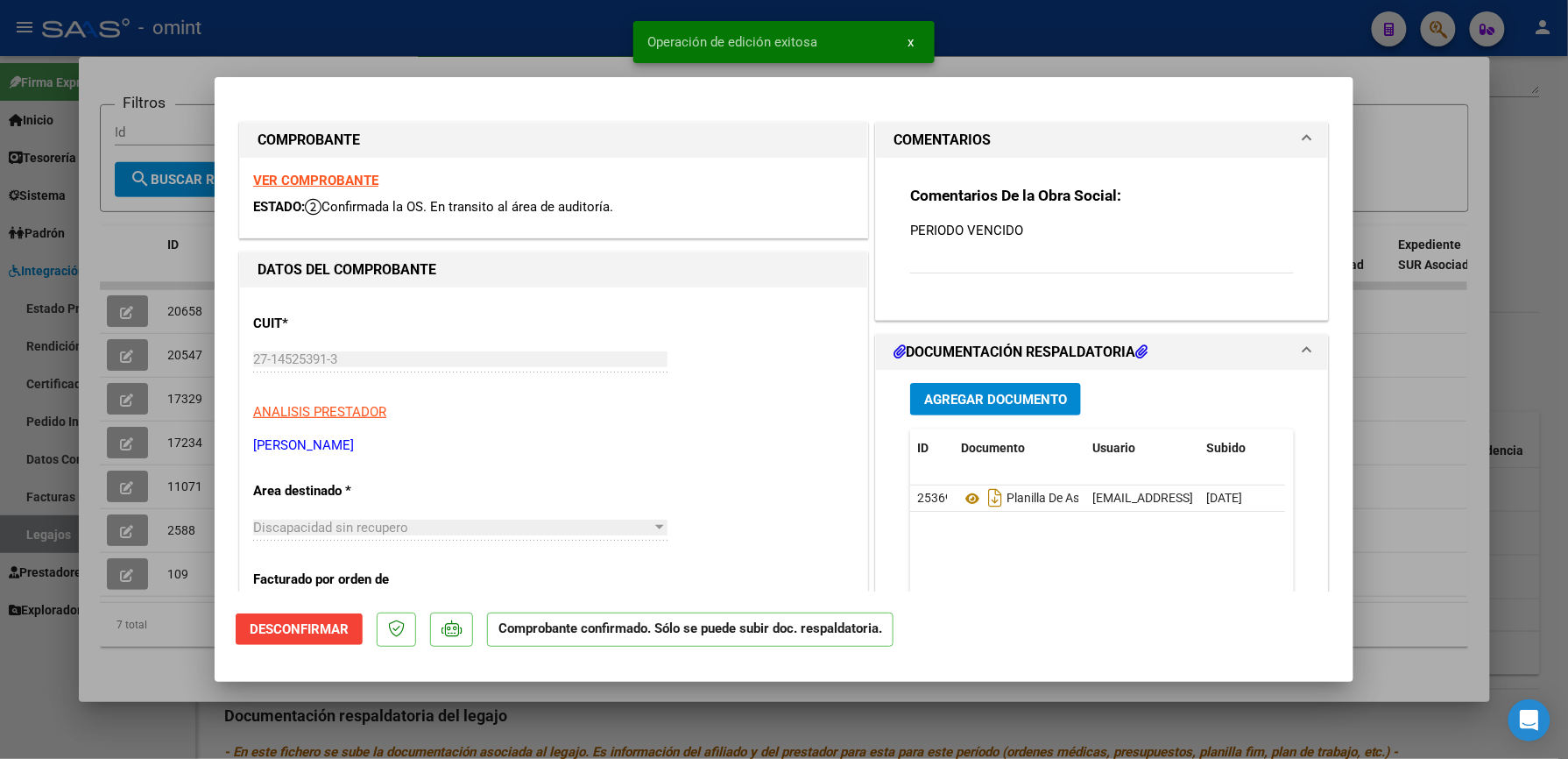
click at [533, 45] on div at bounding box center [784, 380] width 1568 height 759
type input "$ 0,00"
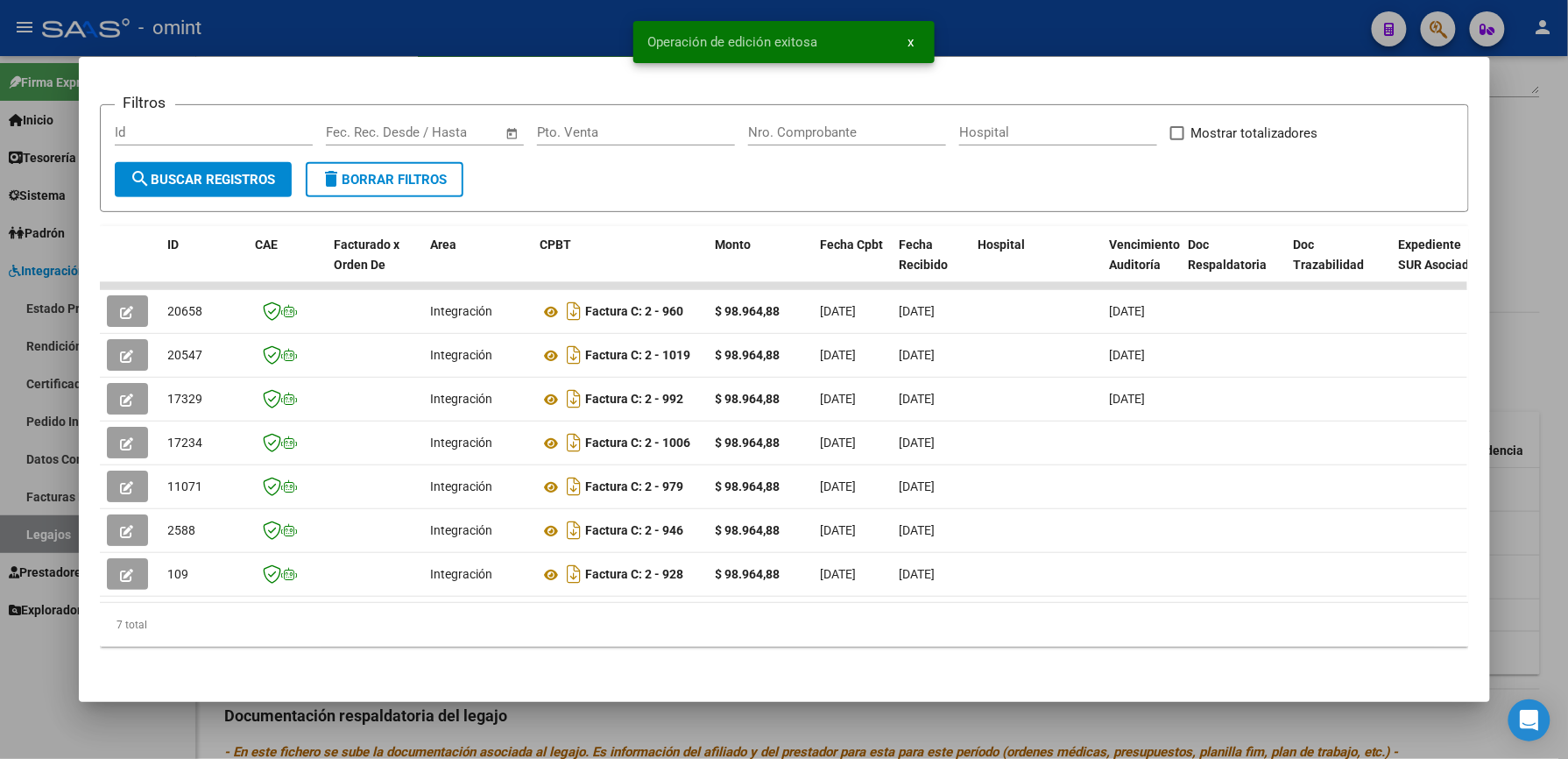
click at [582, 32] on div at bounding box center [784, 380] width 1568 height 759
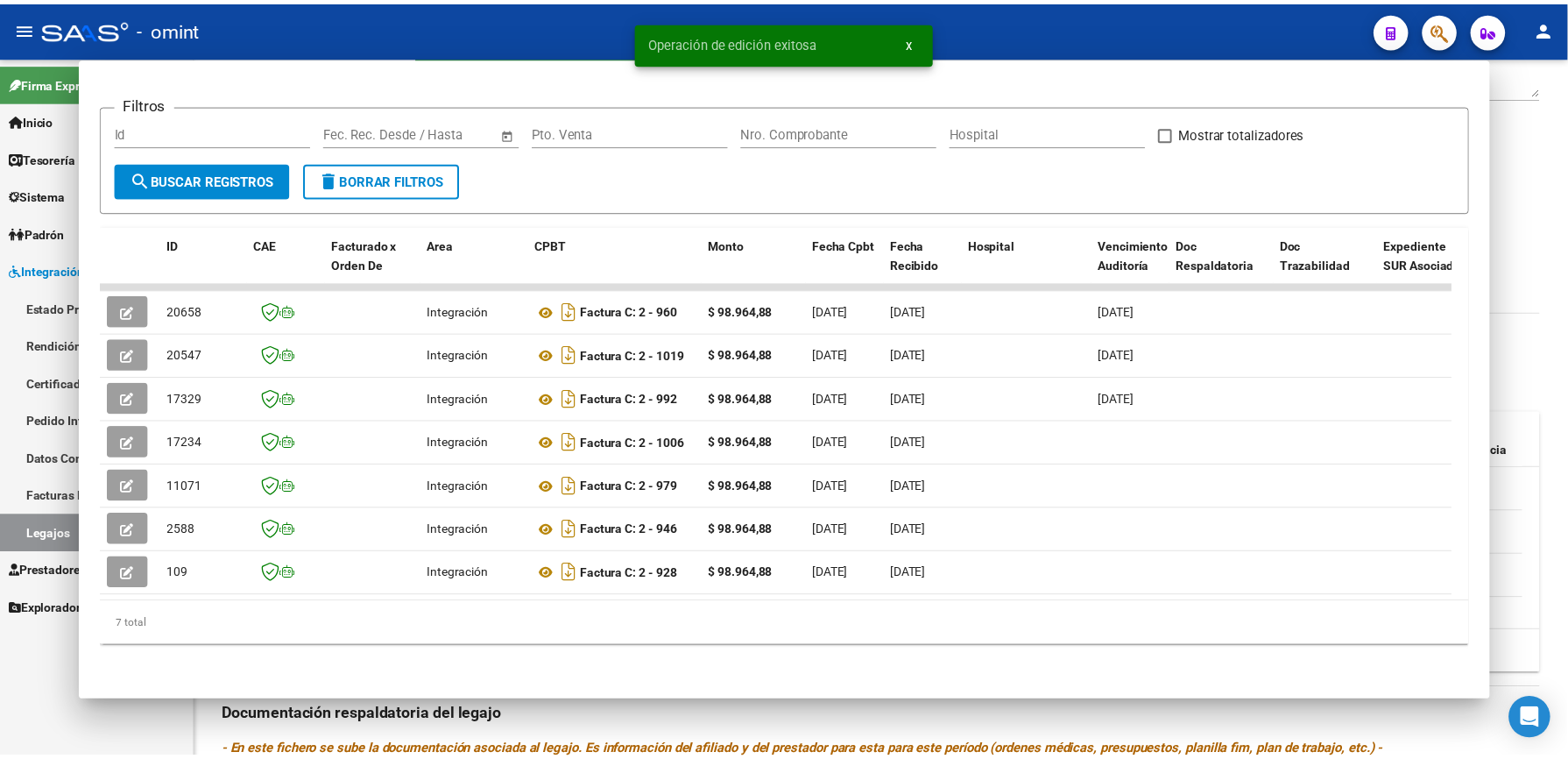
scroll to position [351, 0]
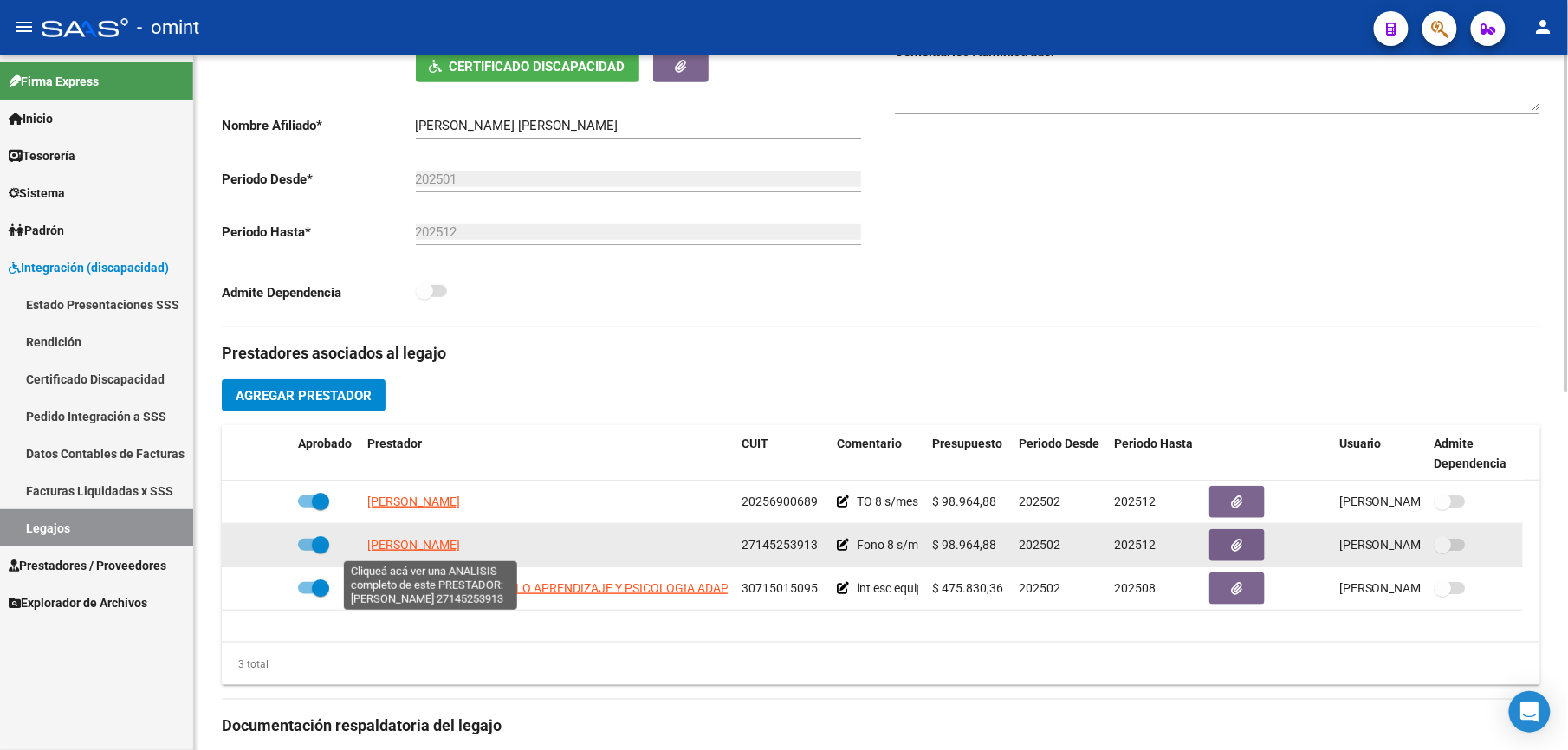
click at [423, 549] on span "[PERSON_NAME]" at bounding box center [414, 545] width 93 height 14
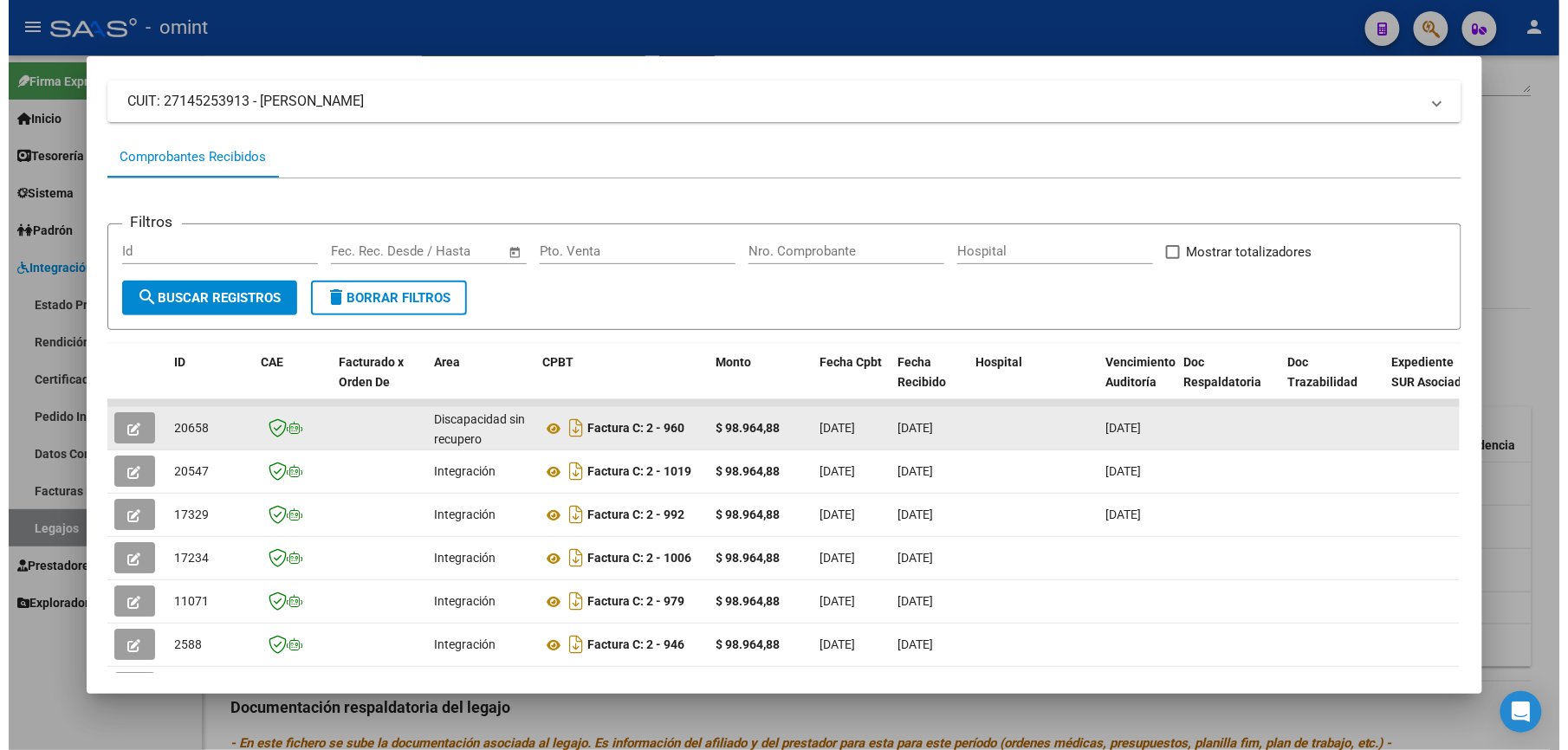
scroll to position [230, 0]
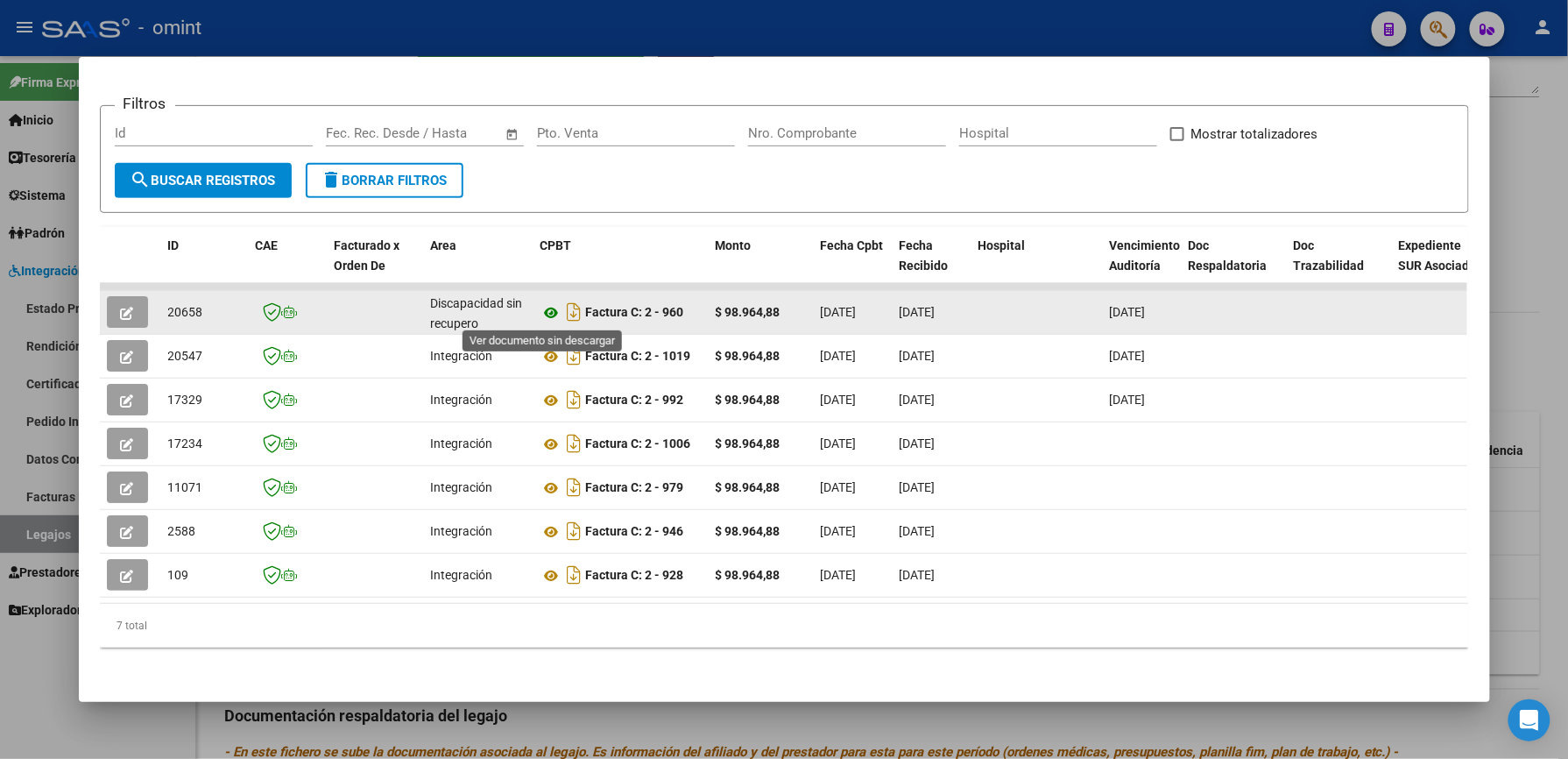
click at [550, 310] on icon at bounding box center [551, 312] width 23 height 21
click at [121, 306] on icon "button" at bounding box center [127, 313] width 14 height 14
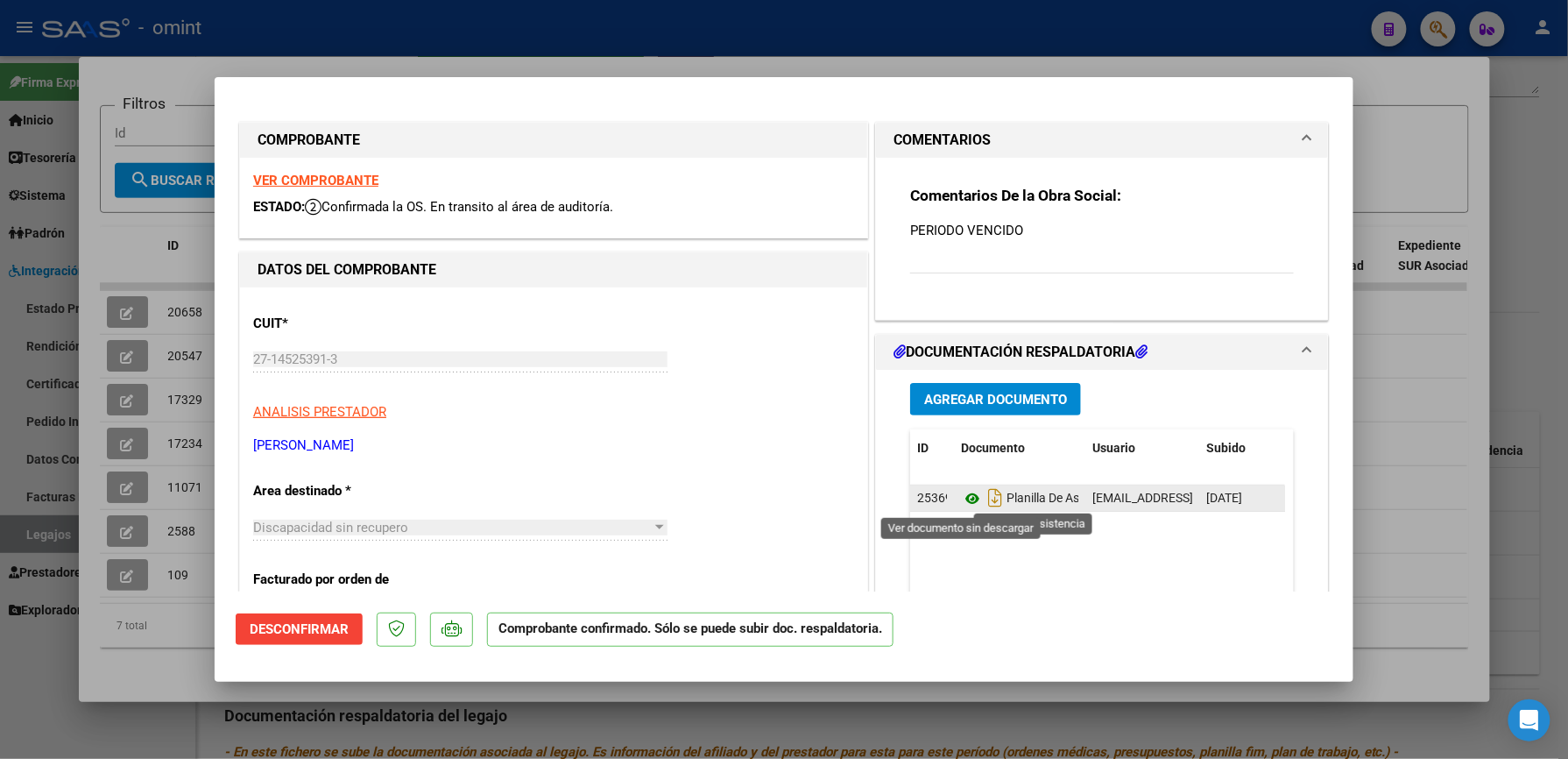
click at [965, 498] on icon at bounding box center [972, 498] width 23 height 21
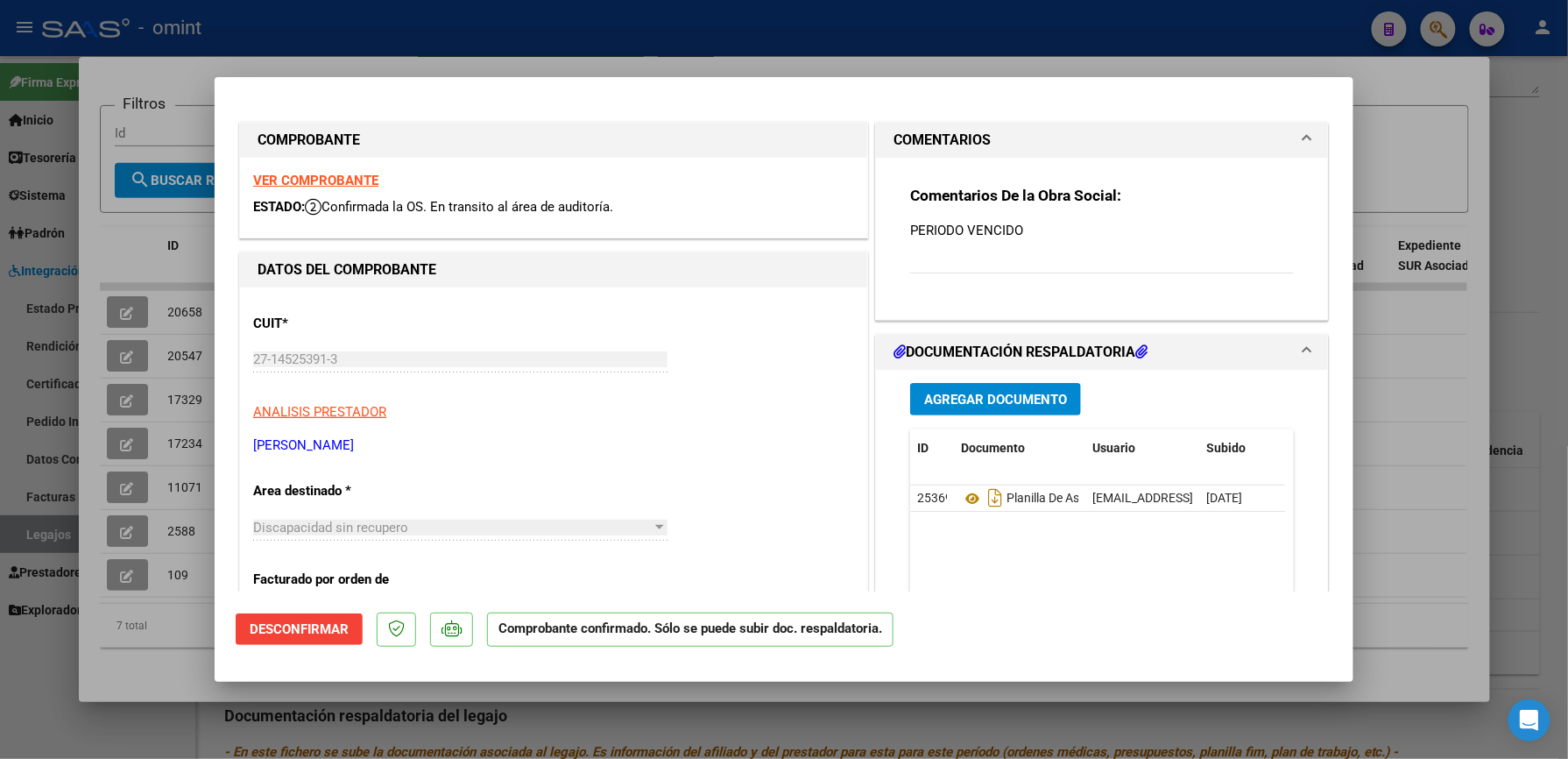
click at [1402, 488] on div at bounding box center [784, 380] width 1568 height 759
type input "$ 0,00"
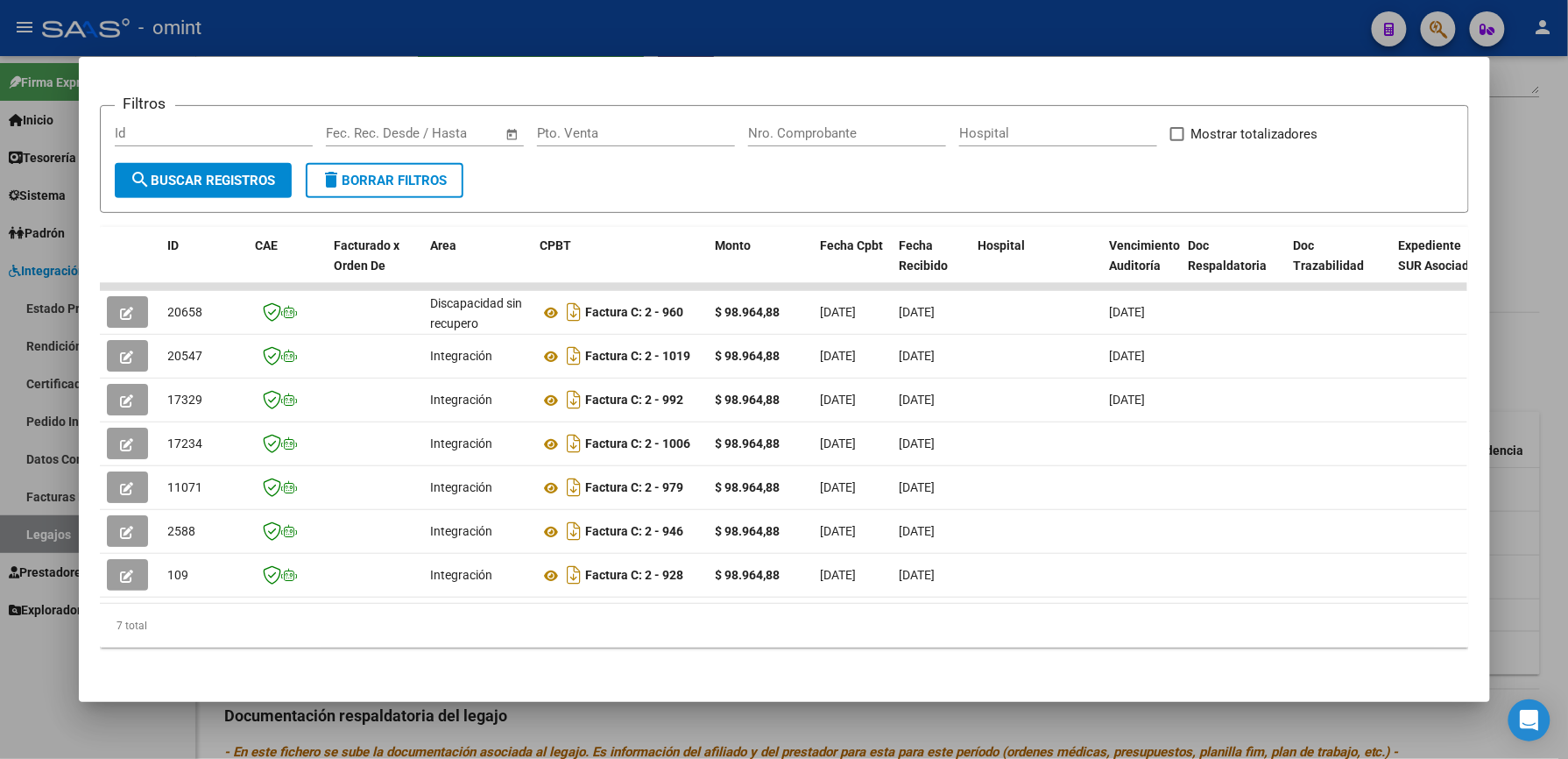
click at [891, 30] on div at bounding box center [784, 380] width 1568 height 759
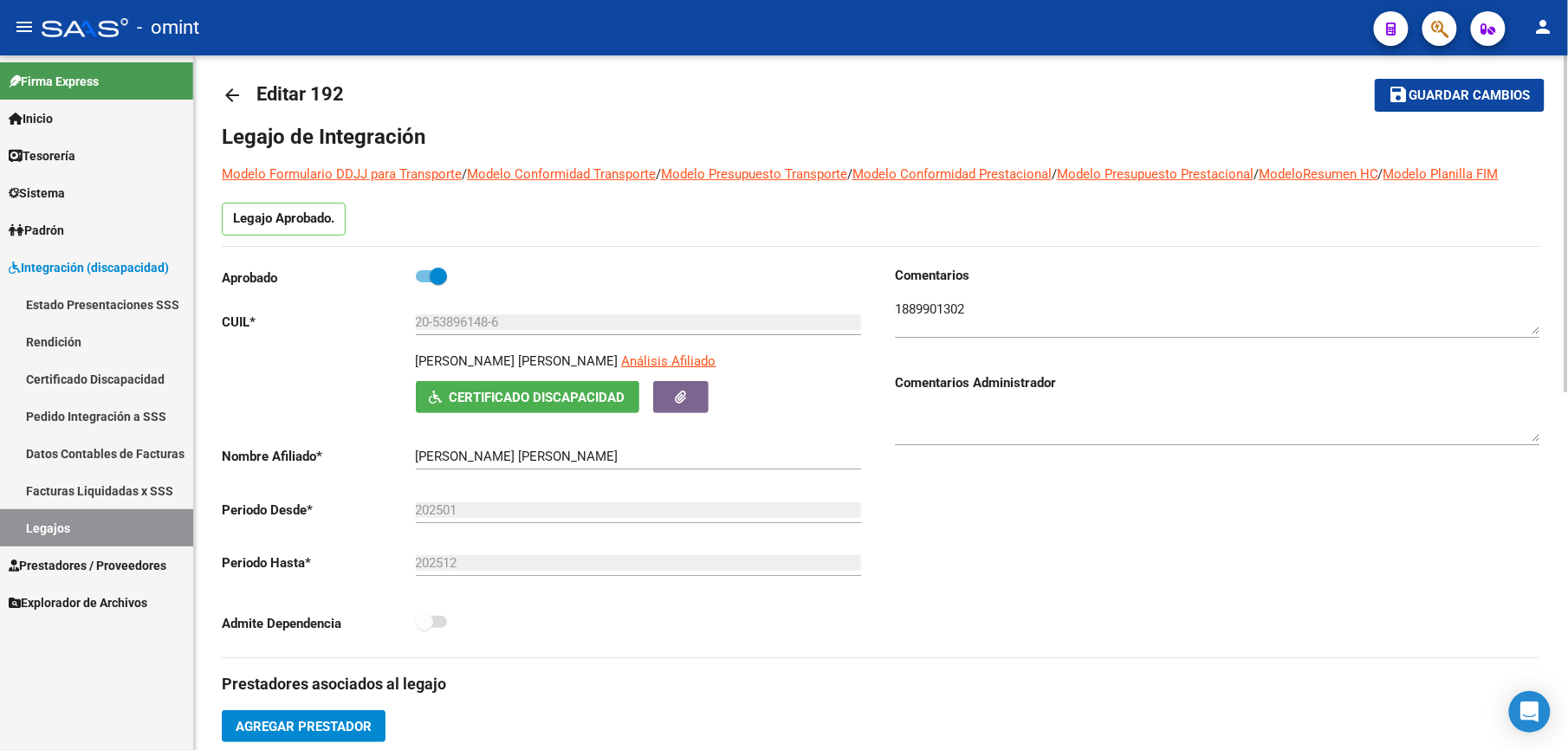
scroll to position [0, 0]
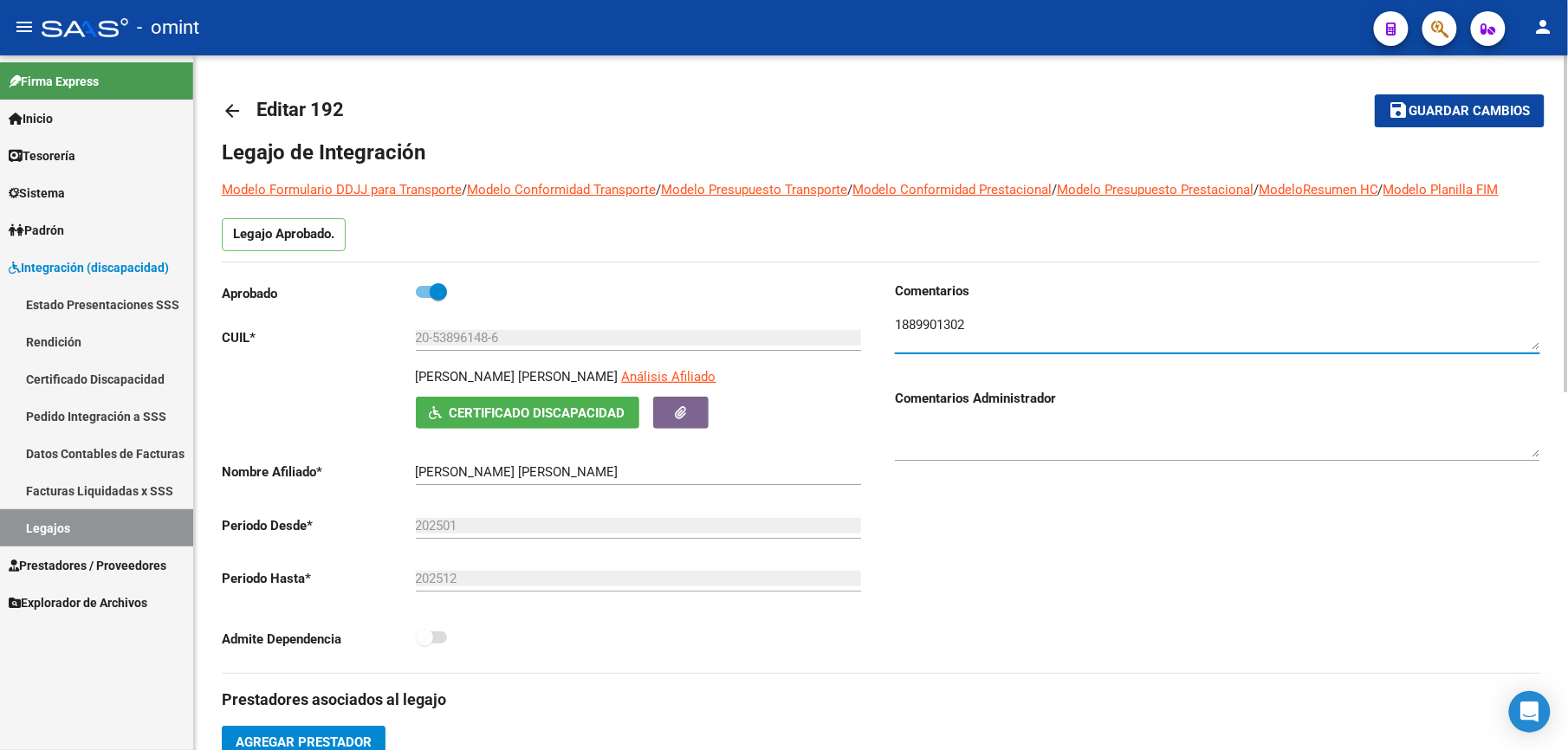
drag, startPoint x: 974, startPoint y: 324, endPoint x: 899, endPoint y: 324, distance: 75.0
click at [860, 324] on div "Aprobado CUIL * 20-53896148-6 Ingresar [PERSON_NAME] [PERSON_NAME] Análisis Afi…" at bounding box center [881, 477] width 1319 height 391
drag, startPoint x: 1445, startPoint y: 115, endPoint x: 1359, endPoint y: 101, distance: 87.1
click at [1443, 115] on span "Guardar cambios" at bounding box center [1470, 111] width 122 height 15
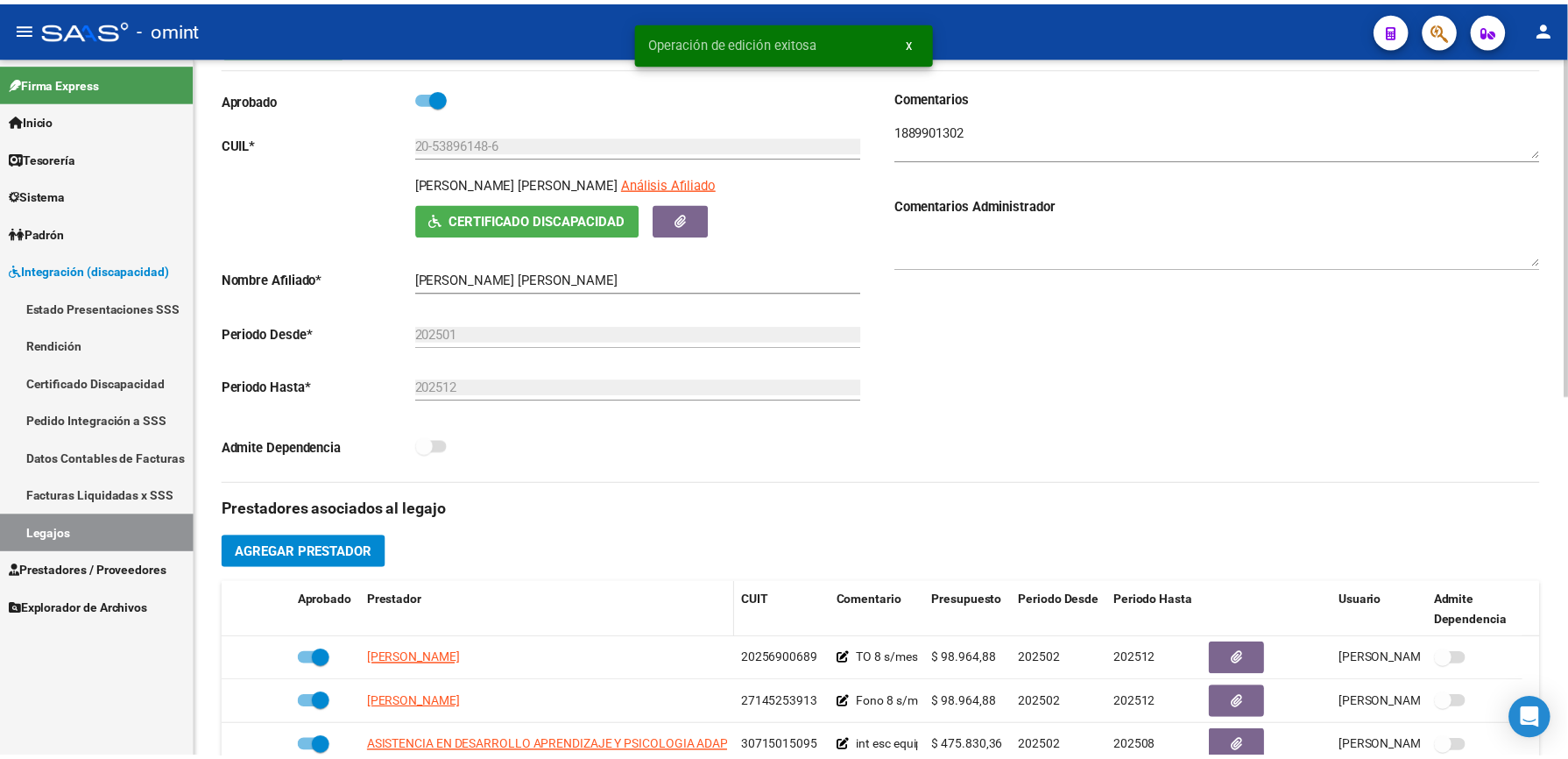
scroll to position [467, 0]
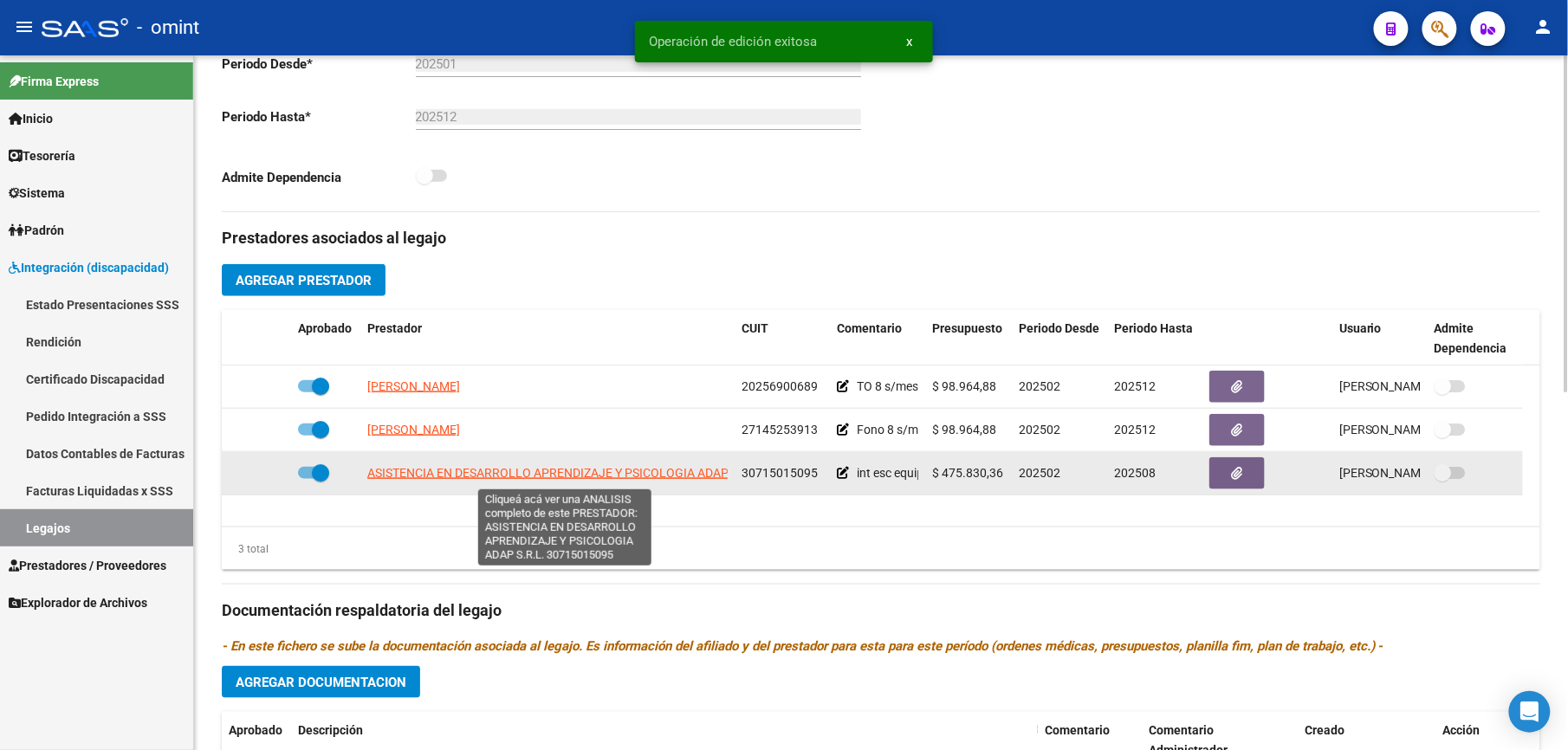
click at [483, 478] on span "ASISTENCIA EN DESARROLLO APRENDIZAJE Y PSICOLOGIA ADAP S.R.L." at bounding box center [565, 473] width 396 height 14
type textarea "30715015095"
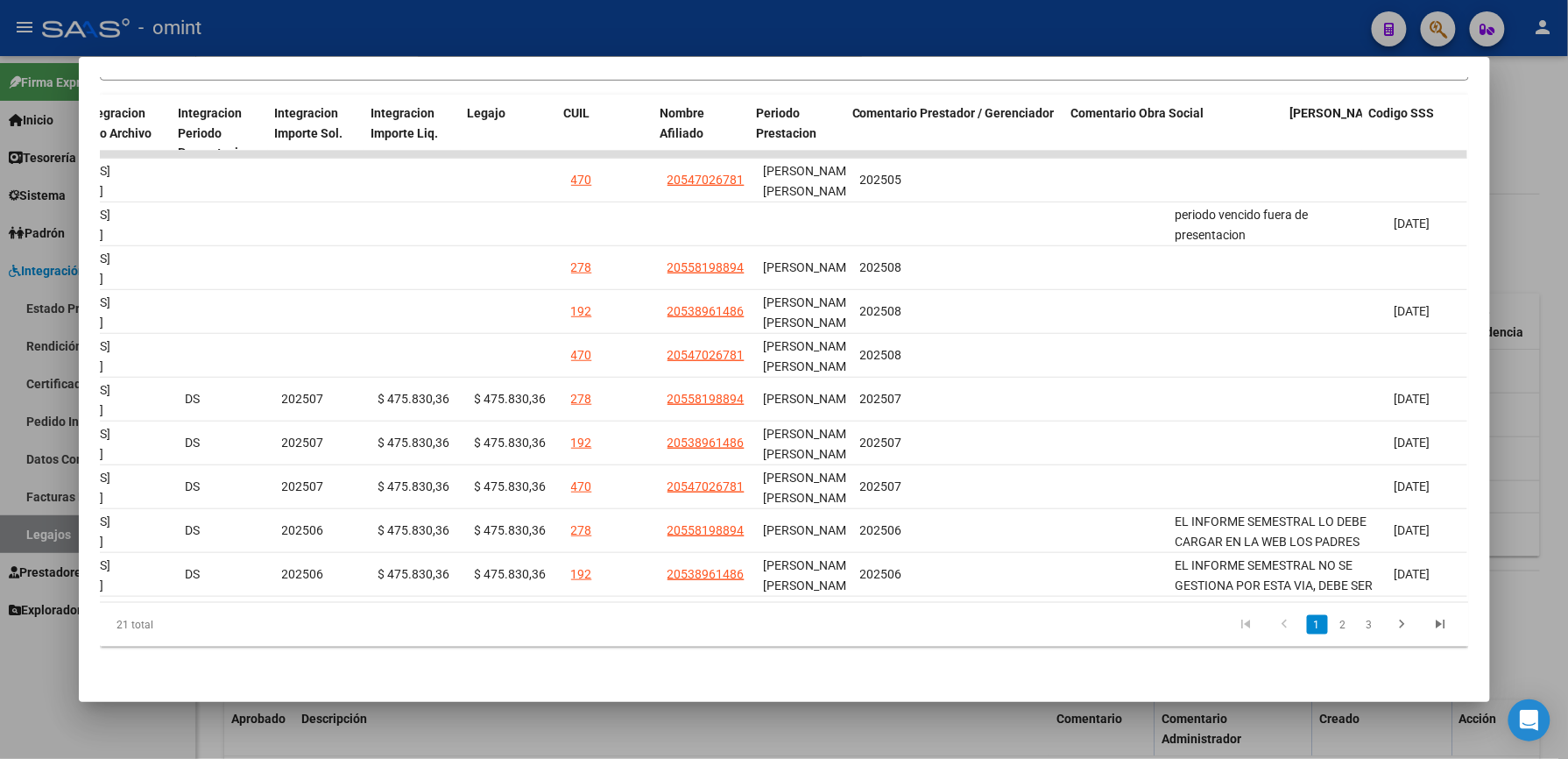
scroll to position [0, 2417]
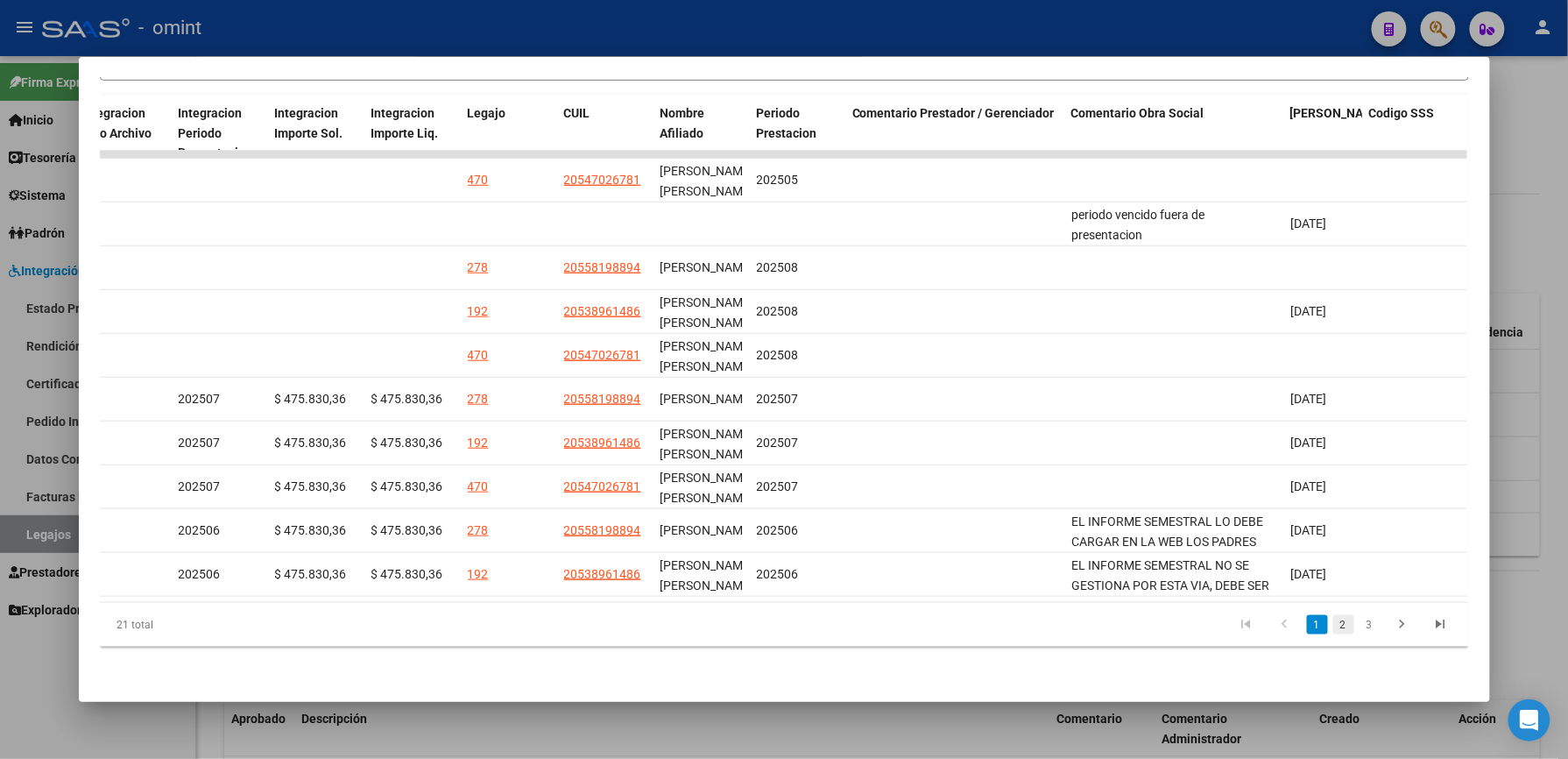
click at [1336, 624] on link "2" at bounding box center [1344, 624] width 21 height 19
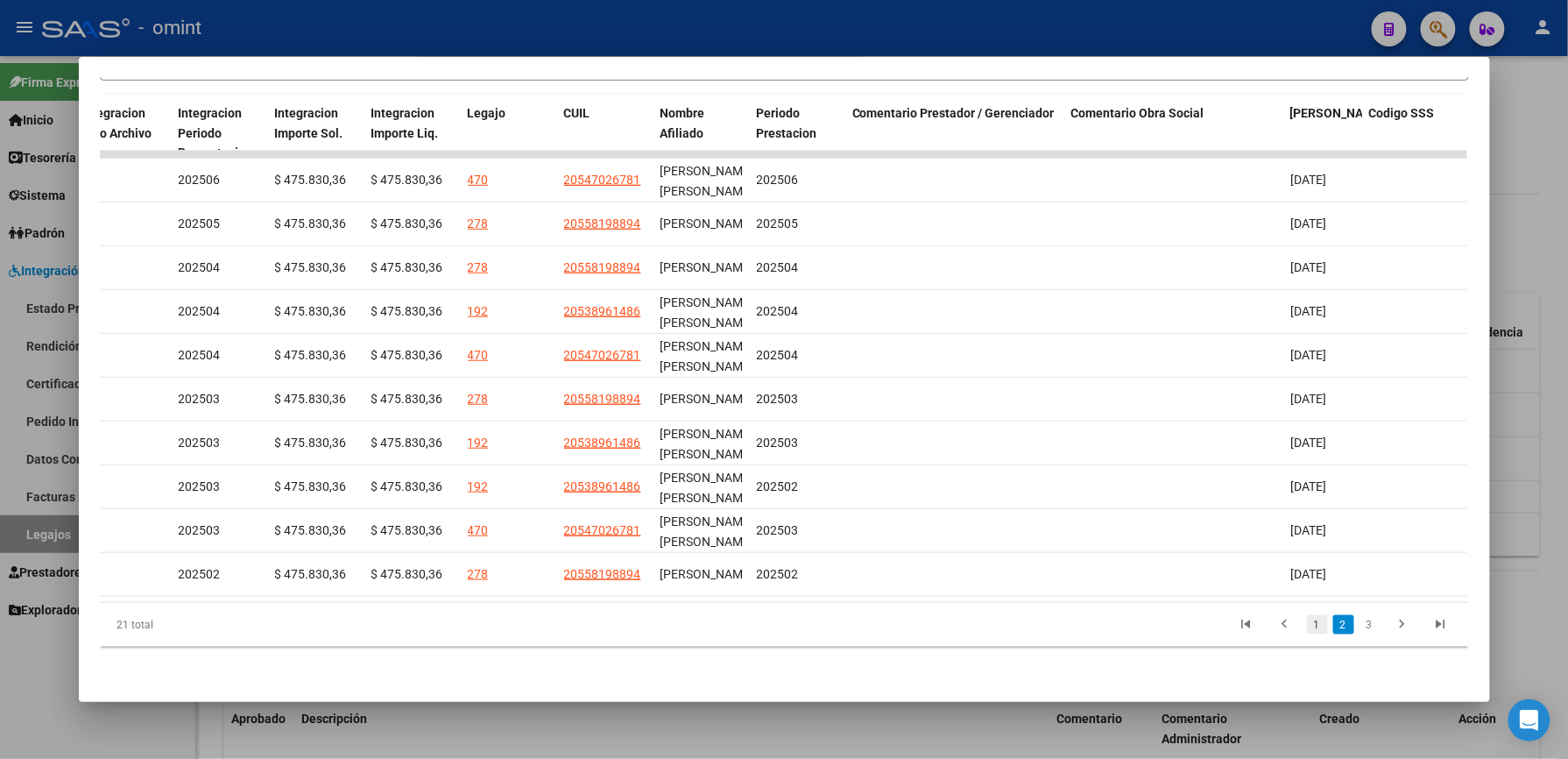
click at [1307, 618] on link "1" at bounding box center [1317, 624] width 21 height 19
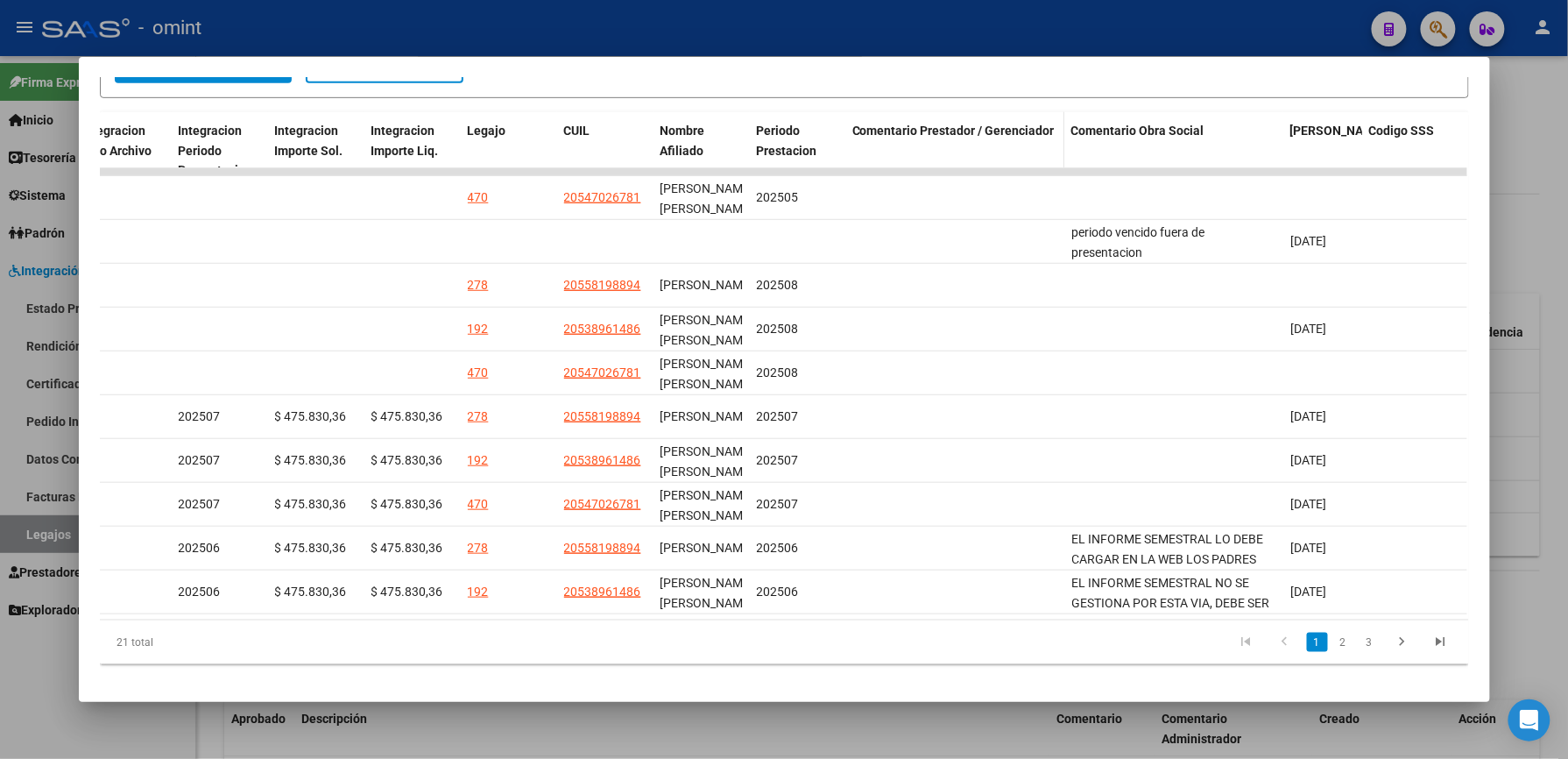
scroll to position [382, 0]
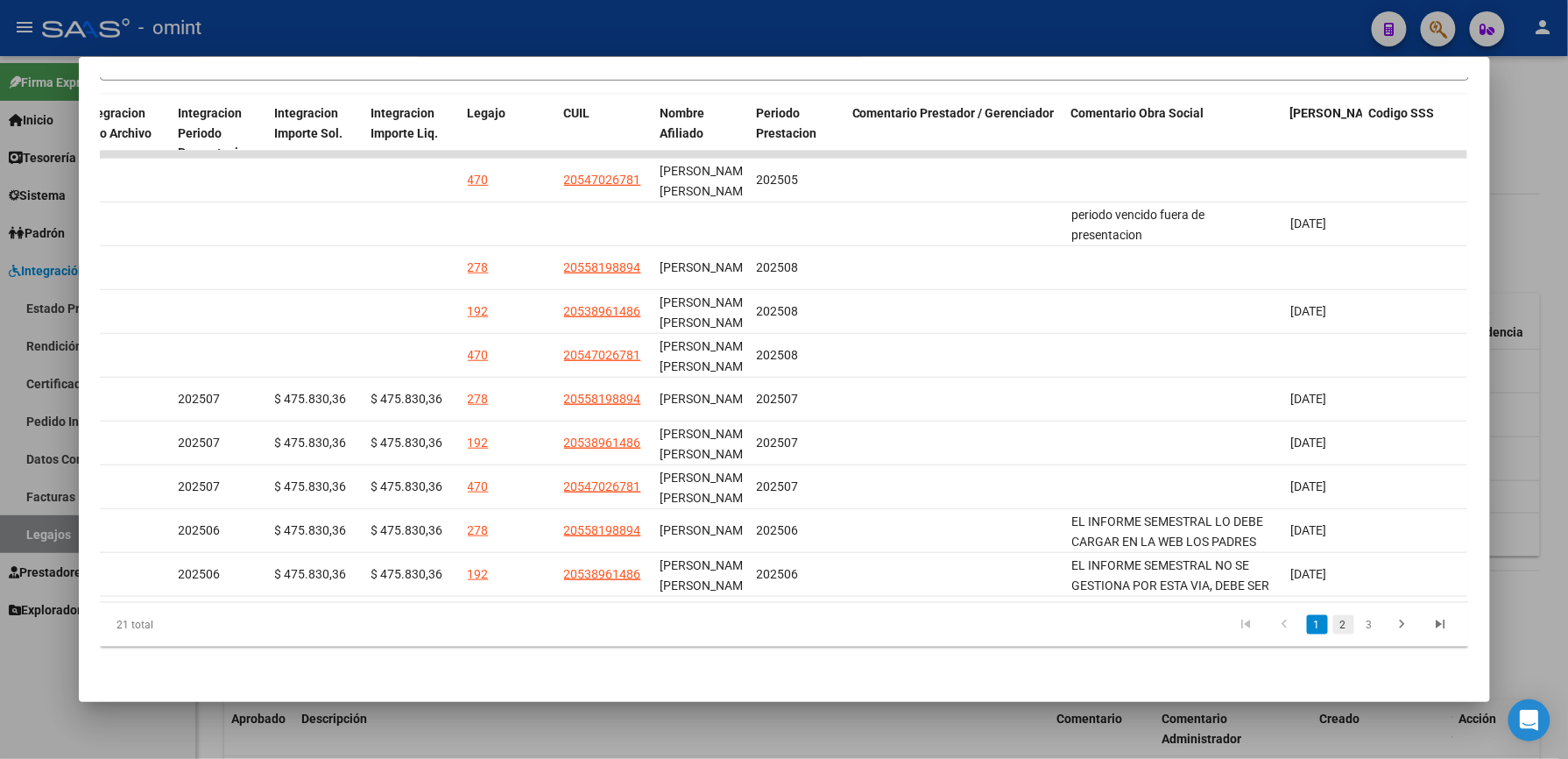
click at [1334, 624] on link "2" at bounding box center [1344, 624] width 21 height 19
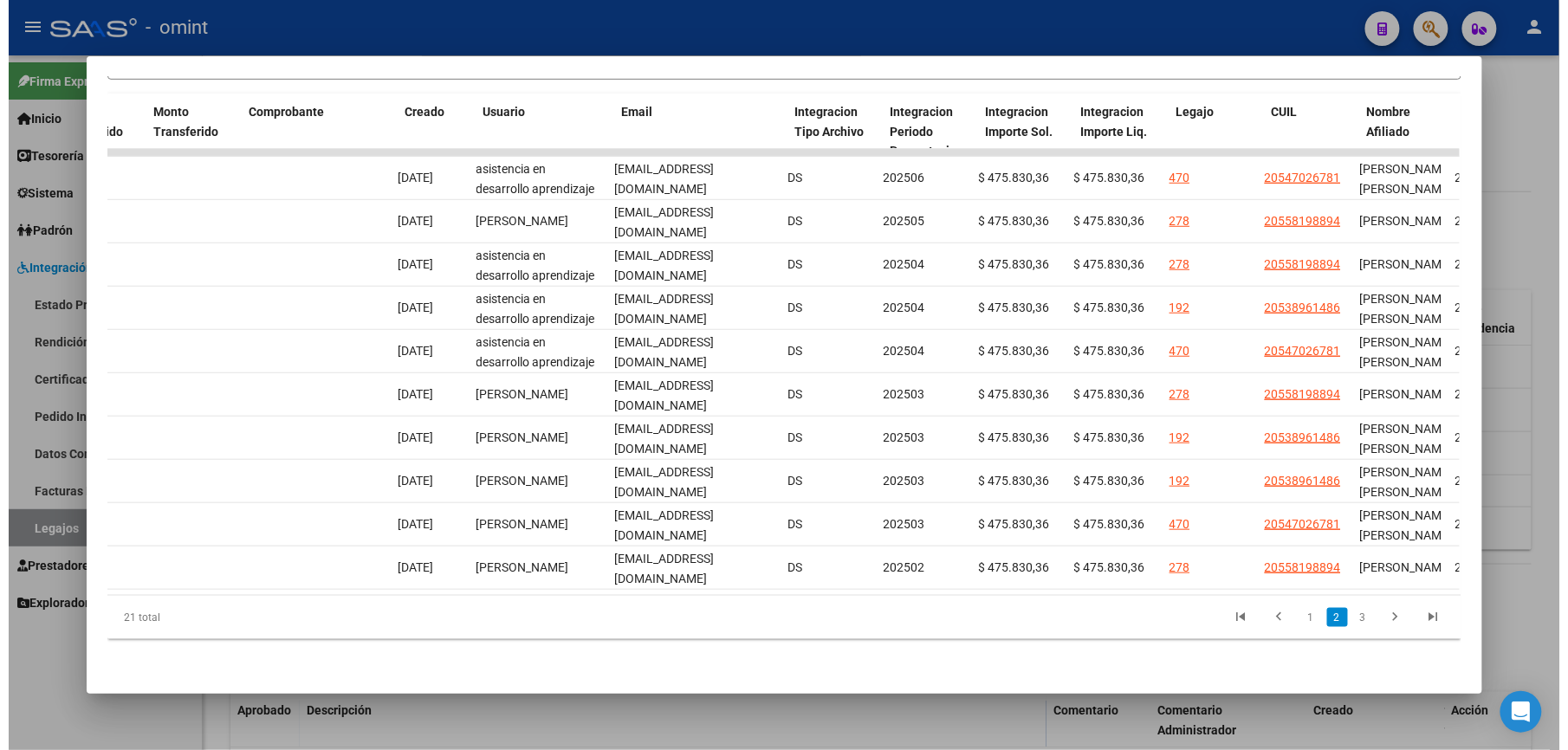
scroll to position [0, 1616]
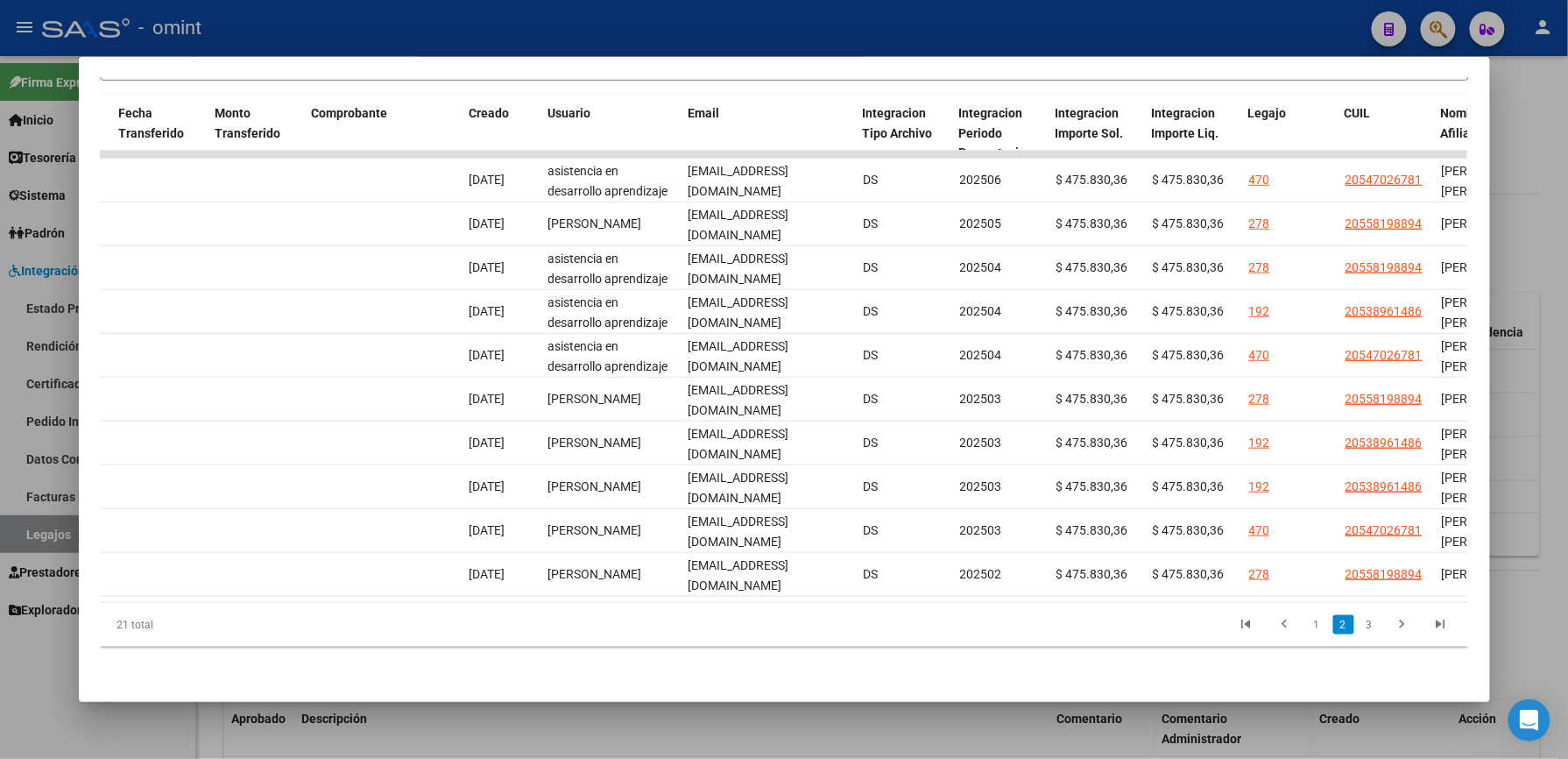
drag, startPoint x: 1155, startPoint y: 13, endPoint x: 1140, endPoint y: 12, distance: 15.0
click at [1155, 12] on div at bounding box center [784, 380] width 1568 height 759
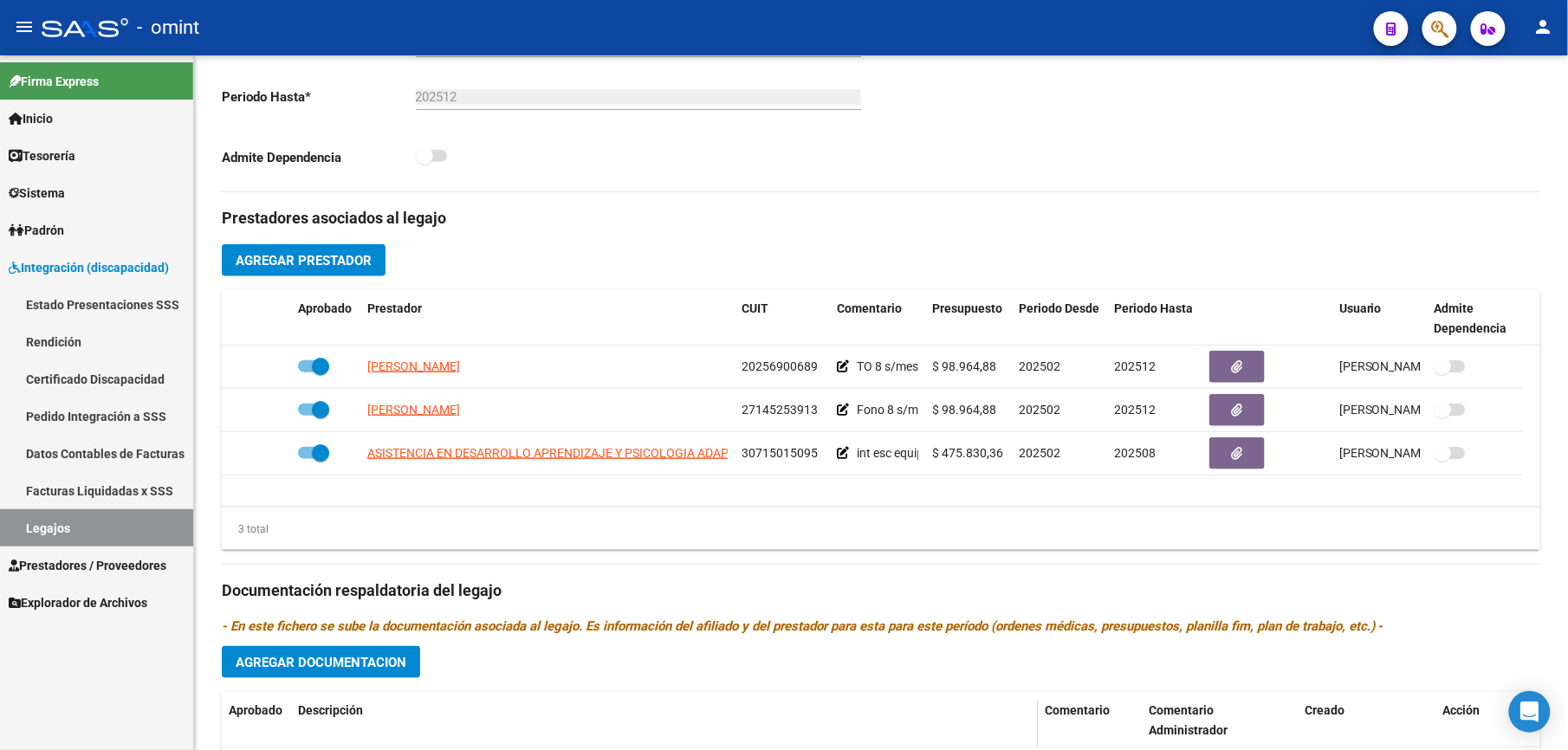
scroll to position [462, 0]
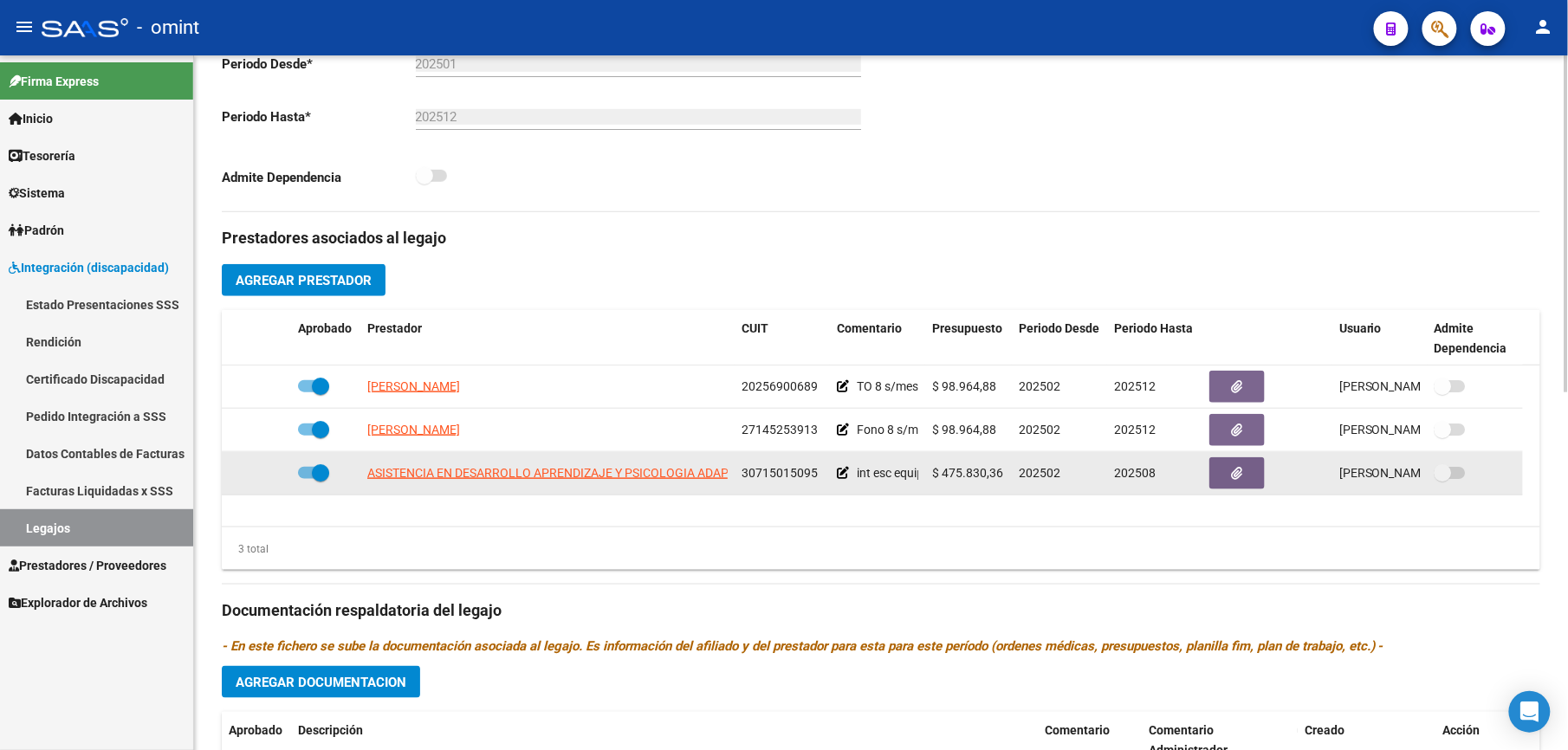
drag, startPoint x: 742, startPoint y: 472, endPoint x: 816, endPoint y: 474, distance: 74.0
click at [816, 474] on div "30715015095" at bounding box center [782, 473] width 81 height 20
drag, startPoint x: 816, startPoint y: 474, endPoint x: 801, endPoint y: 474, distance: 15.0
copy span "30715015095"
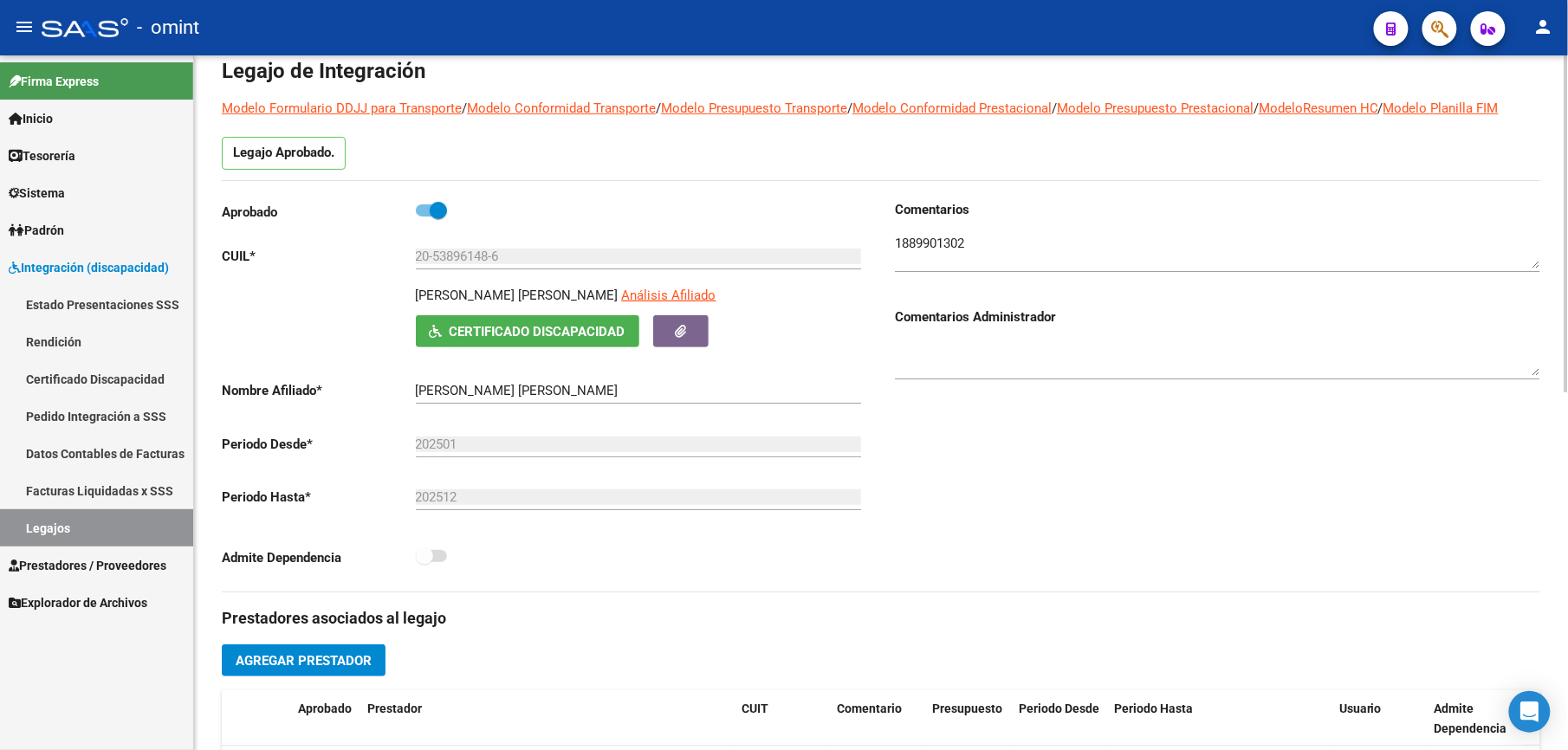
scroll to position [0, 0]
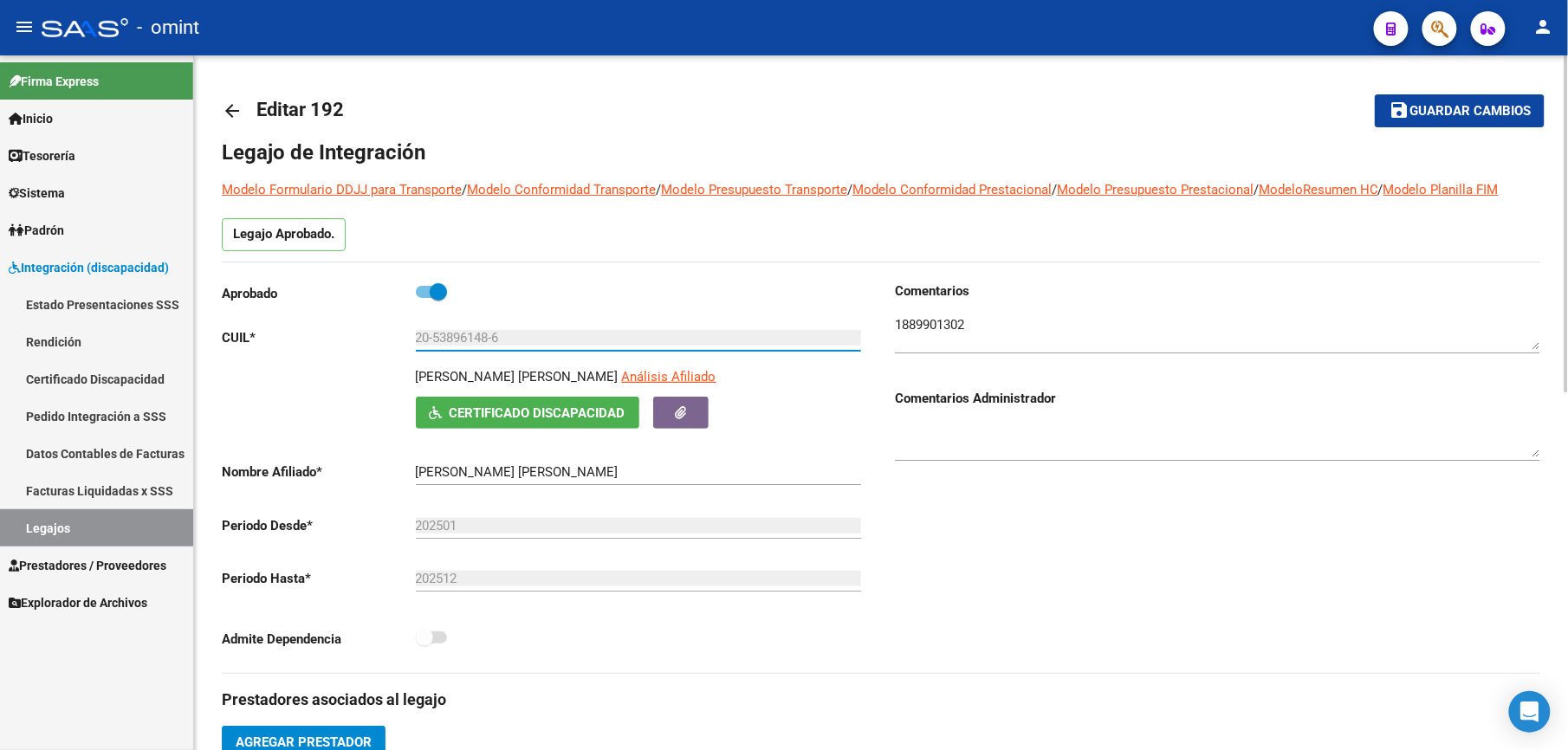
drag, startPoint x: 507, startPoint y: 339, endPoint x: 393, endPoint y: 339, distance: 114.0
click at [393, 339] on app-form-text-field "CUIL * 20-53896148-6 Ingresar CUIL" at bounding box center [541, 337] width 639 height 15
drag, startPoint x: 393, startPoint y: 339, endPoint x: 430, endPoint y: 337, distance: 37.1
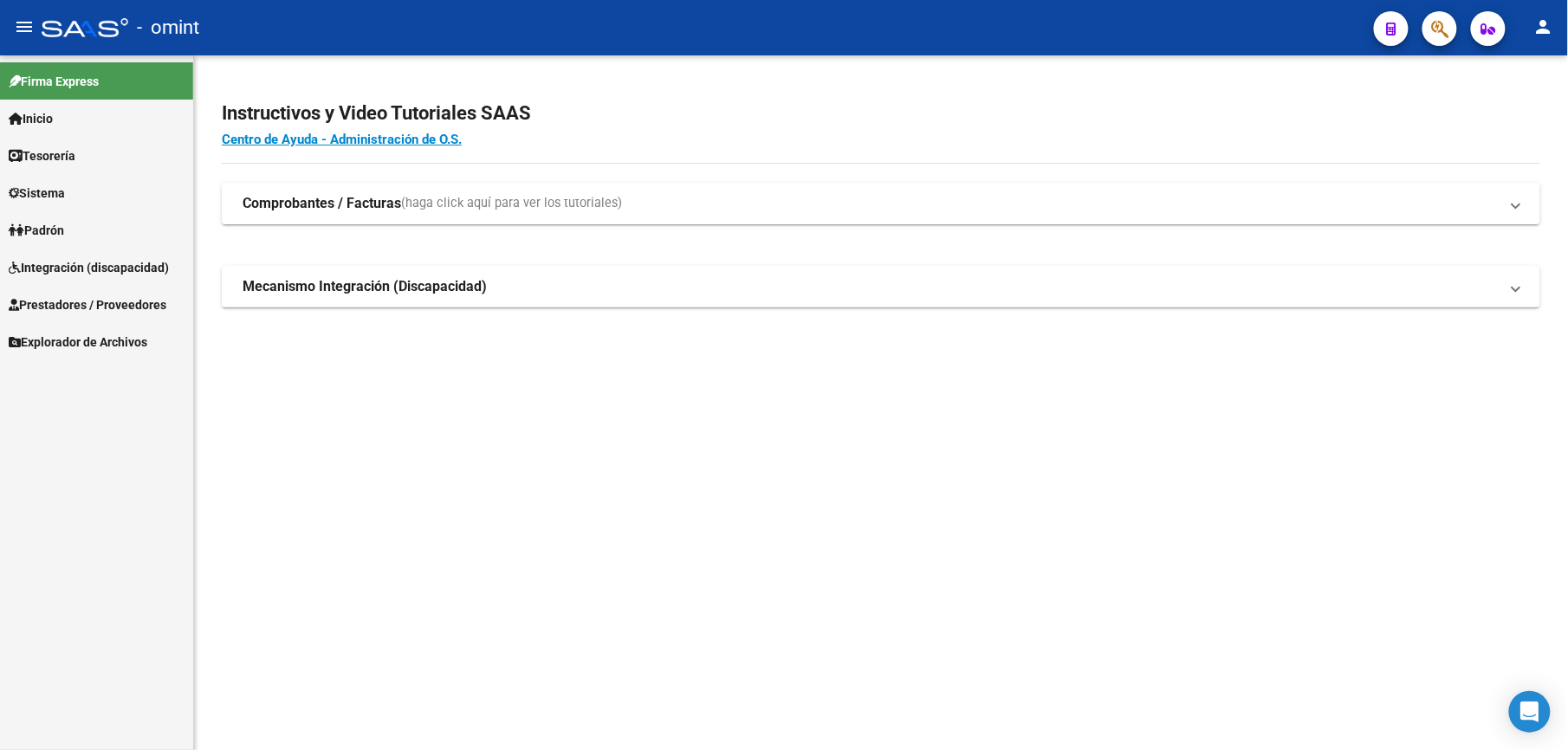
click at [133, 271] on span "Integración (discapacidad)" at bounding box center [88, 267] width 160 height 19
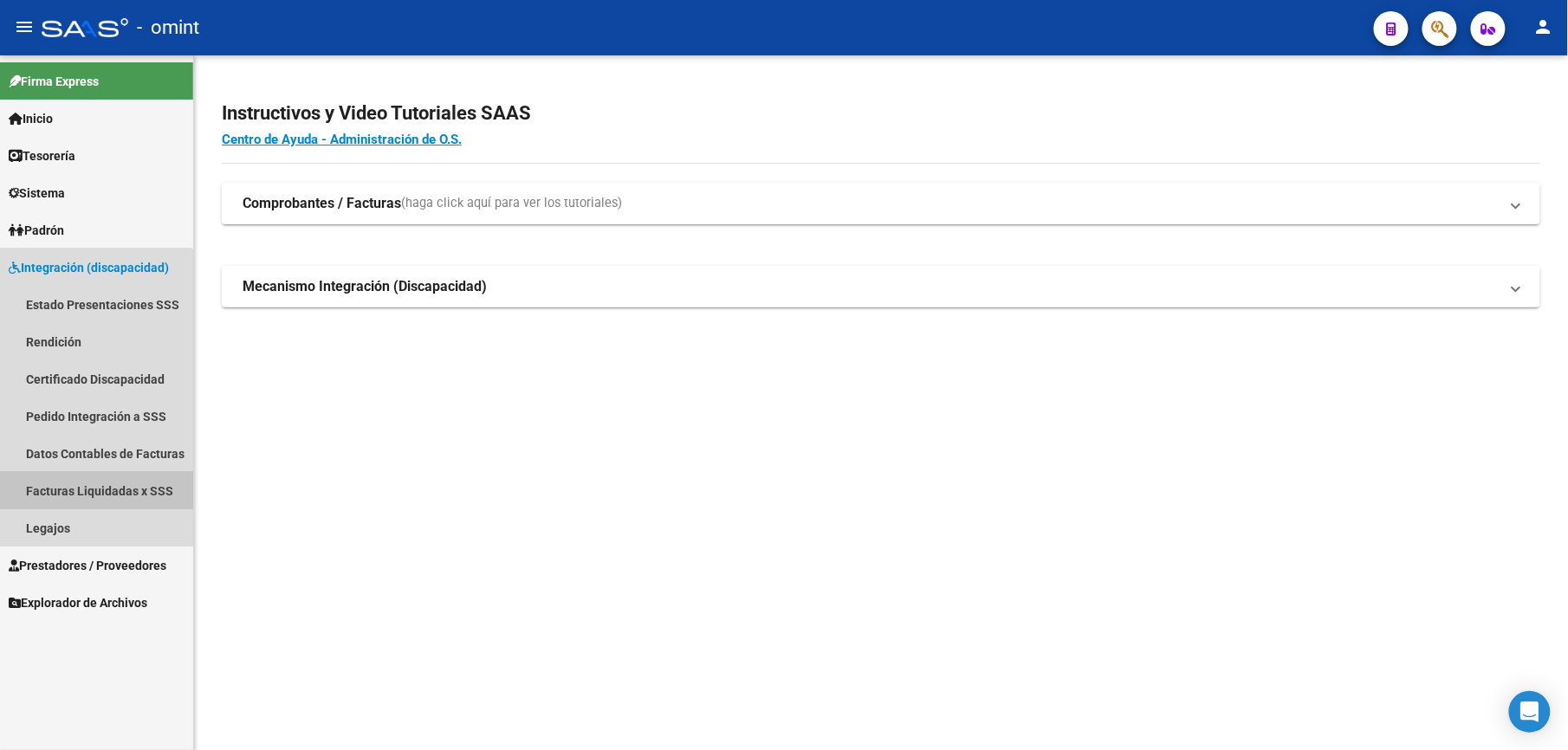
click at [91, 486] on link "Facturas Liquidadas x SSS" at bounding box center [96, 490] width 193 height 38
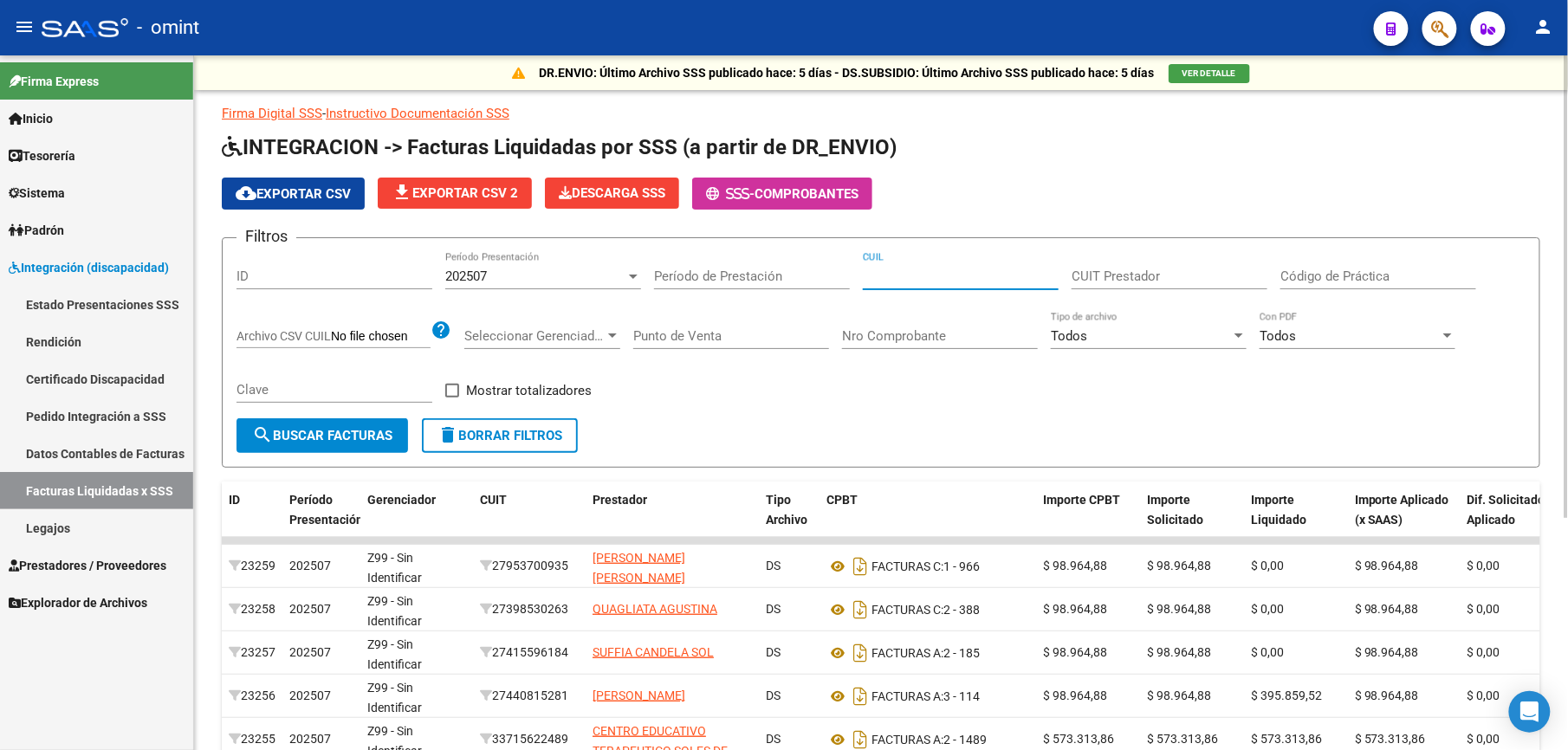
drag, startPoint x: 909, startPoint y: 282, endPoint x: 1016, endPoint y: 218, distance: 124.7
click at [1007, 220] on app-list-header "INTEGRACION -> Facturas Liquidadas por SSS (a partir de DR_ENVIO) cloud_downloa…" at bounding box center [881, 300] width 1319 height 334
paste input "27-14525391-3"
type input "27-14525391-3"
click at [614, 268] on div "202507 Período Presentación" at bounding box center [542, 271] width 196 height 38
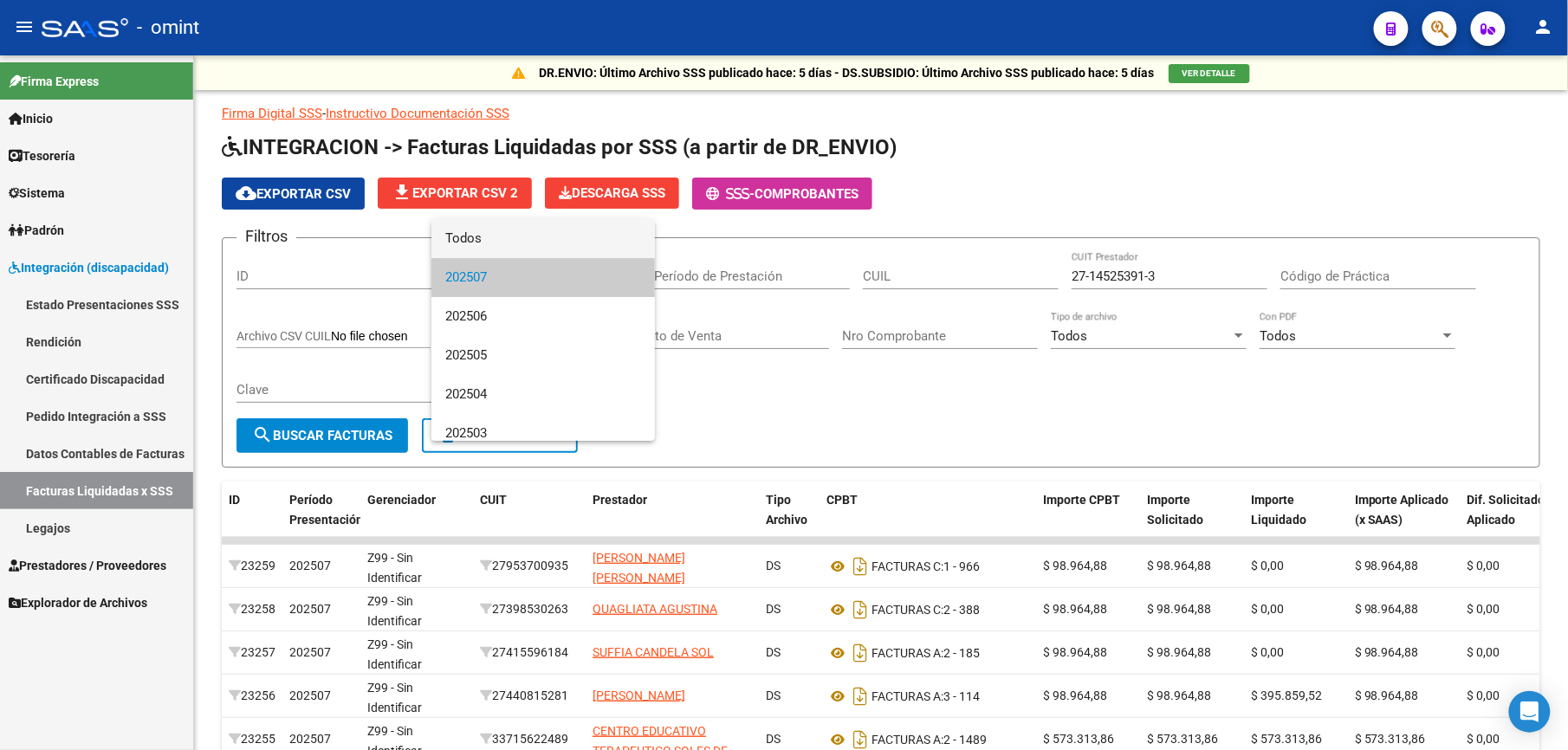
click at [527, 237] on span "Todos" at bounding box center [542, 238] width 196 height 39
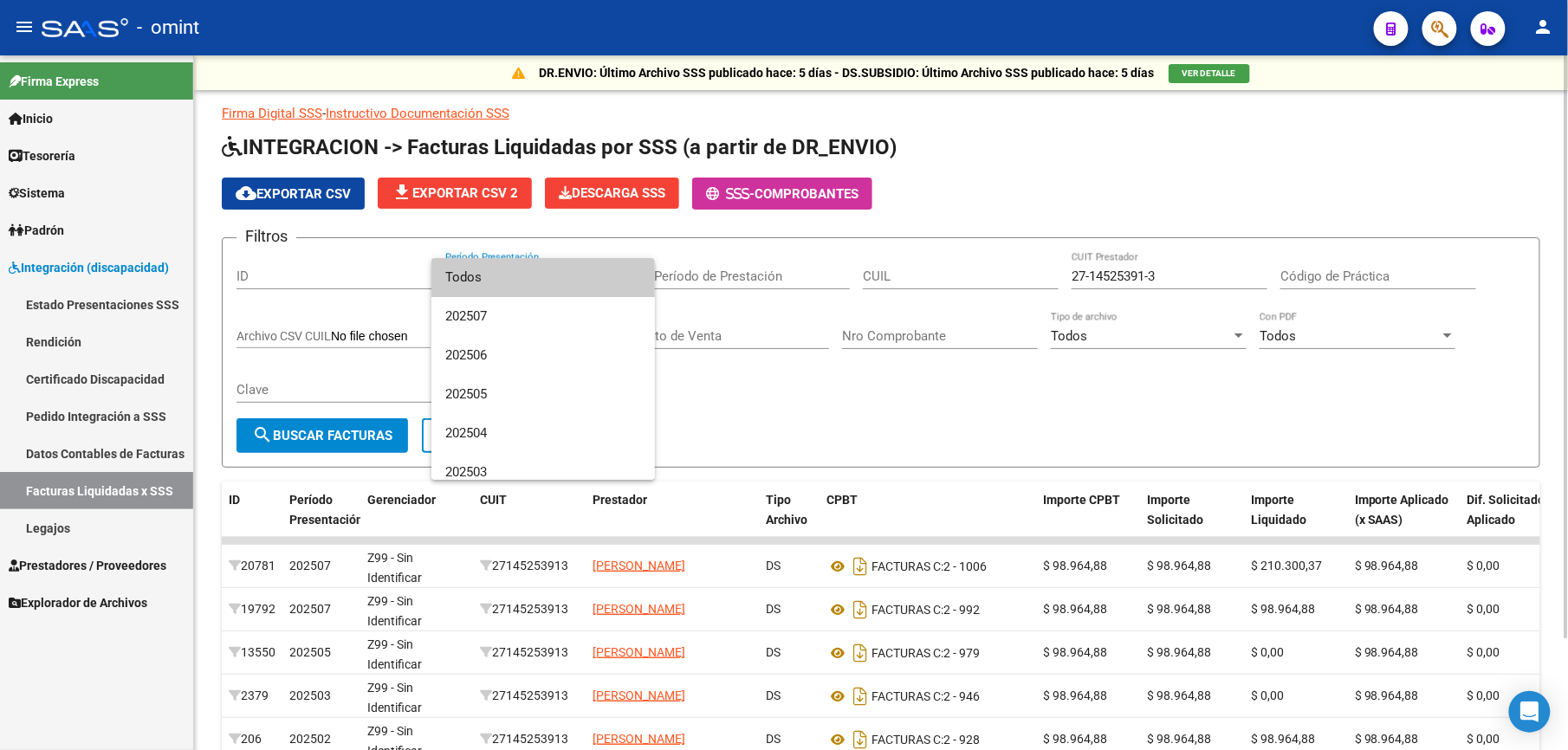
drag, startPoint x: 980, startPoint y: 220, endPoint x: 957, endPoint y: 263, distance: 48.8
click at [981, 220] on div at bounding box center [784, 375] width 1568 height 750
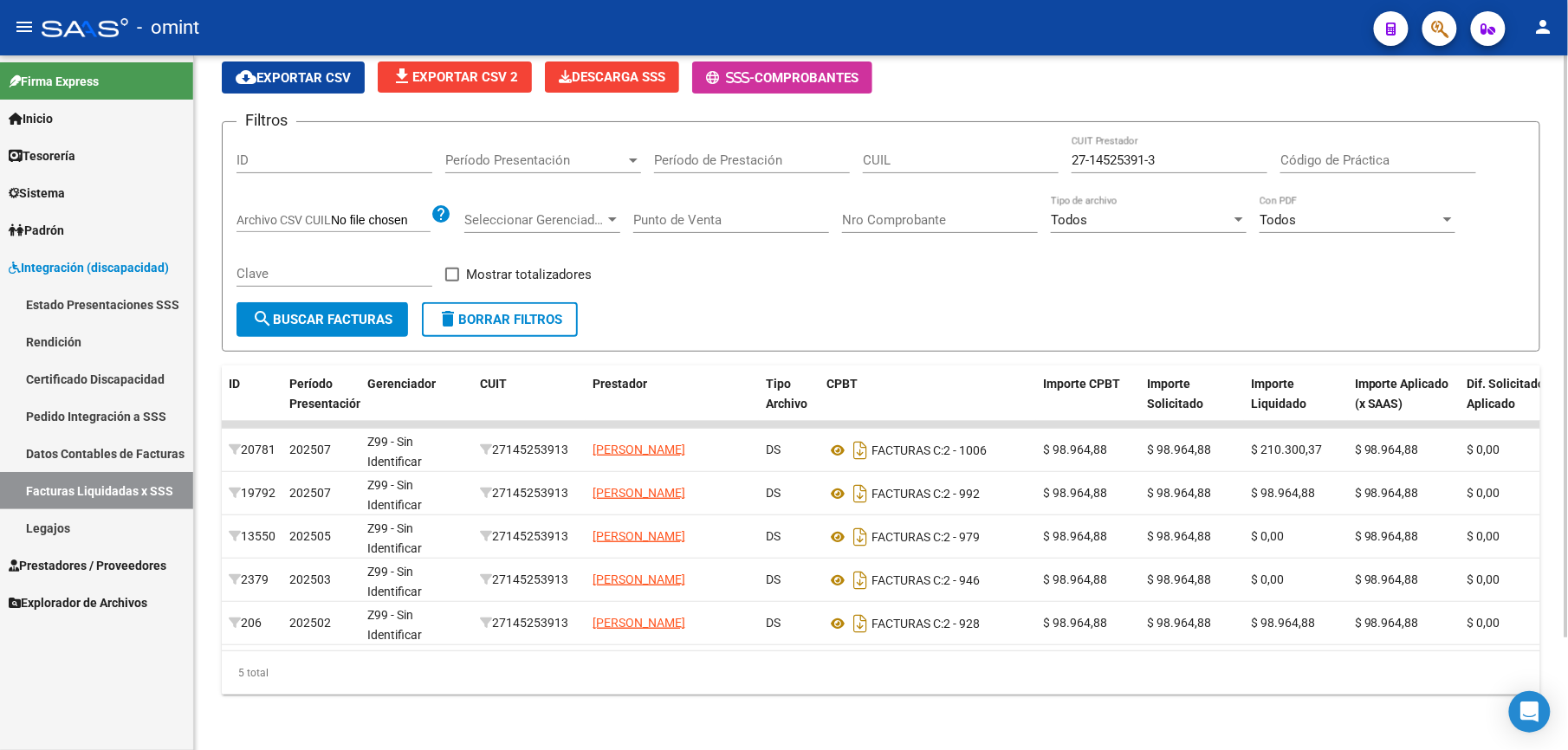
scroll to position [0, 631]
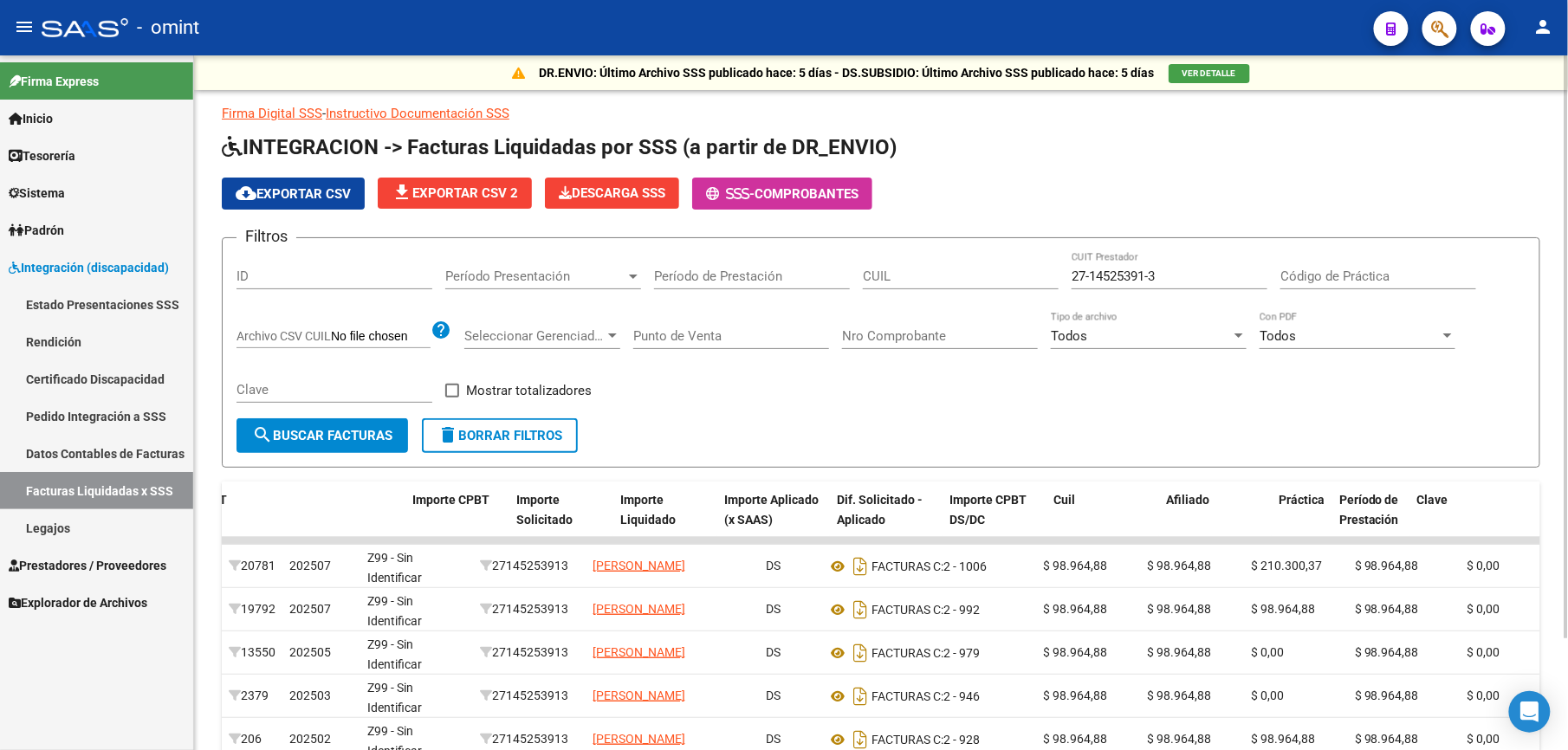
scroll to position [0, 631]
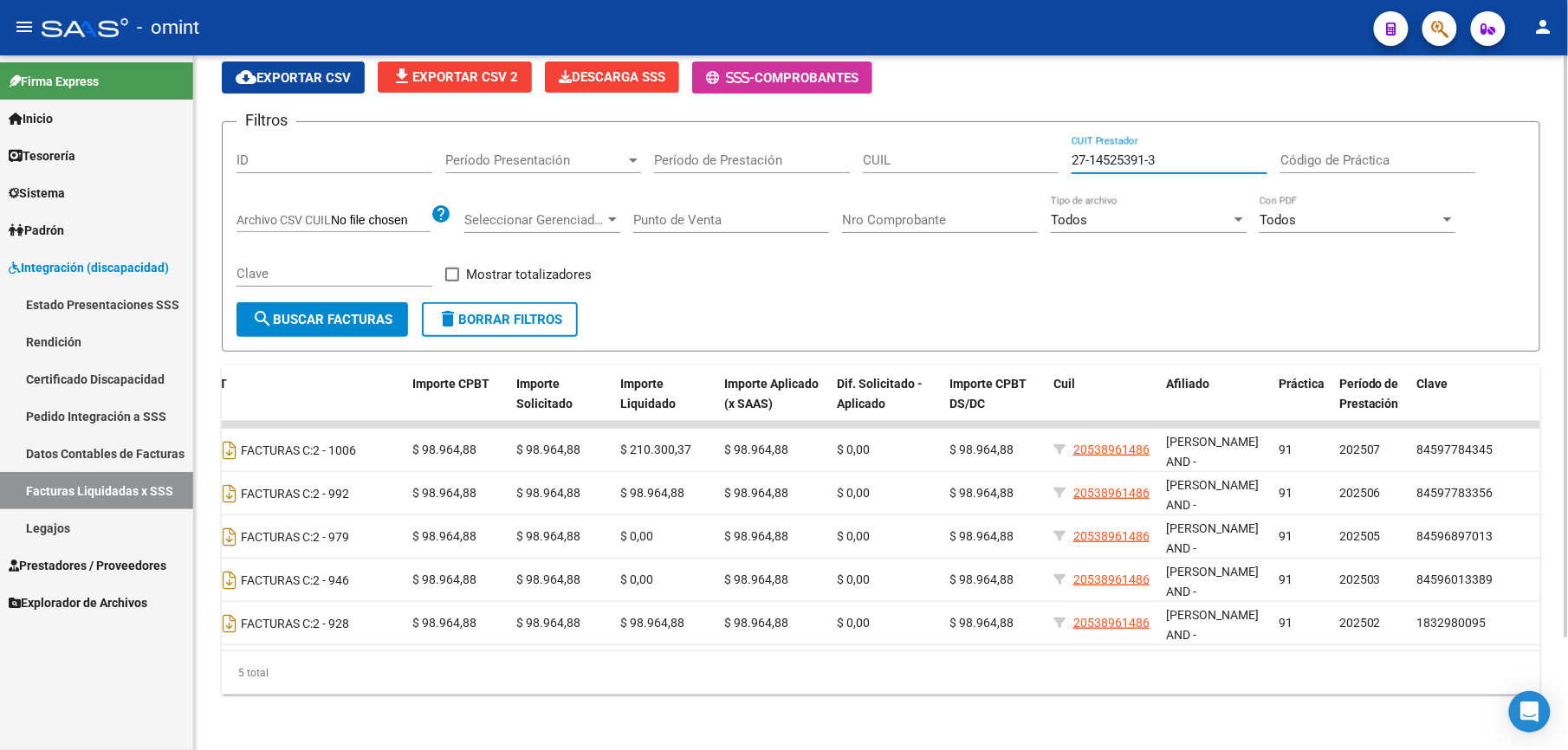
drag, startPoint x: 1181, startPoint y: 138, endPoint x: 1011, endPoint y: 136, distance: 170.0
click at [1011, 139] on div "Filtros ID Período Presentación Período Presentación Período de Prestación CUIL…" at bounding box center [881, 219] width 1289 height 166
paste input "30-71501509-5"
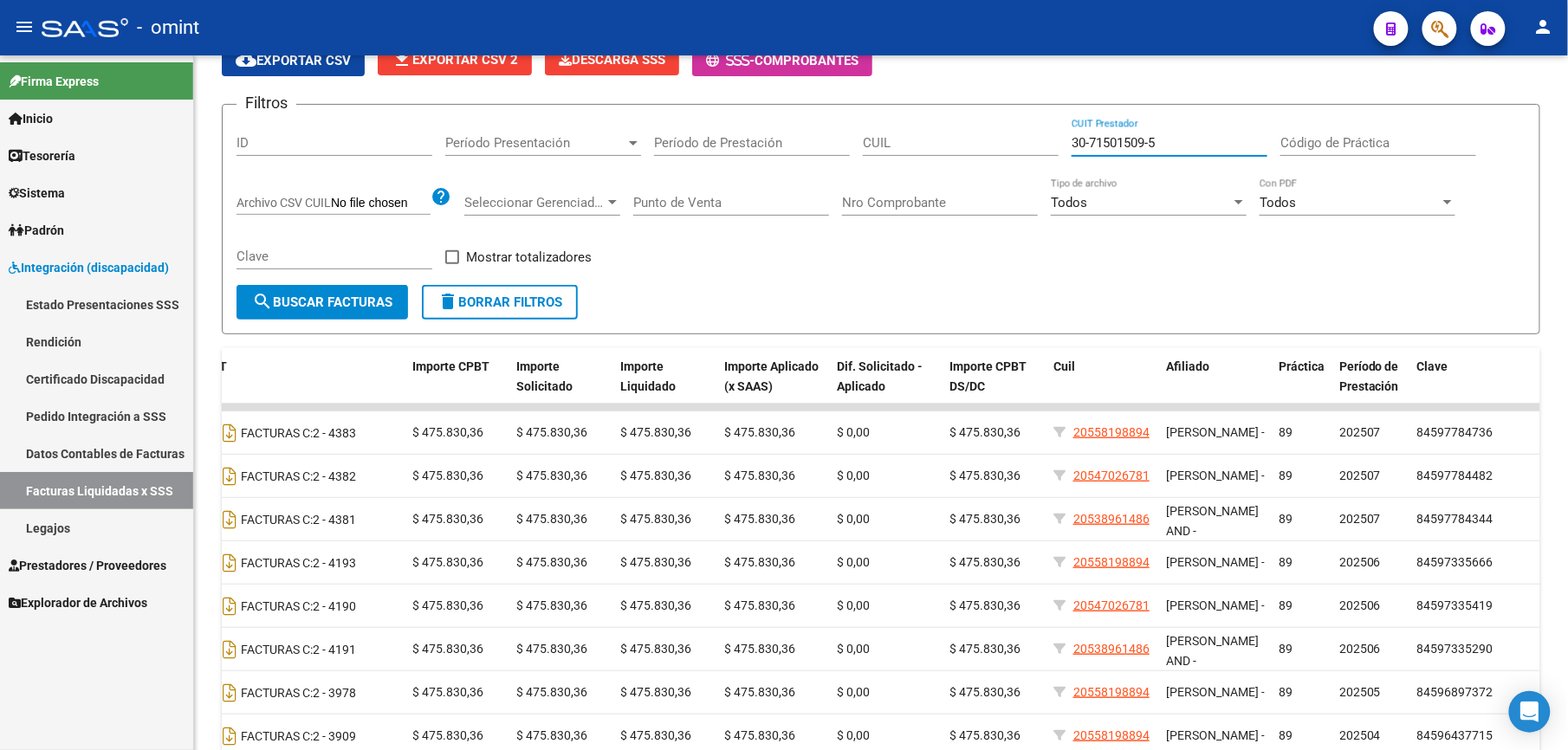
type input "30-71501509-5"
paste input "20-53896148-6"
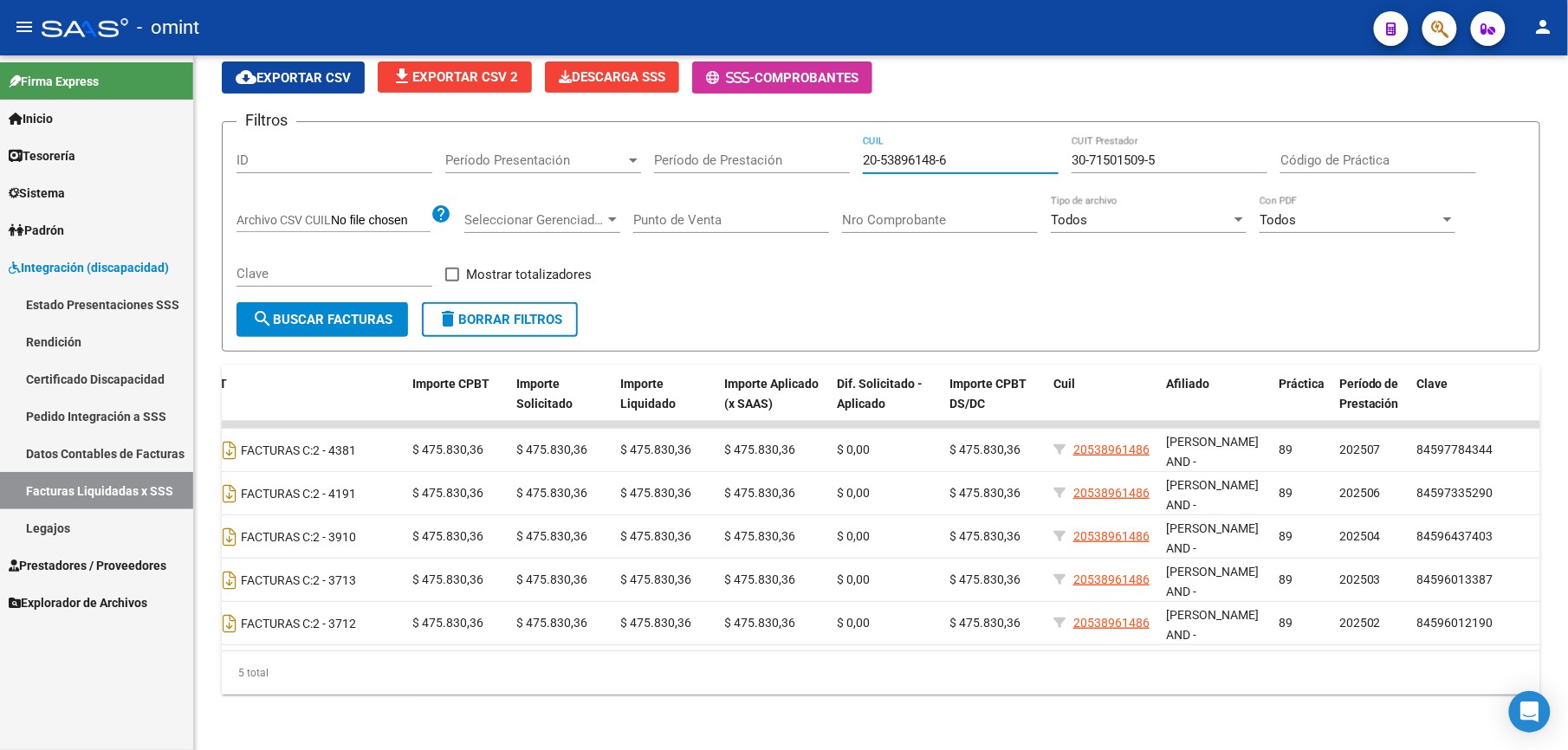
type input "20-53896148-6"
